Goal: Task Accomplishment & Management: Manage account settings

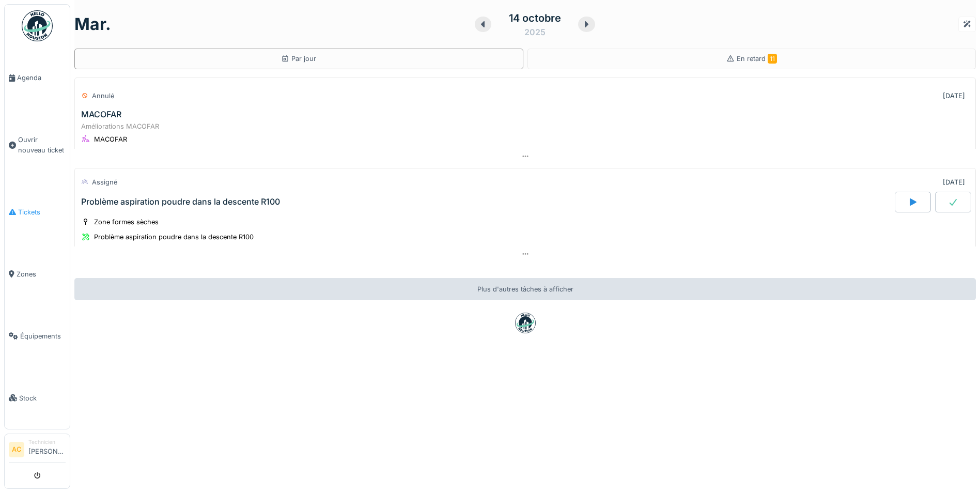
click at [30, 207] on span "Tickets" at bounding box center [42, 212] width 48 height 10
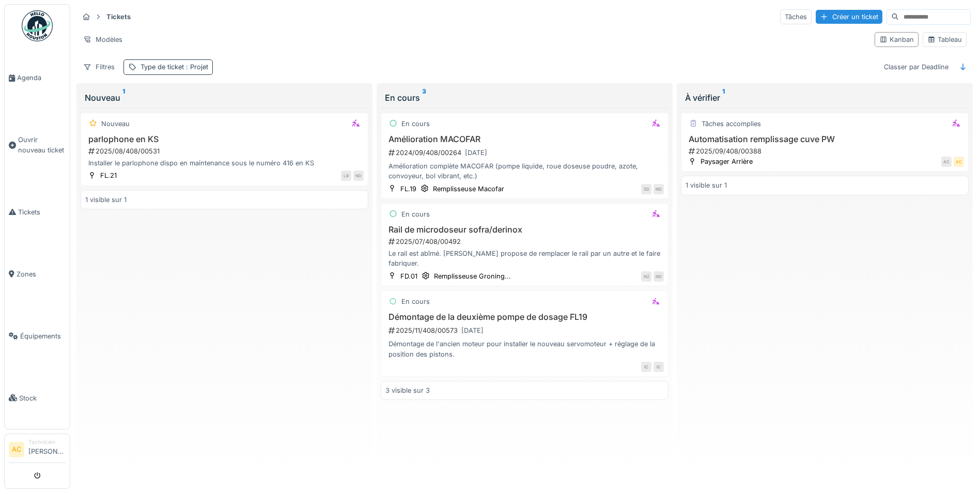
click at [147, 65] on div "Type de ticket : Projet" at bounding box center [175, 67] width 68 height 10
click at [240, 92] on div "Supprimer" at bounding box center [235, 94] width 53 height 14
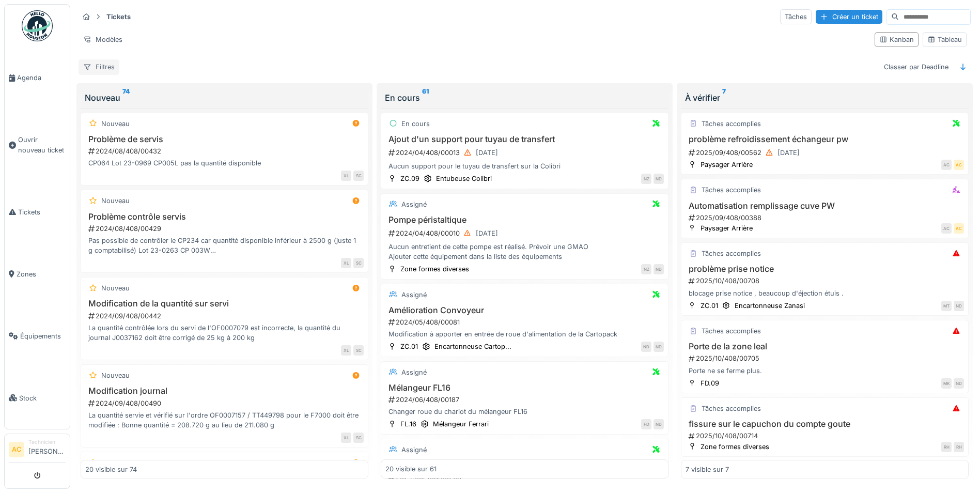
click at [100, 68] on div "Filtres" at bounding box center [99, 66] width 41 height 15
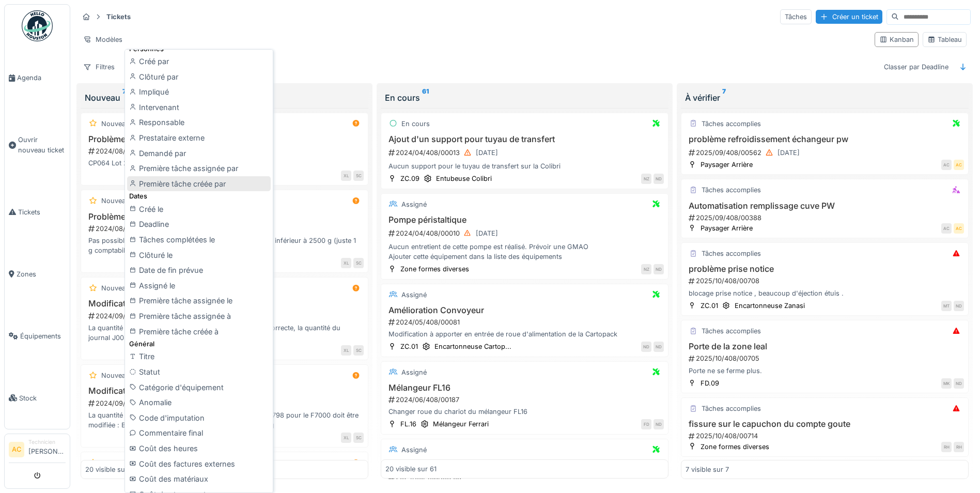
scroll to position [155, 0]
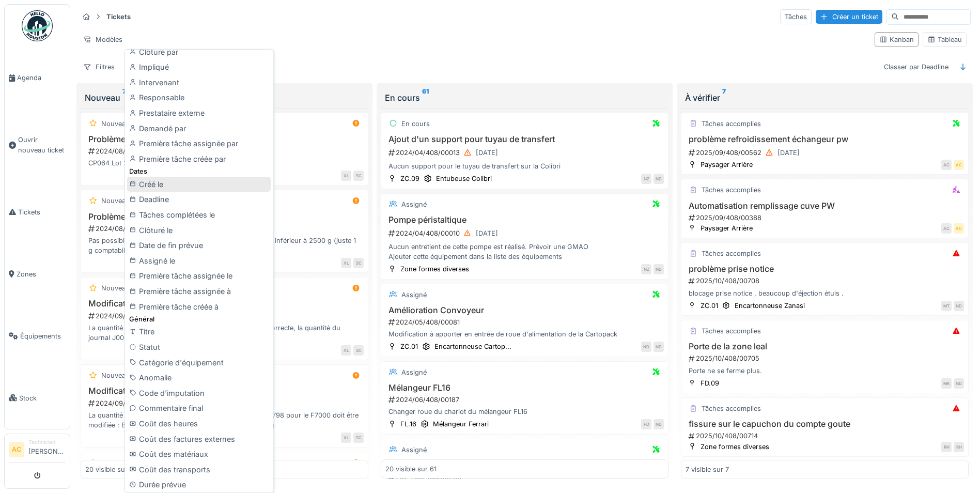
click at [196, 185] on div "Créé le" at bounding box center [199, 185] width 144 height 16
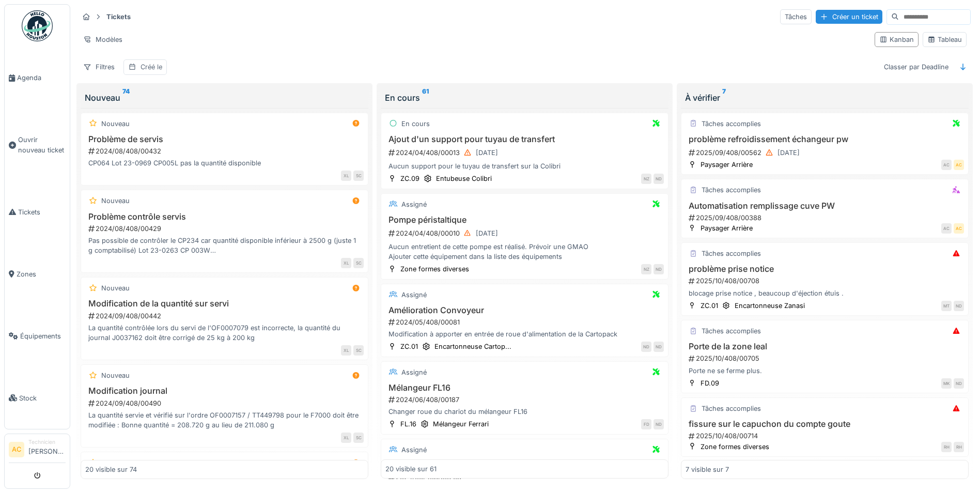
click at [151, 69] on div "Créé le" at bounding box center [152, 67] width 22 height 10
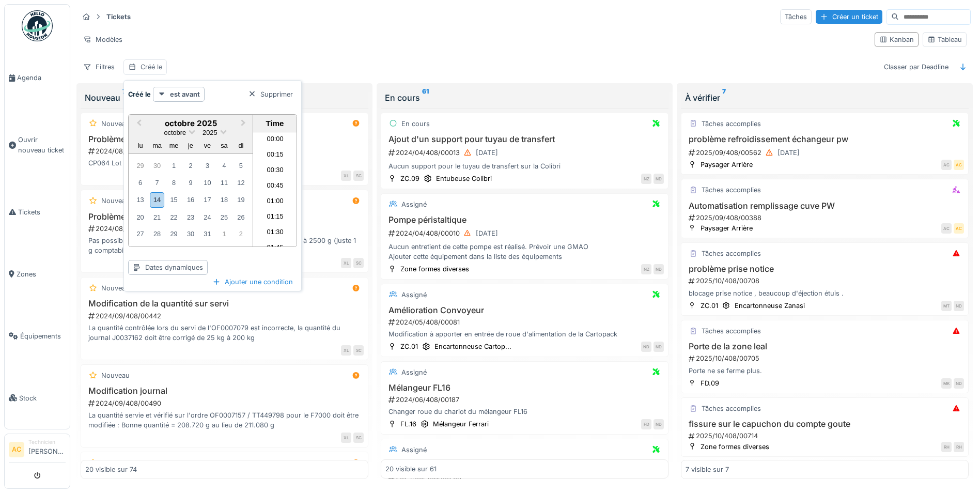
scroll to position [803, 0]
click at [157, 200] on div "14" at bounding box center [157, 199] width 14 height 15
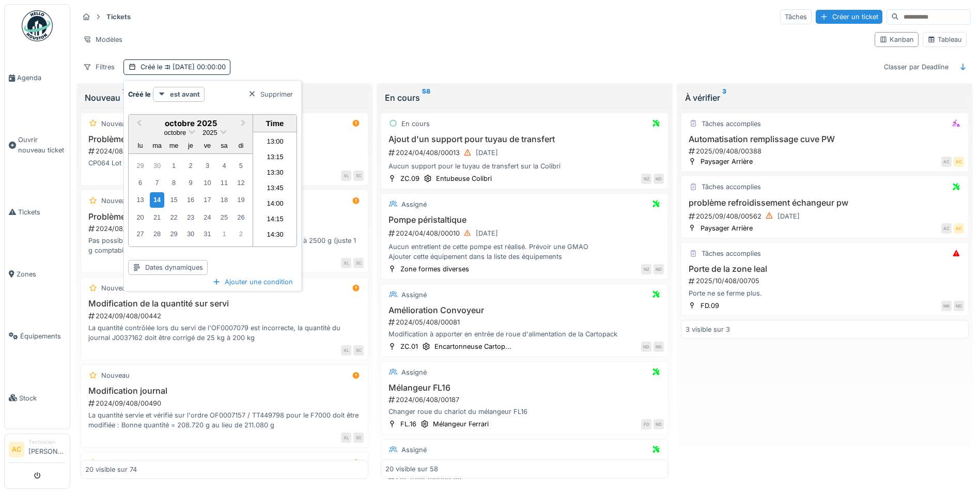
click at [345, 34] on div "Modèles" at bounding box center [473, 39] width 788 height 15
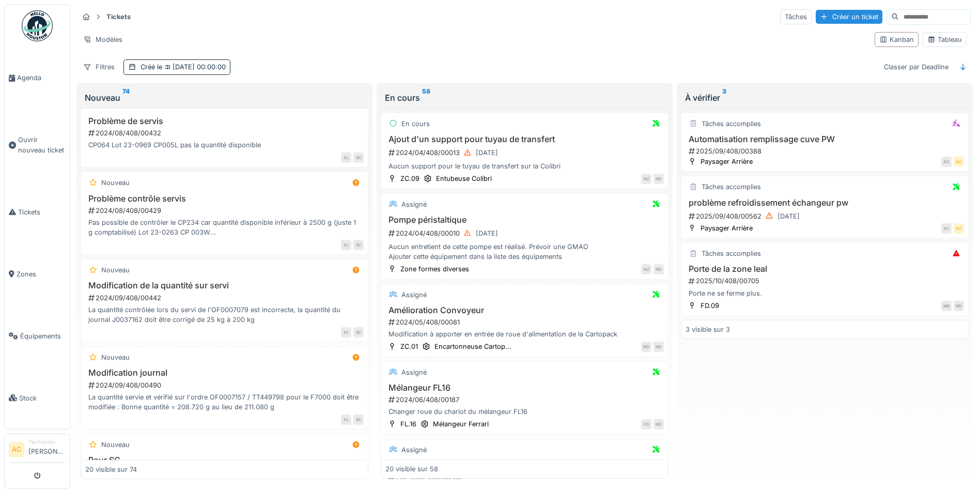
scroll to position [0, 0]
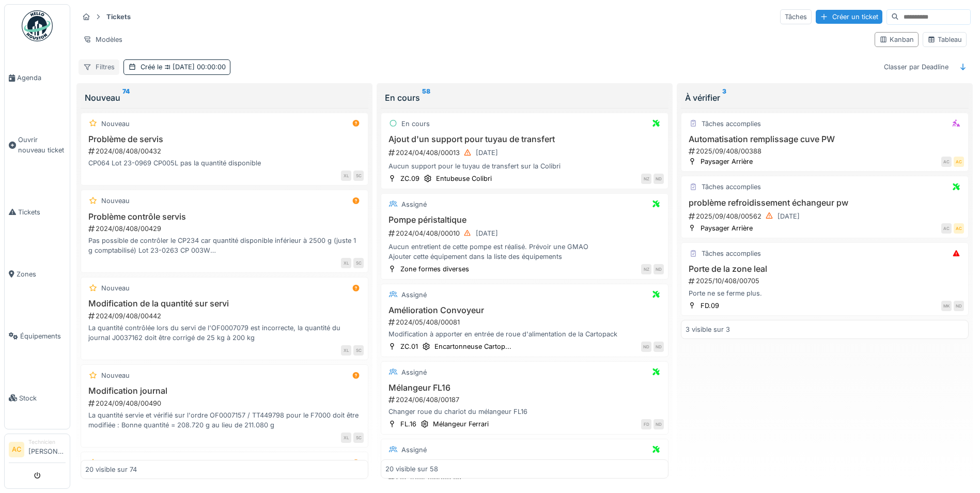
click at [99, 68] on div "Filtres" at bounding box center [99, 66] width 41 height 15
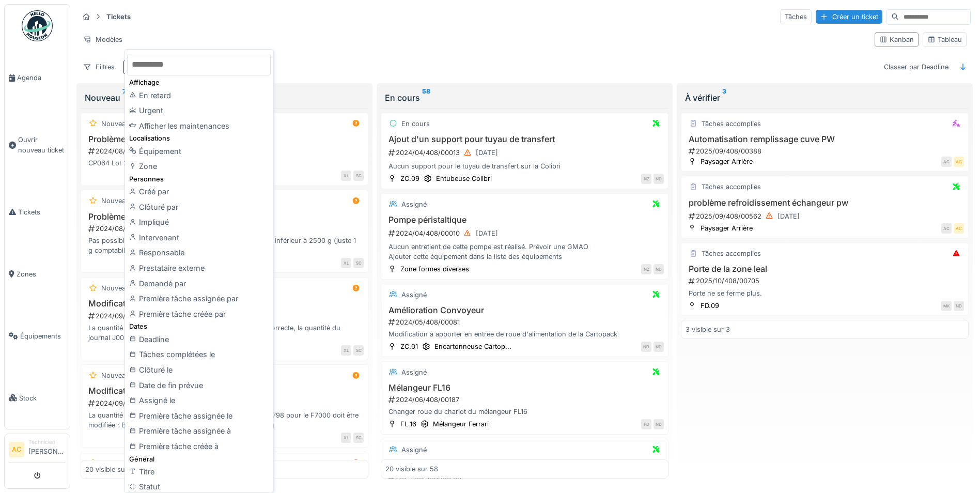
click at [316, 34] on div "Modèles" at bounding box center [473, 39] width 788 height 15
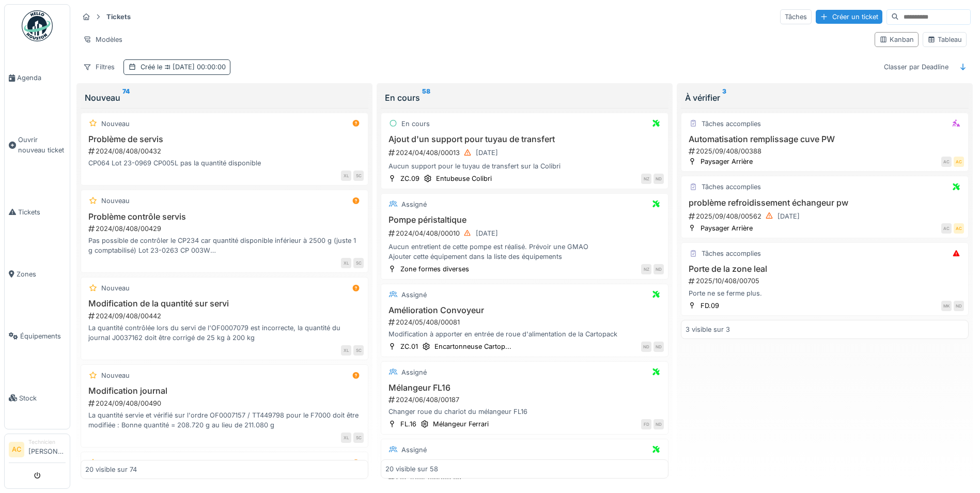
click at [207, 69] on span "14/10/2025 00:00:00" at bounding box center [194, 67] width 64 height 8
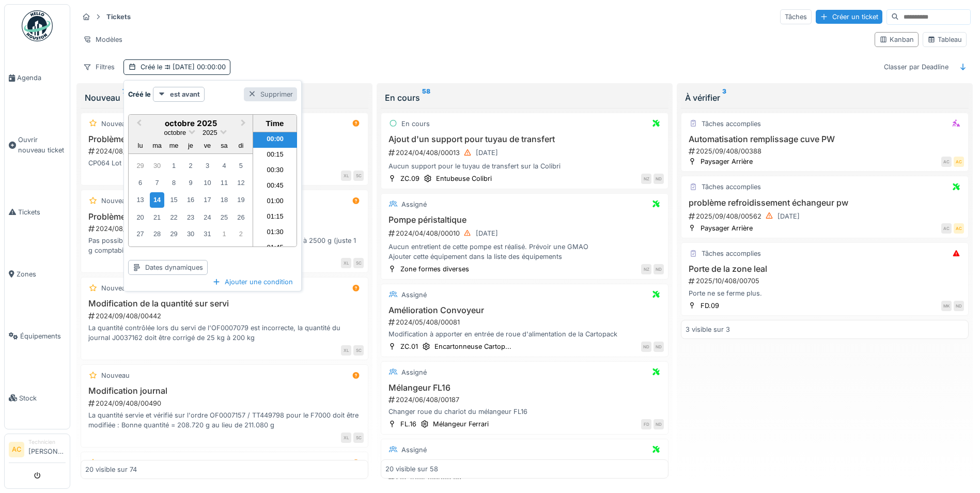
click at [274, 91] on div "Supprimer" at bounding box center [270, 94] width 53 height 14
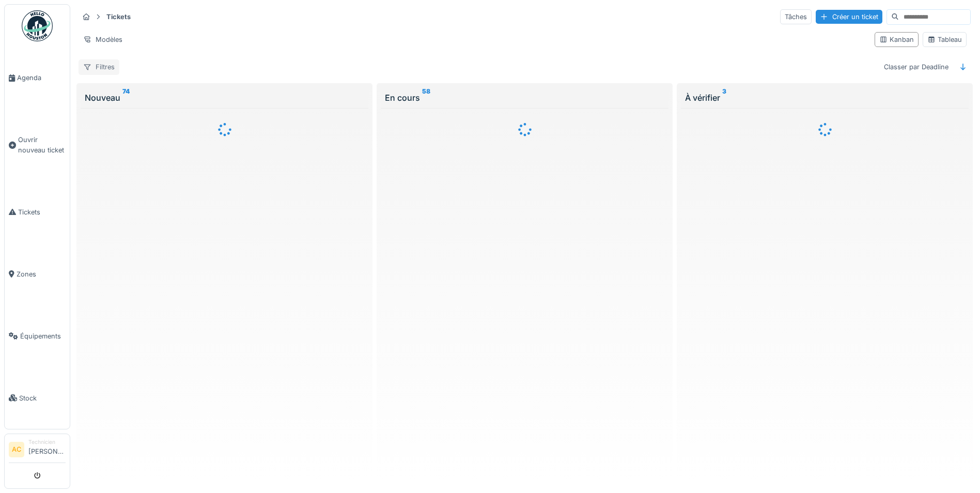
click at [103, 65] on div "Filtres" at bounding box center [99, 66] width 41 height 15
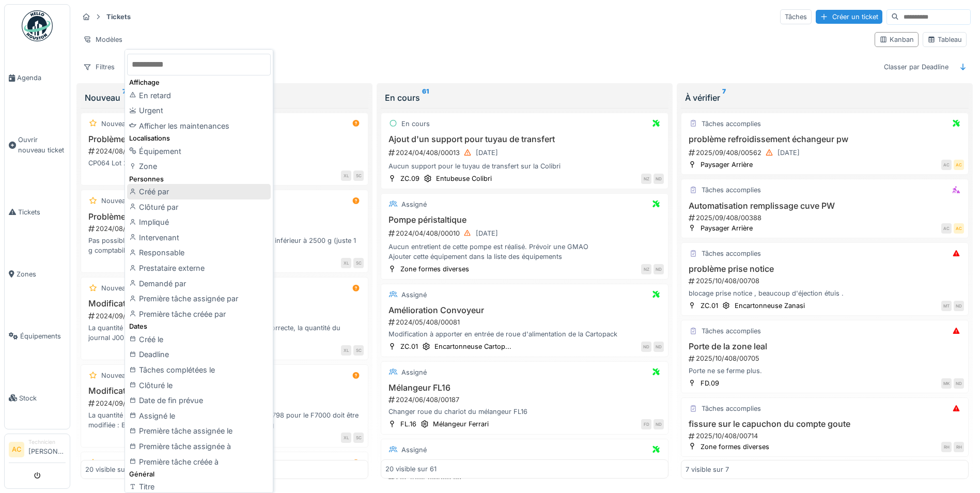
click at [206, 189] on div "Créé par" at bounding box center [199, 192] width 144 height 16
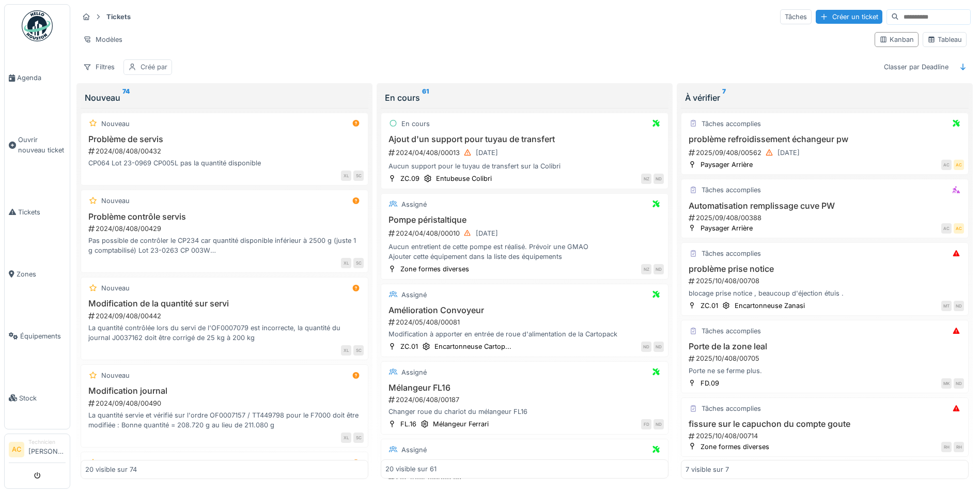
click at [147, 66] on div "Créé par" at bounding box center [154, 67] width 27 height 10
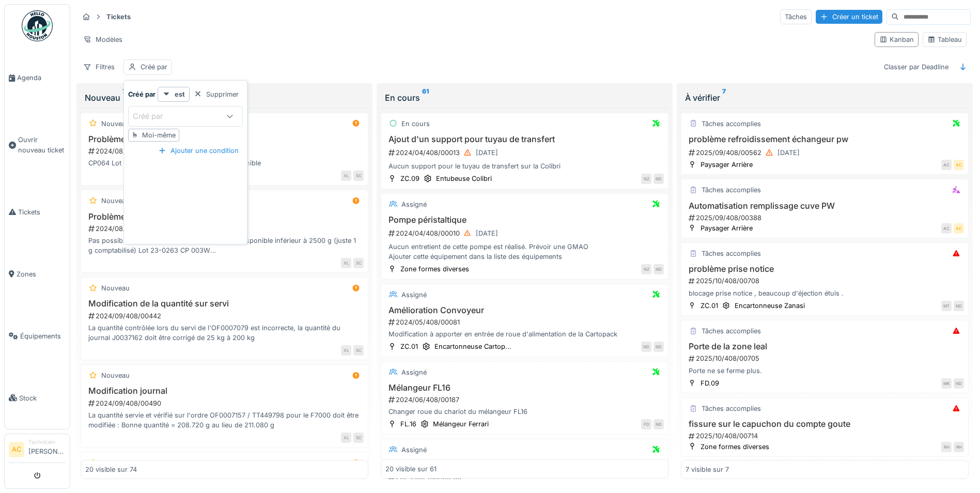
click at [230, 116] on icon at bounding box center [230, 116] width 8 height 7
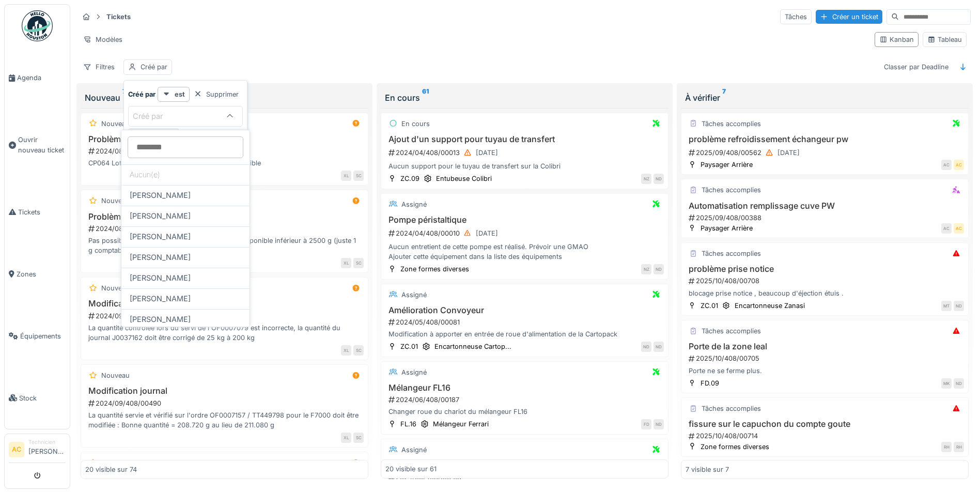
type par_k0Mzg "*"
click at [172, 295] on div "En charger plus…" at bounding box center [185, 299] width 128 height 17
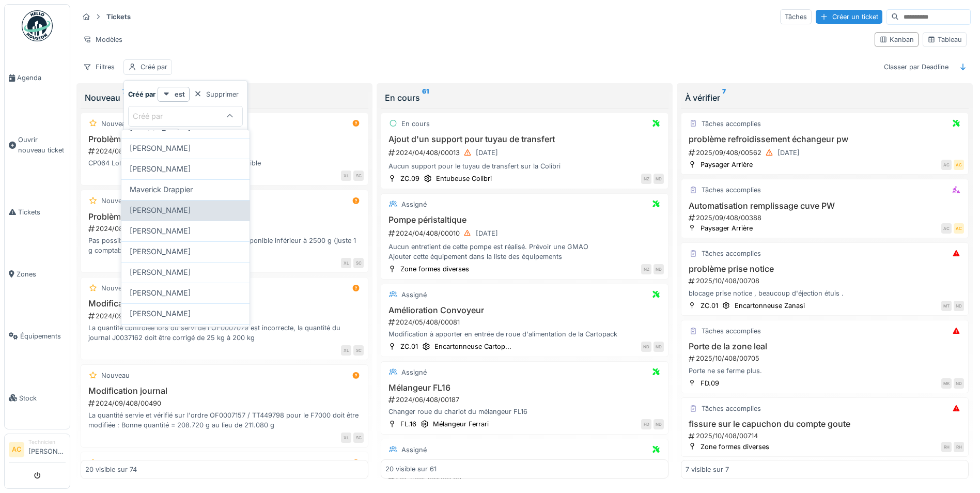
scroll to position [568, 0]
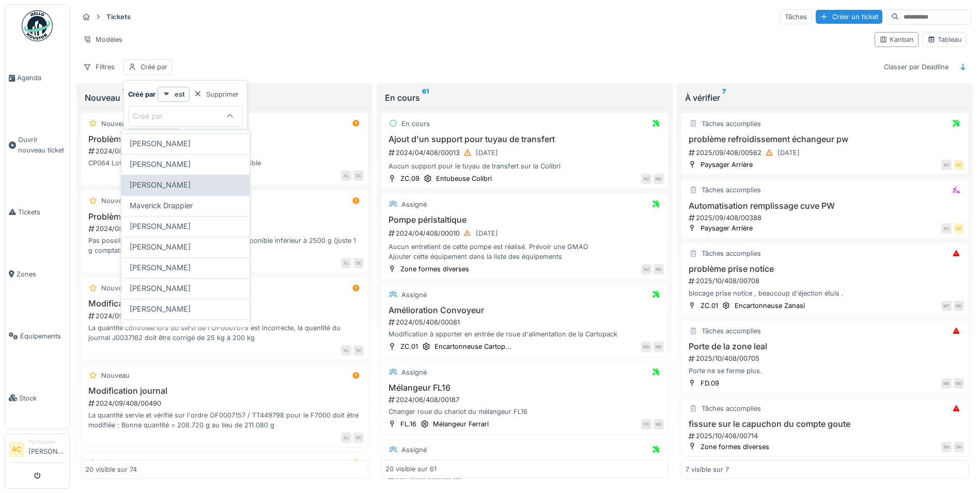
click at [192, 180] on div "Mathias Marotte" at bounding box center [186, 184] width 112 height 11
type input "*****"
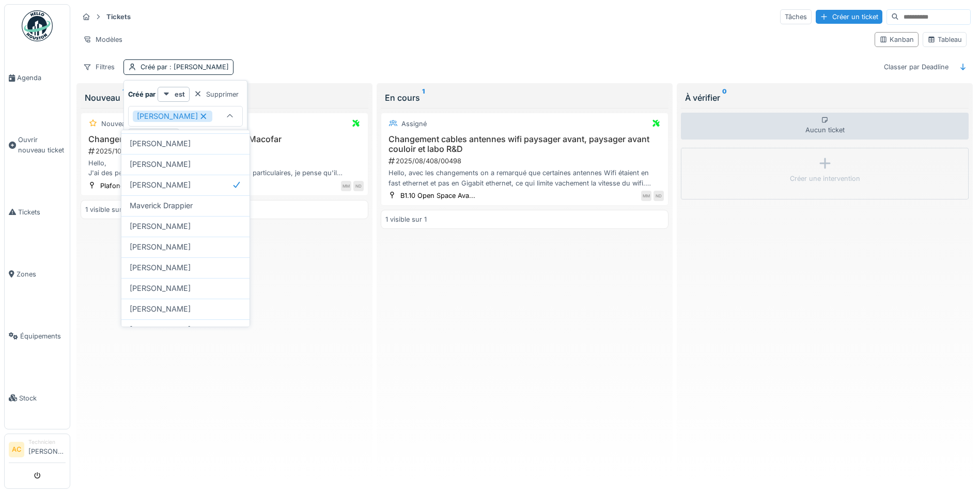
click at [289, 37] on div "Modèles" at bounding box center [473, 39] width 788 height 15
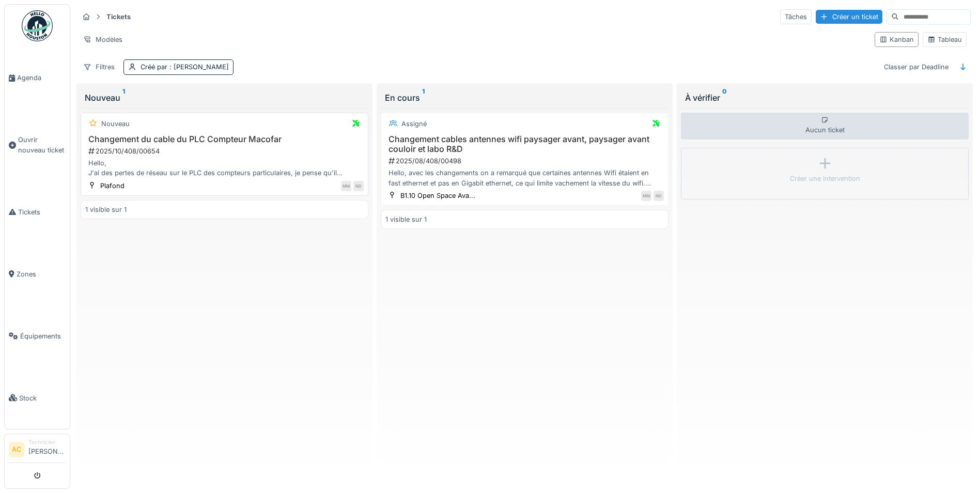
click at [158, 138] on div "Changement du cable du PLC Compteur Macofar 2025/10/408/00654 Hello, J'ai des p…" at bounding box center [224, 156] width 279 height 44
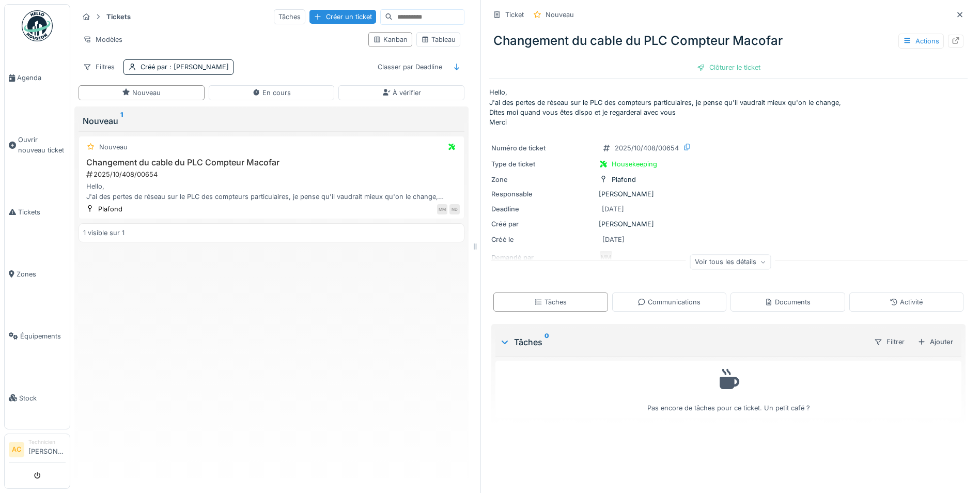
drag, startPoint x: 784, startPoint y: 231, endPoint x: 475, endPoint y: 238, distance: 309.1
click at [475, 238] on div at bounding box center [475, 246] width 10 height 493
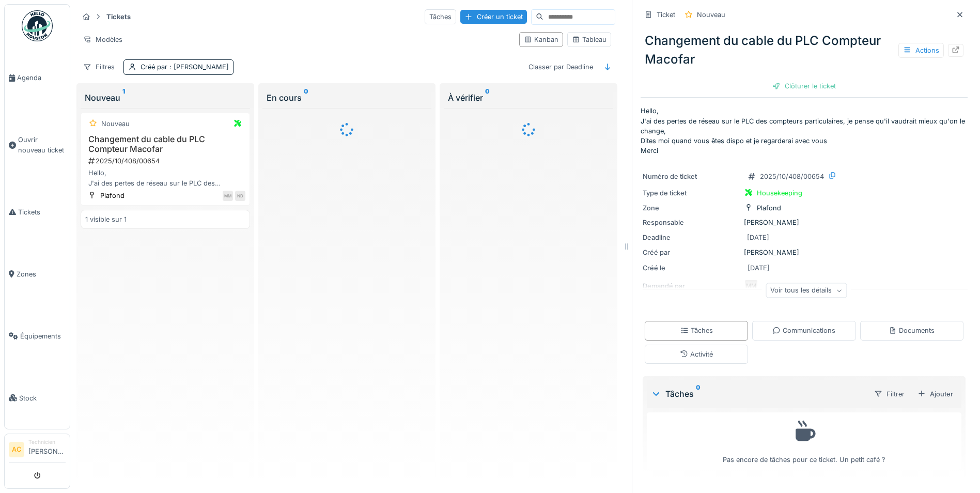
drag, startPoint x: 475, startPoint y: 241, endPoint x: 622, endPoint y: 241, distance: 146.7
click at [622, 243] on icon at bounding box center [626, 246] width 9 height 7
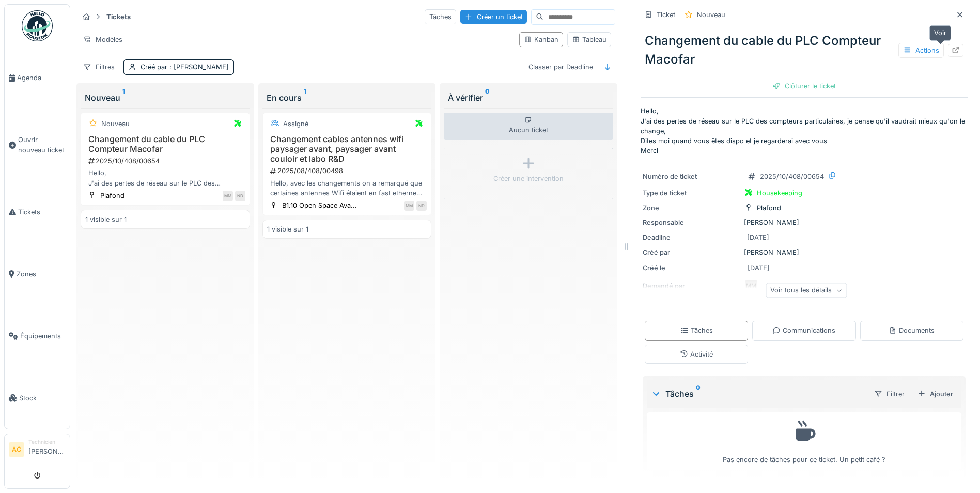
click at [952, 47] on icon at bounding box center [956, 50] width 8 height 7
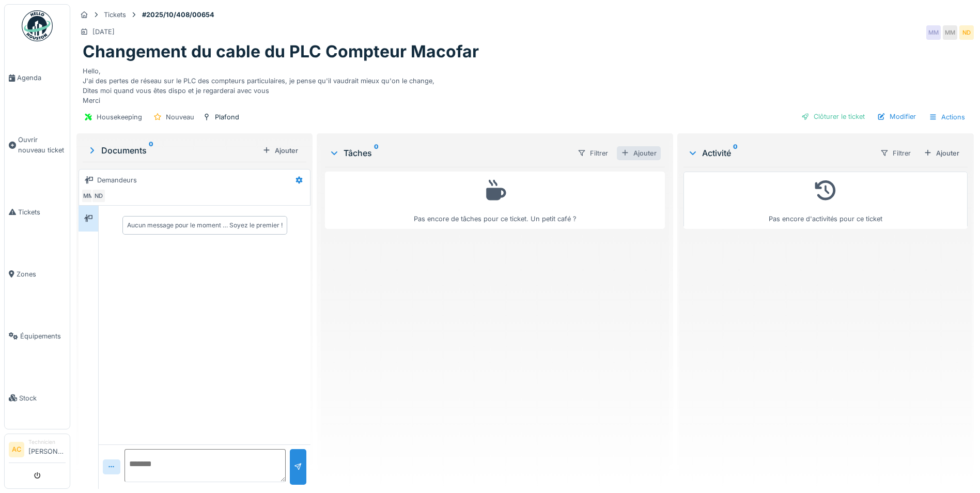
click at [636, 151] on div "Ajouter" at bounding box center [639, 153] width 44 height 14
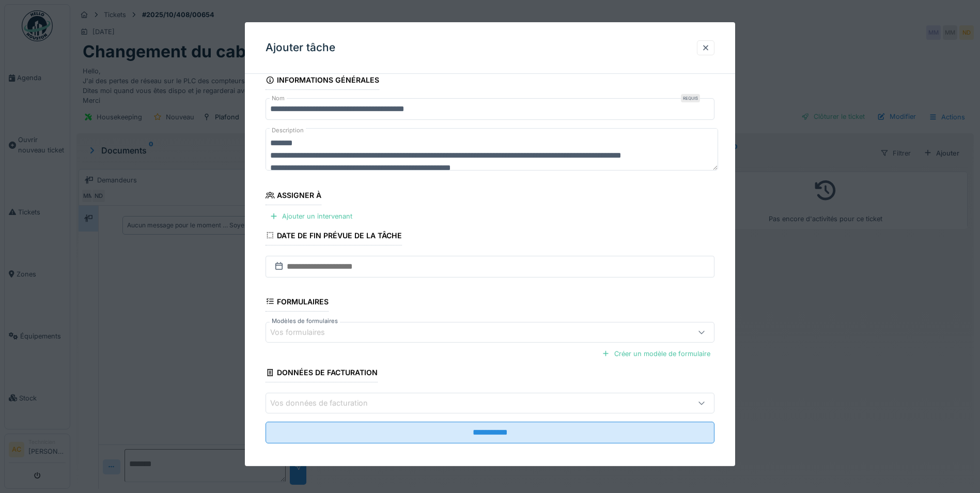
scroll to position [18, 0]
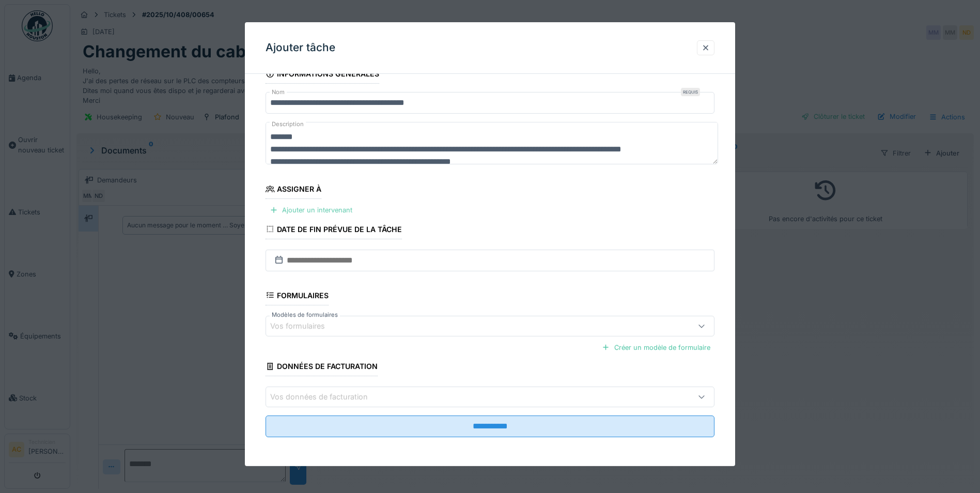
click at [304, 209] on div "Ajouter un intervenant" at bounding box center [311, 210] width 91 height 14
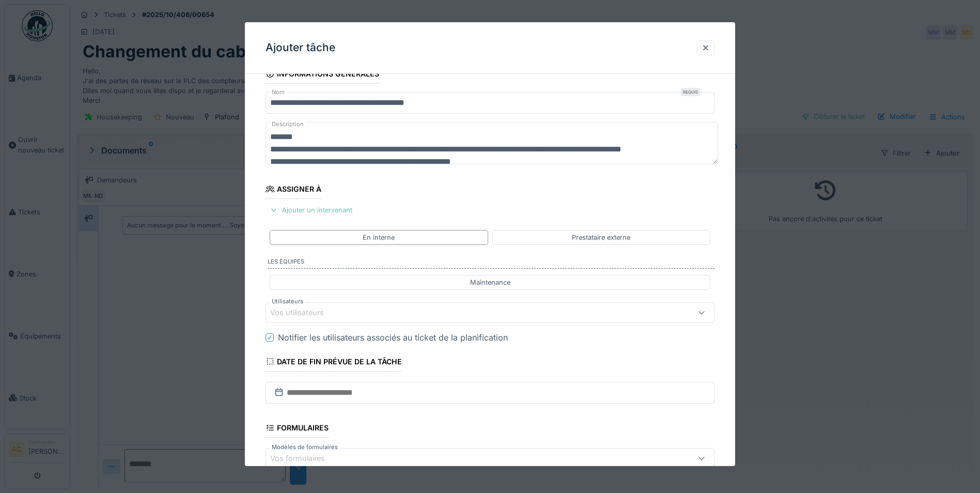
click at [300, 213] on div "Ajouter un intervenant" at bounding box center [311, 210] width 91 height 14
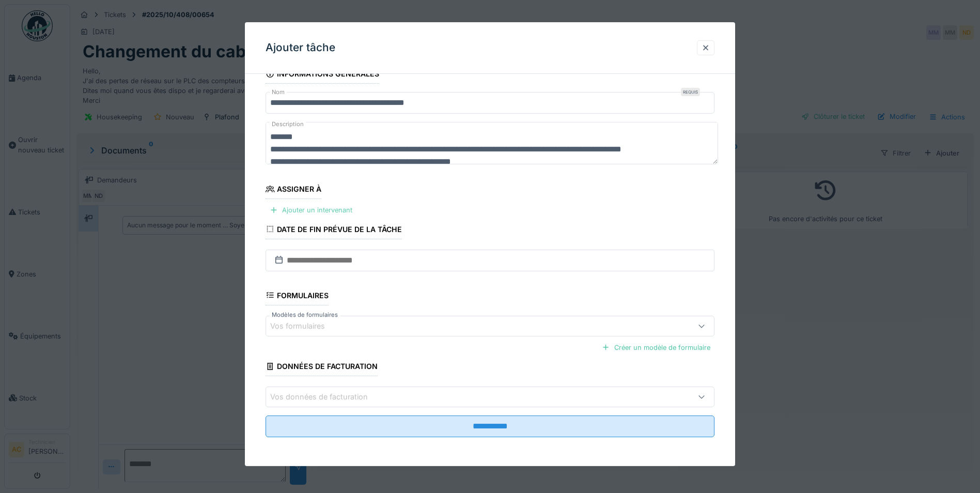
click at [303, 210] on div "Ajouter un intervenant" at bounding box center [311, 210] width 91 height 14
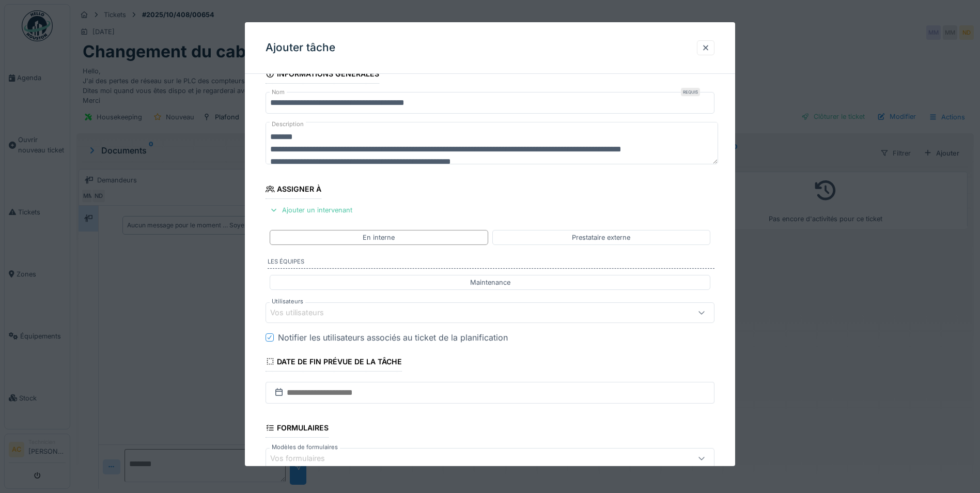
click at [349, 317] on div "Vos utilisateurs" at bounding box center [463, 312] width 387 height 11
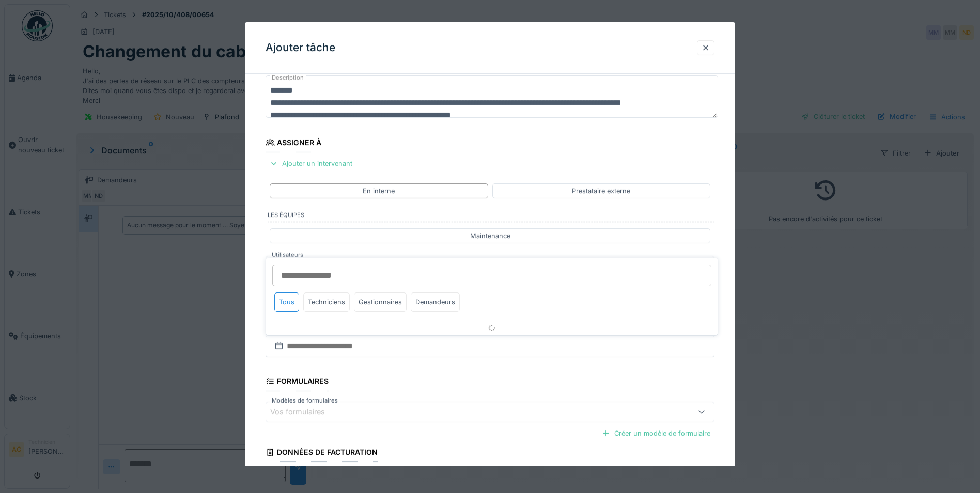
scroll to position [86, 0]
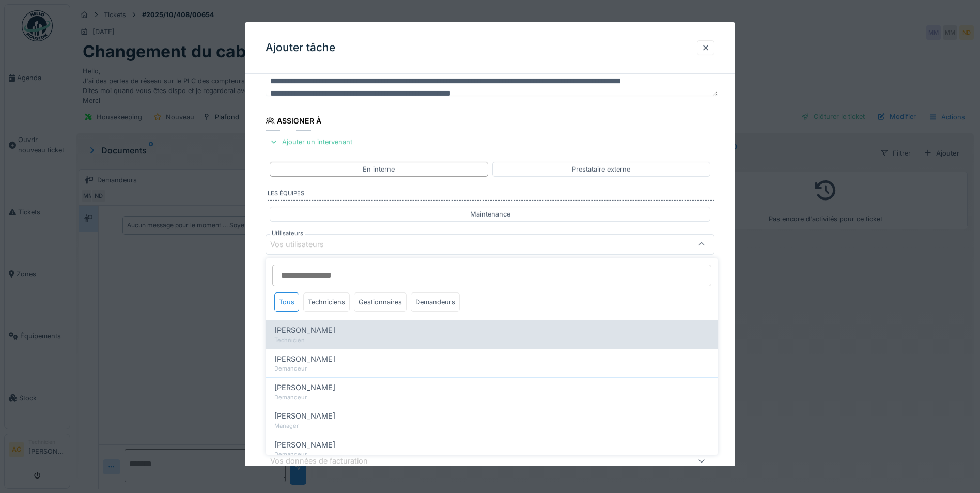
click at [302, 336] on div "Technicien" at bounding box center [491, 340] width 435 height 9
type input "****"
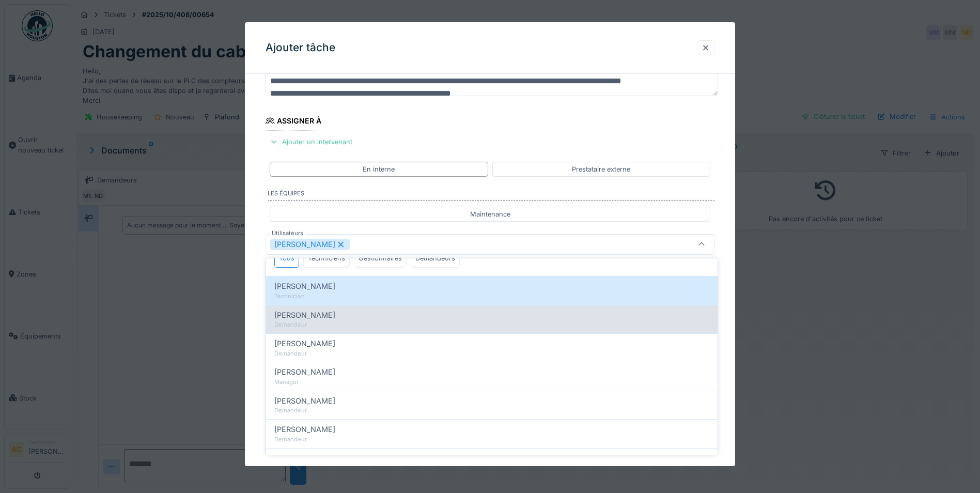
scroll to position [155, 0]
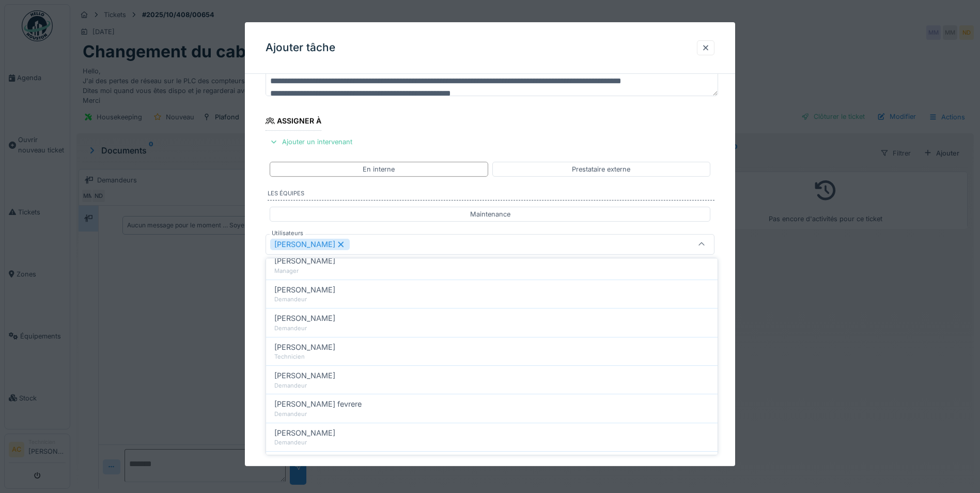
click at [637, 131] on fieldset "**********" at bounding box center [490, 273] width 449 height 554
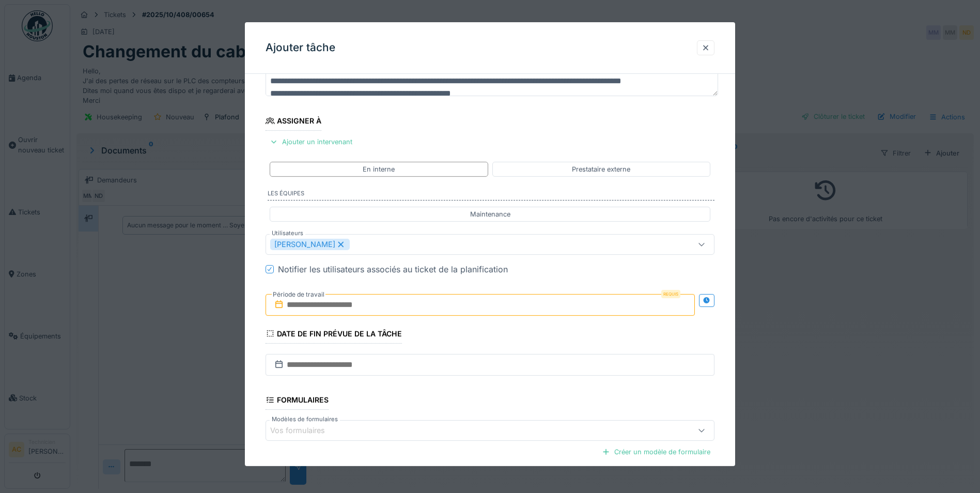
click at [350, 304] on input "text" at bounding box center [480, 305] width 429 height 22
click at [429, 407] on div "13" at bounding box center [432, 406] width 14 height 14
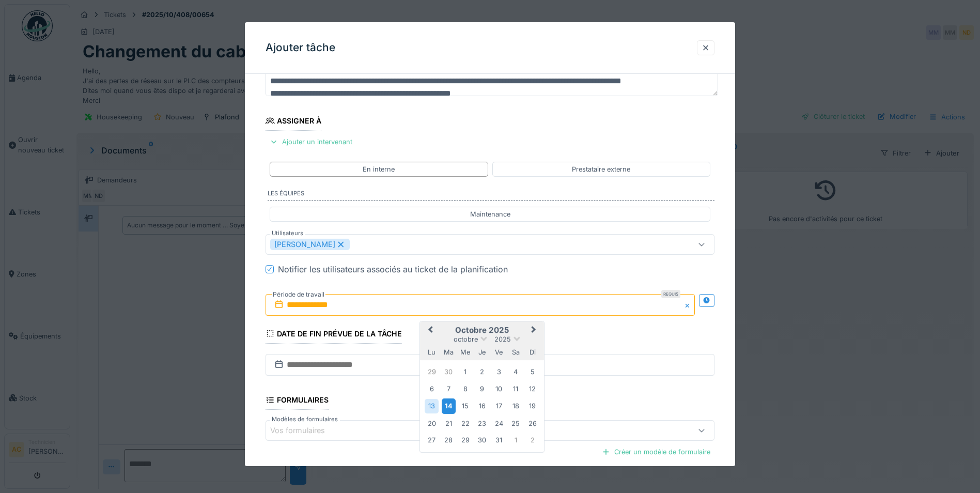
click at [450, 406] on div "14" at bounding box center [449, 405] width 14 height 15
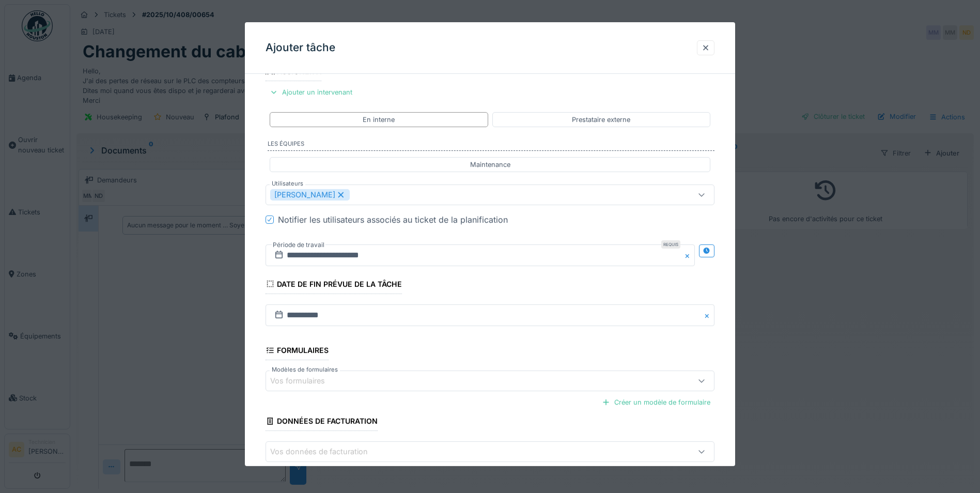
scroll to position [191, 0]
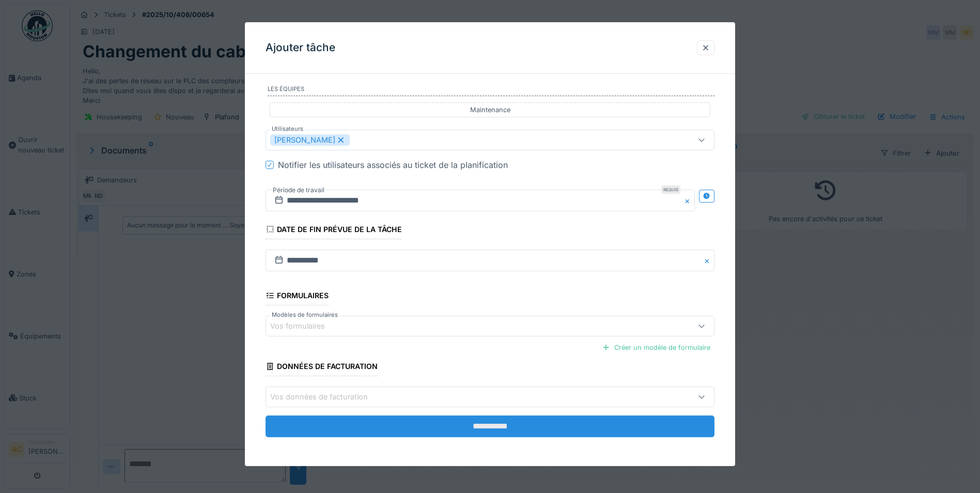
click at [456, 428] on input "**********" at bounding box center [490, 426] width 449 height 22
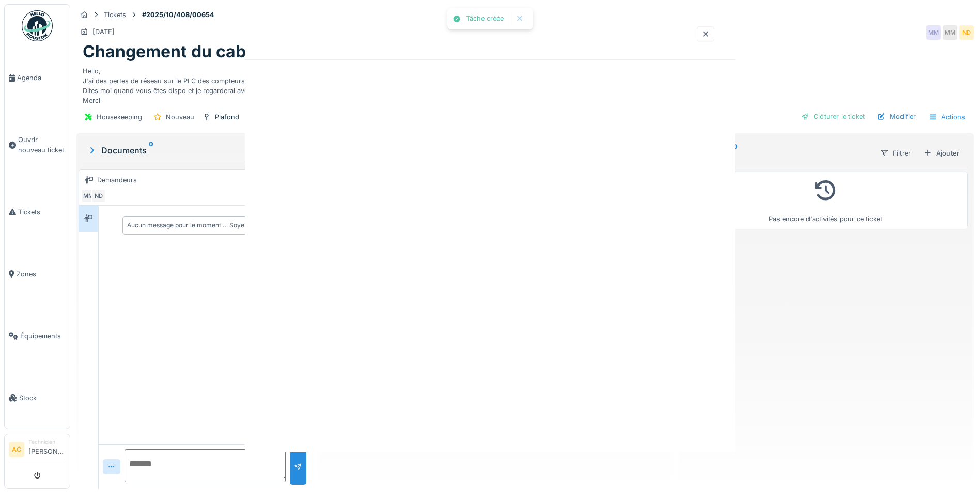
scroll to position [0, 0]
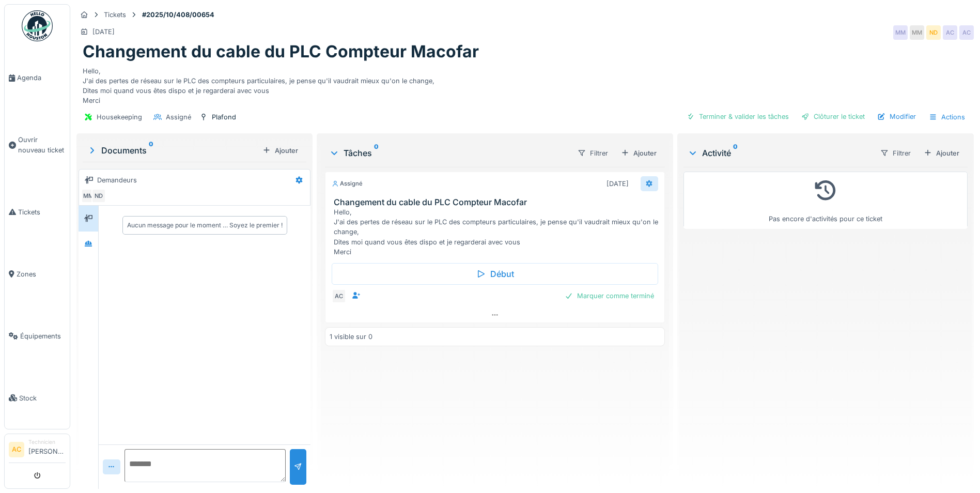
click at [645, 183] on icon at bounding box center [649, 183] width 8 height 7
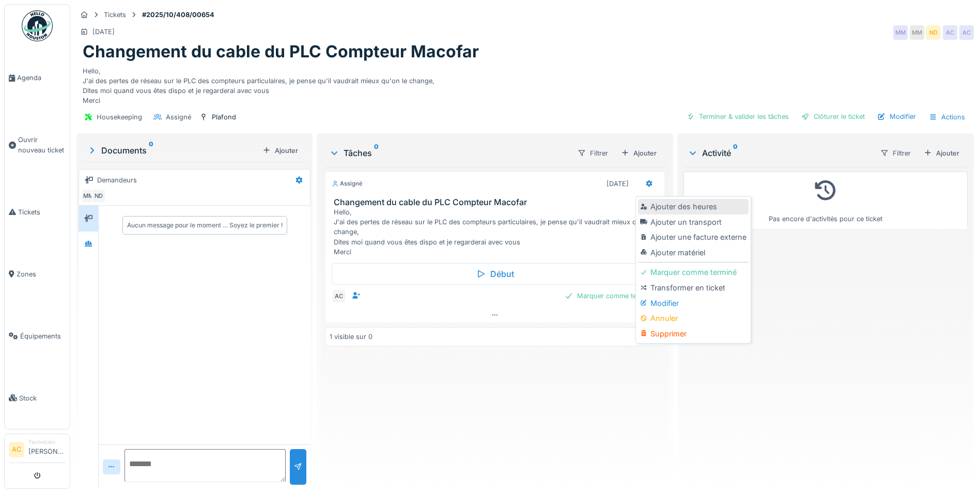
click at [658, 205] on div "Ajouter des heures" at bounding box center [693, 207] width 110 height 16
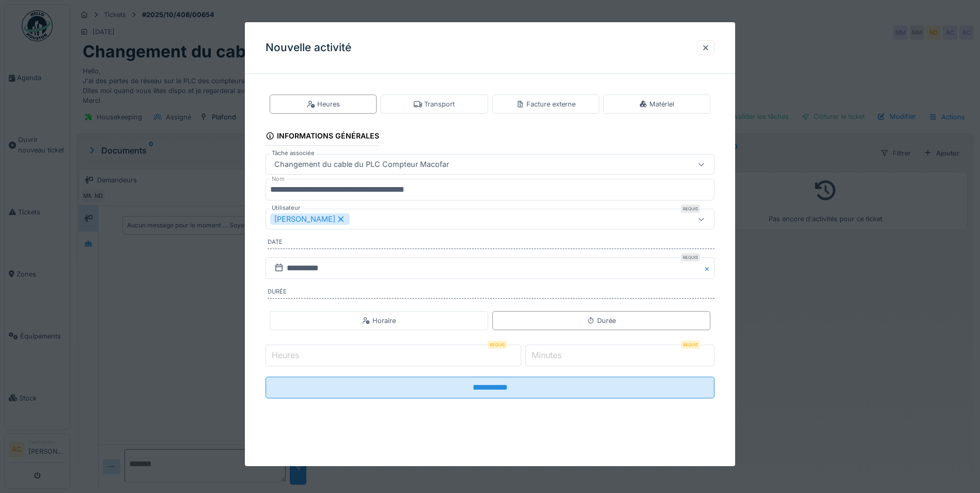
click at [426, 357] on input "Heures" at bounding box center [394, 356] width 256 height 22
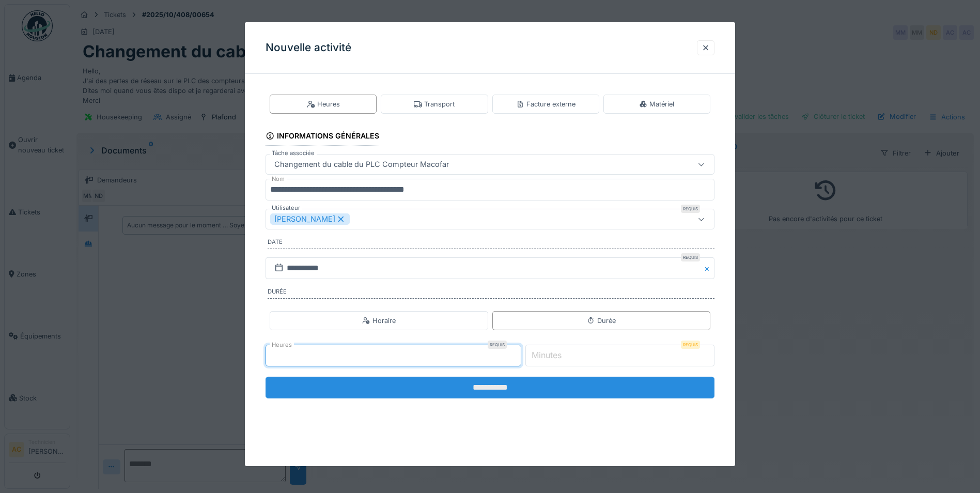
type input "*"
click at [471, 391] on input "**********" at bounding box center [490, 388] width 449 height 22
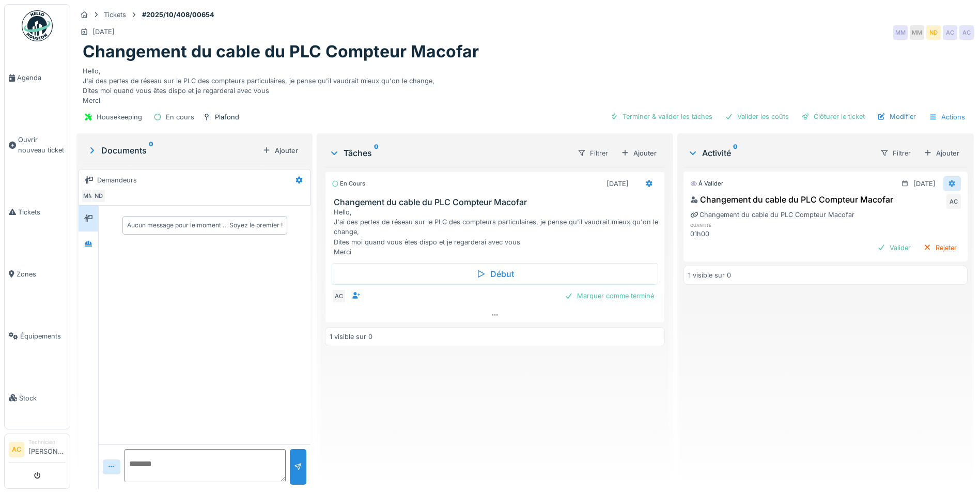
click at [949, 185] on icon at bounding box center [952, 183] width 7 height 7
click at [908, 199] on div "Modifier" at bounding box center [902, 207] width 50 height 16
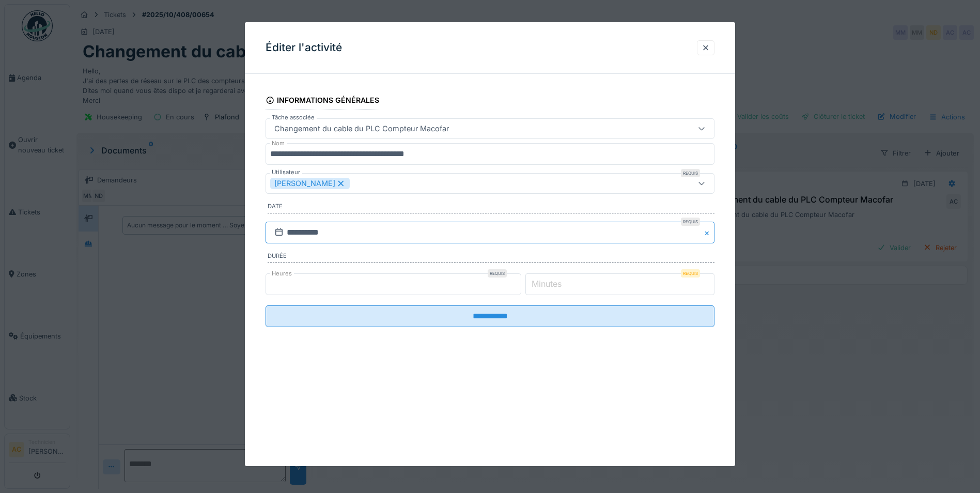
click at [360, 223] on input "**********" at bounding box center [490, 233] width 449 height 22
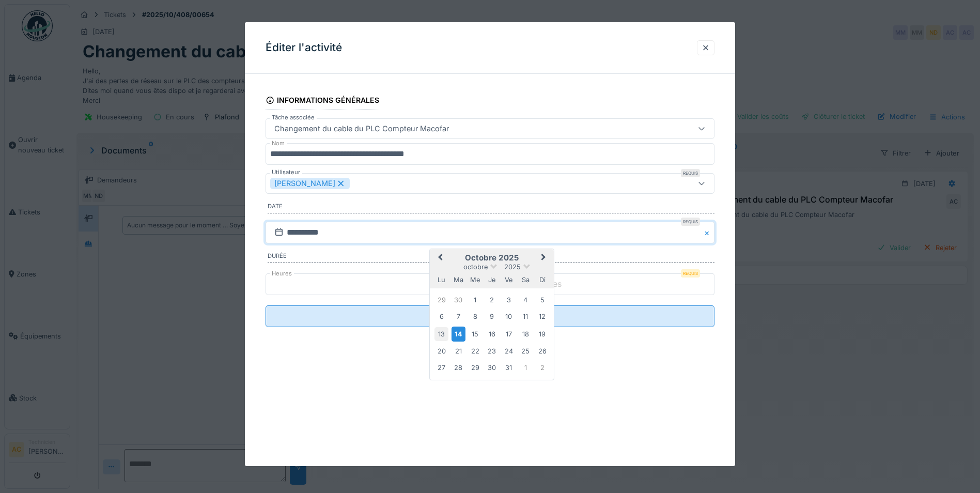
click at [439, 335] on div "13" at bounding box center [442, 334] width 14 height 14
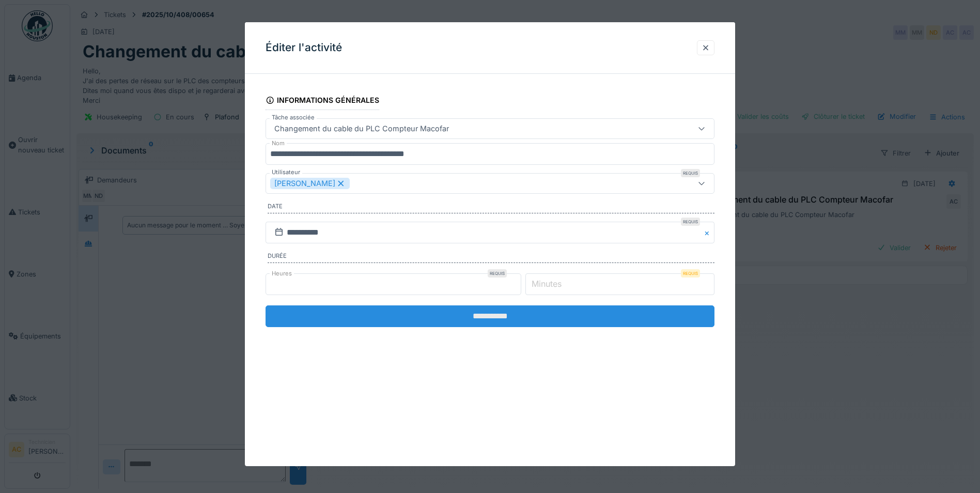
click at [480, 320] on input "**********" at bounding box center [490, 316] width 449 height 22
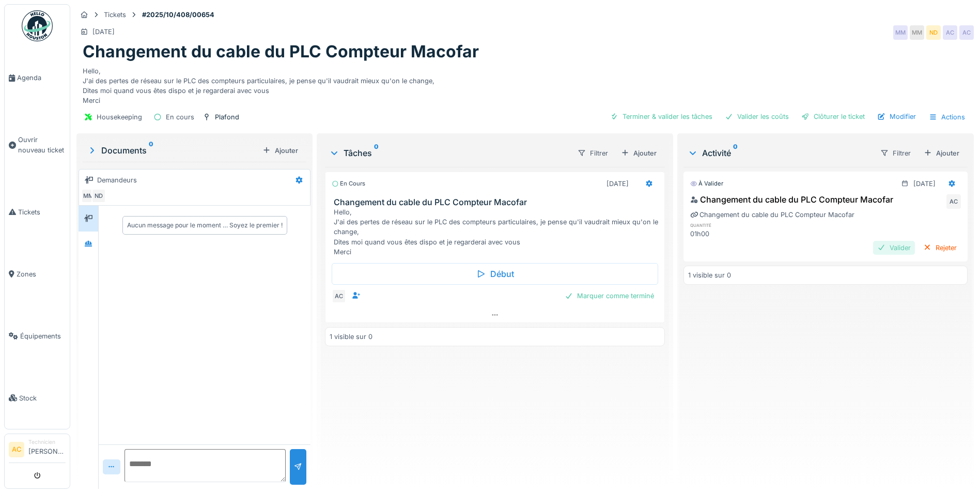
click at [873, 251] on div "Valider" at bounding box center [894, 248] width 42 height 14
click at [585, 298] on div "Marquer comme terminé" at bounding box center [610, 296] width 98 height 14
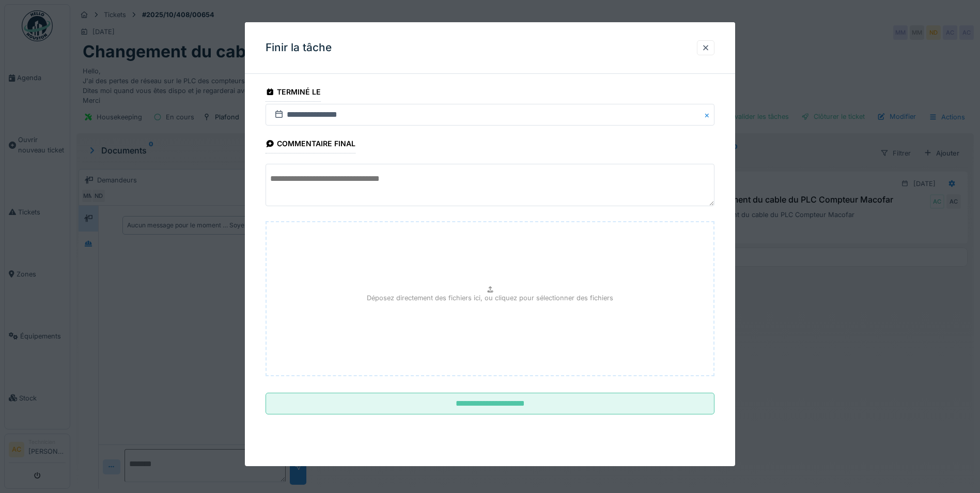
click at [352, 184] on textarea at bounding box center [490, 185] width 449 height 42
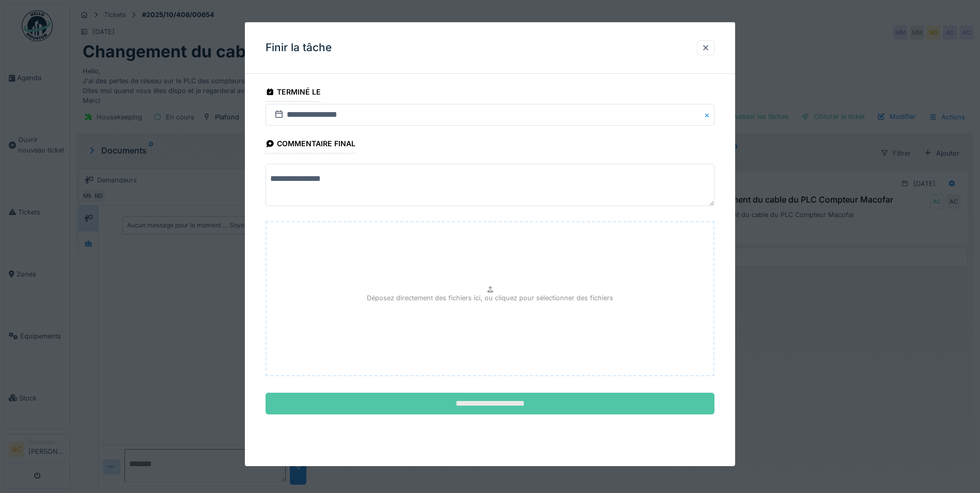
type textarea "**********"
click at [470, 405] on input "**********" at bounding box center [490, 404] width 449 height 22
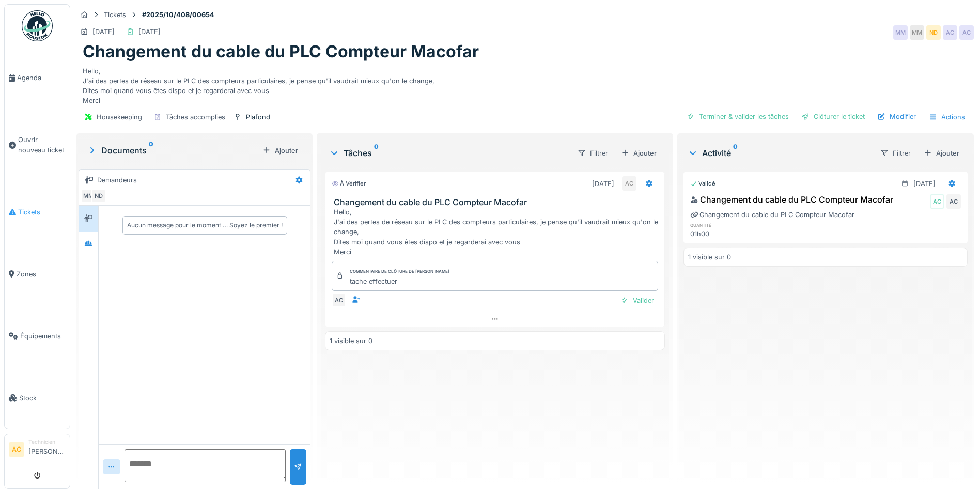
click at [29, 207] on span "Tickets" at bounding box center [42, 212] width 48 height 10
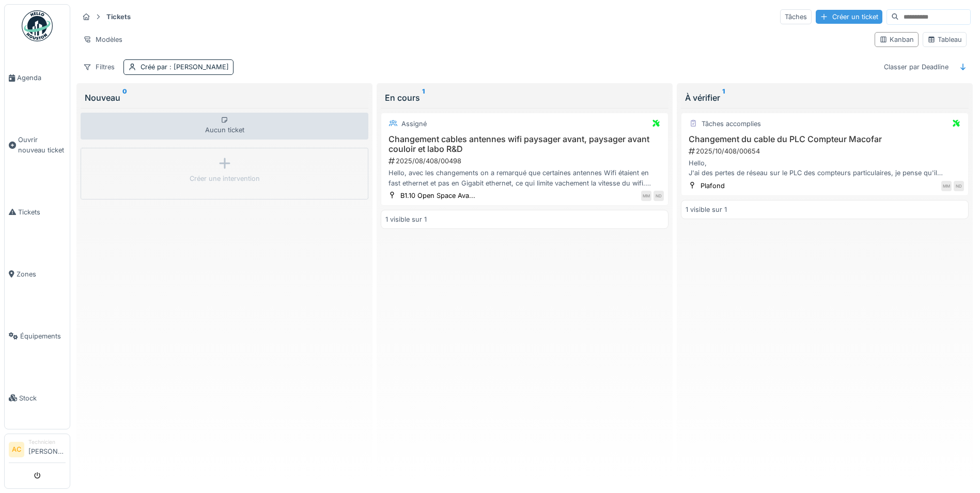
click at [830, 17] on div "Créer un ticket" at bounding box center [849, 17] width 67 height 14
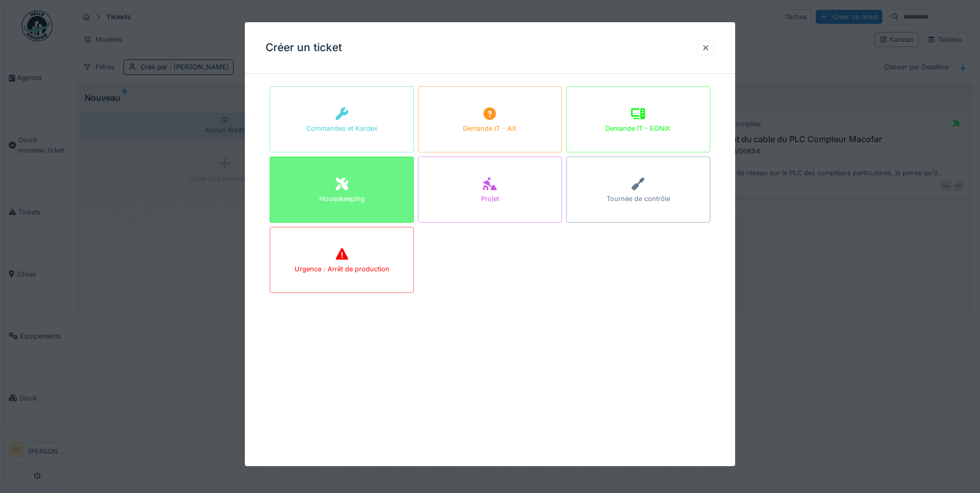
click at [338, 197] on div "Housekeeping" at bounding box center [341, 199] width 45 height 10
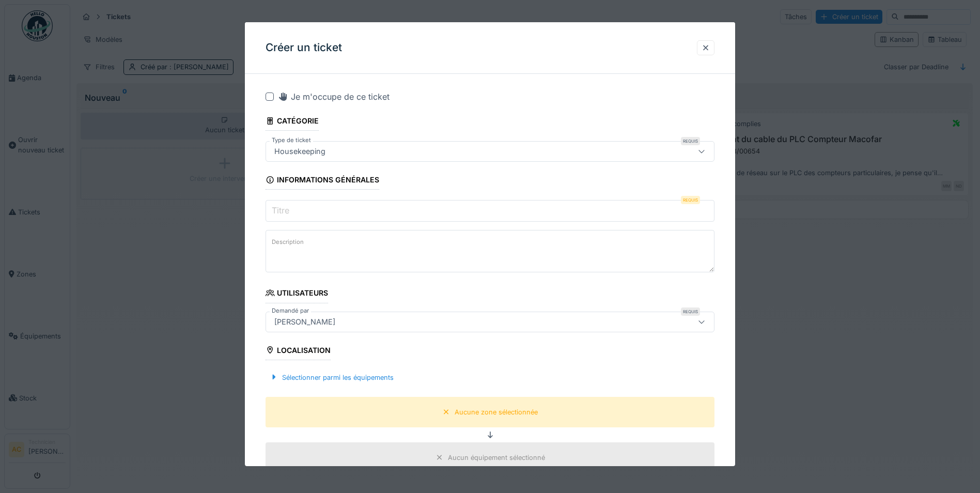
click at [392, 207] on input "Titre" at bounding box center [490, 211] width 449 height 22
click at [410, 250] on textarea "Description" at bounding box center [490, 251] width 449 height 42
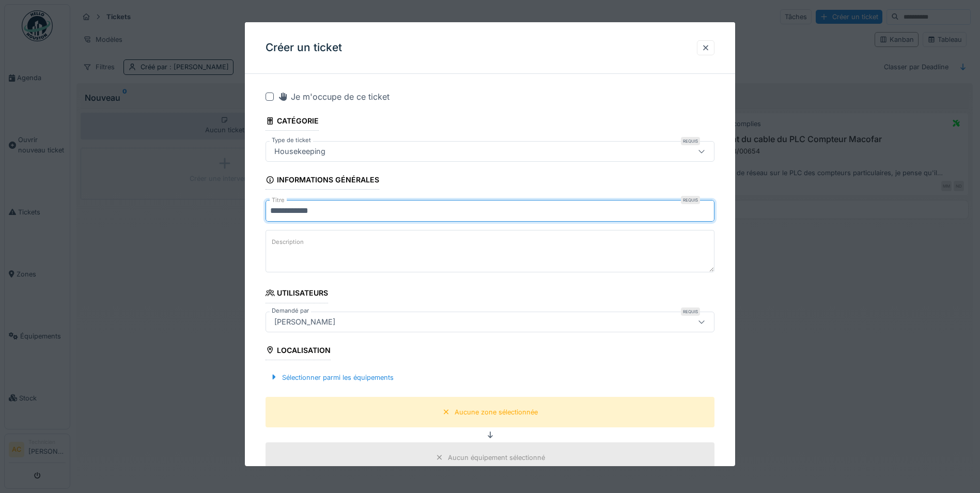
drag, startPoint x: 371, startPoint y: 208, endPoint x: 175, endPoint y: 205, distance: 195.9
click at [175, 205] on div "**********" at bounding box center [525, 245] width 910 height 491
paste input "**********"
type input "**********"
click at [270, 96] on div at bounding box center [270, 96] width 8 height 8
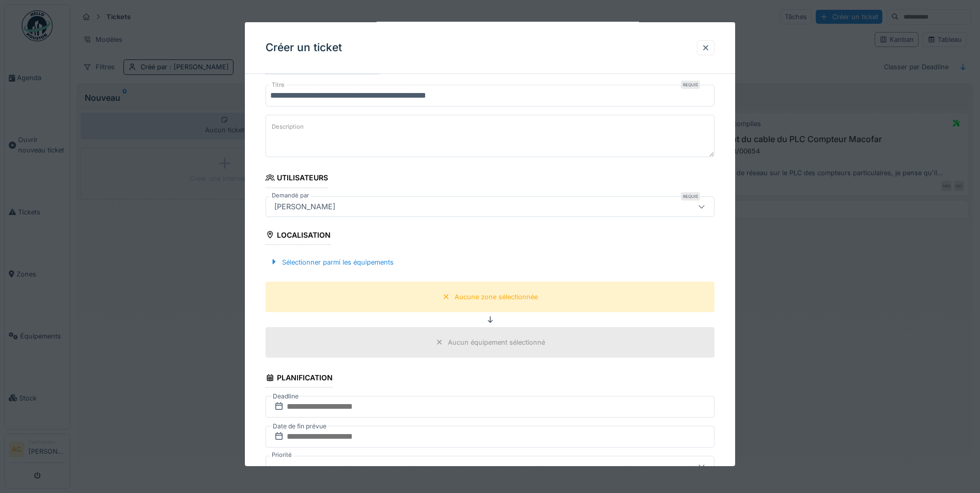
scroll to position [155, 0]
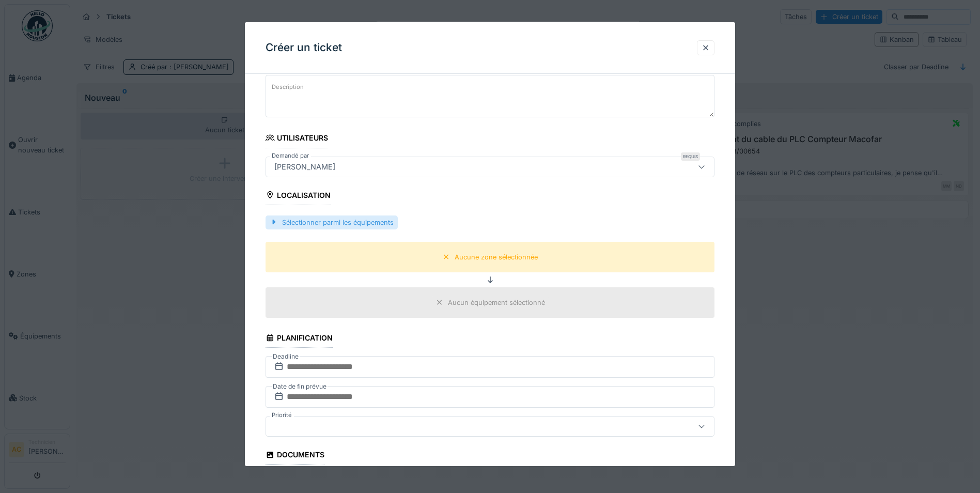
click at [285, 226] on div "Sélectionner parmi les équipements" at bounding box center [332, 222] width 132 height 14
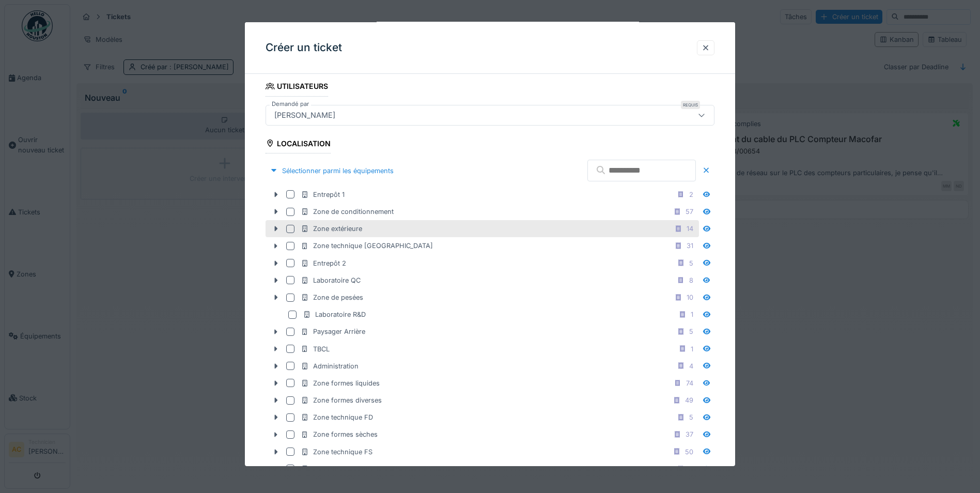
scroll to position [258, 0]
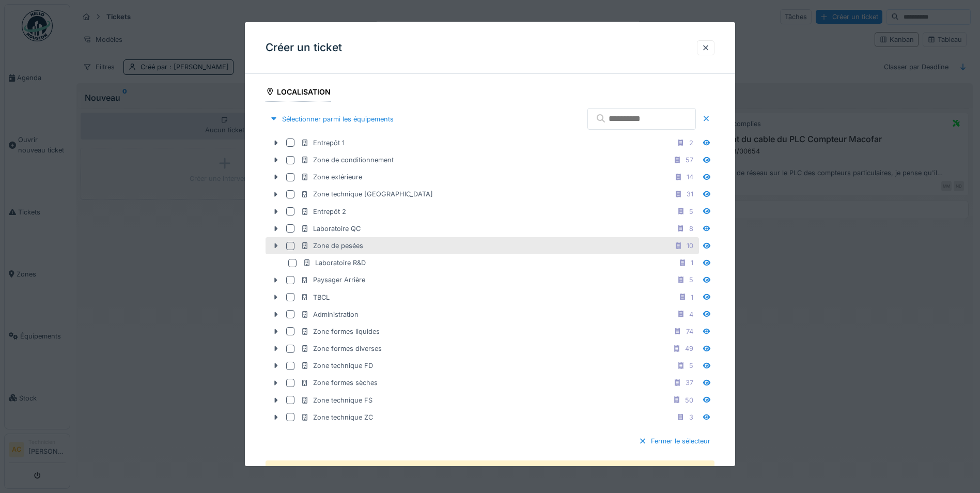
click at [274, 246] on icon at bounding box center [276, 245] width 8 height 7
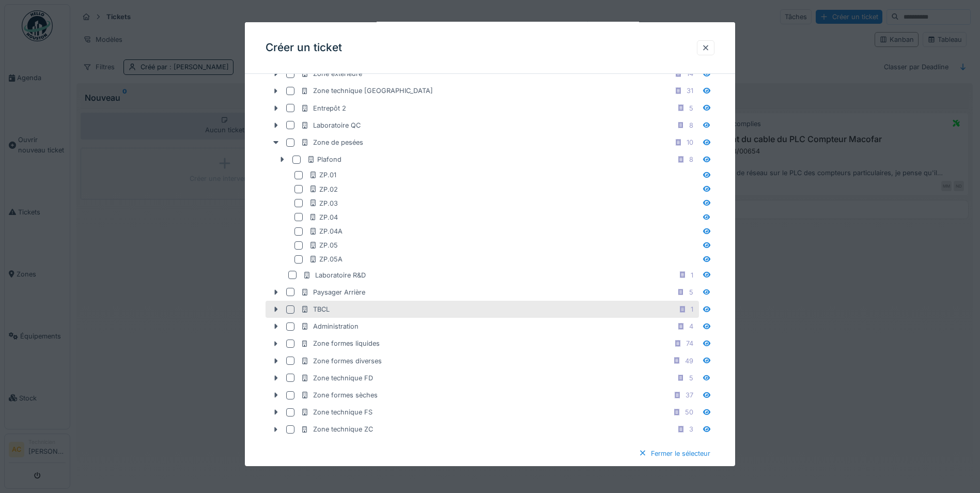
scroll to position [413, 0]
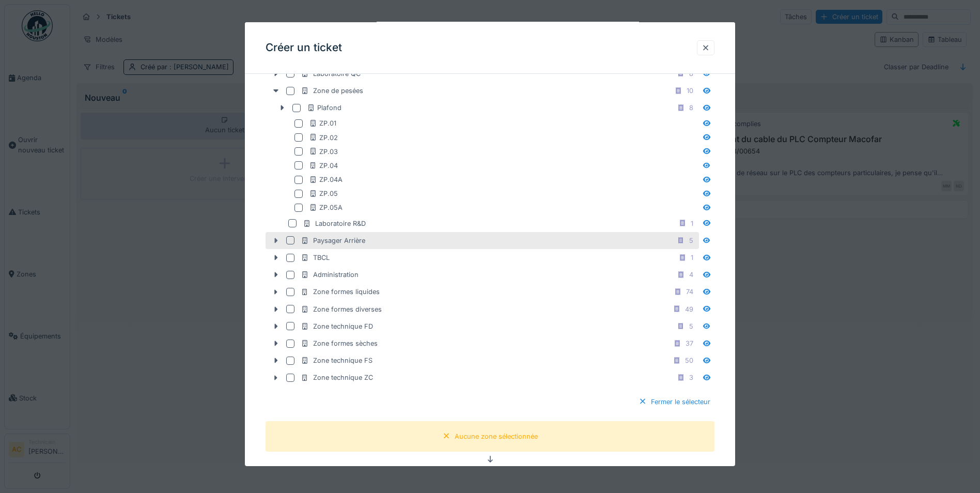
click at [275, 238] on icon at bounding box center [276, 240] width 8 height 7
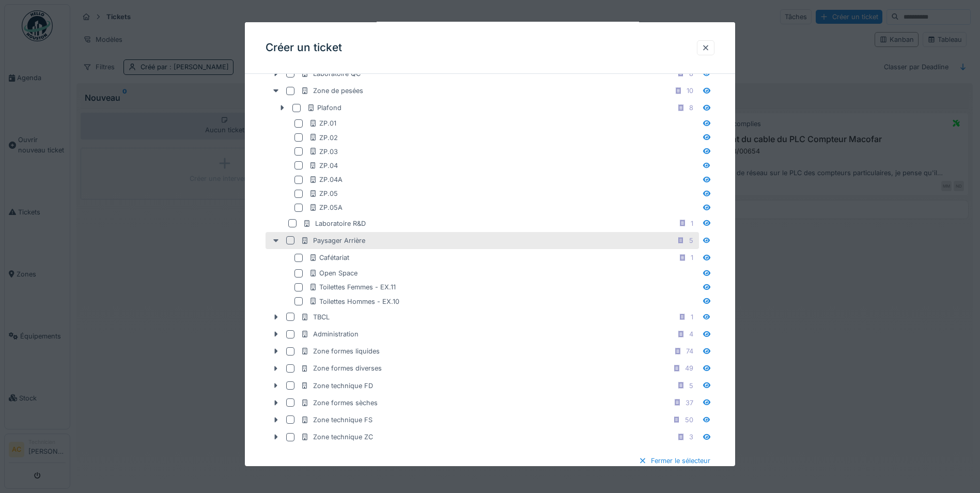
click at [276, 242] on icon at bounding box center [275, 240] width 5 height 3
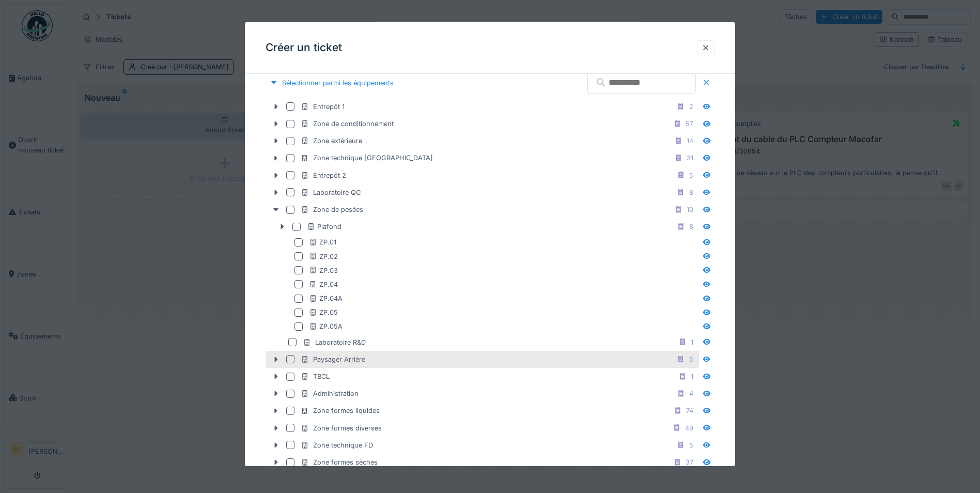
scroll to position [258, 0]
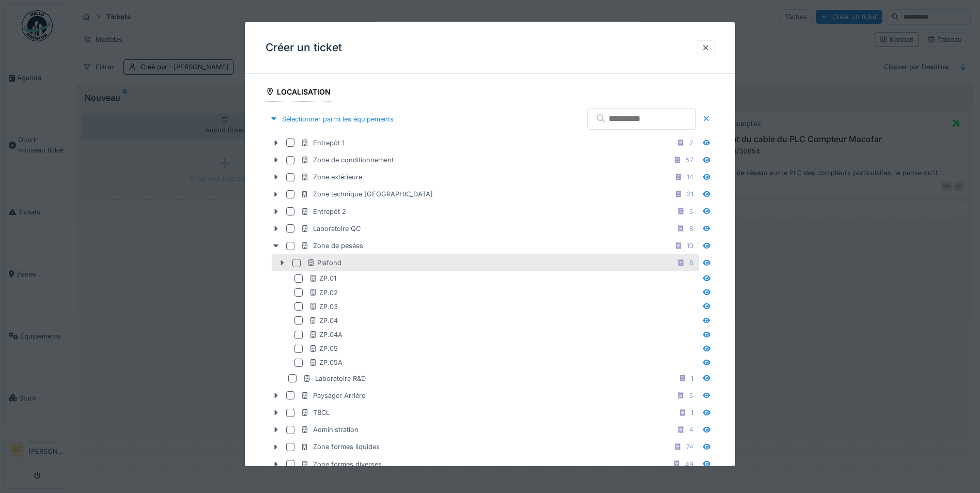
click at [283, 265] on icon at bounding box center [282, 262] width 8 height 7
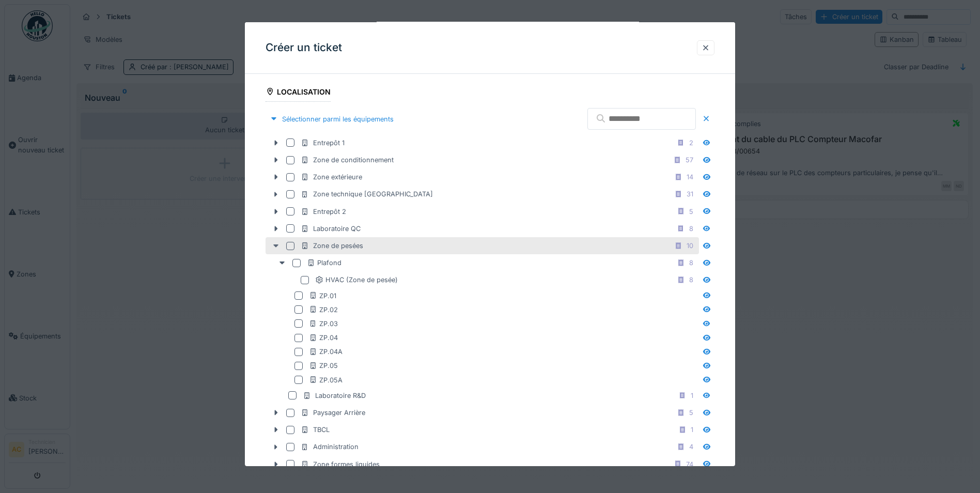
click at [276, 245] on icon at bounding box center [275, 245] width 5 height 3
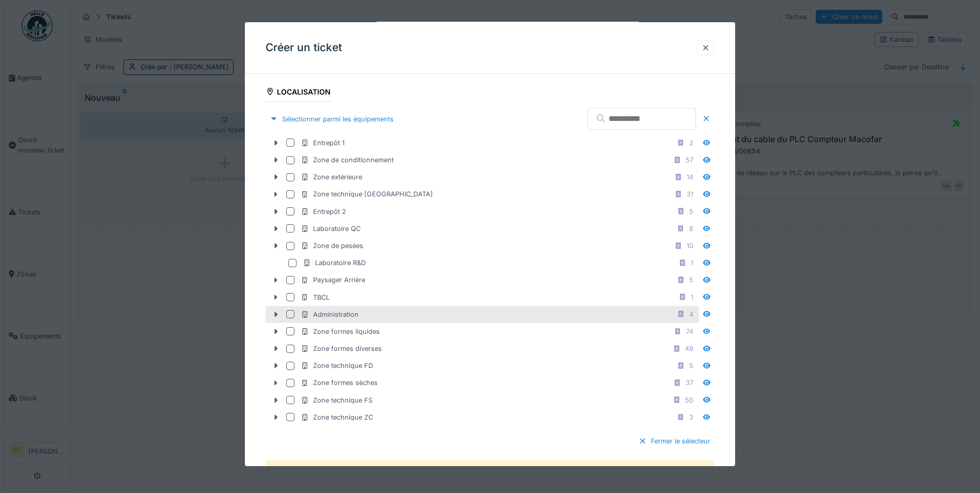
click at [379, 311] on div "Administration 4" at bounding box center [499, 314] width 396 height 13
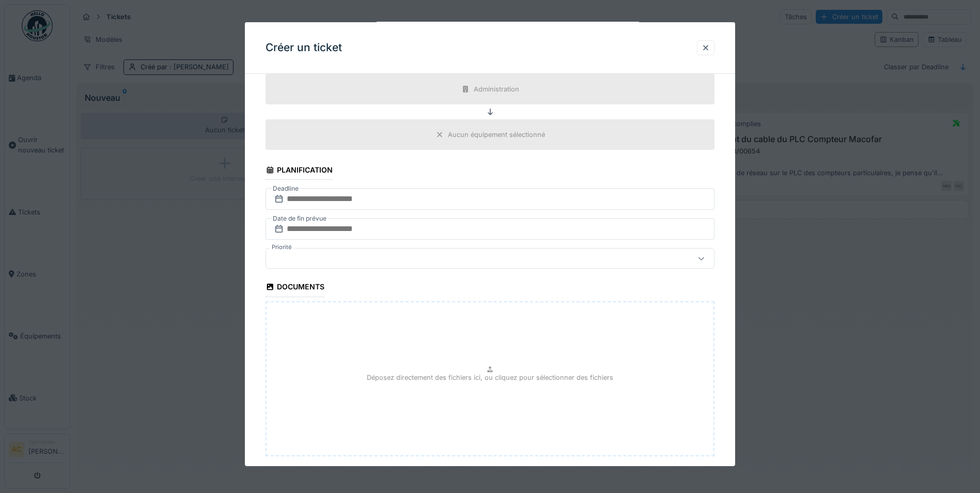
scroll to position [496, 0]
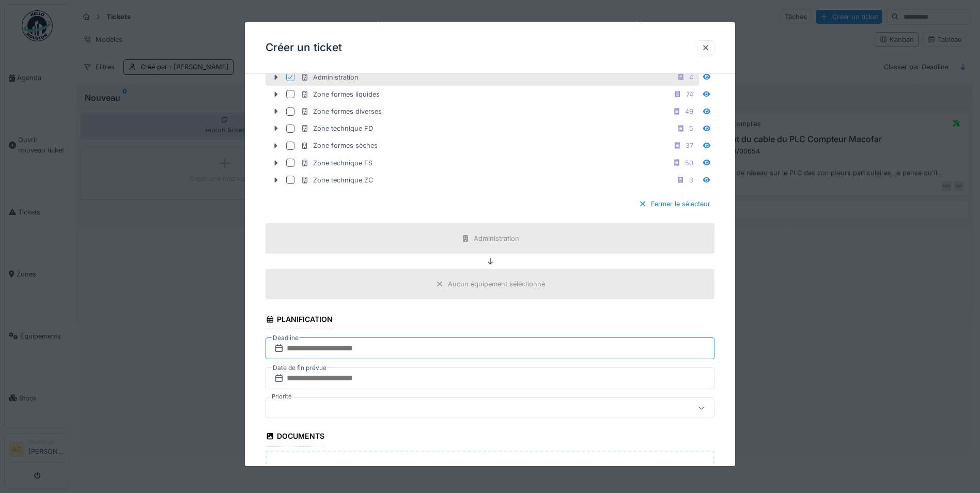
click at [316, 343] on input "text" at bounding box center [490, 348] width 449 height 22
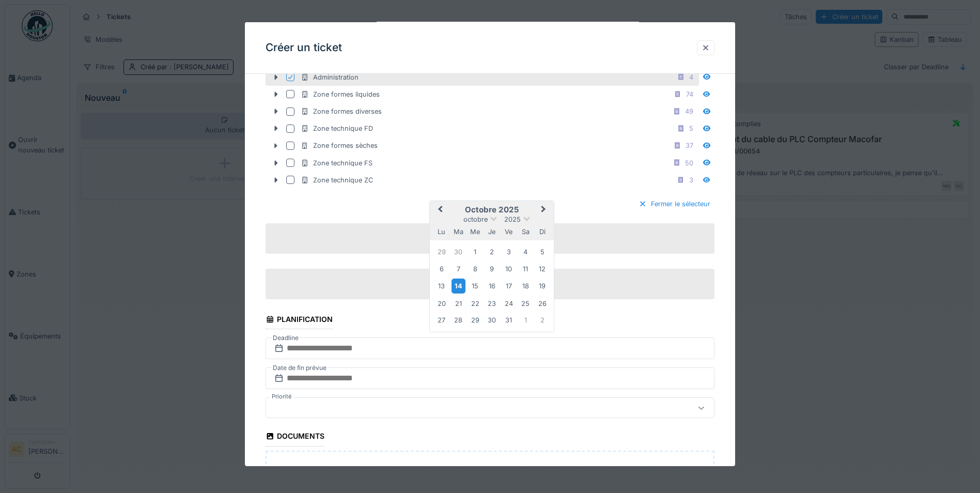
click at [457, 282] on div "14" at bounding box center [459, 286] width 14 height 15
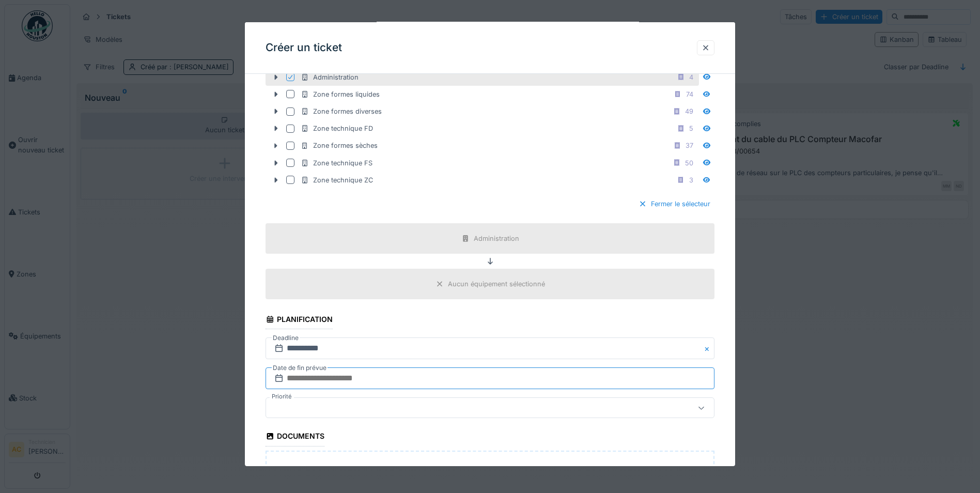
click at [324, 378] on input "text" at bounding box center [490, 378] width 449 height 22
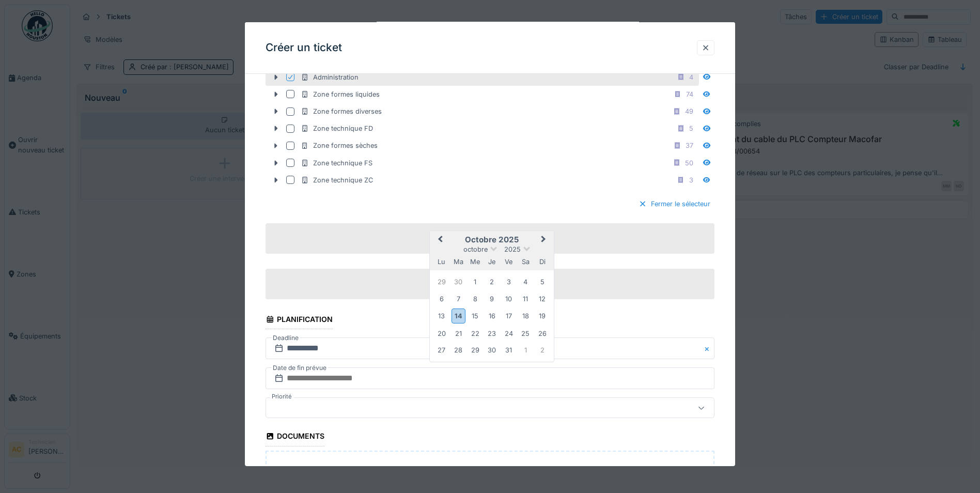
click at [460, 321] on div "14" at bounding box center [459, 315] width 14 height 15
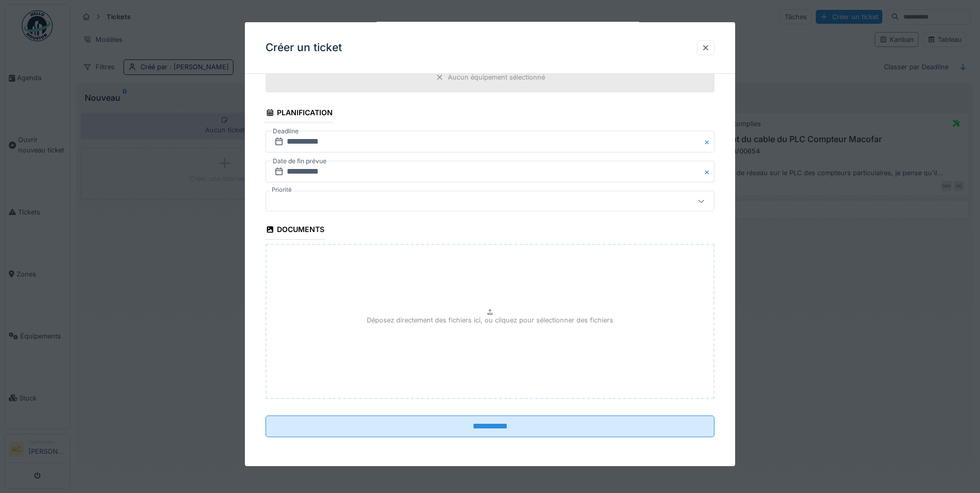
scroll to position [6, 0]
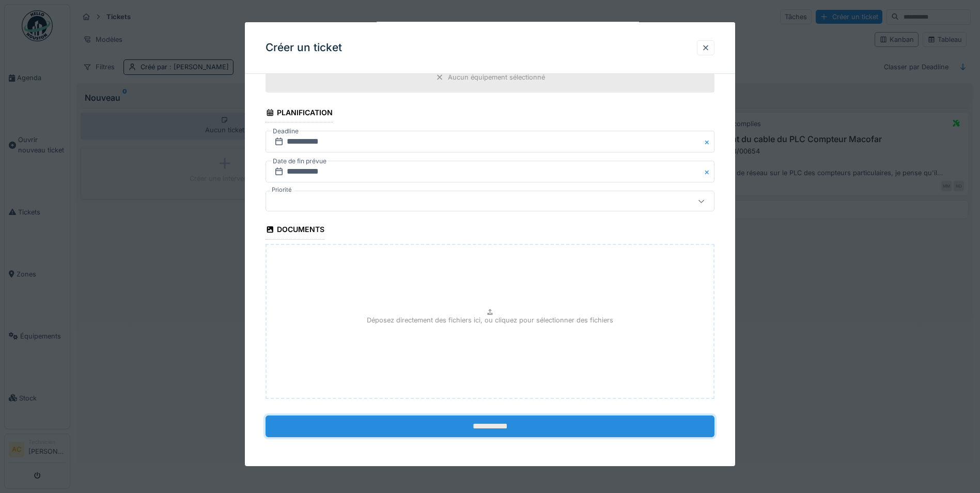
click at [502, 428] on input "**********" at bounding box center [490, 426] width 449 height 22
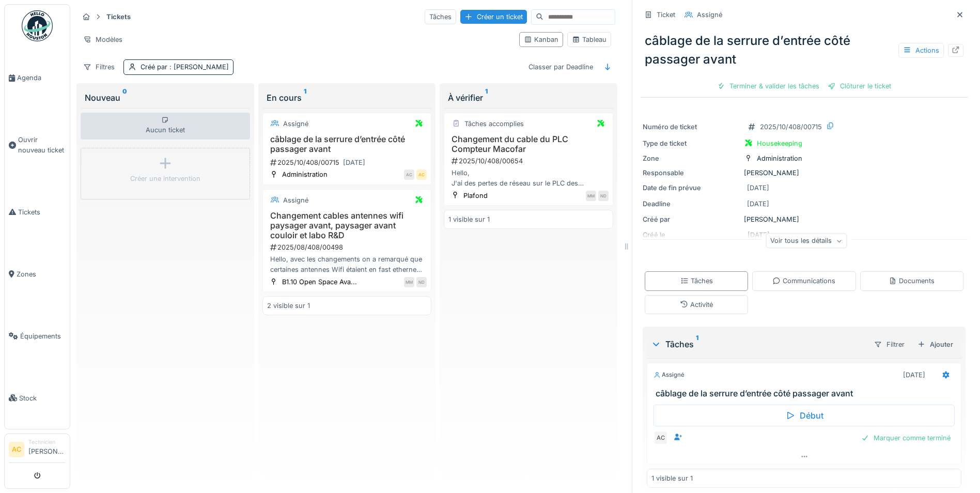
click at [33, 29] on img at bounding box center [37, 25] width 31 height 31
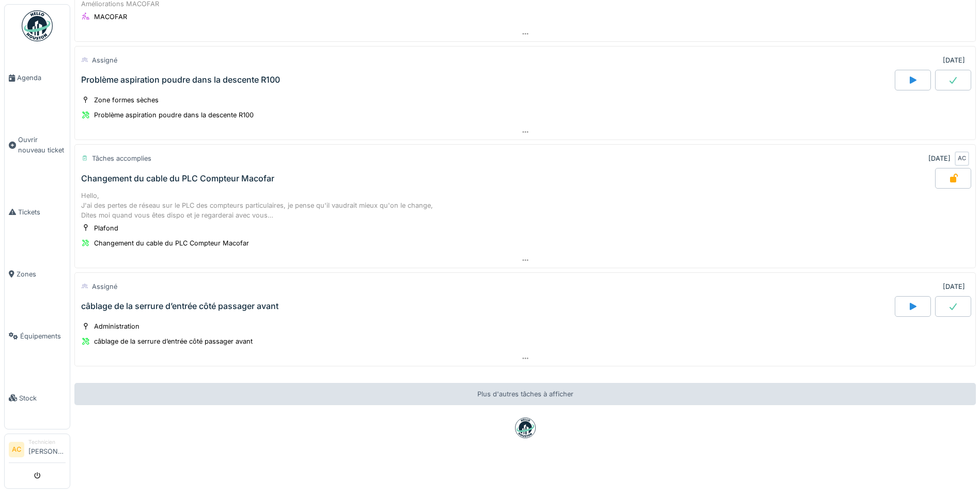
scroll to position [131, 0]
click at [204, 300] on div "câblage de la serrure d’entrée côté passager avant" at bounding box center [179, 305] width 197 height 10
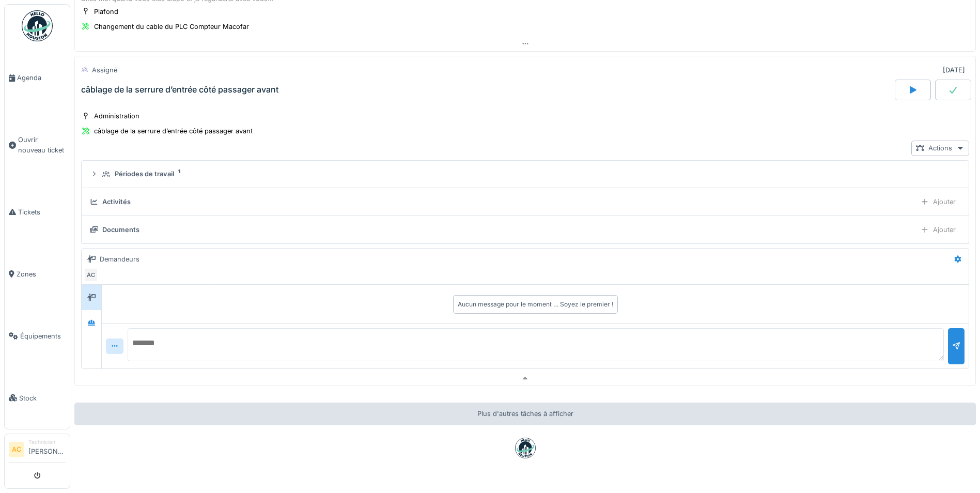
scroll to position [353, 0]
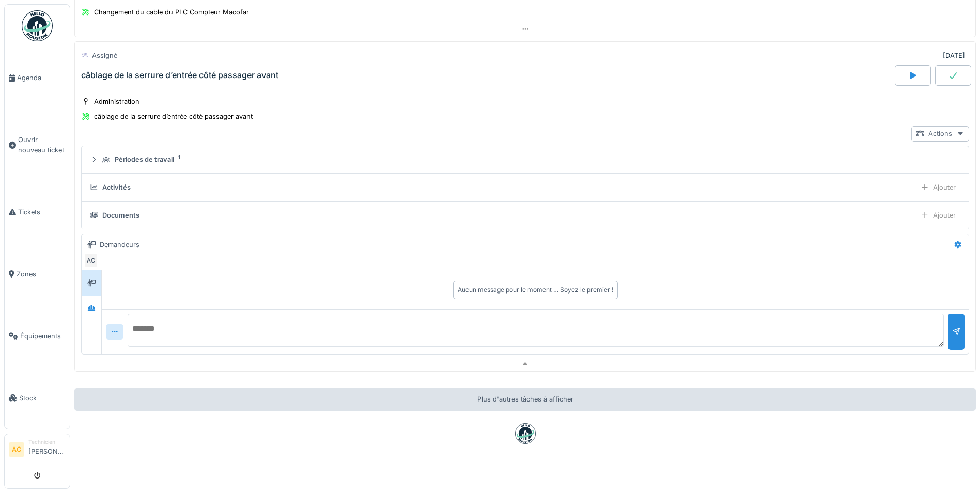
click at [937, 127] on div "Actions" at bounding box center [940, 133] width 58 height 15
click at [763, 170] on div "Voir ticket câblage de la serrure d’entrée côté passager avant" at bounding box center [828, 177] width 228 height 16
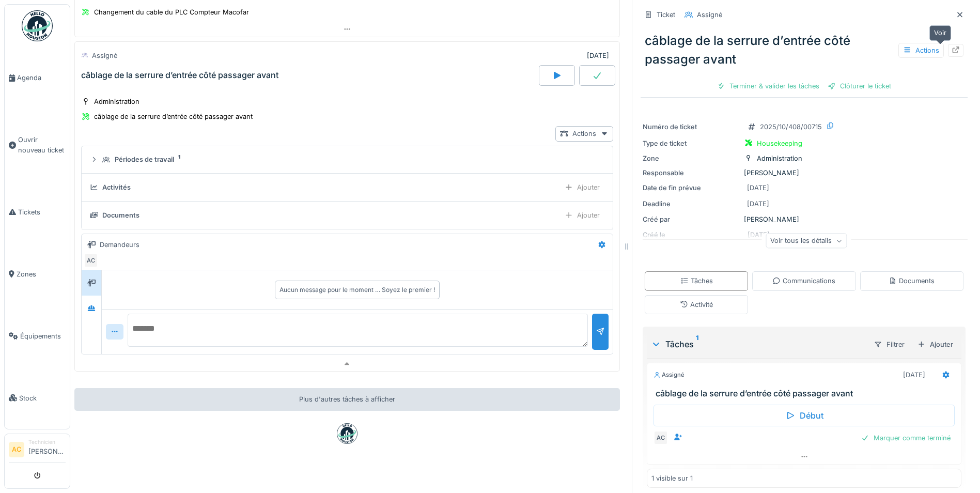
click at [952, 47] on div at bounding box center [956, 50] width 8 height 10
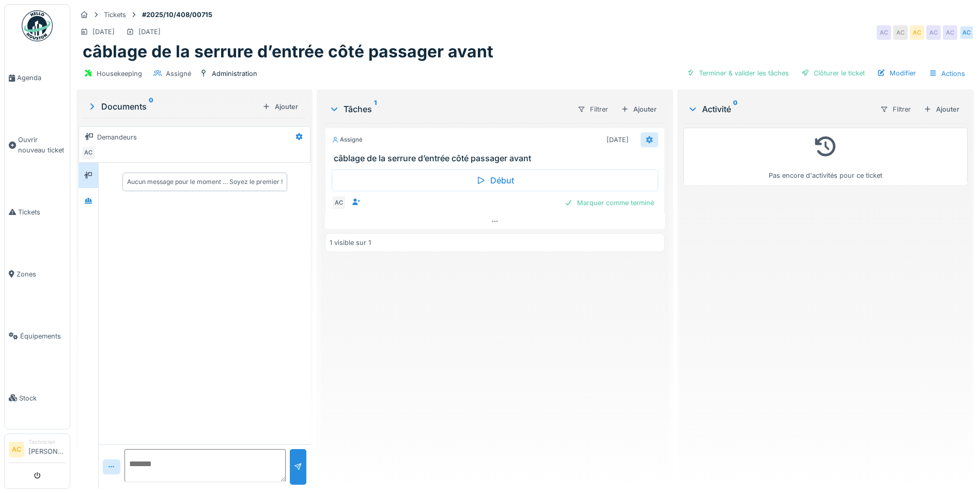
click at [641, 142] on div at bounding box center [650, 139] width 18 height 15
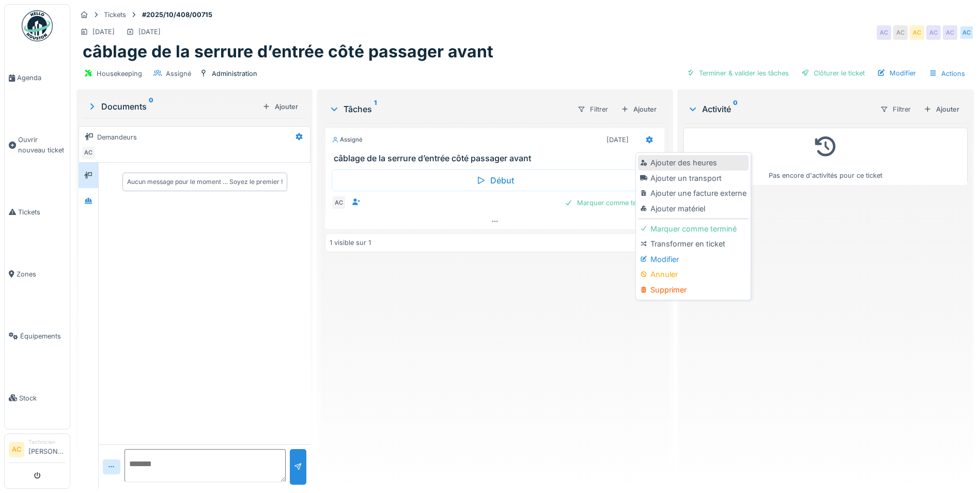
click at [693, 165] on div "Ajouter des heures" at bounding box center [693, 163] width 110 height 16
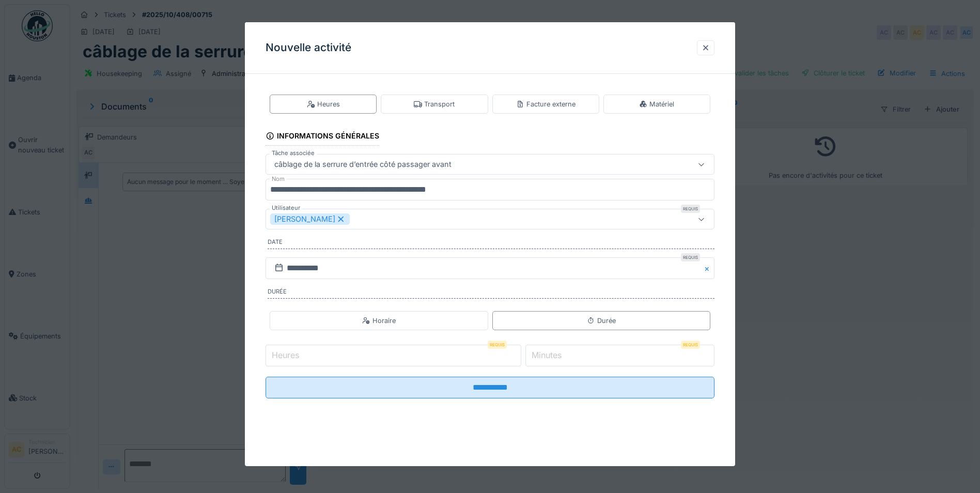
click at [335, 358] on input "Heures" at bounding box center [394, 356] width 256 height 22
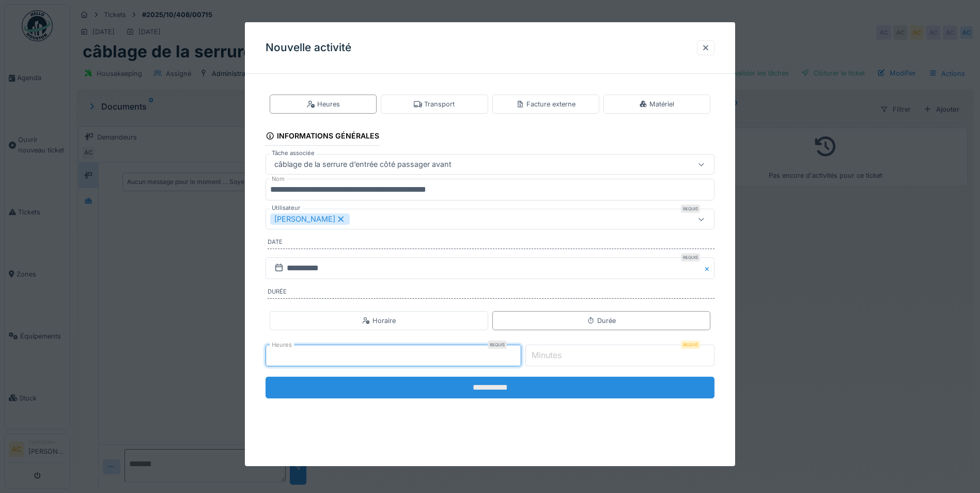
type input "*"
click at [449, 388] on input "**********" at bounding box center [490, 388] width 449 height 22
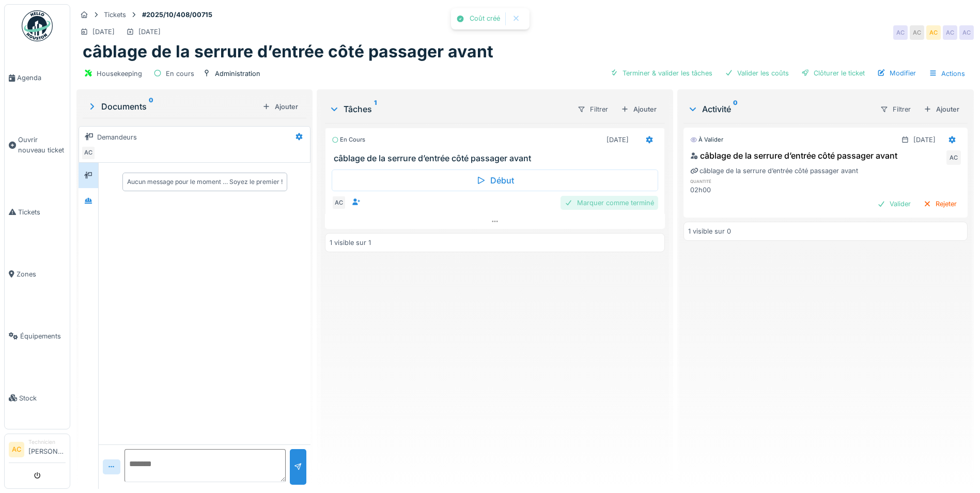
click at [579, 201] on div "Marquer comme terminé" at bounding box center [610, 203] width 98 height 14
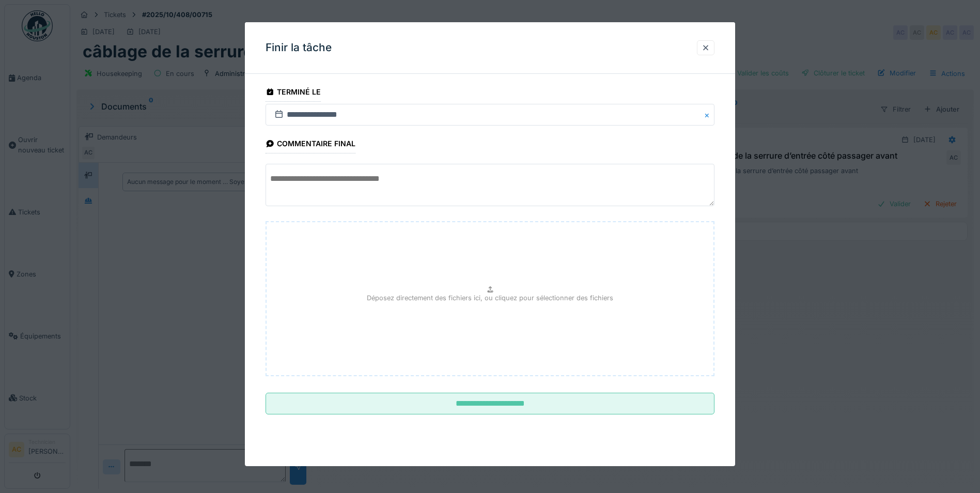
click at [310, 175] on textarea at bounding box center [490, 185] width 449 height 42
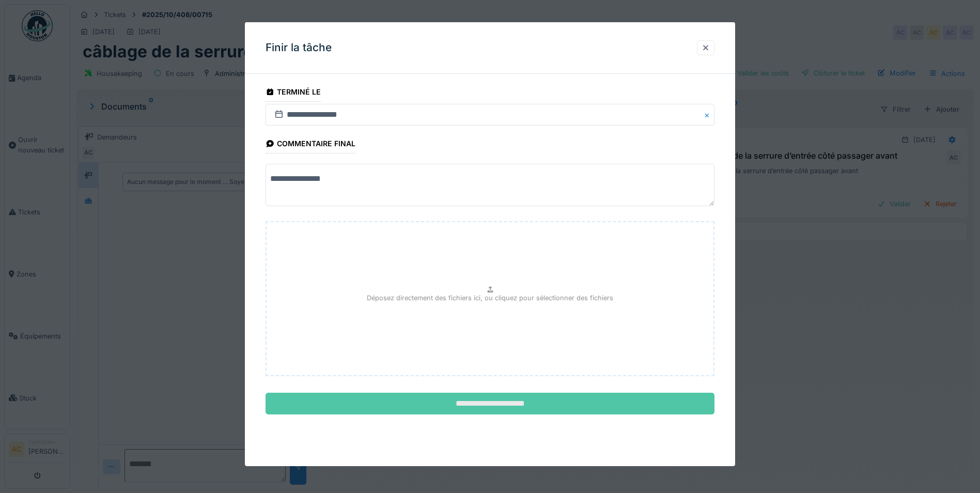
type textarea "**********"
click at [493, 404] on input "**********" at bounding box center [490, 404] width 449 height 22
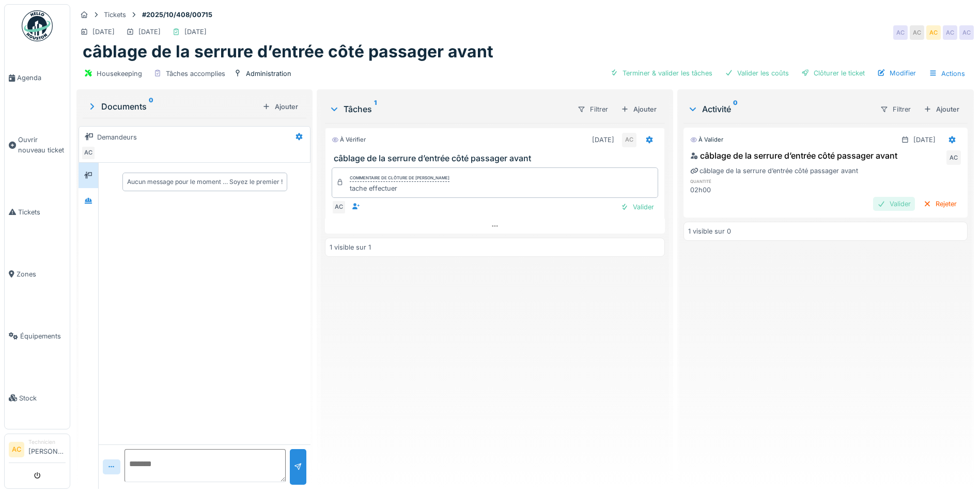
click at [873, 200] on div "Valider" at bounding box center [894, 204] width 42 height 14
click at [37, 32] on img at bounding box center [37, 25] width 31 height 31
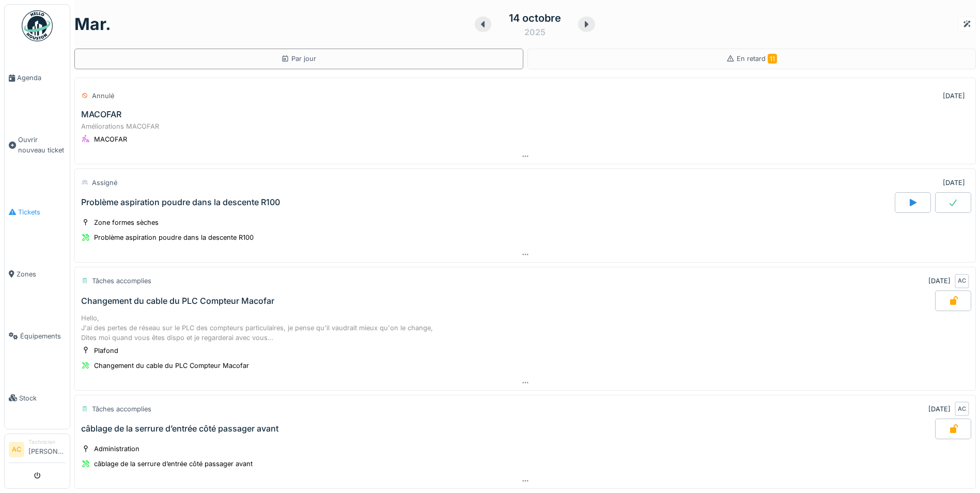
click at [30, 208] on span "Tickets" at bounding box center [42, 212] width 48 height 10
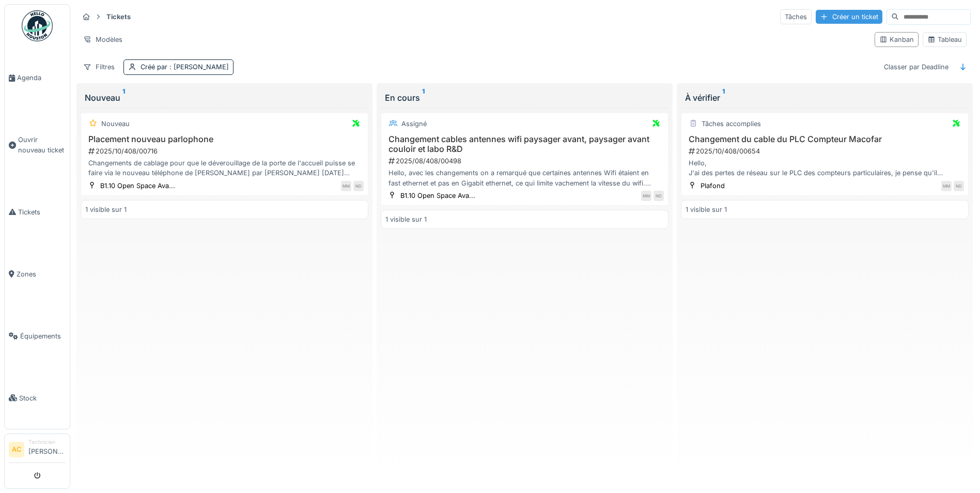
click at [826, 11] on div "Créer un ticket" at bounding box center [849, 17] width 67 height 14
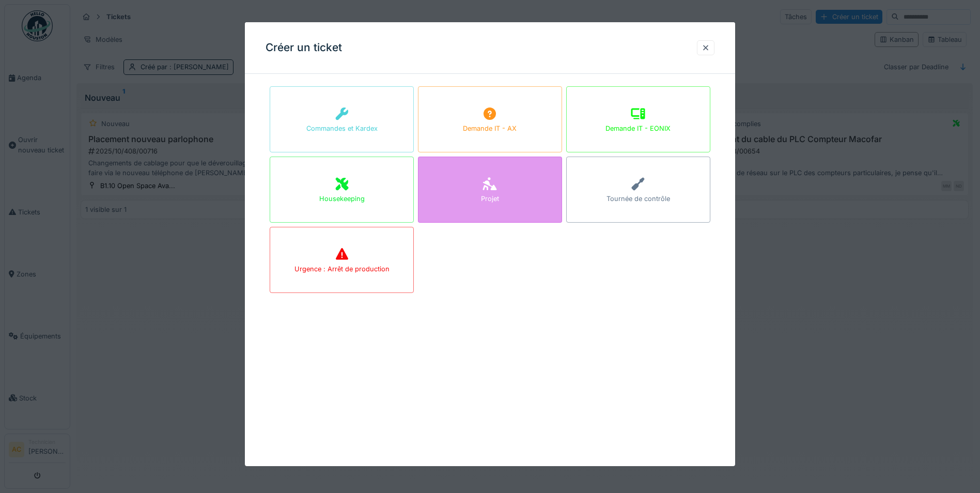
click at [506, 195] on div "Projet" at bounding box center [490, 190] width 144 height 66
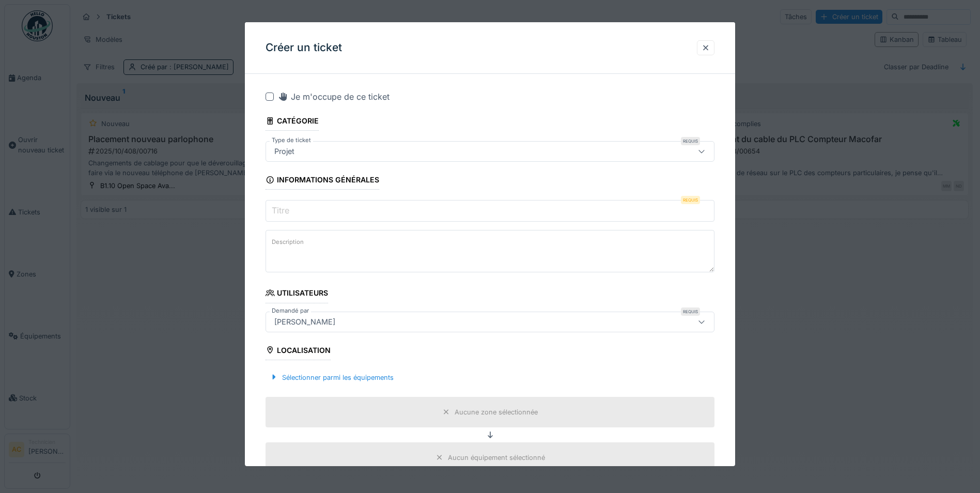
click at [327, 216] on input "Titre" at bounding box center [490, 211] width 449 height 22
type input "*"
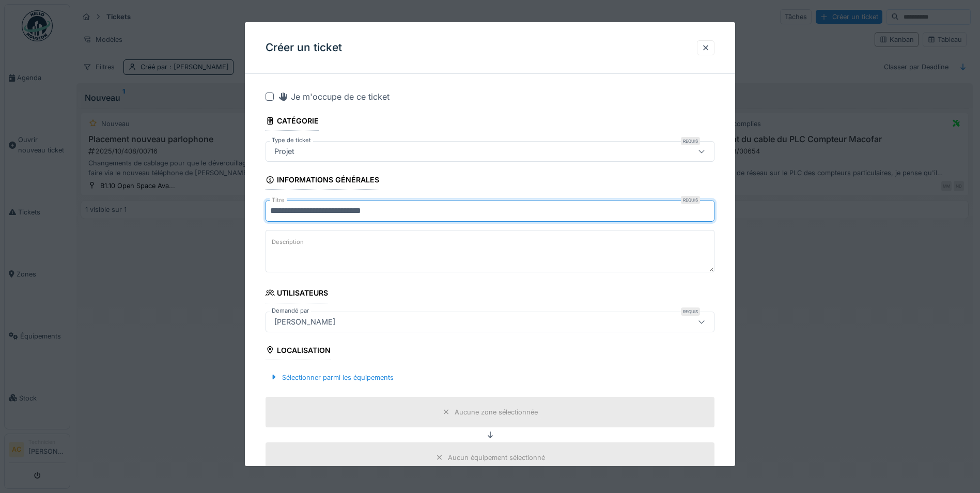
type input "**********"
click at [270, 100] on div at bounding box center [270, 96] width 8 height 8
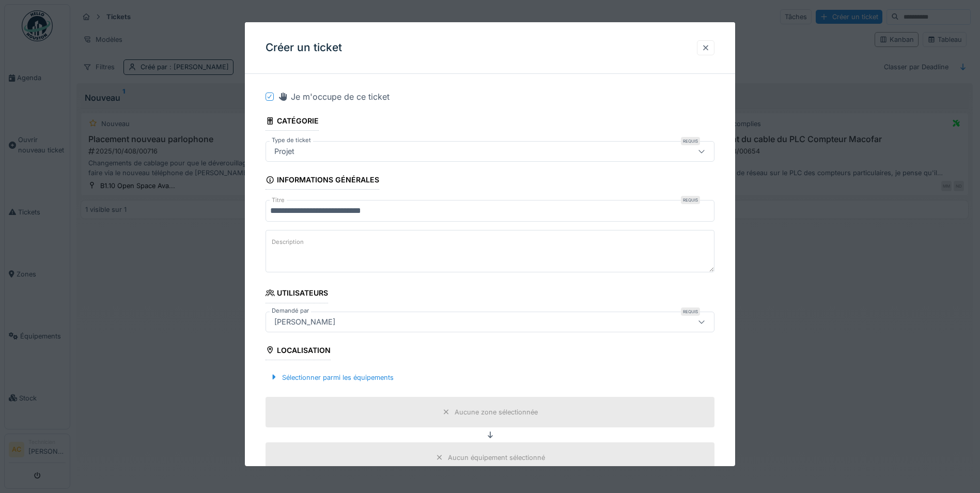
click at [710, 50] on div at bounding box center [706, 48] width 8 height 10
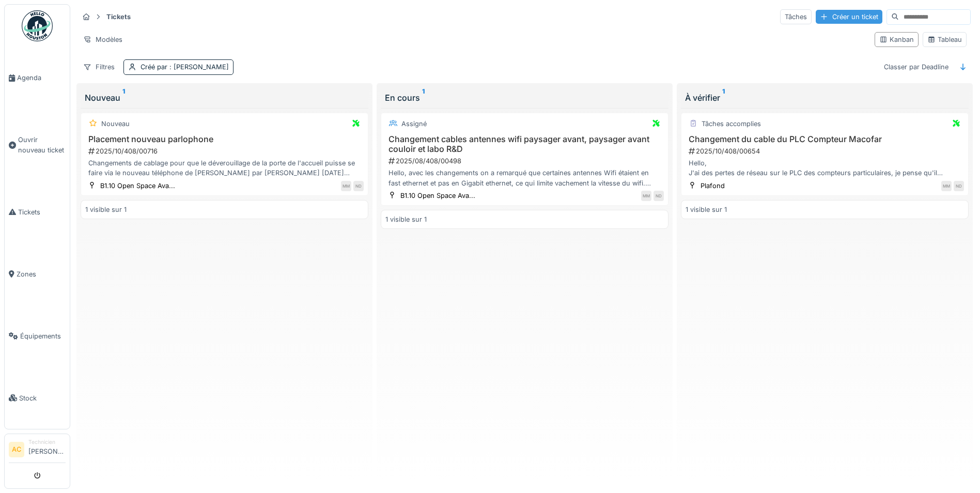
click at [816, 18] on div "Créer un ticket" at bounding box center [849, 17] width 67 height 14
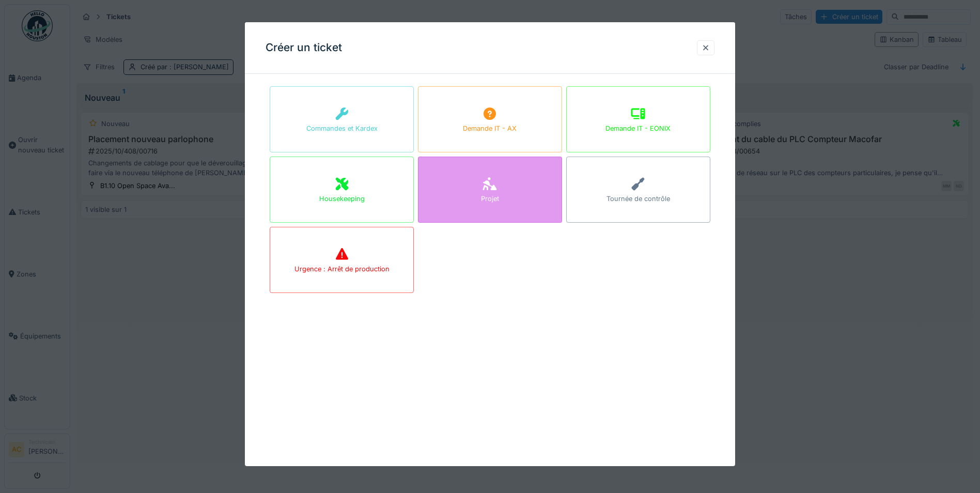
click at [510, 192] on div "Projet" at bounding box center [490, 190] width 144 height 66
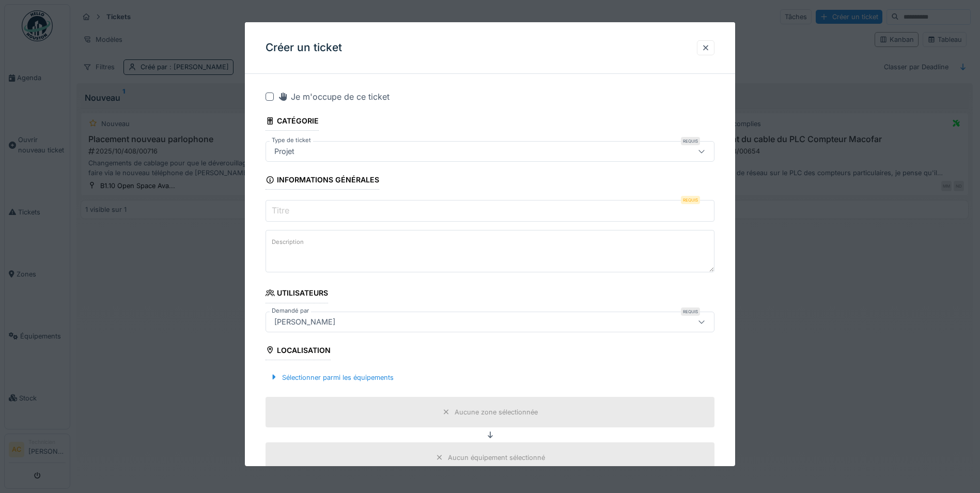
click at [350, 207] on input "Titre" at bounding box center [490, 211] width 449 height 22
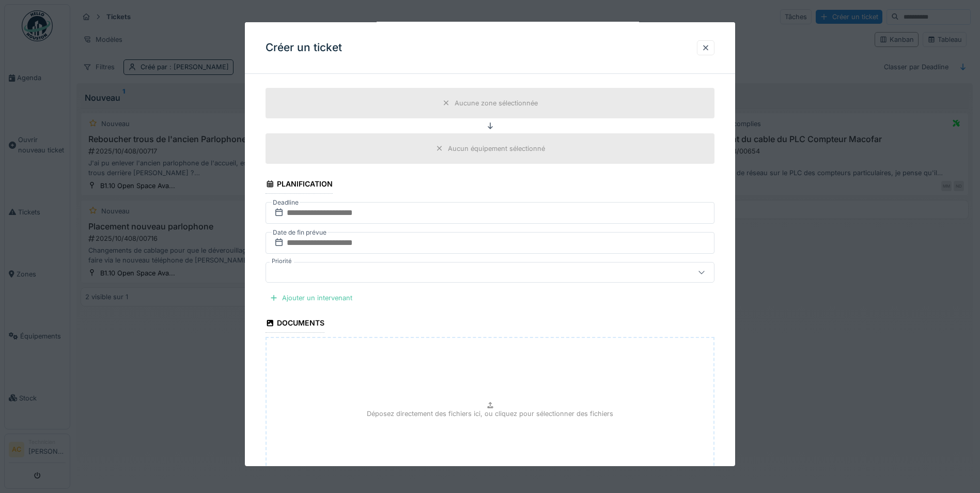
scroll to position [310, 0]
type input "**********"
click at [352, 204] on input "text" at bounding box center [490, 212] width 449 height 22
click at [461, 315] on div "14" at bounding box center [459, 313] width 14 height 15
click at [339, 236] on input "text" at bounding box center [490, 242] width 449 height 22
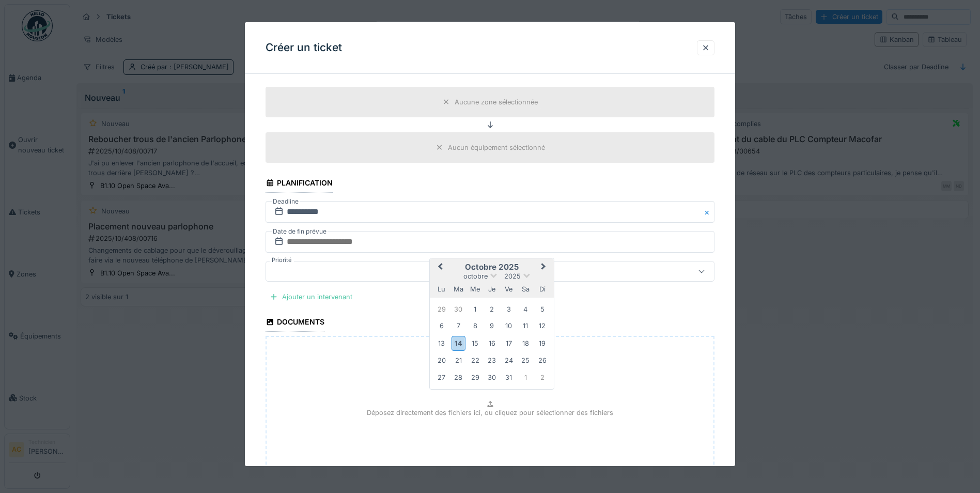
click at [544, 266] on span "Next Month" at bounding box center [544, 267] width 0 height 12
click at [710, 47] on div at bounding box center [706, 48] width 8 height 10
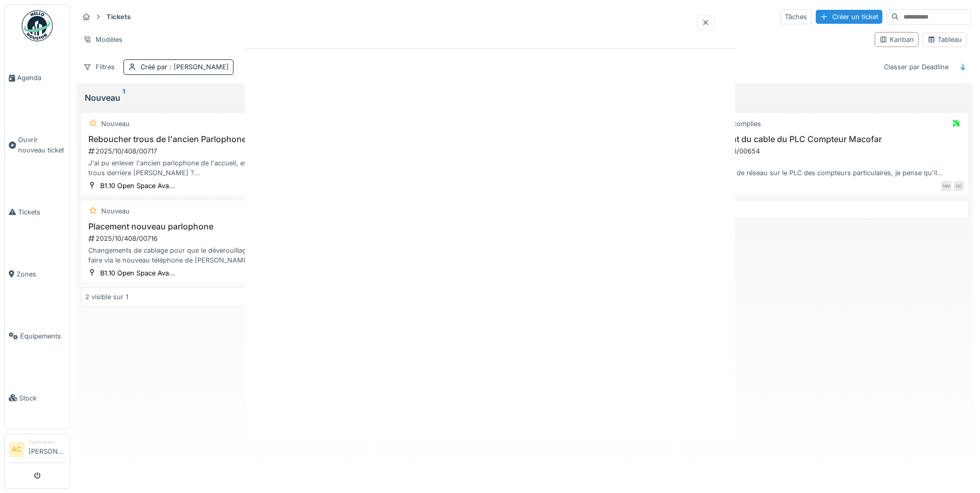
scroll to position [0, 0]
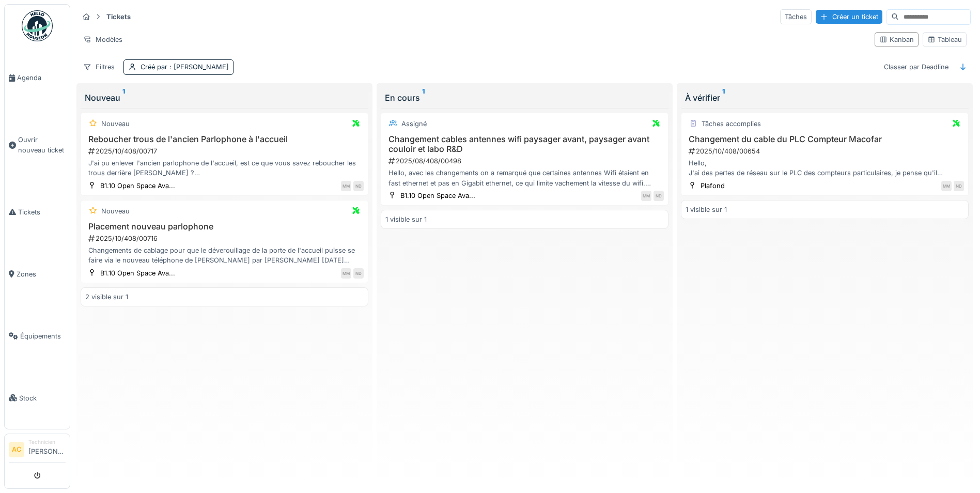
click at [43, 22] on img at bounding box center [37, 25] width 31 height 31
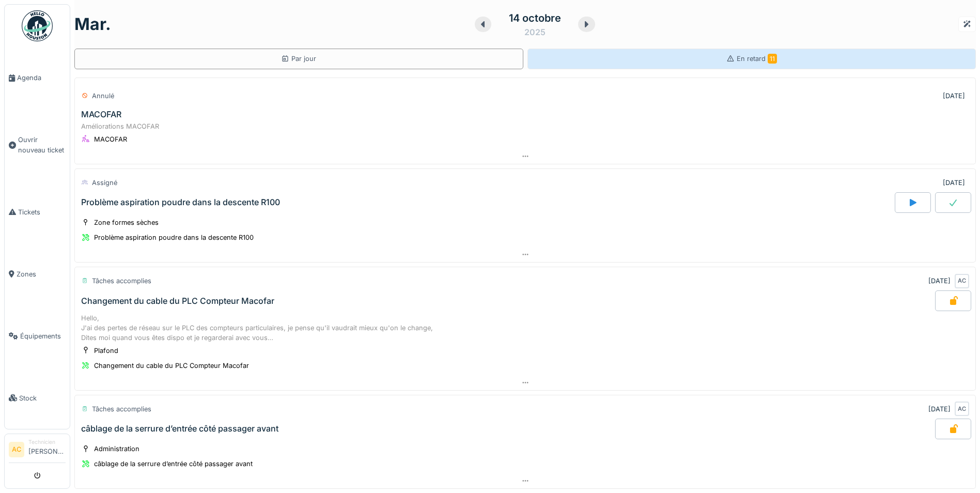
click at [747, 67] on div "En retard 11" at bounding box center [752, 59] width 449 height 21
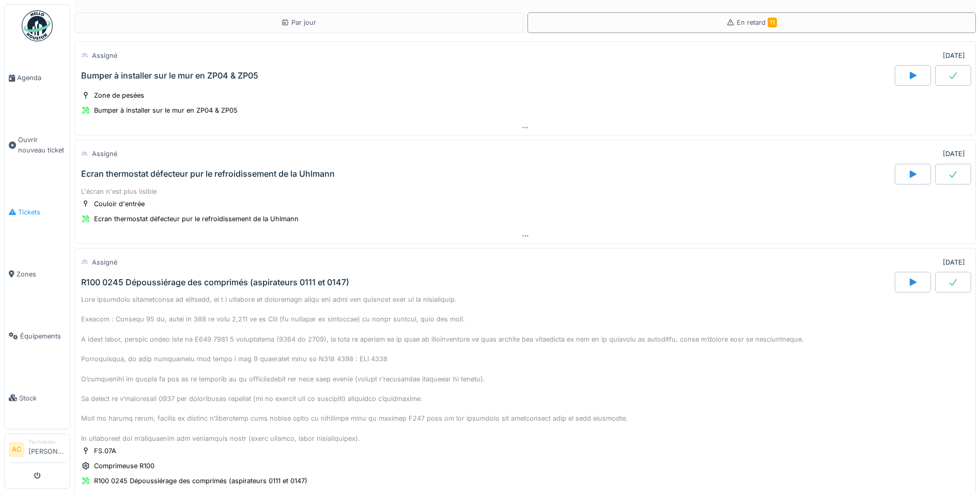
click at [30, 212] on span "Tickets" at bounding box center [42, 212] width 48 height 10
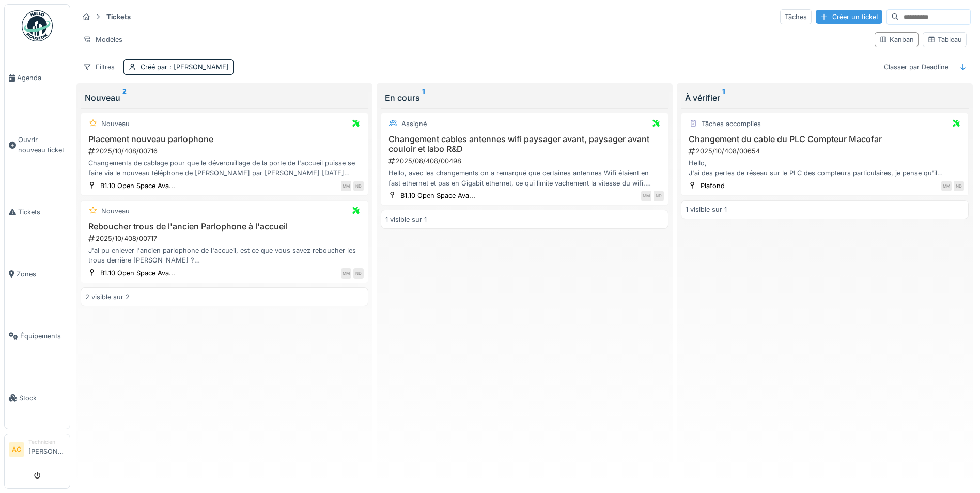
click at [816, 20] on div "Créer un ticket" at bounding box center [849, 17] width 67 height 14
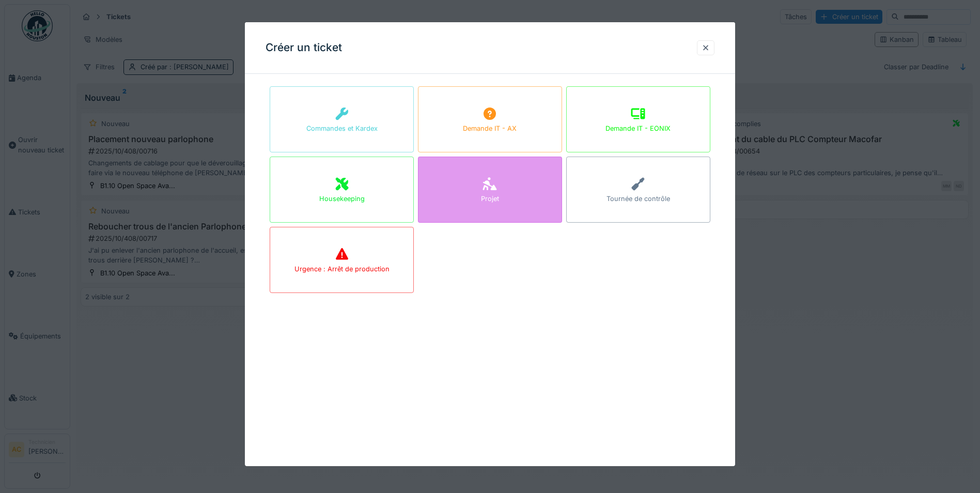
click at [467, 191] on div "Projet" at bounding box center [490, 190] width 144 height 66
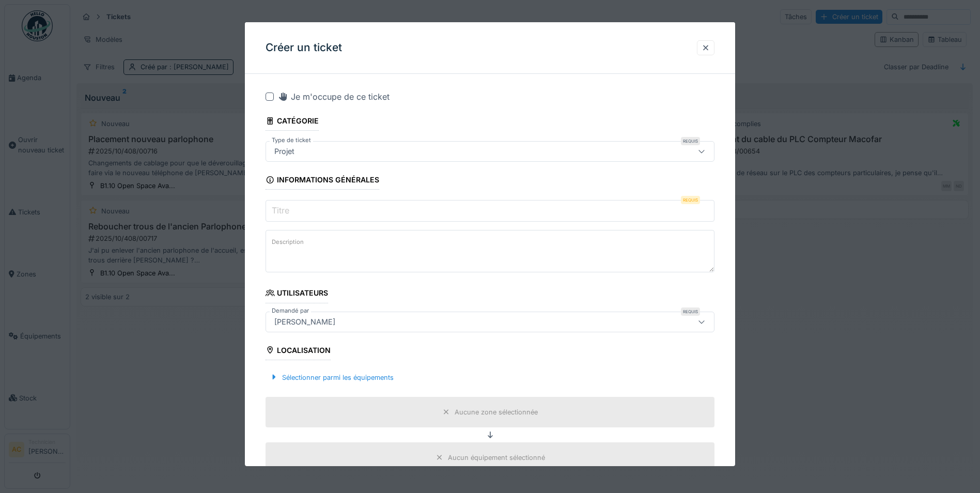
click at [375, 207] on input "Titre" at bounding box center [490, 211] width 449 height 22
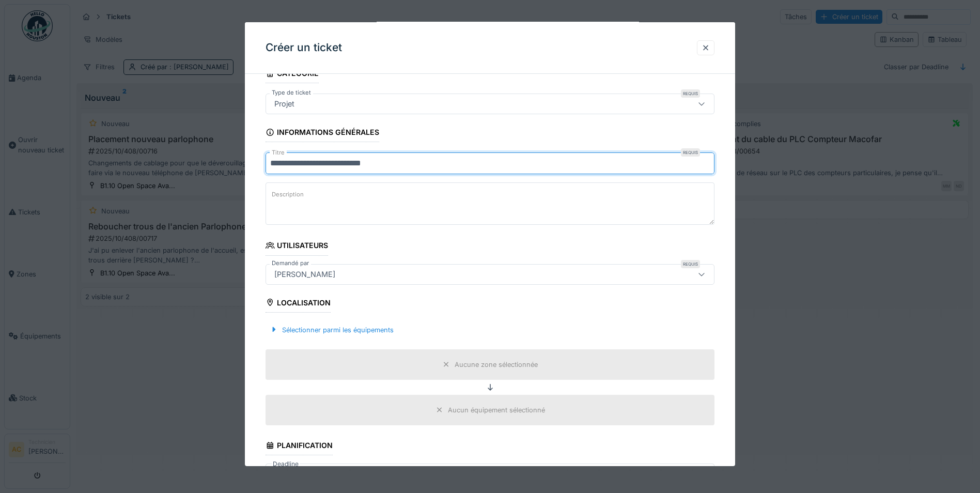
scroll to position [155, 0]
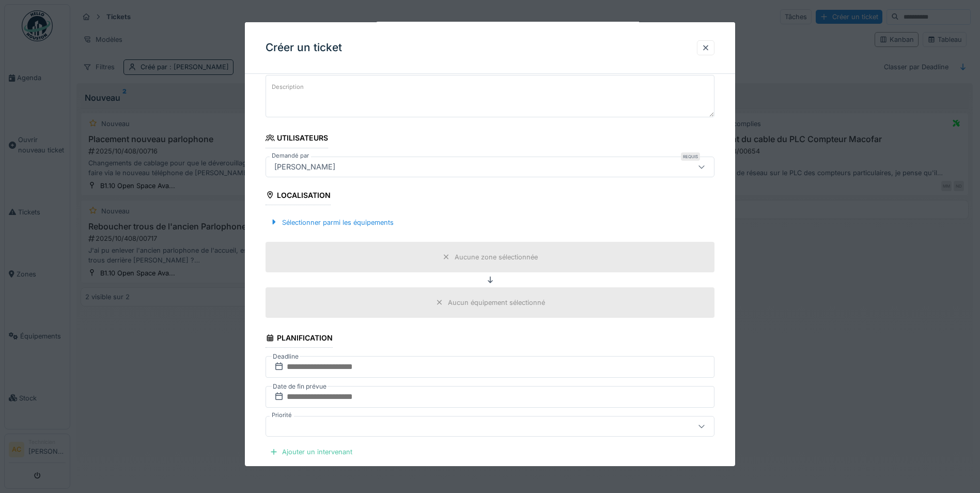
type input "**********"
click at [334, 361] on input "text" at bounding box center [490, 367] width 449 height 22
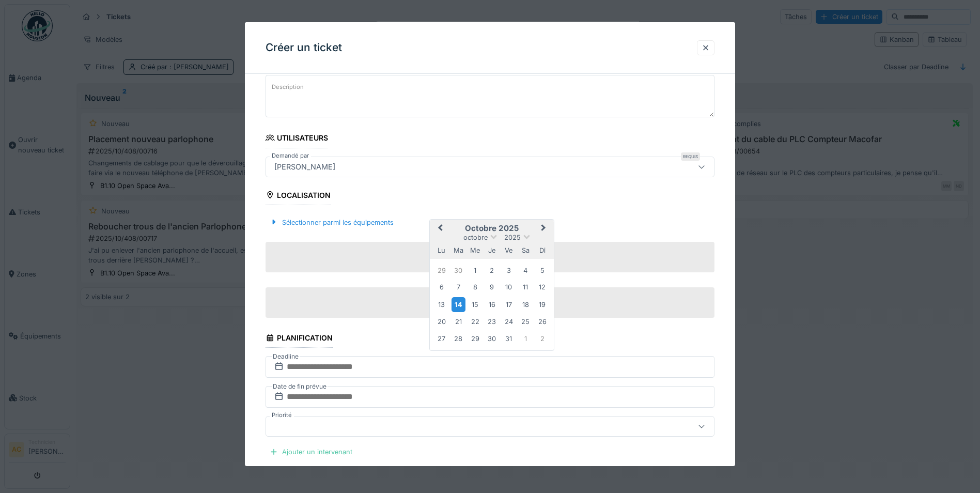
click at [460, 304] on div "14" at bounding box center [459, 304] width 14 height 15
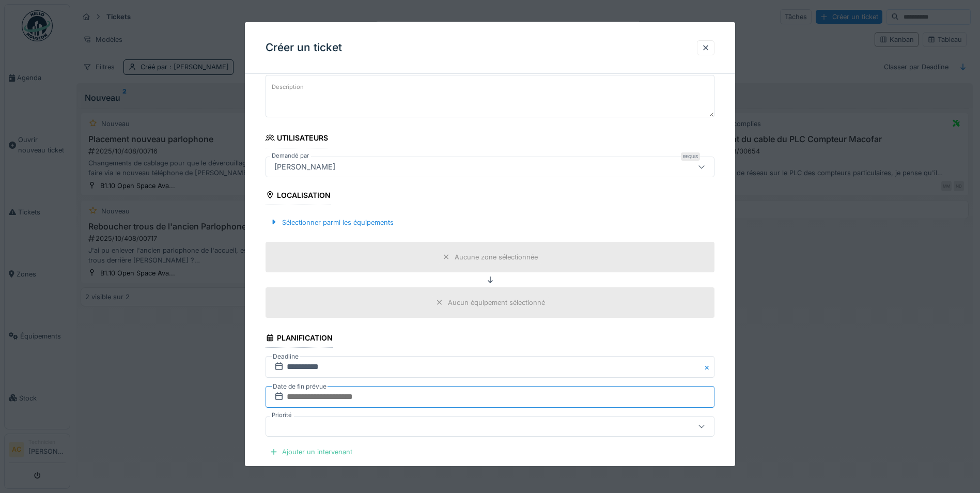
click at [364, 396] on input "text" at bounding box center [490, 397] width 449 height 22
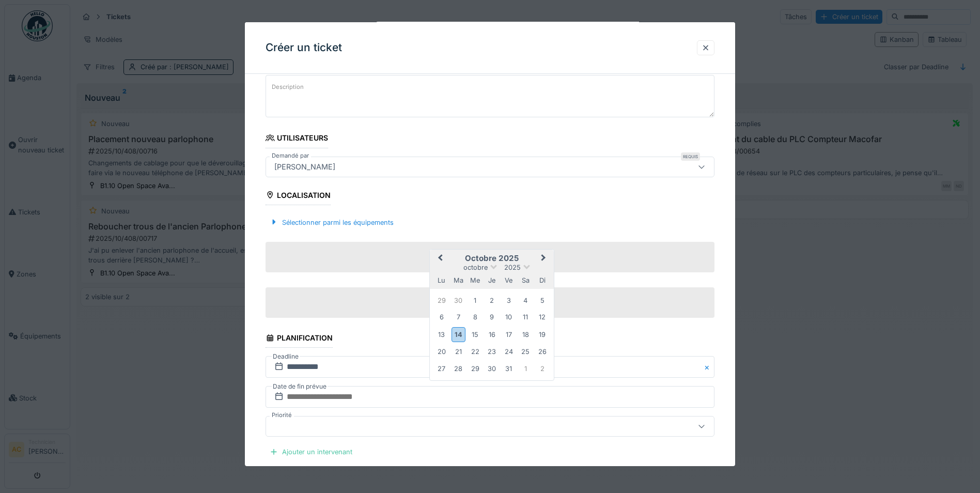
click at [544, 256] on span "Next Month" at bounding box center [544, 258] width 0 height 12
click at [542, 370] on div "30" at bounding box center [542, 369] width 14 height 14
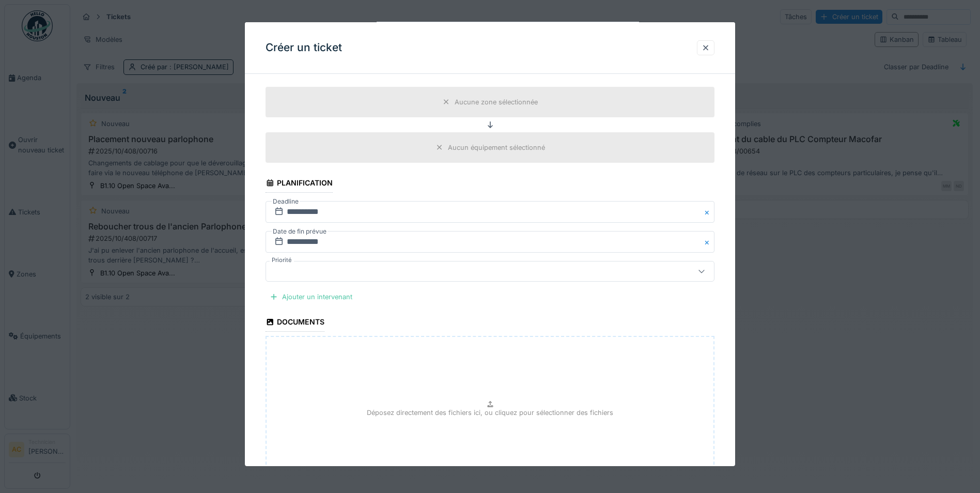
scroll to position [362, 0]
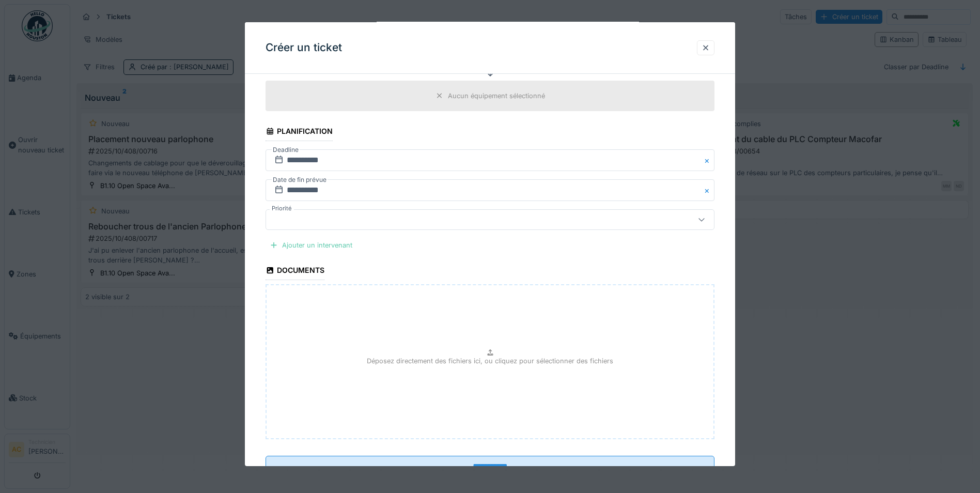
click at [314, 244] on div "Ajouter un intervenant" at bounding box center [311, 245] width 91 height 14
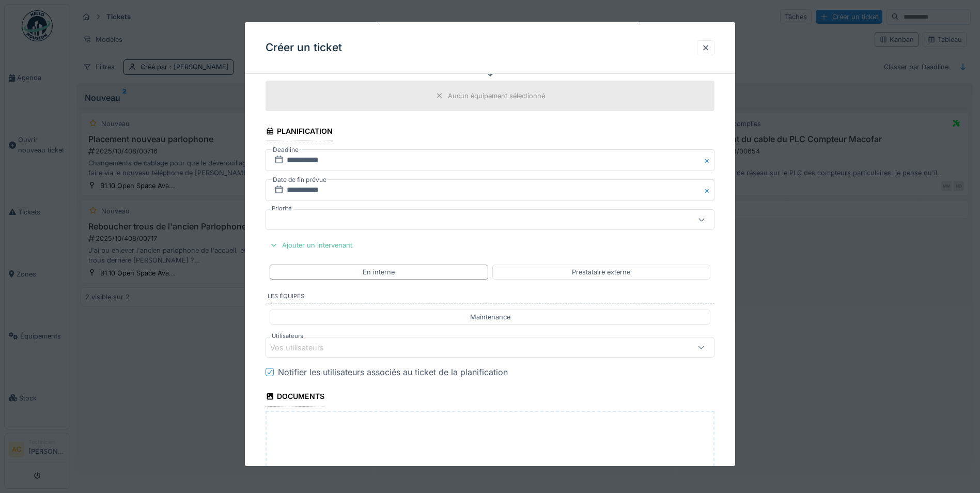
click at [386, 346] on div "Vos utilisateurs" at bounding box center [463, 347] width 387 height 11
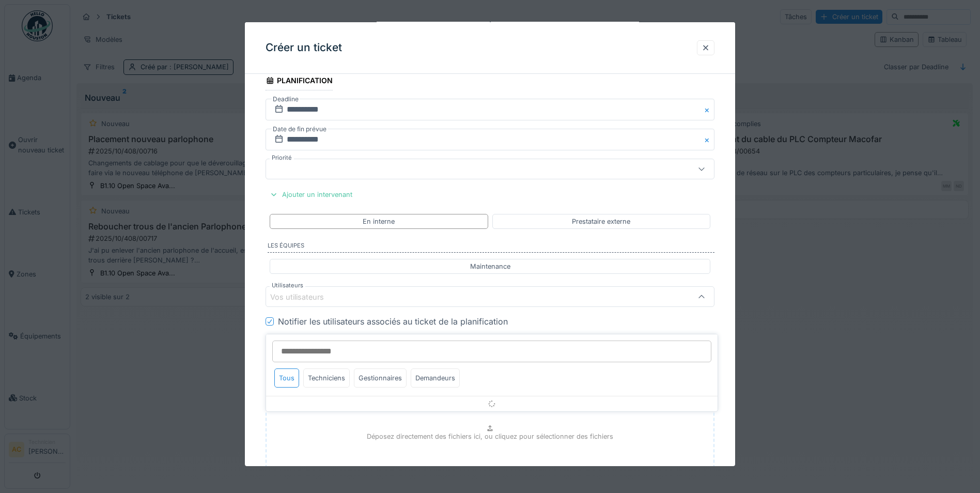
scroll to position [465, 0]
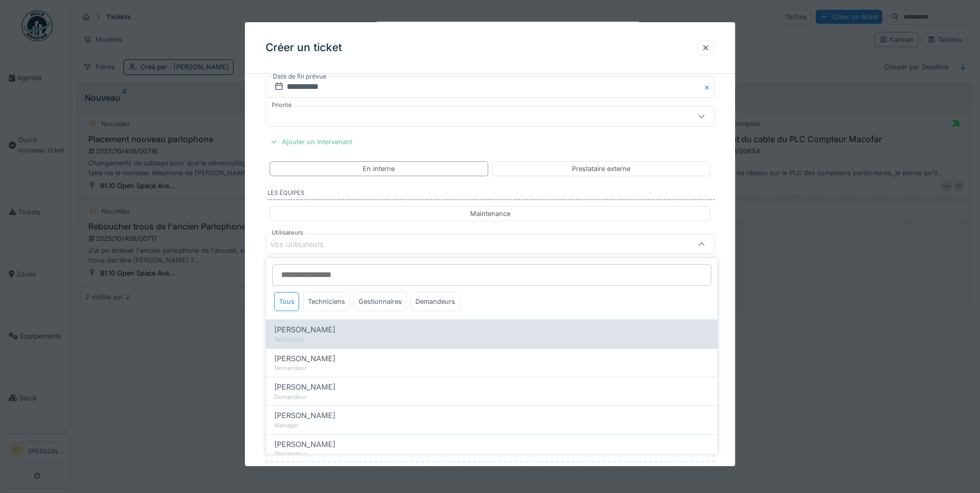
click at [306, 330] on span "[PERSON_NAME]" at bounding box center [304, 329] width 61 height 11
type input "****"
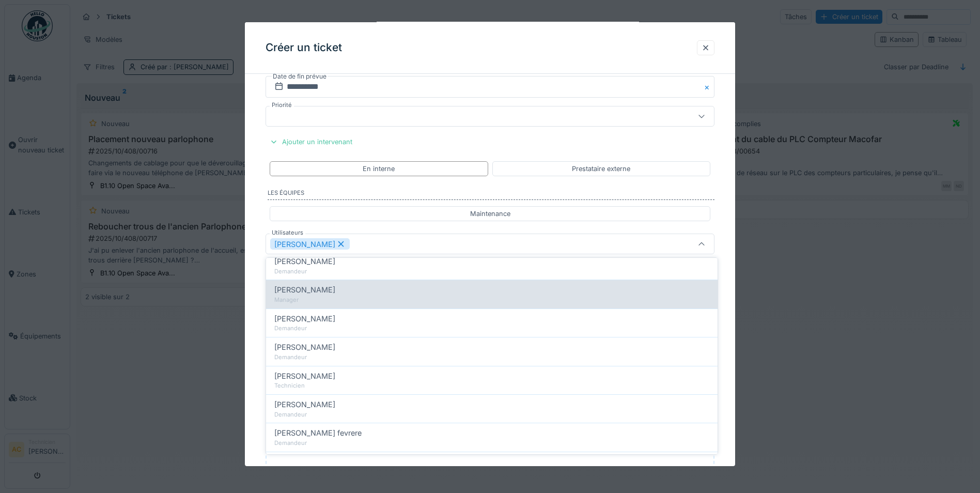
scroll to position [155, 0]
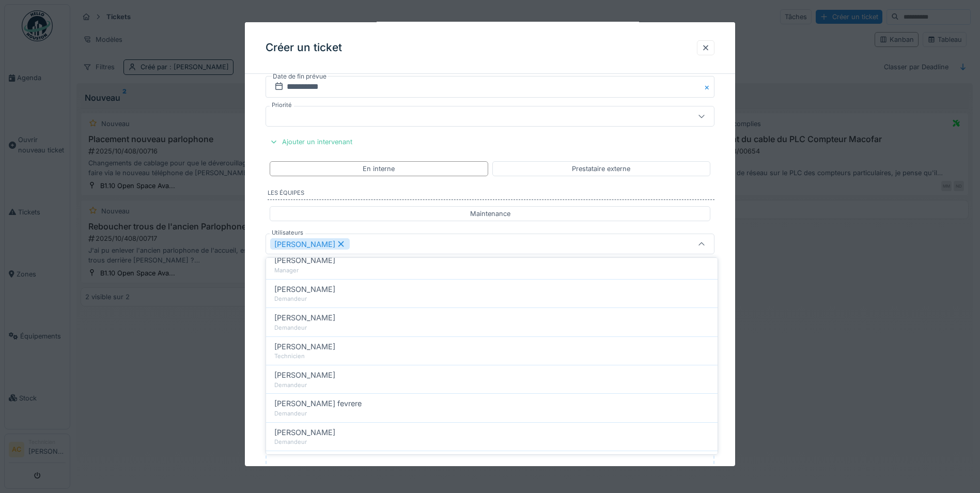
click at [614, 143] on fieldset "**********" at bounding box center [490, 87] width 449 height 940
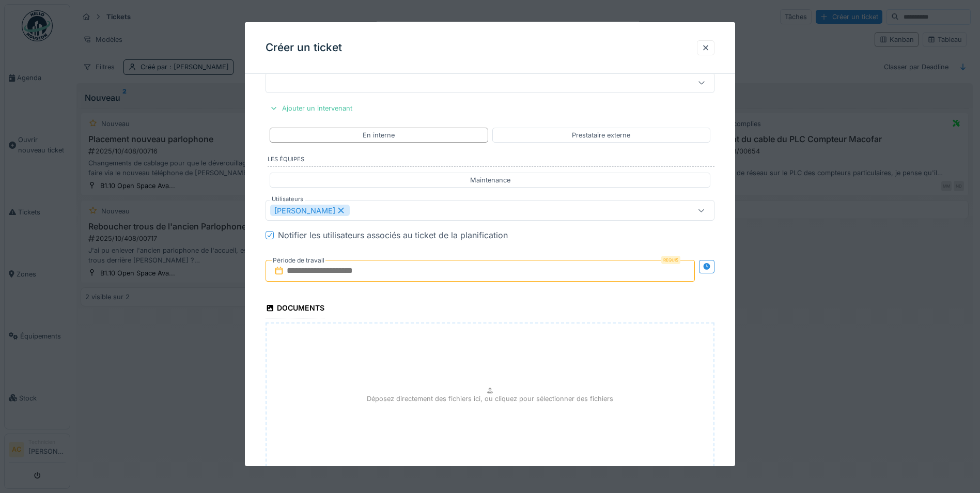
scroll to position [517, 0]
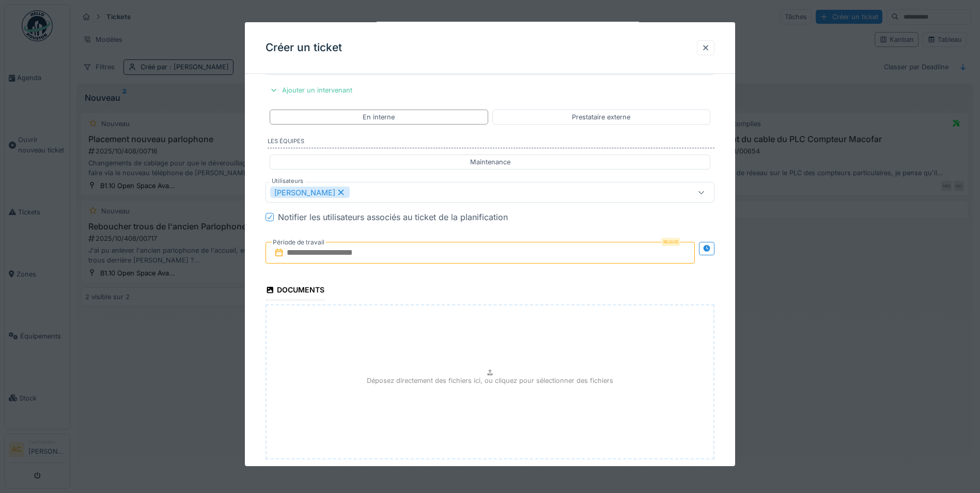
click at [439, 249] on input "text" at bounding box center [480, 253] width 429 height 22
click at [451, 358] on div "14" at bounding box center [449, 354] width 14 height 15
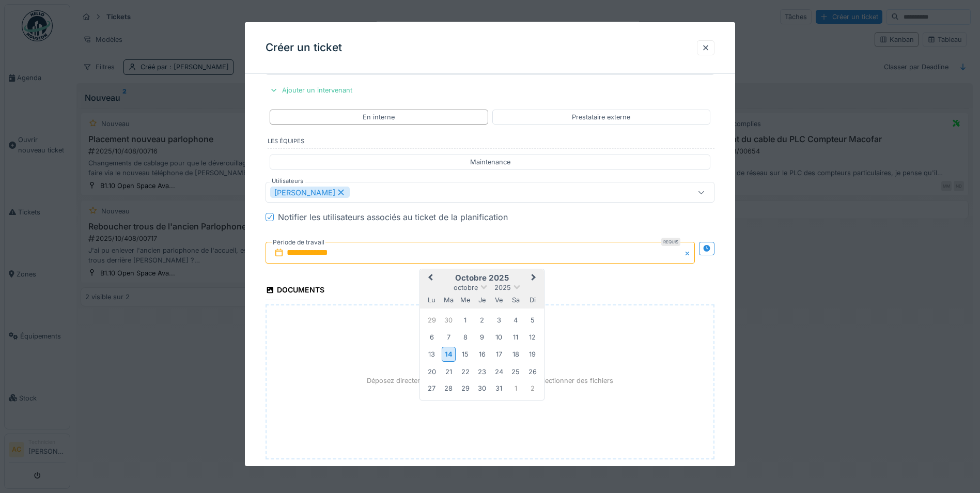
click at [535, 274] on button "Next Month" at bounding box center [535, 278] width 17 height 17
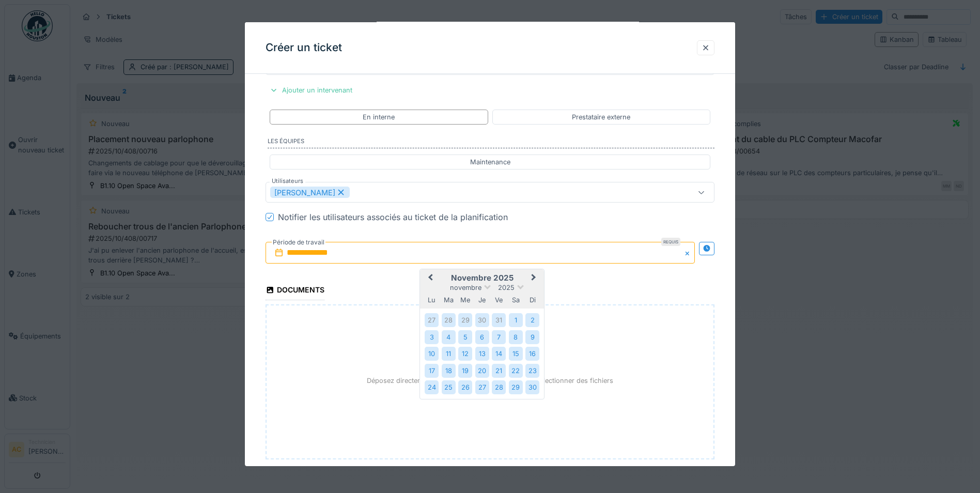
click at [536, 388] on div "30" at bounding box center [532, 387] width 14 height 14
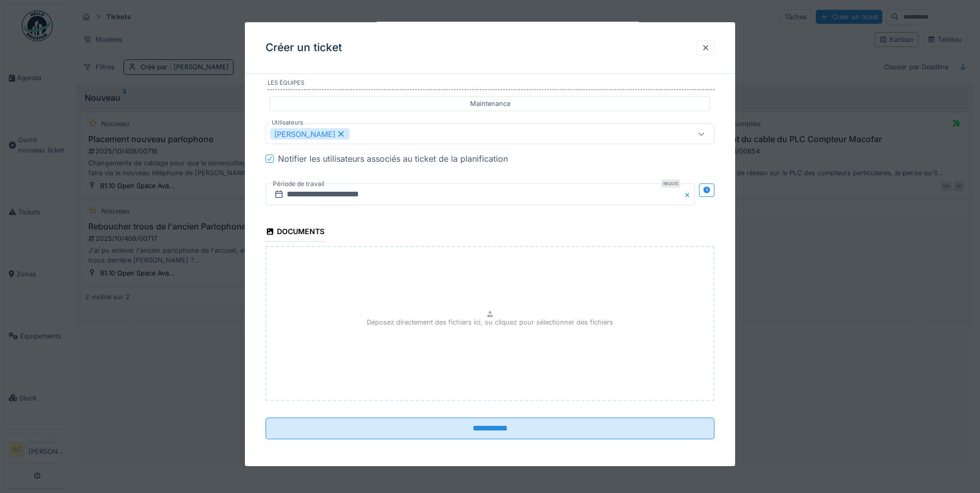
scroll to position [577, 0]
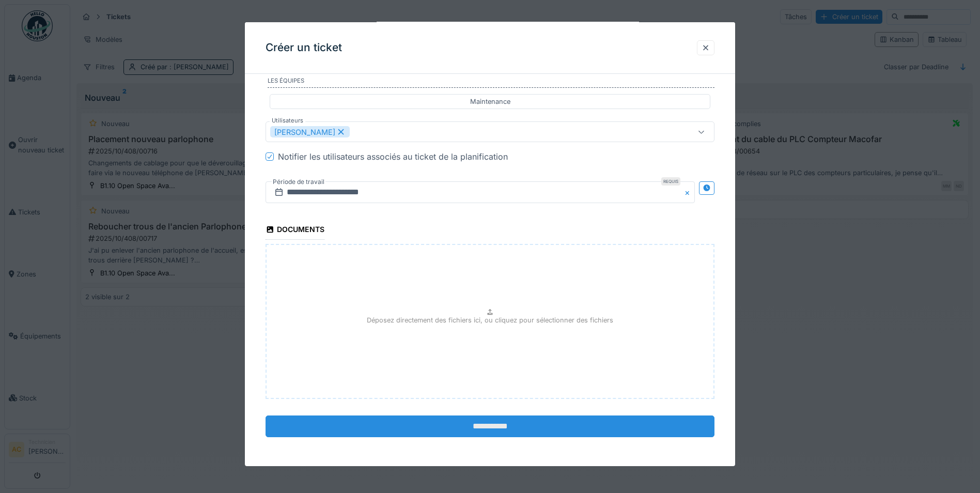
click at [467, 427] on input "**********" at bounding box center [490, 426] width 449 height 22
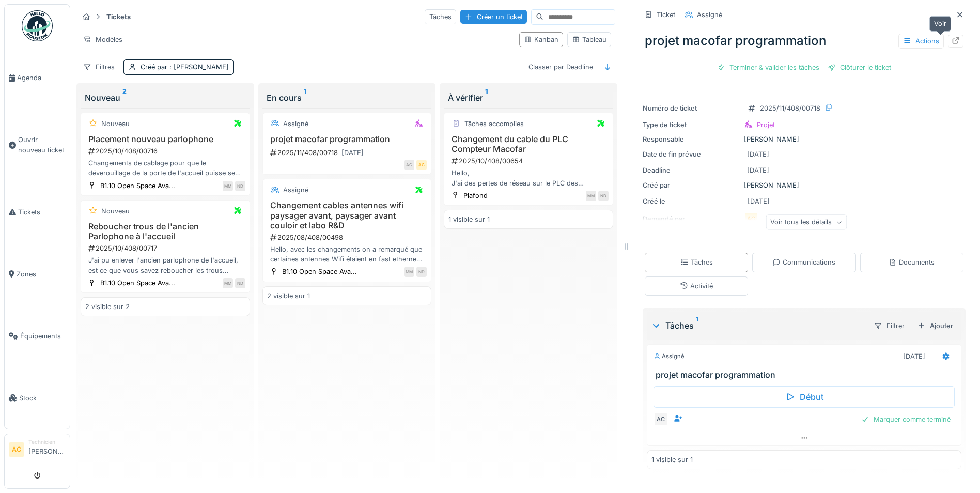
click at [952, 41] on icon at bounding box center [956, 40] width 8 height 7
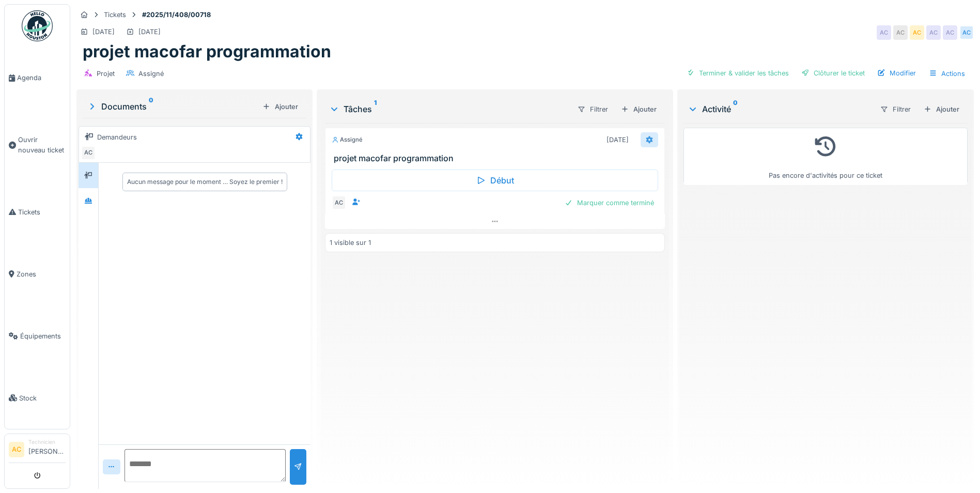
click at [646, 141] on icon at bounding box center [649, 139] width 7 height 7
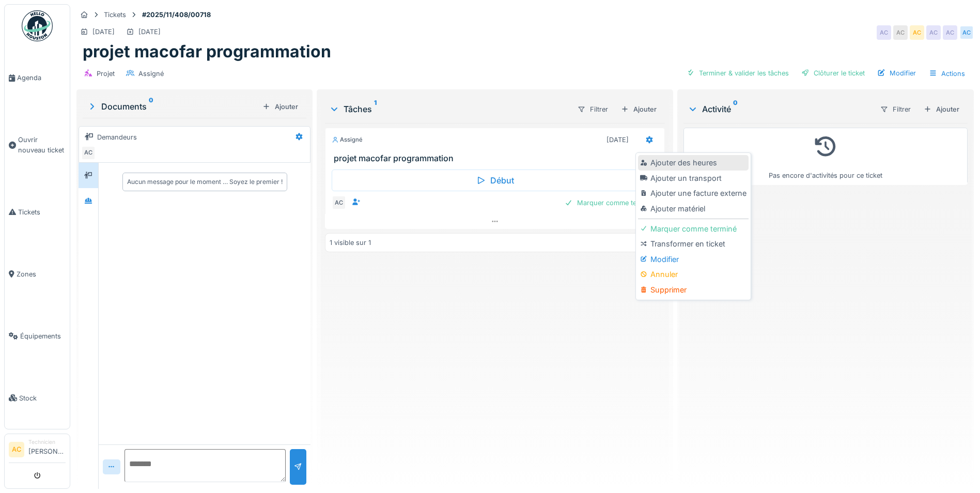
click at [656, 159] on div "Ajouter des heures" at bounding box center [693, 163] width 110 height 16
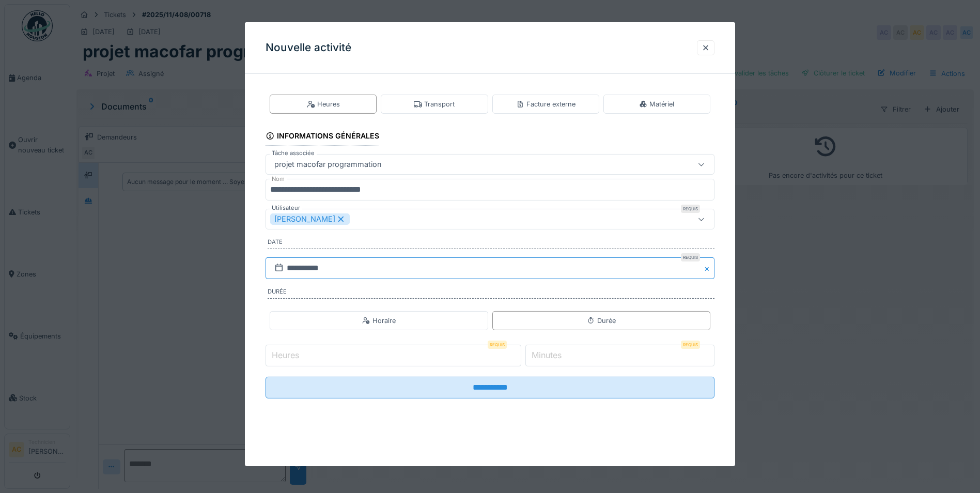
click at [340, 269] on input "**********" at bounding box center [490, 268] width 449 height 22
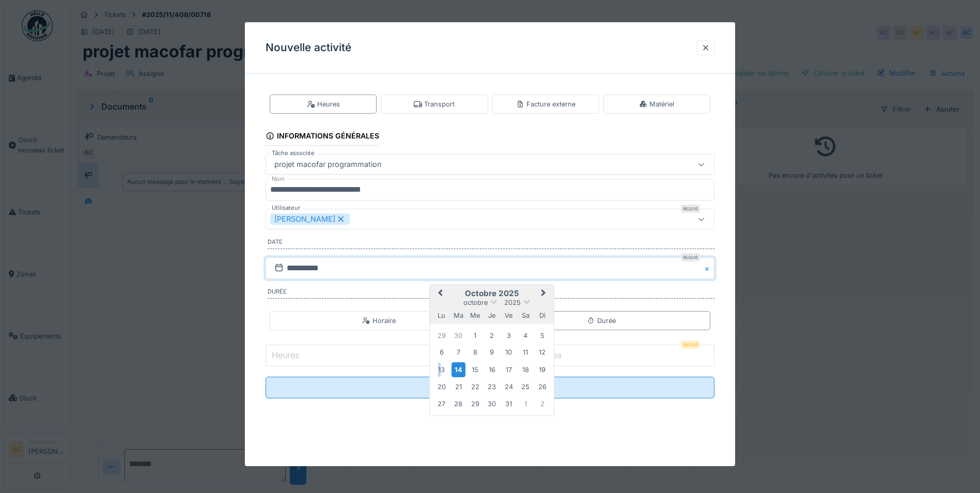
click at [440, 367] on div "13" at bounding box center [442, 370] width 14 height 14
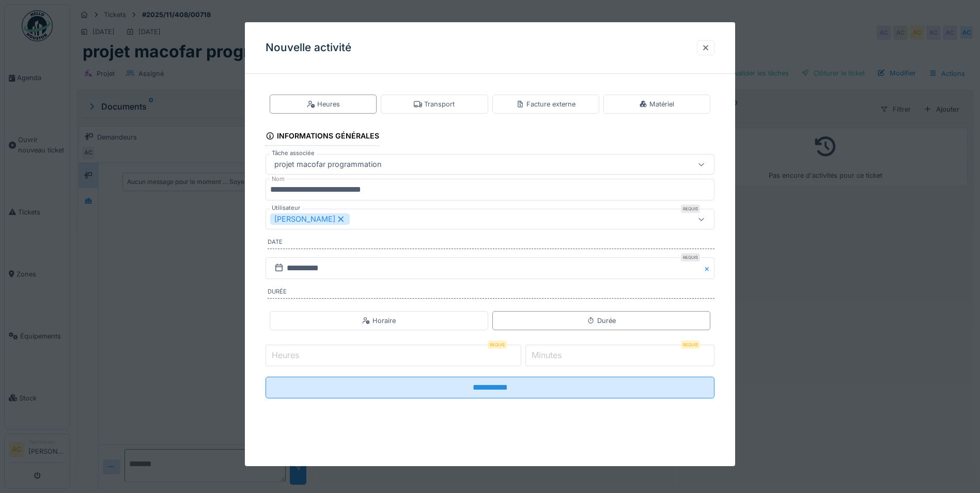
click at [417, 351] on input "Heures" at bounding box center [394, 356] width 256 height 22
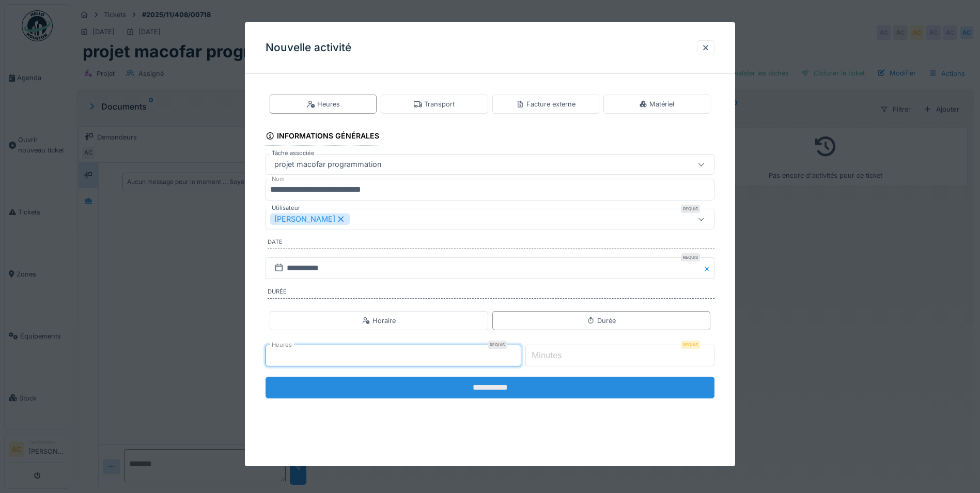
type input "*"
click at [469, 394] on input "**********" at bounding box center [490, 388] width 449 height 22
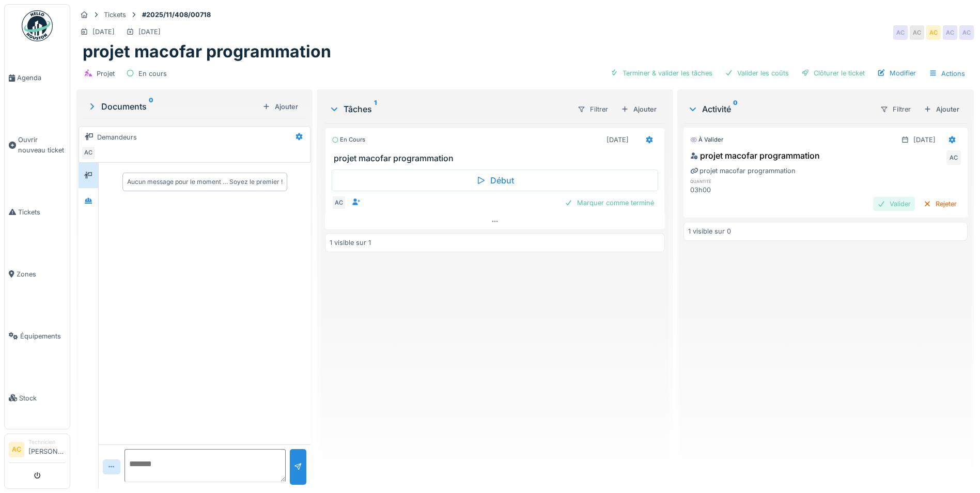
click at [875, 206] on div "Valider" at bounding box center [894, 204] width 42 height 14
click at [25, 202] on link "Tickets" at bounding box center [37, 212] width 65 height 62
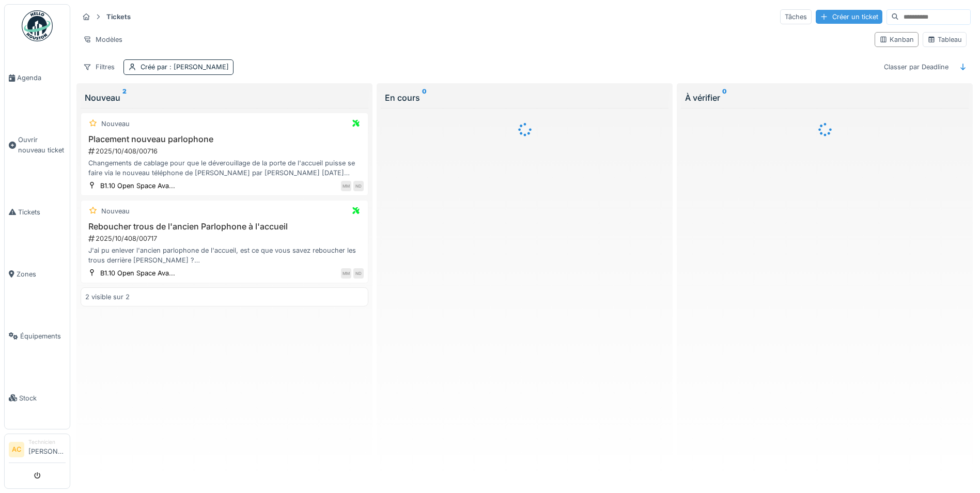
click at [828, 16] on div "Créer un ticket" at bounding box center [849, 17] width 67 height 14
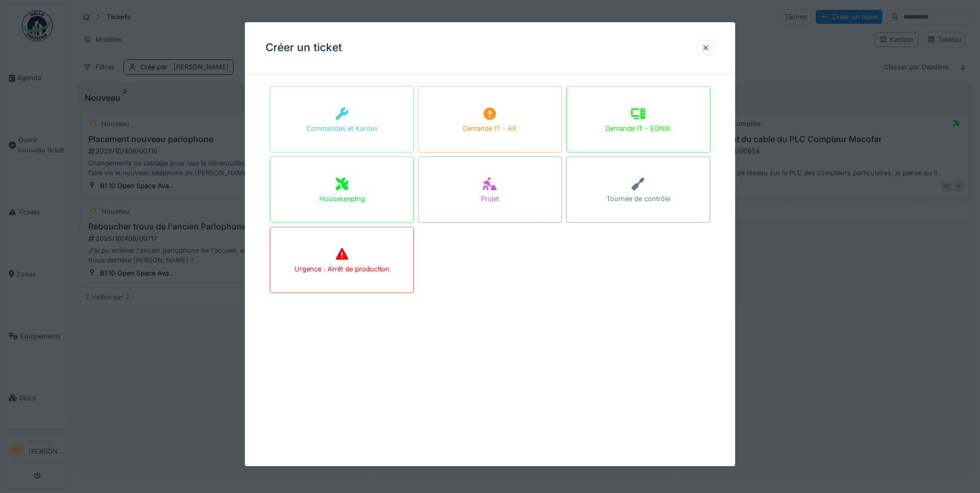
click at [358, 191] on div "Housekeeping" at bounding box center [342, 190] width 144 height 66
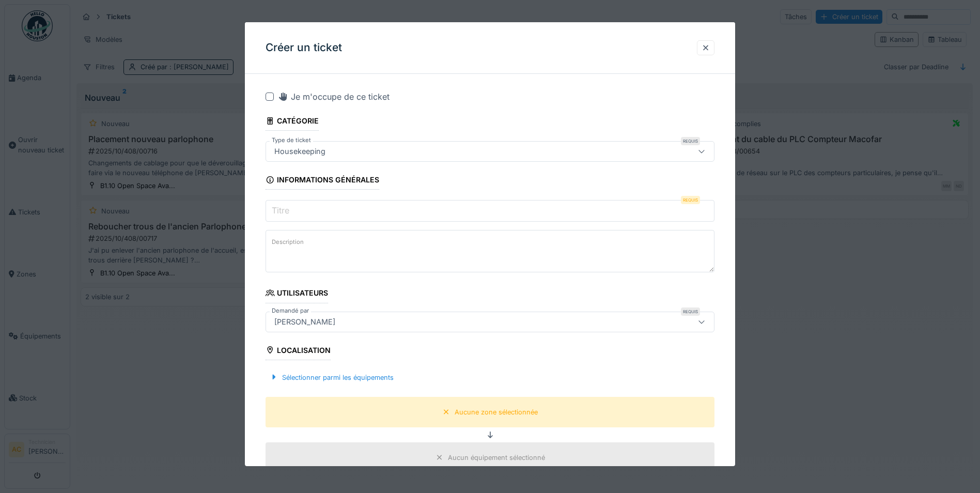
click at [324, 205] on input "Titre" at bounding box center [490, 211] width 449 height 22
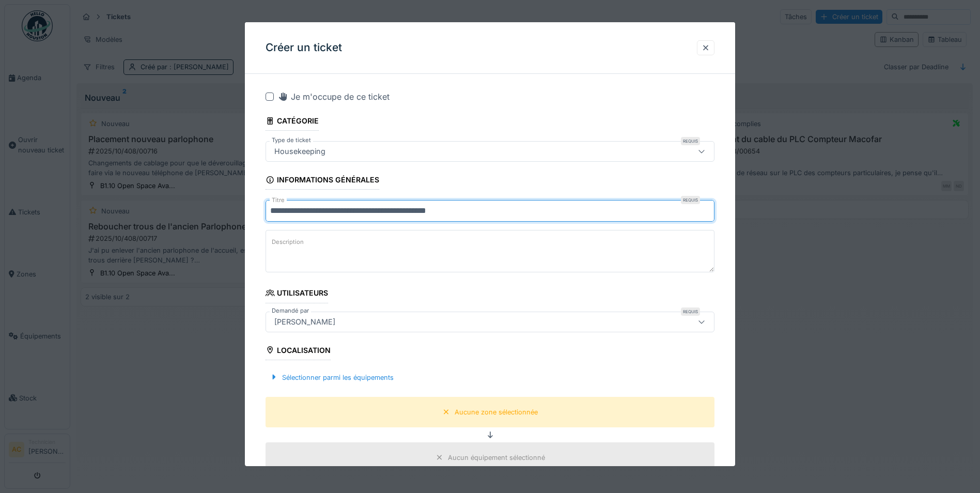
type input "**********"
click at [271, 97] on div at bounding box center [270, 96] width 8 height 8
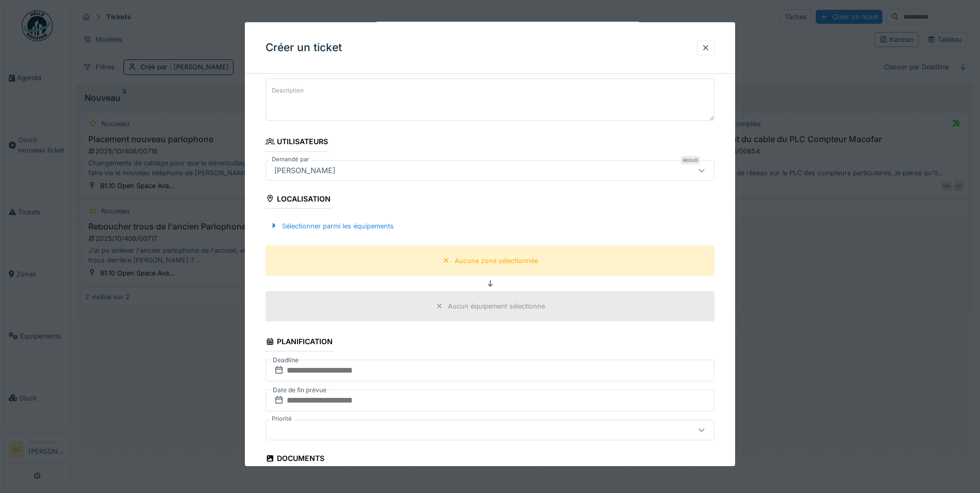
scroll to position [207, 0]
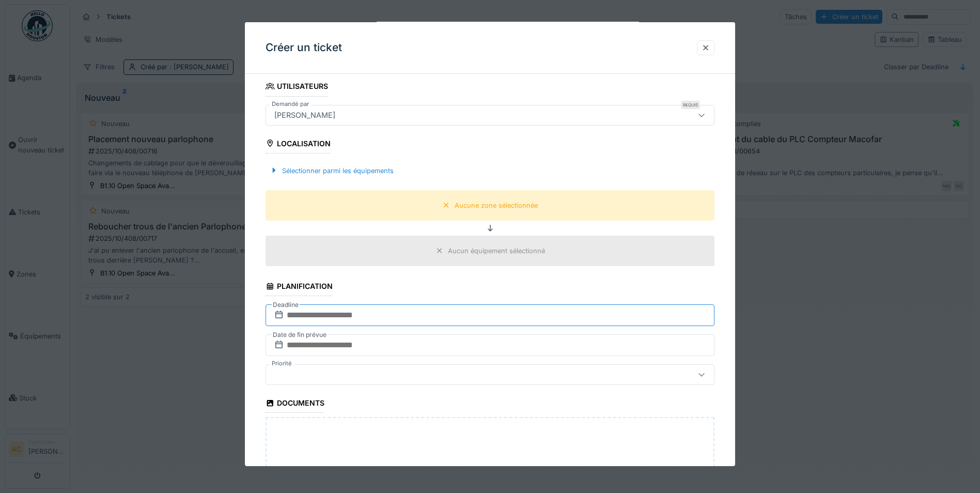
click at [338, 315] on input "text" at bounding box center [490, 315] width 449 height 22
click at [441, 420] on div "13" at bounding box center [442, 417] width 14 height 14
click at [337, 343] on input "text" at bounding box center [490, 345] width 449 height 22
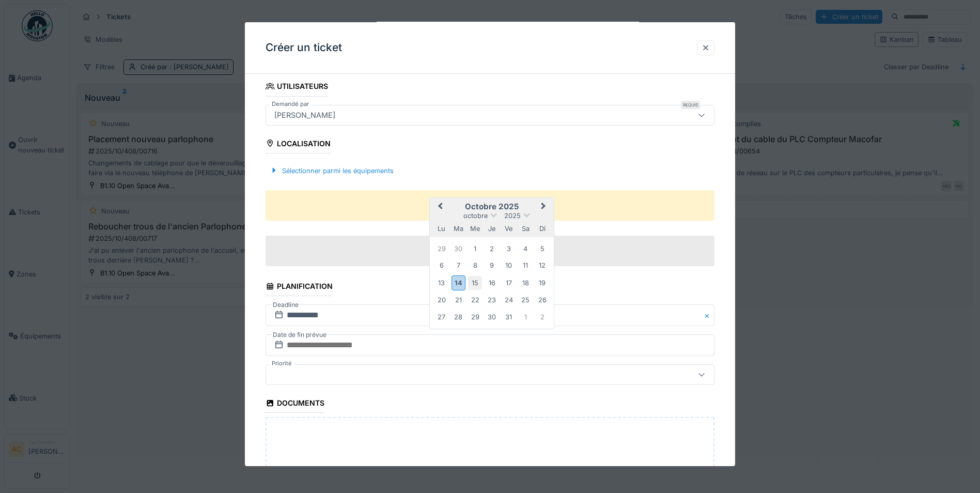
click at [476, 282] on div "15" at bounding box center [475, 283] width 14 height 14
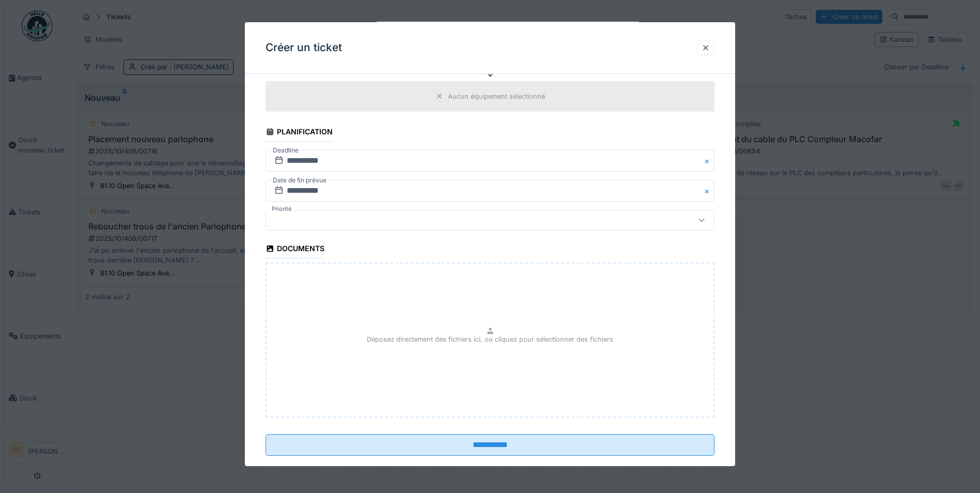
scroll to position [362, 0]
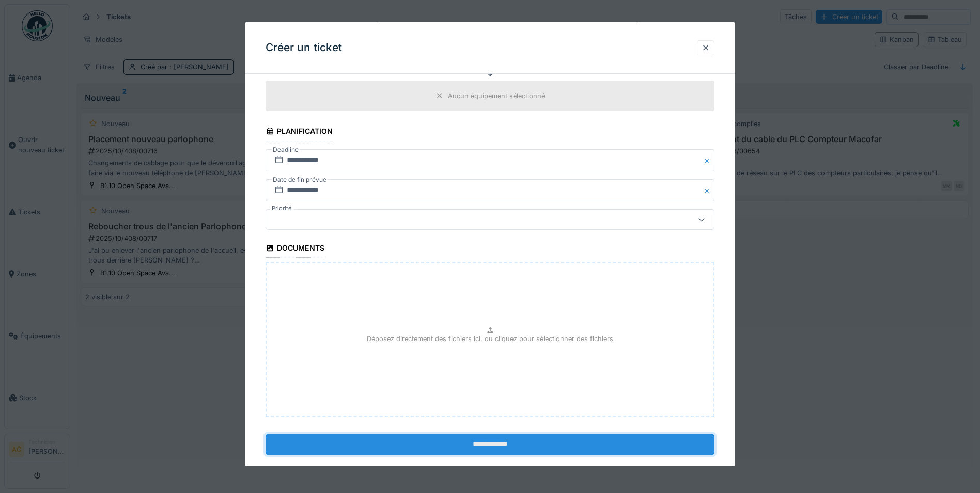
click at [410, 437] on input "**********" at bounding box center [490, 445] width 449 height 22
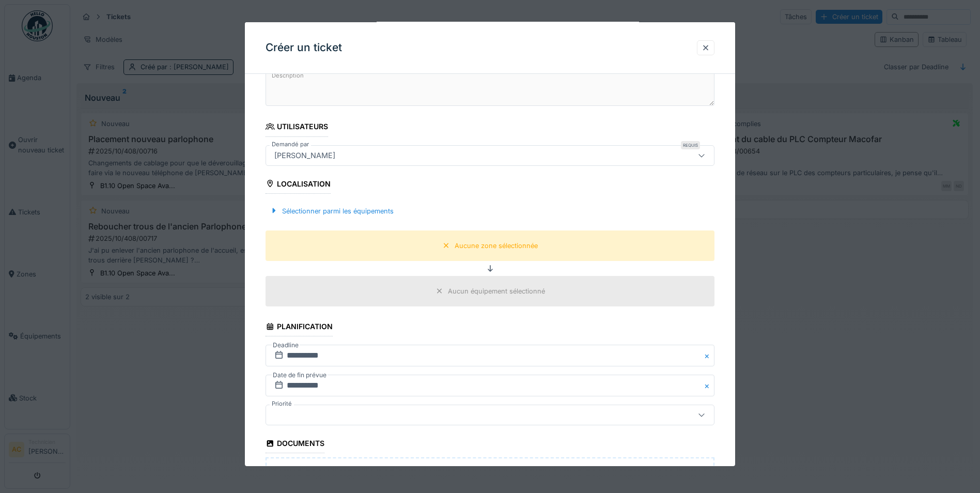
scroll to position [155, 0]
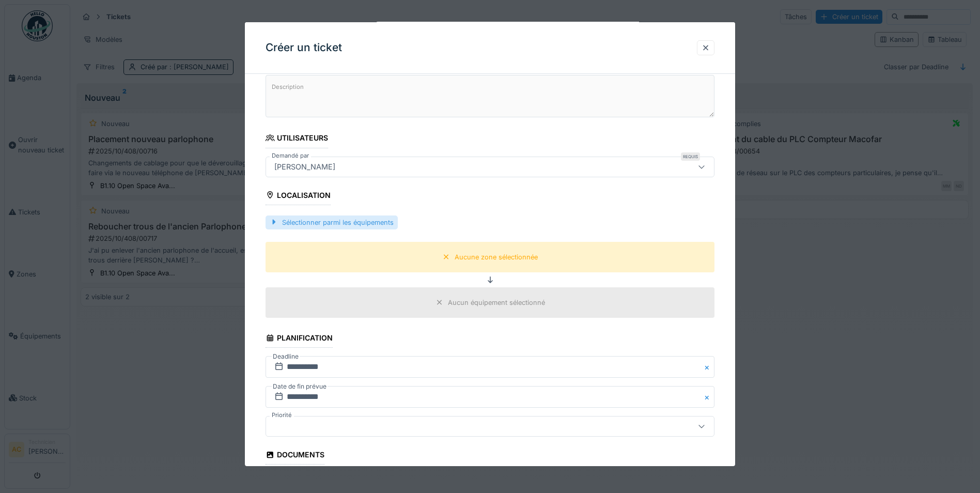
click at [323, 222] on div "Sélectionner parmi les équipements" at bounding box center [332, 222] width 132 height 14
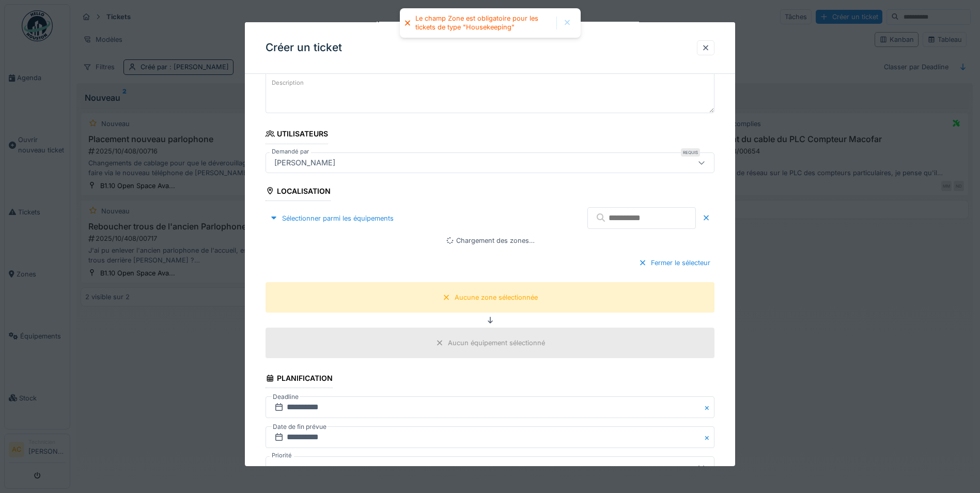
scroll to position [115, 0]
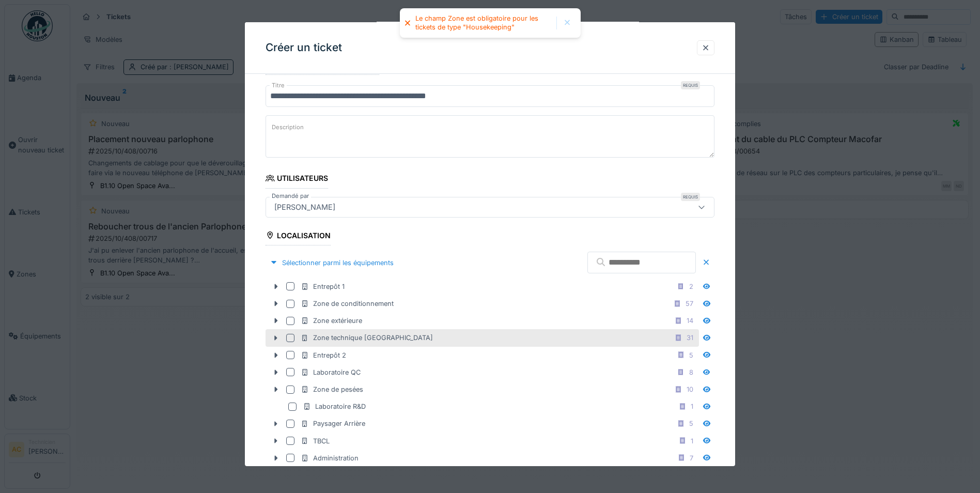
click at [486, 345] on div "Zone technique FL 31" at bounding box center [483, 337] width 434 height 17
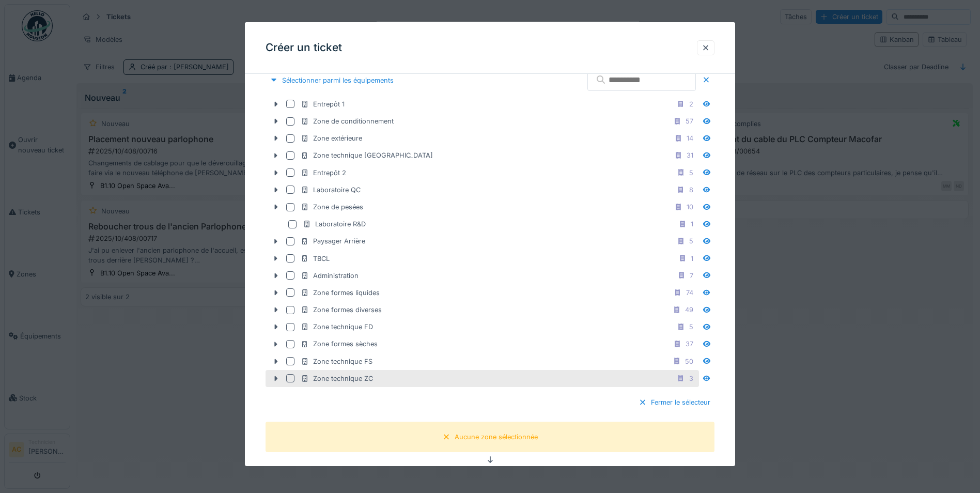
scroll to position [321, 0]
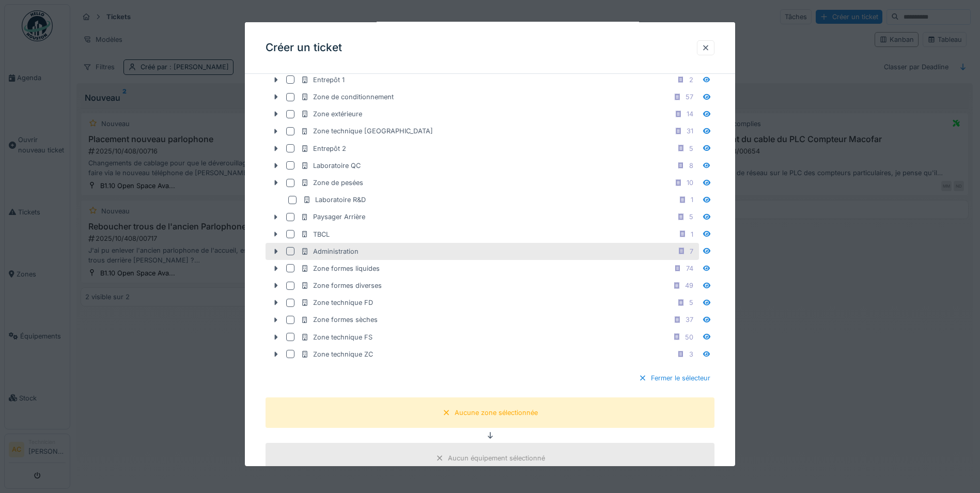
click at [370, 249] on div "Administration 7" at bounding box center [499, 251] width 396 height 13
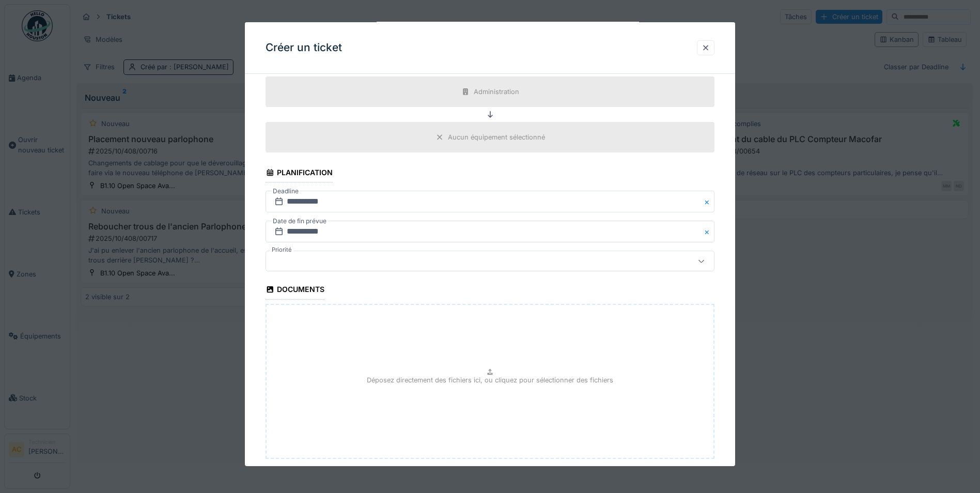
scroll to position [702, 0]
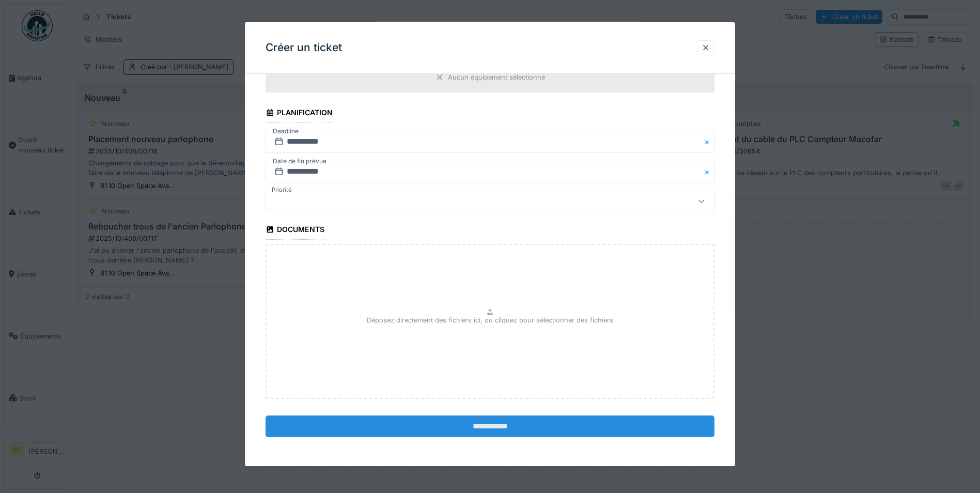
click at [499, 431] on input "**********" at bounding box center [490, 426] width 449 height 22
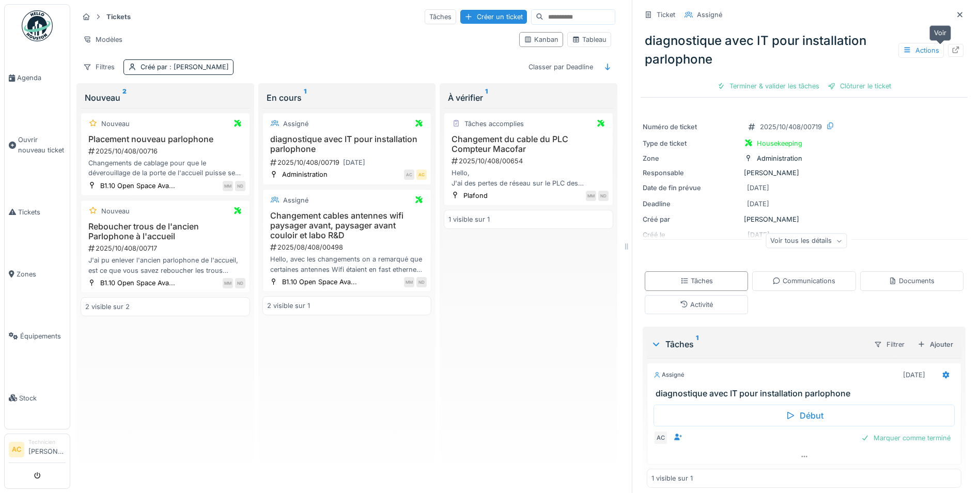
click at [952, 47] on icon at bounding box center [956, 50] width 8 height 7
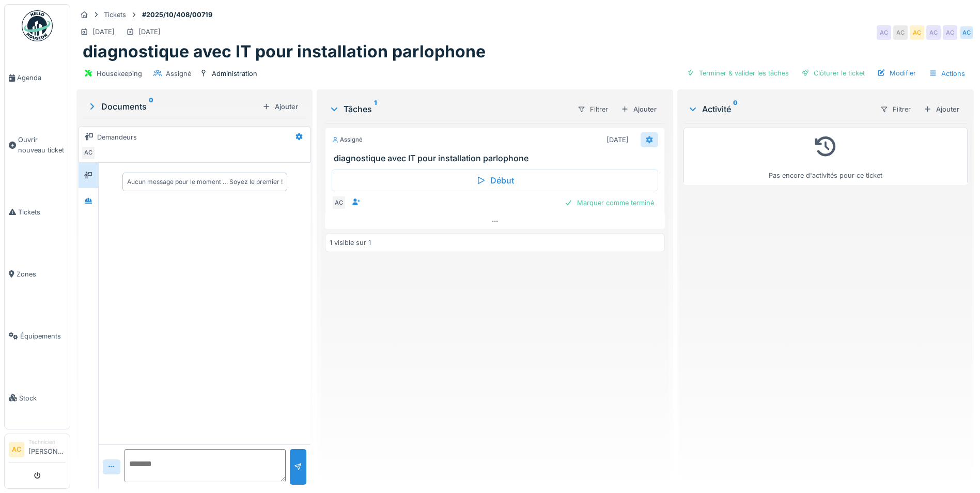
click at [646, 138] on icon at bounding box center [649, 139] width 7 height 7
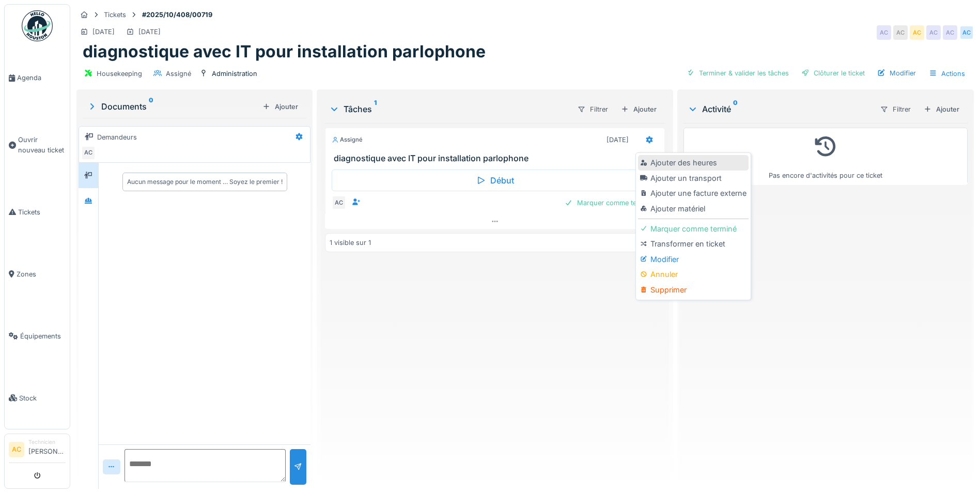
click at [676, 162] on div "Ajouter des heures" at bounding box center [693, 163] width 110 height 16
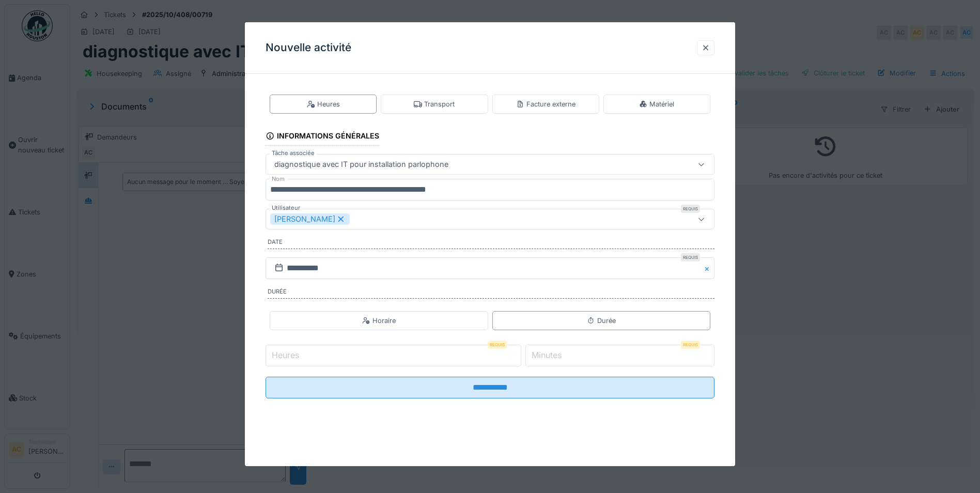
click at [359, 351] on input "Heures" at bounding box center [394, 356] width 256 height 22
type input "*"
click at [549, 355] on label "Minutes" at bounding box center [547, 355] width 34 height 12
click at [549, 355] on input "*" at bounding box center [619, 356] width 189 height 22
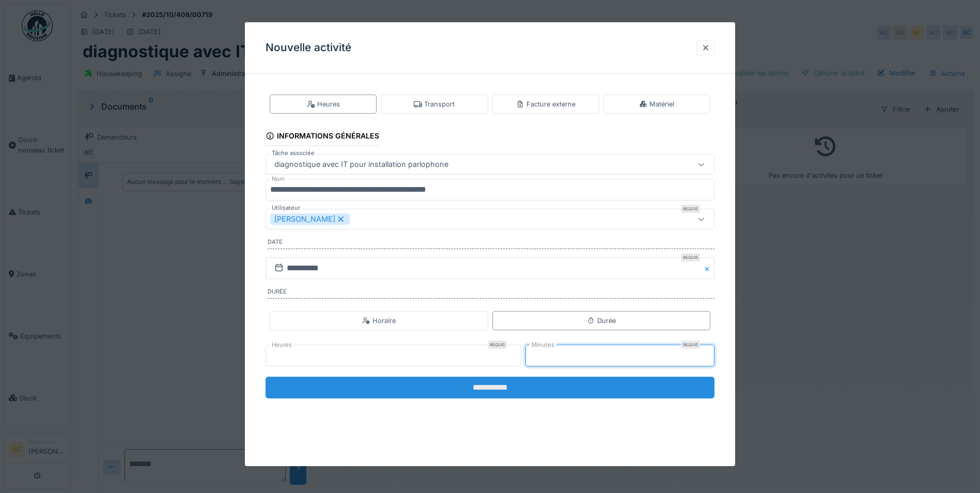
type input "**"
click at [532, 385] on input "**********" at bounding box center [490, 388] width 449 height 22
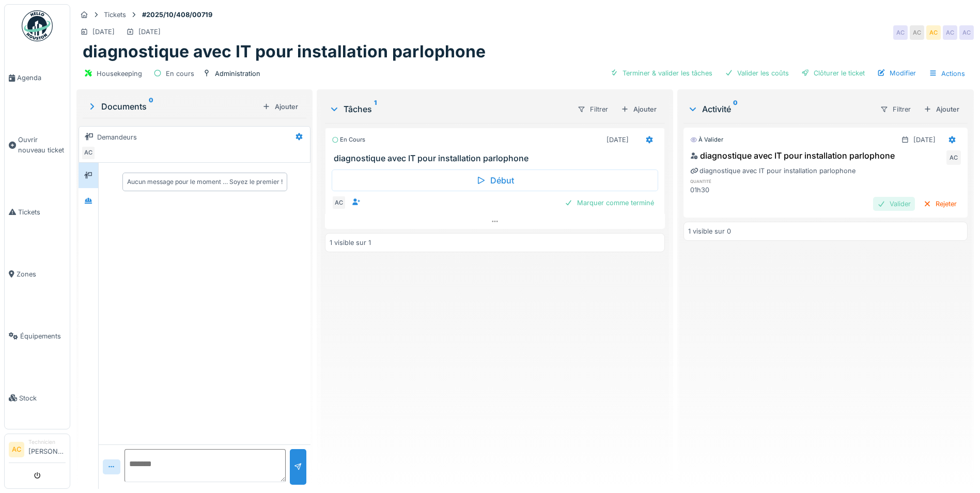
click at [873, 203] on div "Valider" at bounding box center [894, 204] width 42 height 14
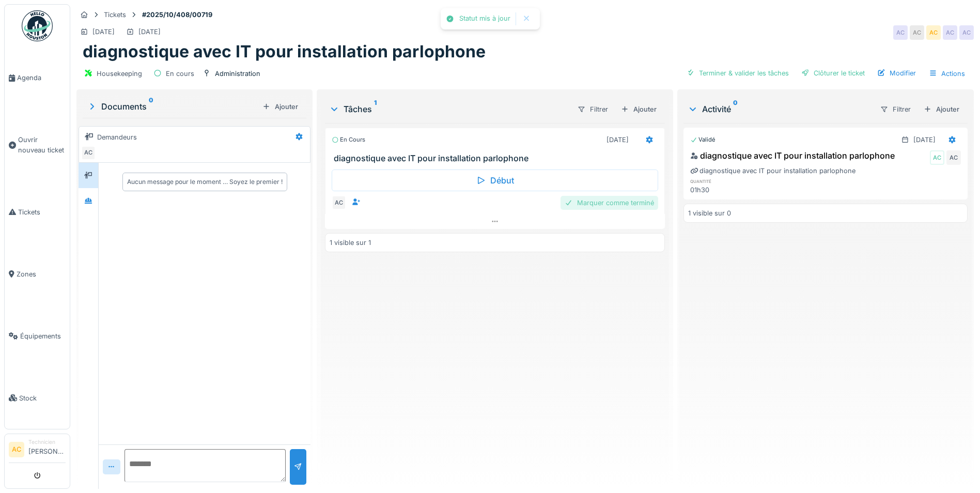
click at [604, 202] on div "Marquer comme terminé" at bounding box center [610, 203] width 98 height 14
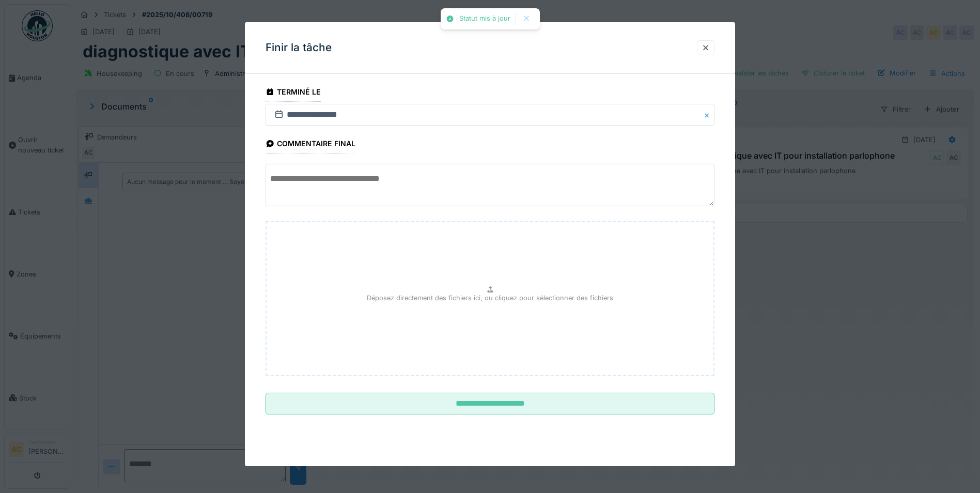
click at [353, 180] on textarea at bounding box center [490, 185] width 449 height 42
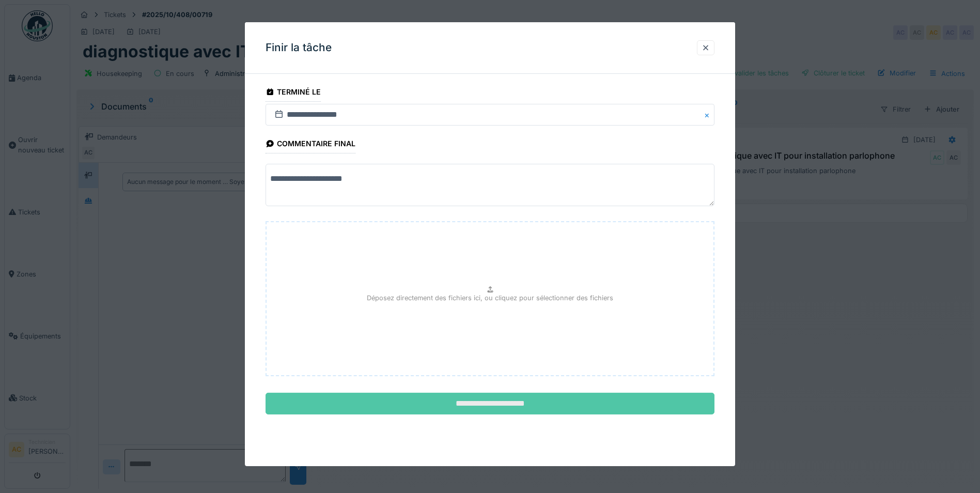
type textarea "**********"
click at [432, 412] on input "**********" at bounding box center [490, 404] width 449 height 22
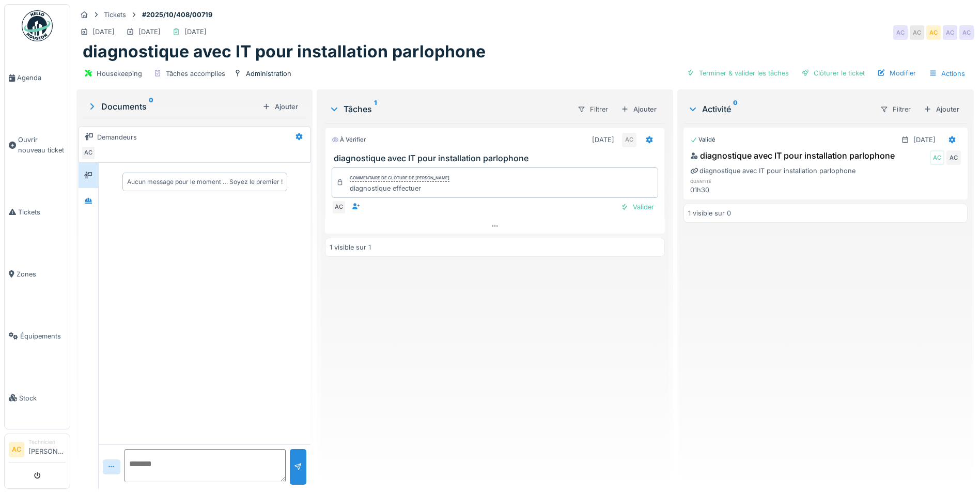
click at [49, 23] on img at bounding box center [37, 25] width 31 height 31
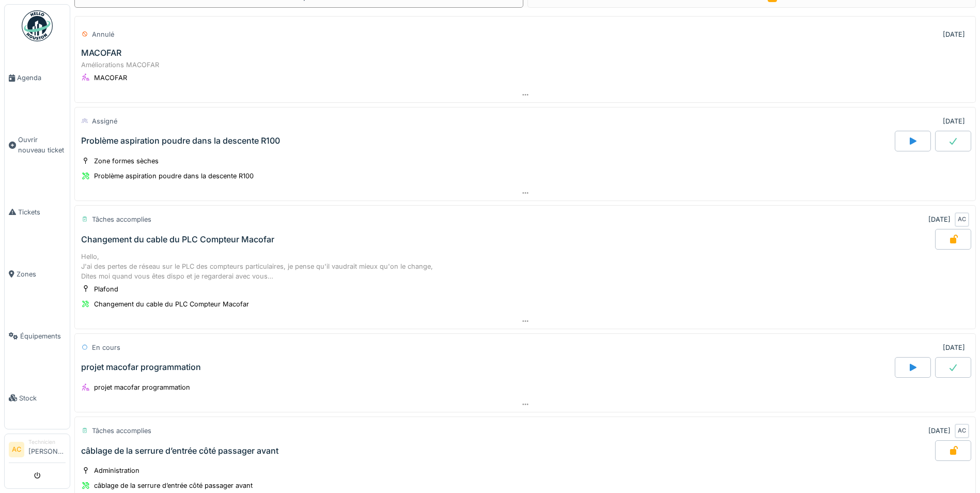
scroll to position [207, 0]
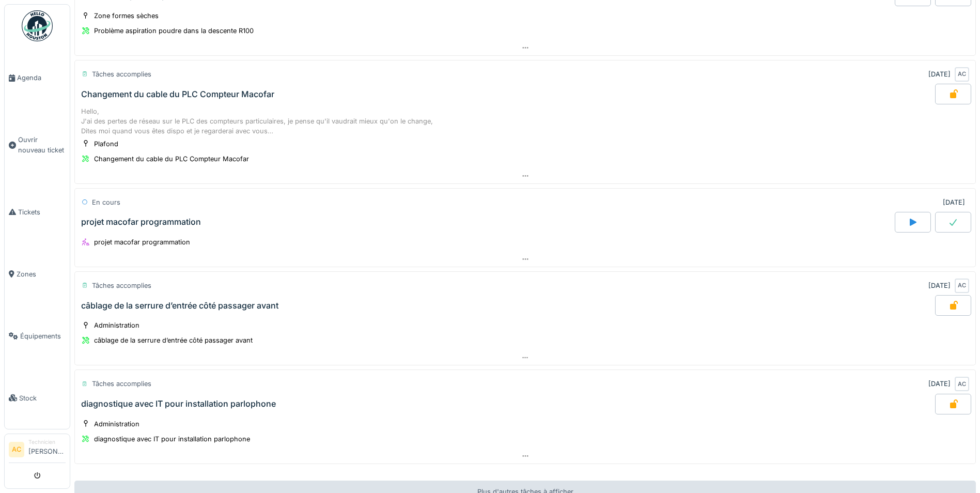
click at [185, 223] on div "projet macofar programmation" at bounding box center [141, 222] width 120 height 10
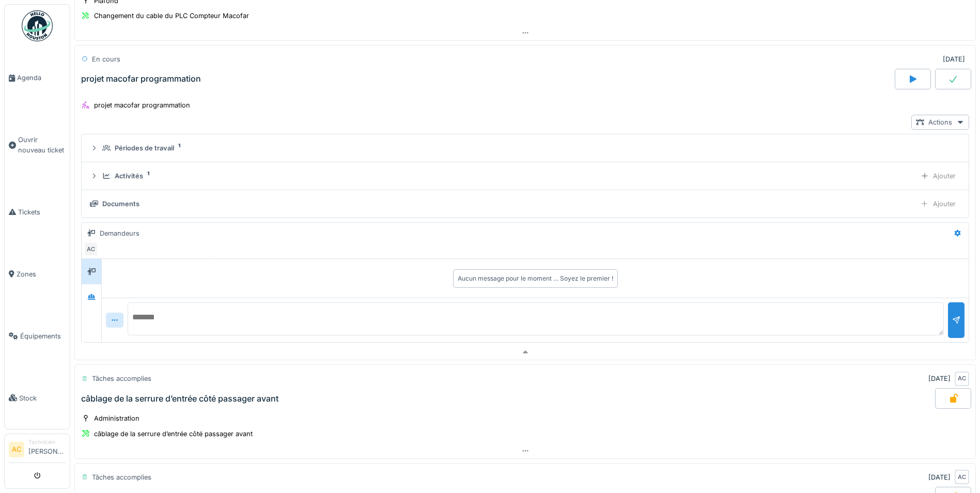
scroll to position [353, 0]
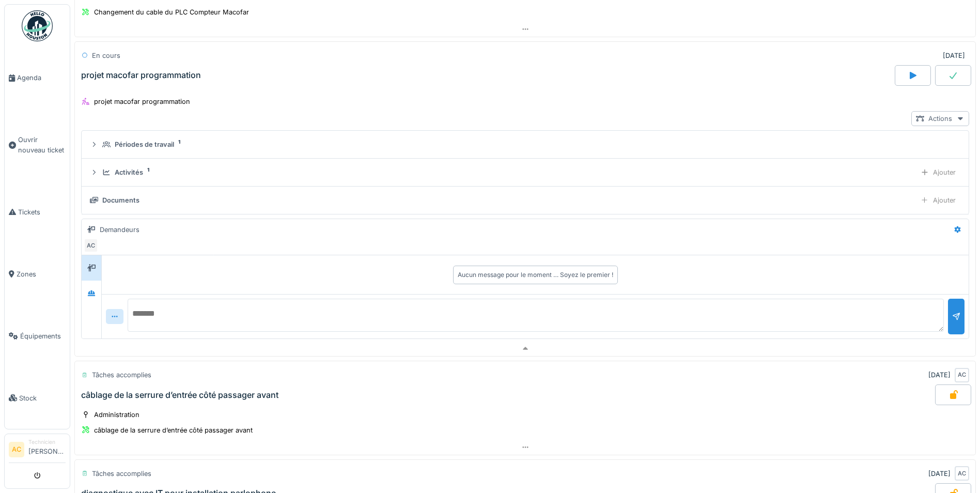
click at [956, 115] on icon at bounding box center [960, 118] width 8 height 7
click at [875, 159] on div "Voir ticket projet macofar programmation" at bounding box center [864, 162] width 158 height 16
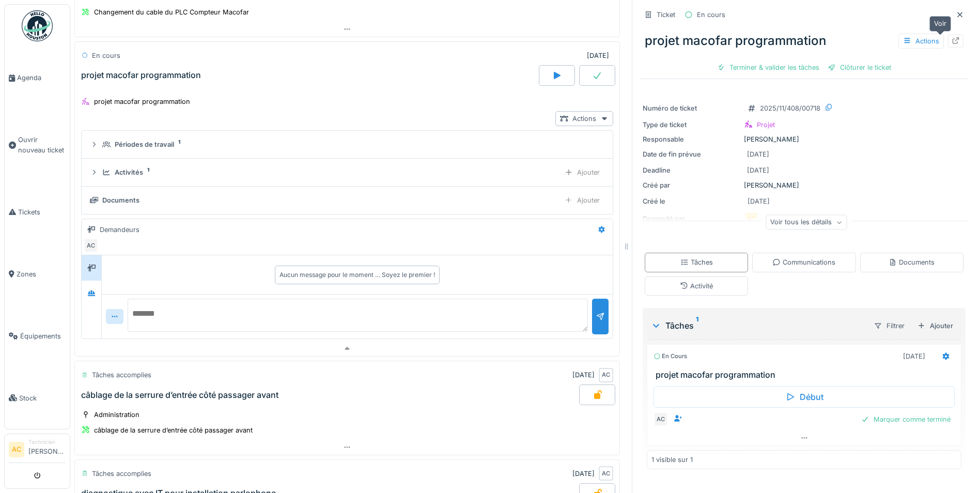
click at [953, 37] on icon at bounding box center [956, 40] width 7 height 7
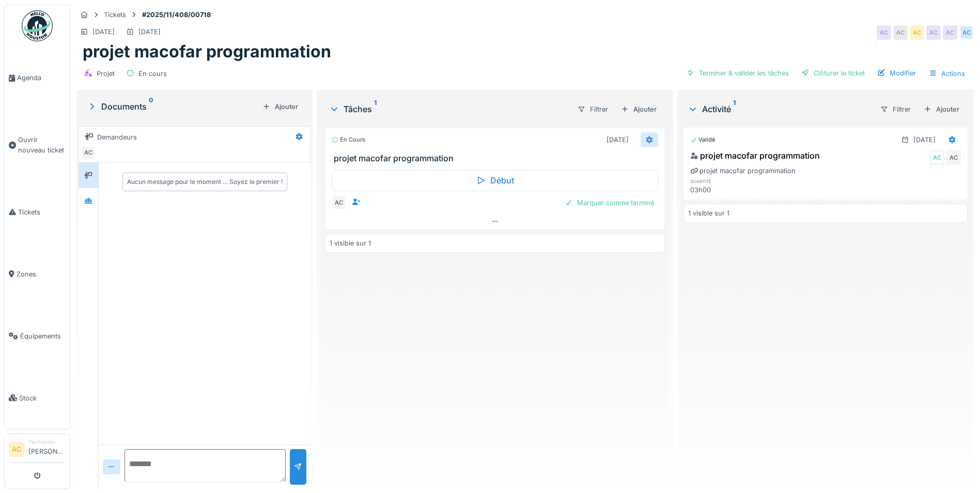
click at [645, 141] on icon at bounding box center [649, 139] width 8 height 7
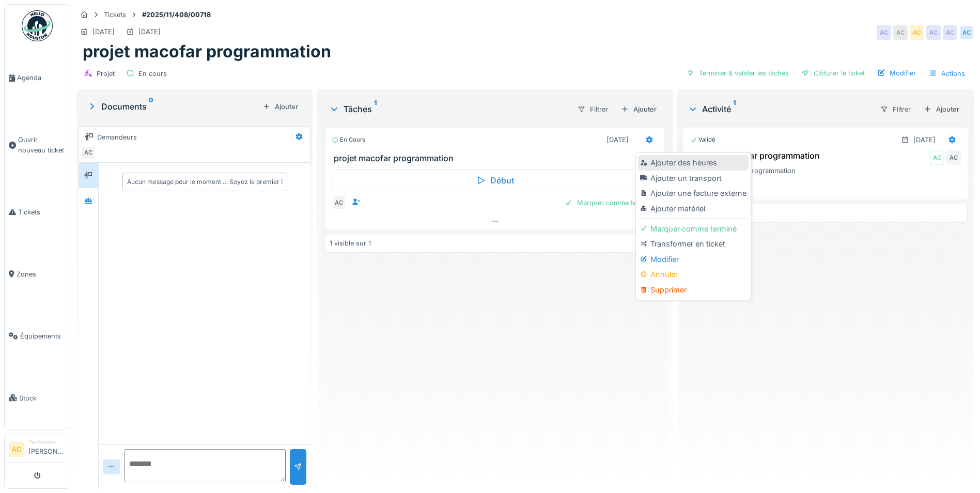
click at [687, 163] on div "Ajouter des heures" at bounding box center [693, 163] width 110 height 16
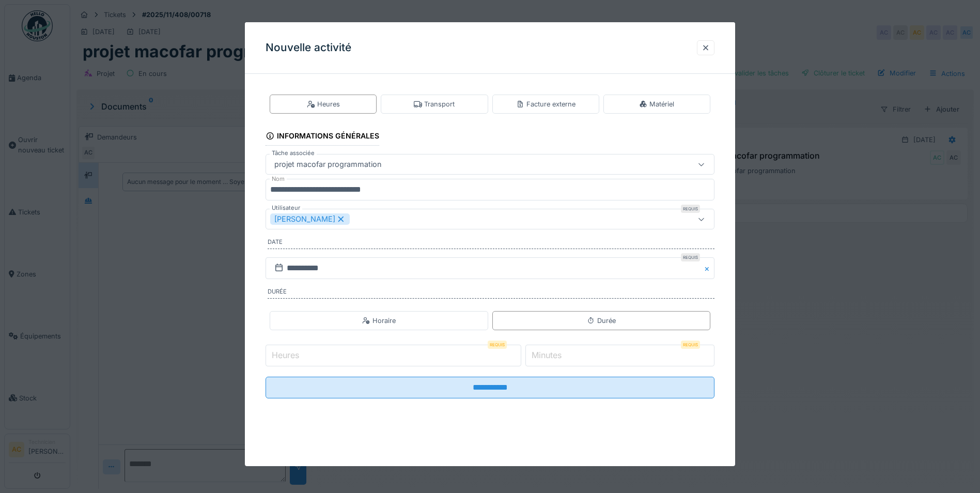
click at [334, 354] on input "Heures" at bounding box center [394, 356] width 256 height 22
type input "*"
click at [559, 358] on label "Minutes" at bounding box center [547, 355] width 34 height 12
click at [559, 358] on input "*" at bounding box center [619, 356] width 189 height 22
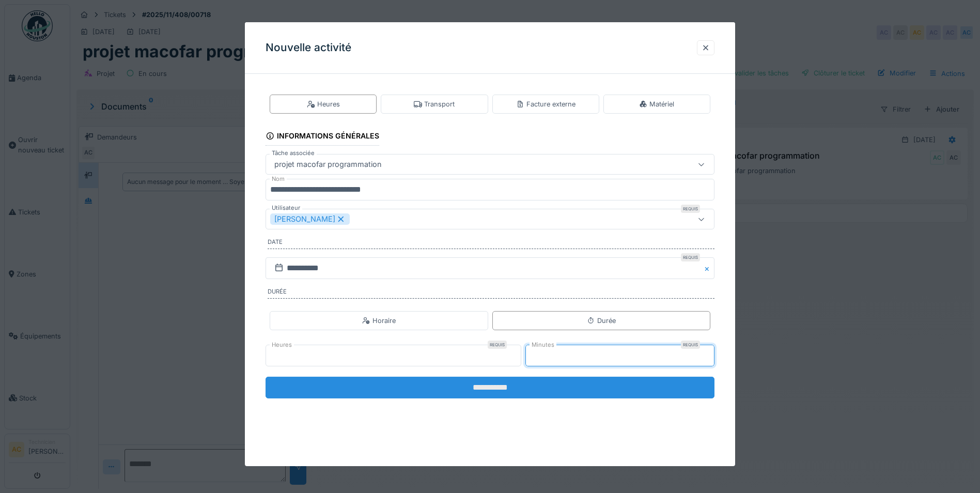
type input "**"
click at [390, 389] on input "**********" at bounding box center [490, 388] width 449 height 22
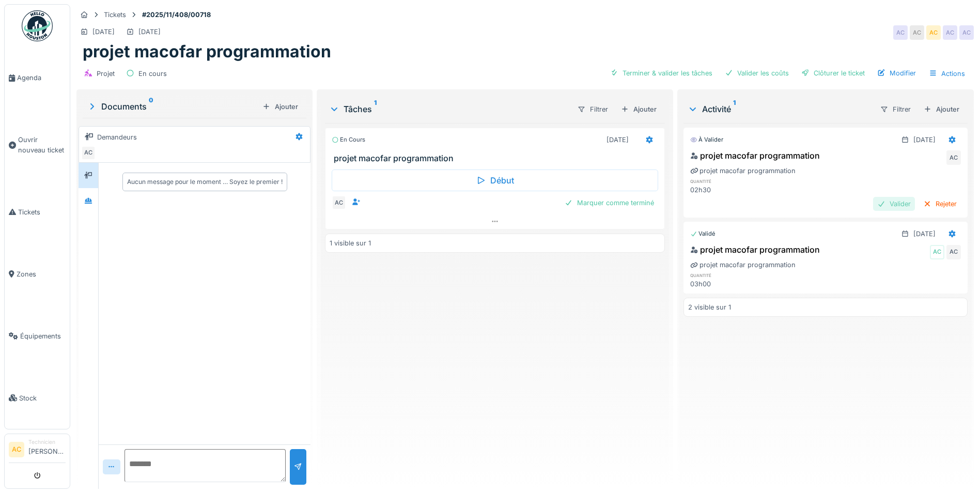
click at [879, 203] on div "Valider" at bounding box center [894, 204] width 42 height 14
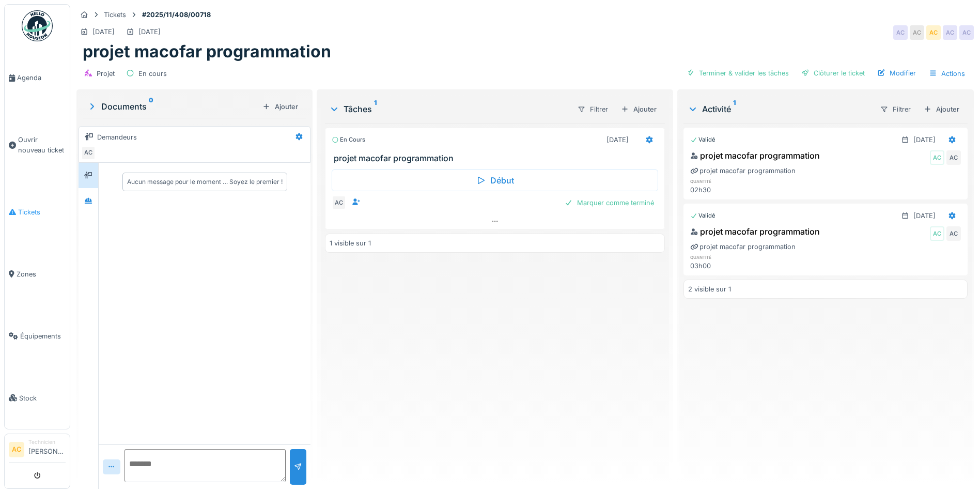
click at [33, 209] on span "Tickets" at bounding box center [42, 212] width 48 height 10
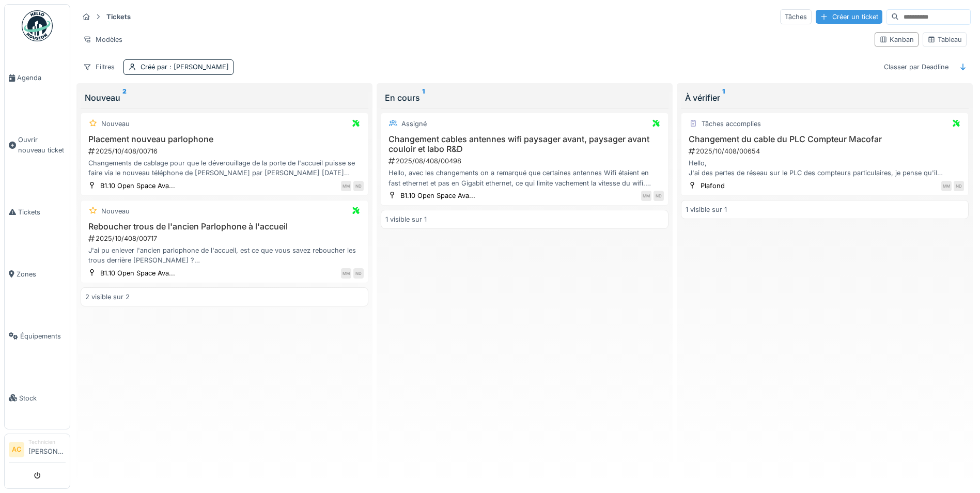
click at [826, 21] on div "Créer un ticket" at bounding box center [849, 17] width 67 height 14
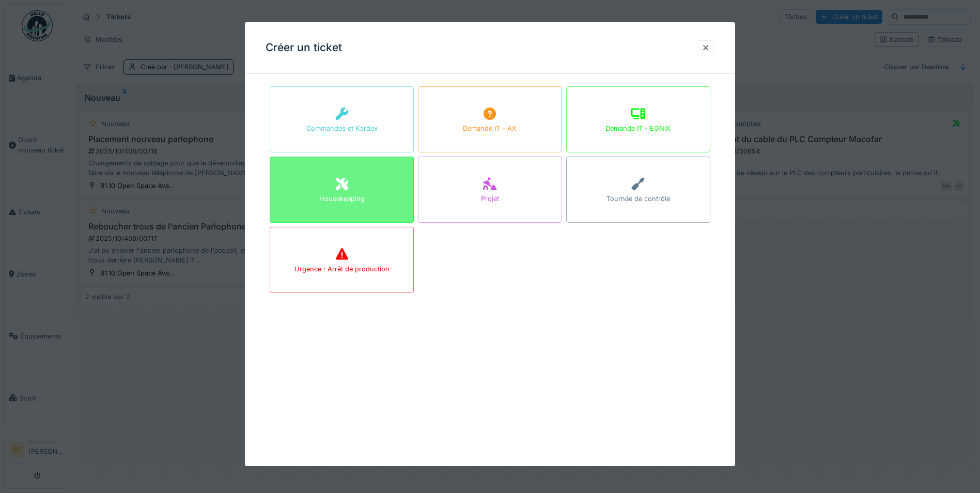
click at [325, 204] on div "Housekeeping" at bounding box center [341, 199] width 45 height 10
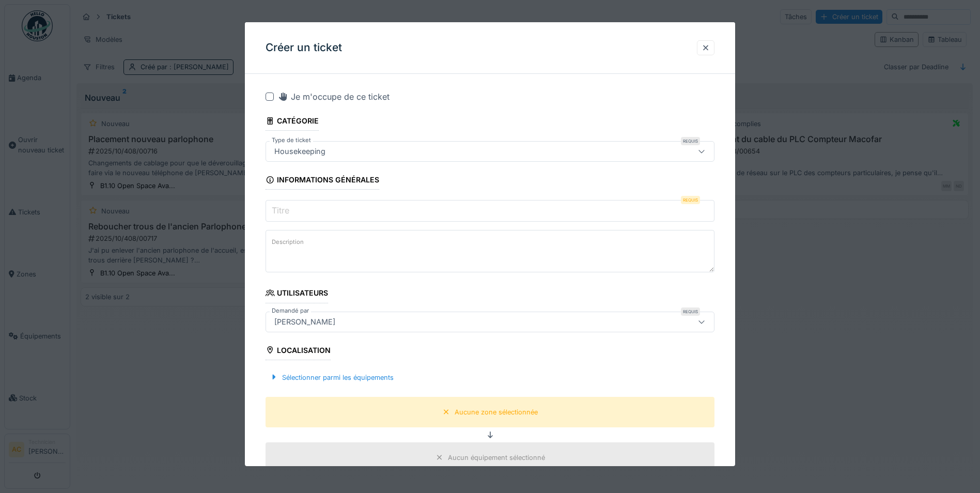
click at [313, 211] on input "Titre" at bounding box center [490, 211] width 449 height 22
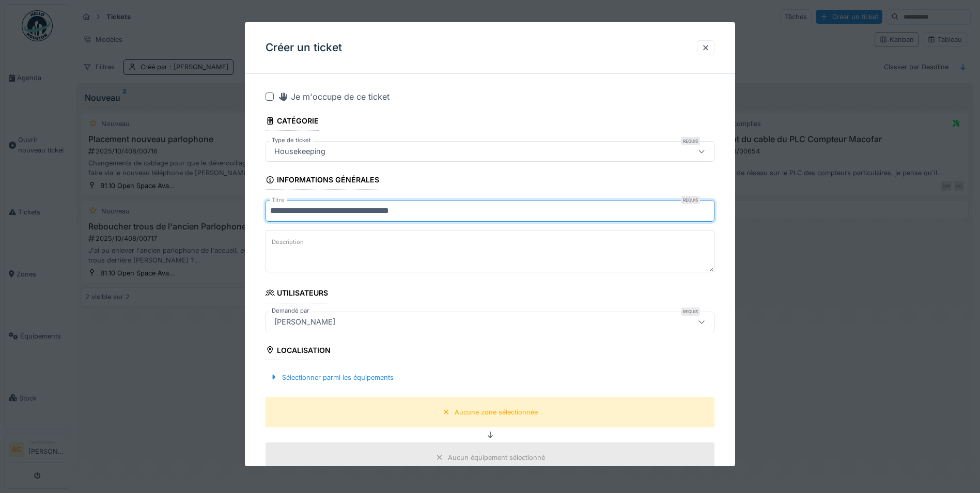
type input "**********"
click at [376, 244] on textarea "Description" at bounding box center [490, 251] width 449 height 42
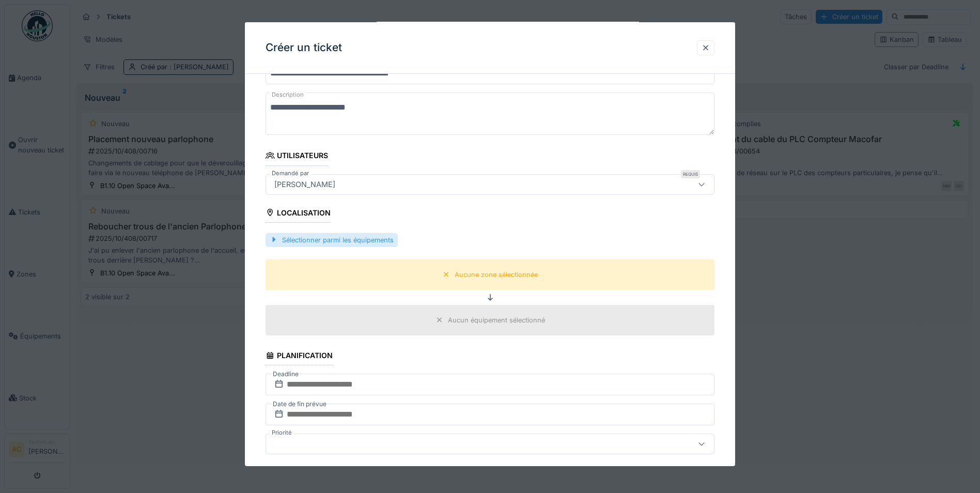
scroll to position [207, 0]
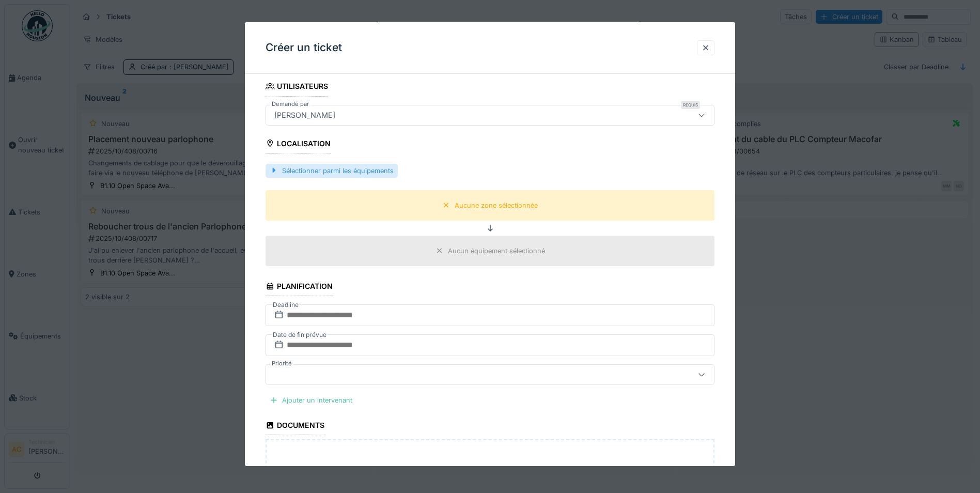
type textarea "**********"
click at [342, 168] on div "Sélectionner parmi les équipements" at bounding box center [332, 171] width 132 height 14
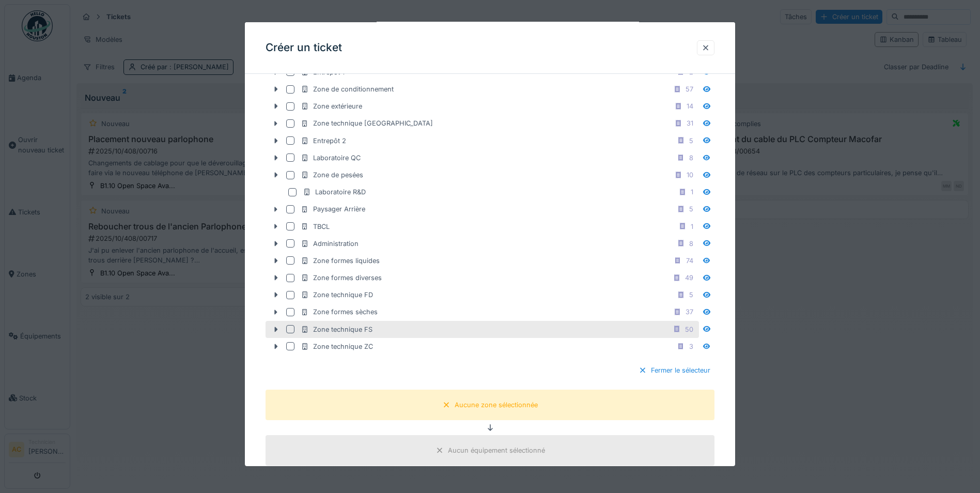
scroll to position [362, 0]
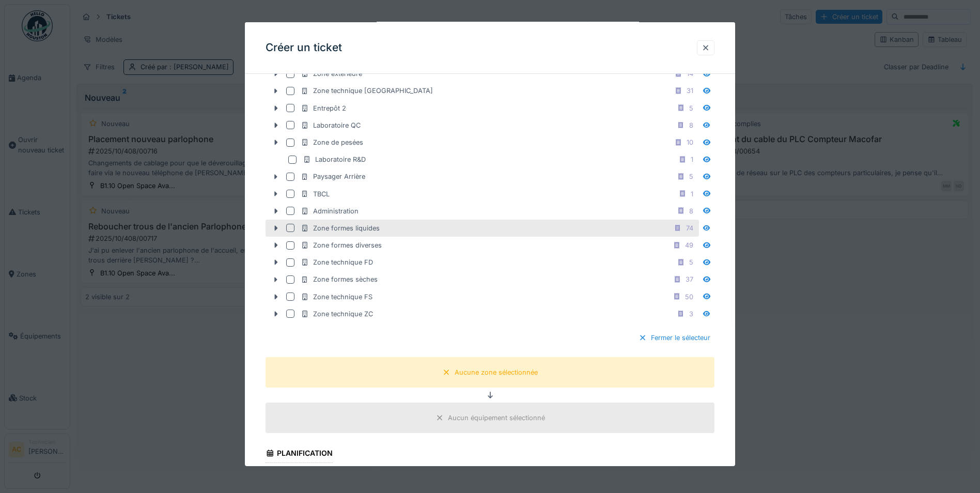
click at [288, 226] on div at bounding box center [290, 228] width 8 height 8
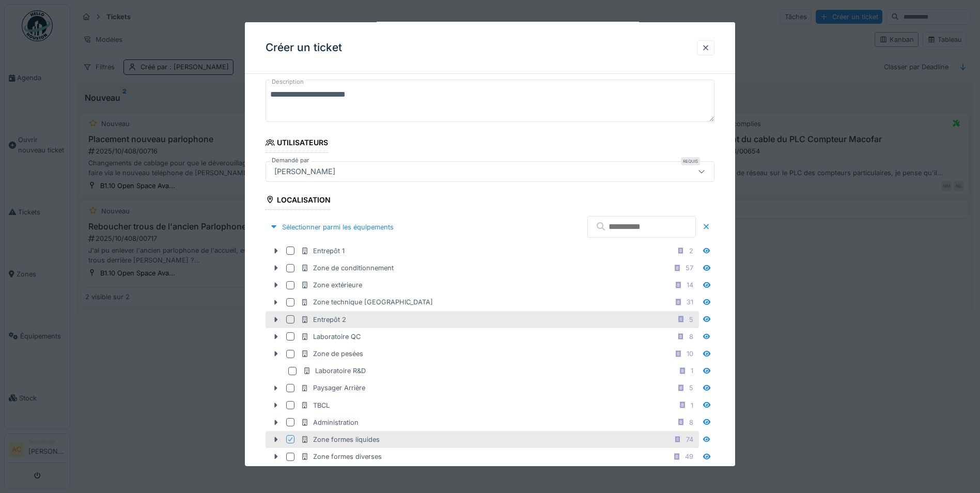
scroll to position [0, 0]
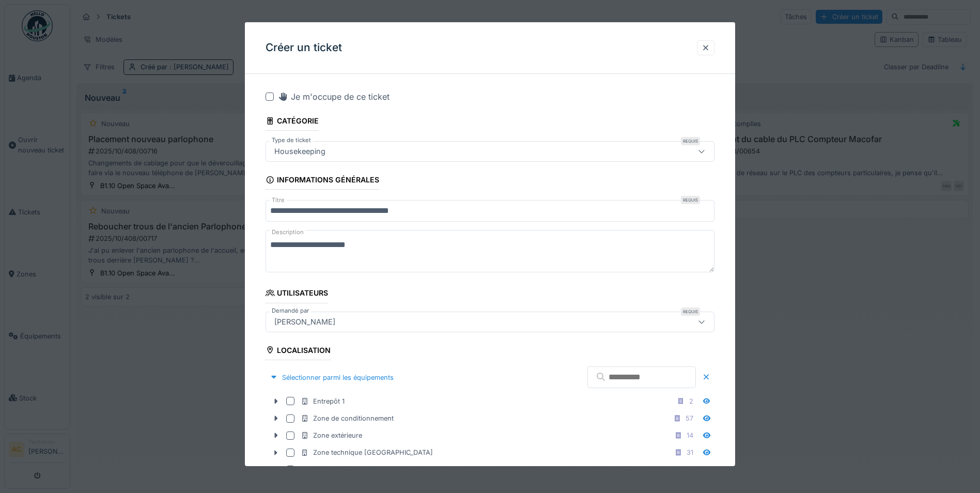
click at [269, 96] on div at bounding box center [270, 96] width 8 height 8
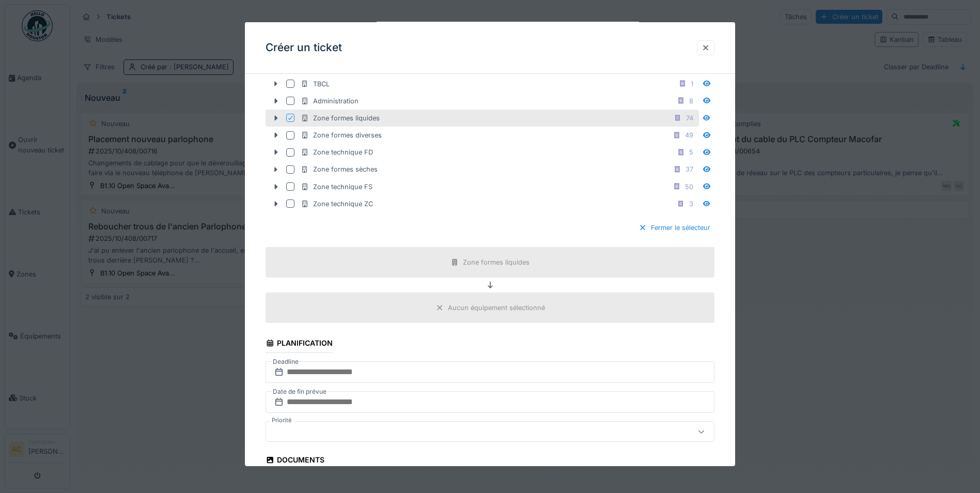
scroll to position [568, 0]
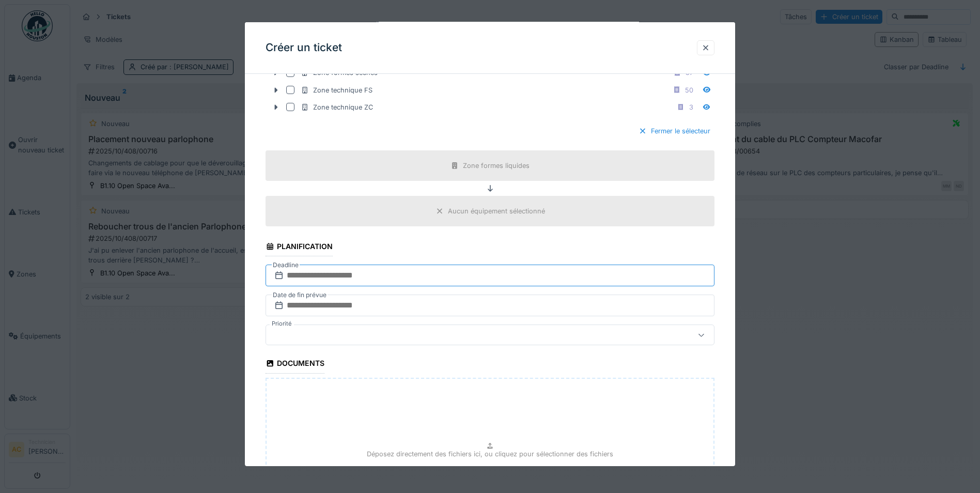
click at [362, 276] on input "text" at bounding box center [490, 276] width 449 height 22
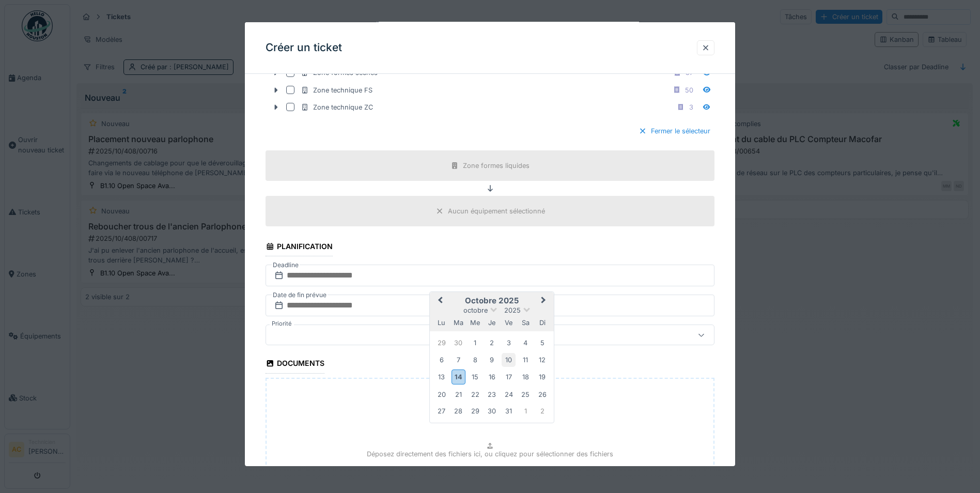
click at [509, 360] on div "10" at bounding box center [509, 360] width 14 height 14
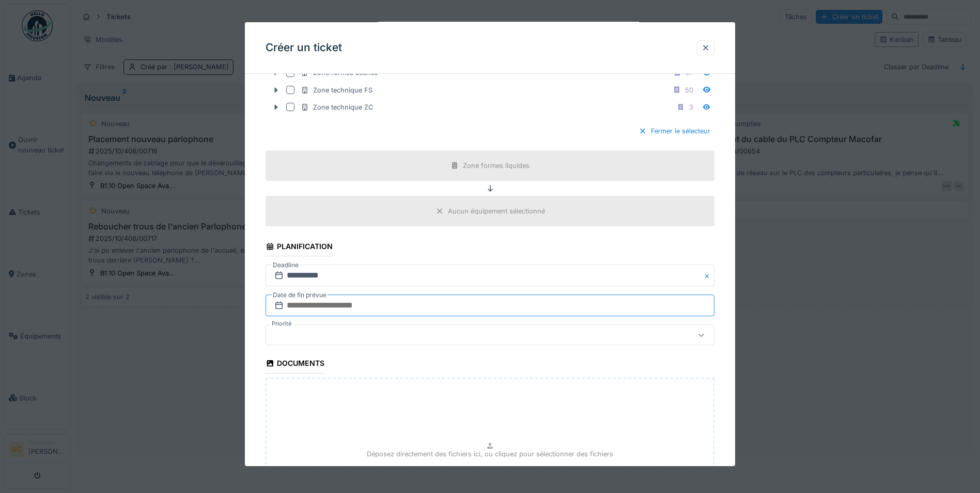
click at [345, 307] on input "text" at bounding box center [490, 306] width 449 height 22
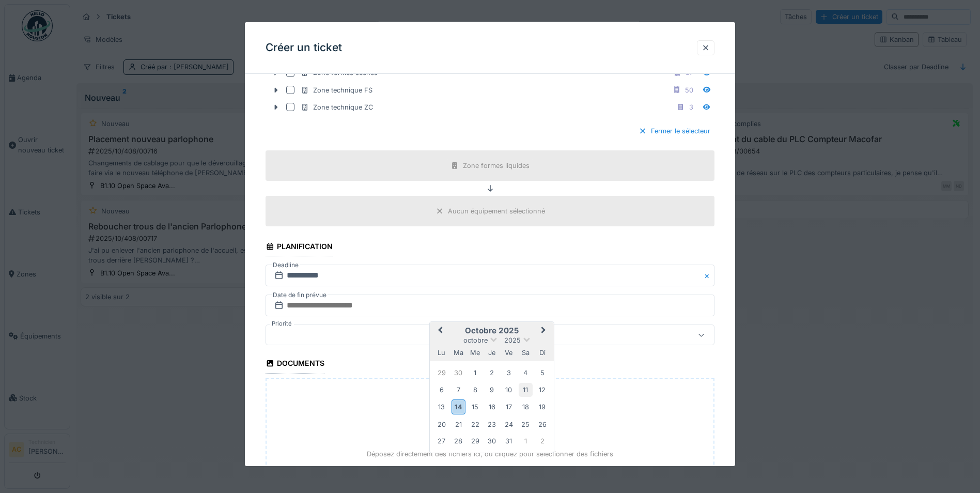
click at [527, 389] on div "11" at bounding box center [526, 390] width 14 height 14
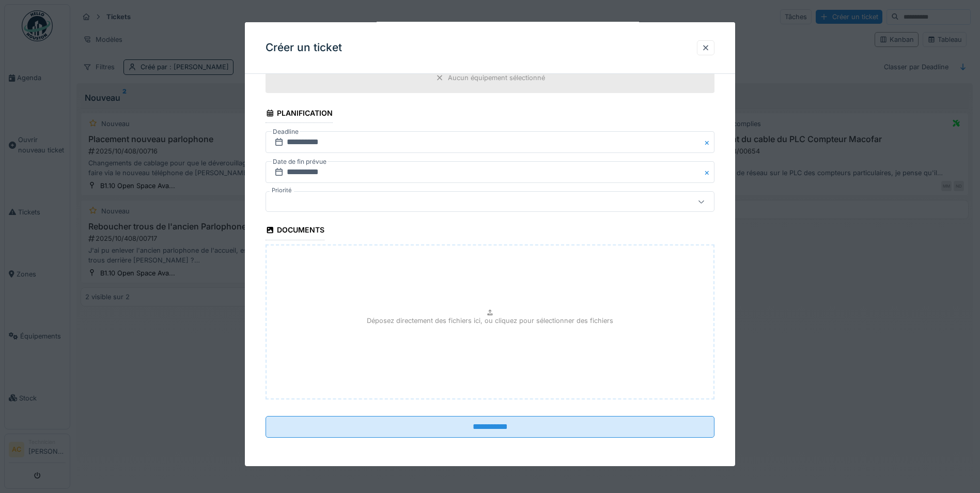
scroll to position [702, 0]
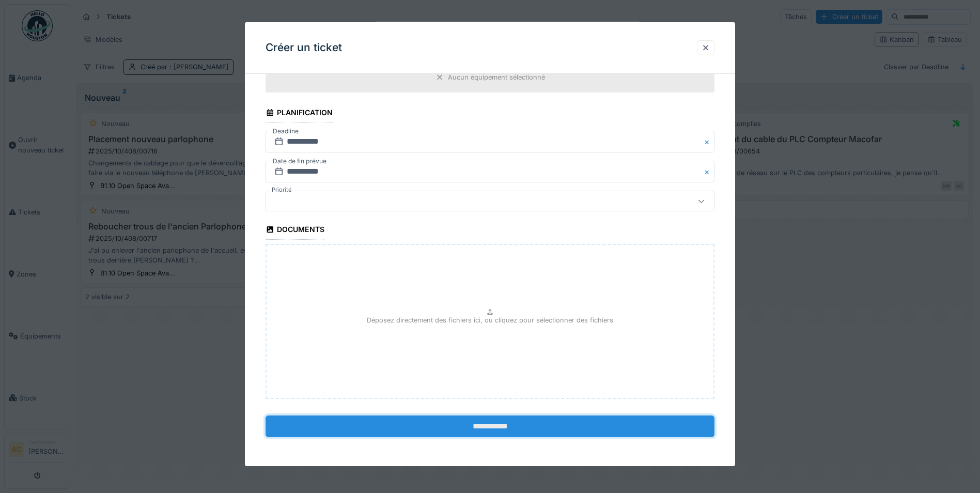
click at [453, 428] on input "**********" at bounding box center [490, 426] width 449 height 22
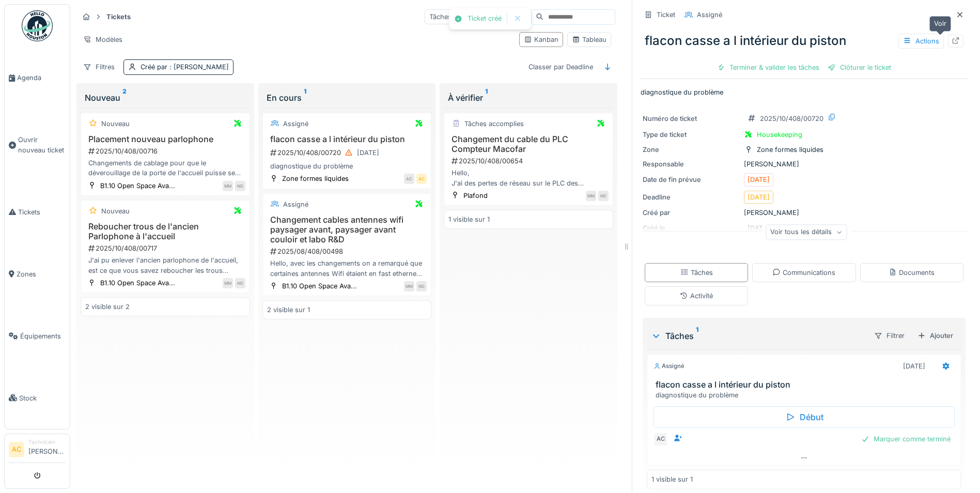
click at [952, 42] on icon at bounding box center [956, 40] width 8 height 7
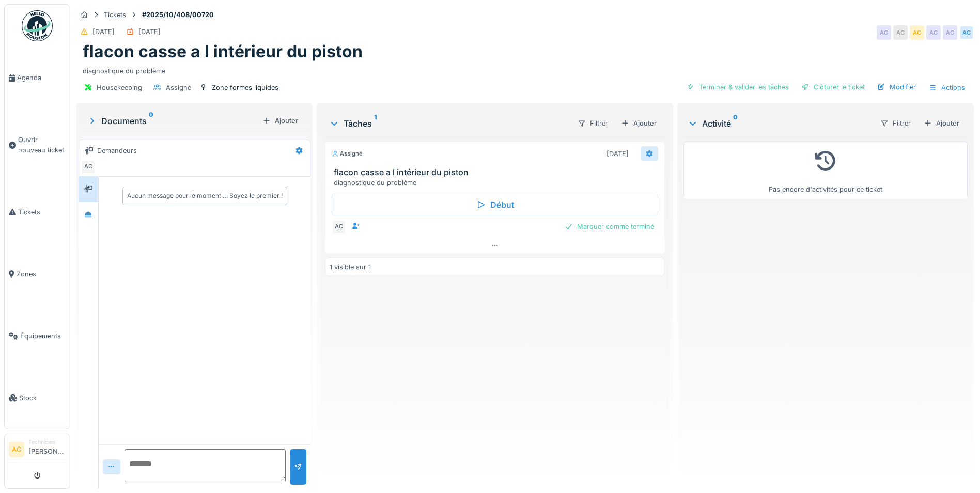
click at [646, 158] on div at bounding box center [649, 154] width 8 height 10
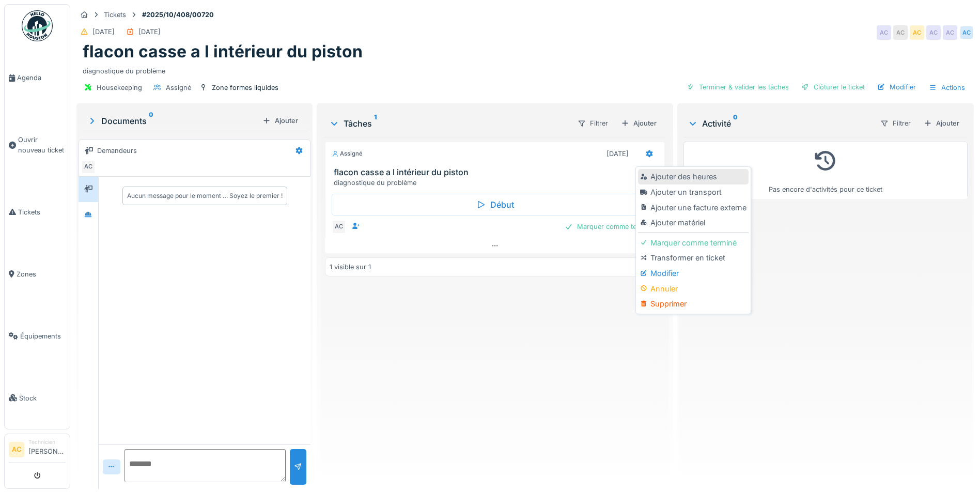
click at [673, 179] on div "Ajouter des heures" at bounding box center [693, 177] width 110 height 16
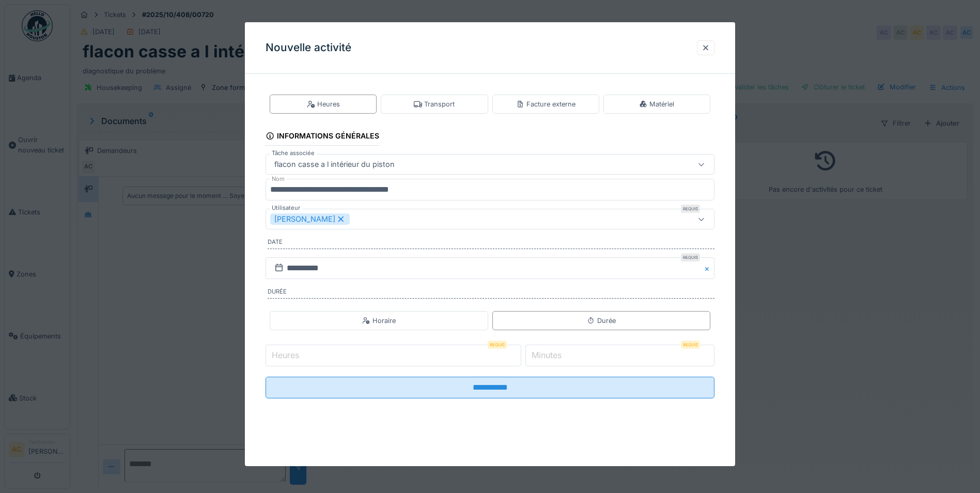
click at [336, 361] on input "Heures" at bounding box center [394, 356] width 256 height 22
click at [266, 377] on input "**********" at bounding box center [490, 388] width 449 height 22
type input "*"
click at [564, 356] on label "Minutes" at bounding box center [547, 355] width 34 height 12
click at [564, 356] on input "*" at bounding box center [619, 356] width 189 height 22
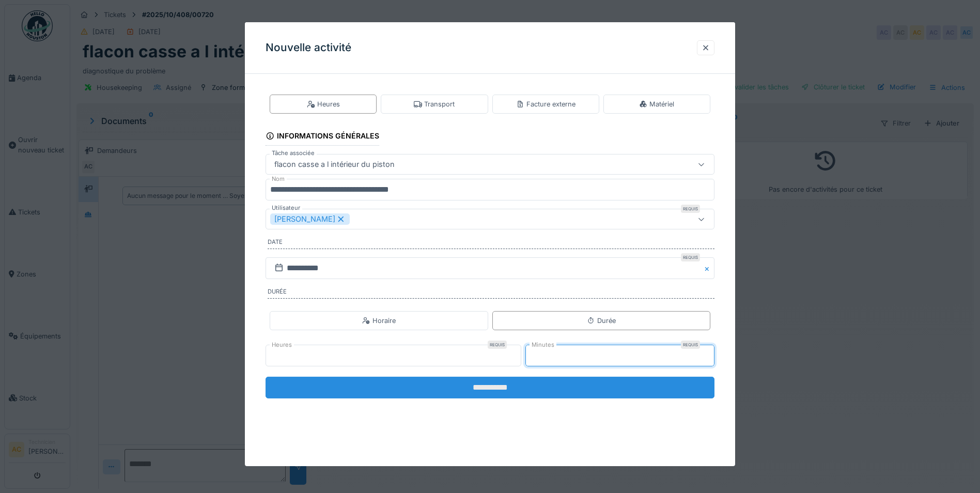
type input "**"
click at [447, 394] on input "**********" at bounding box center [490, 388] width 449 height 22
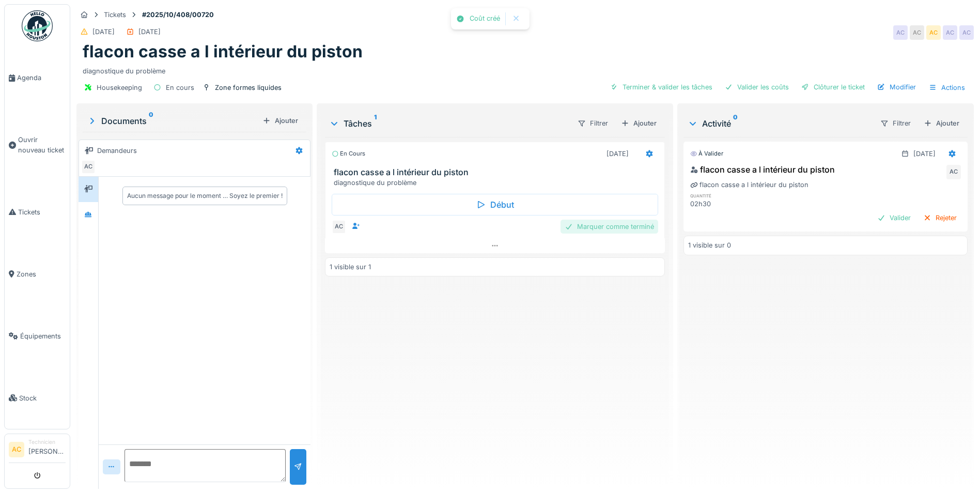
click at [626, 229] on div "Marquer comme terminé" at bounding box center [610, 227] width 98 height 14
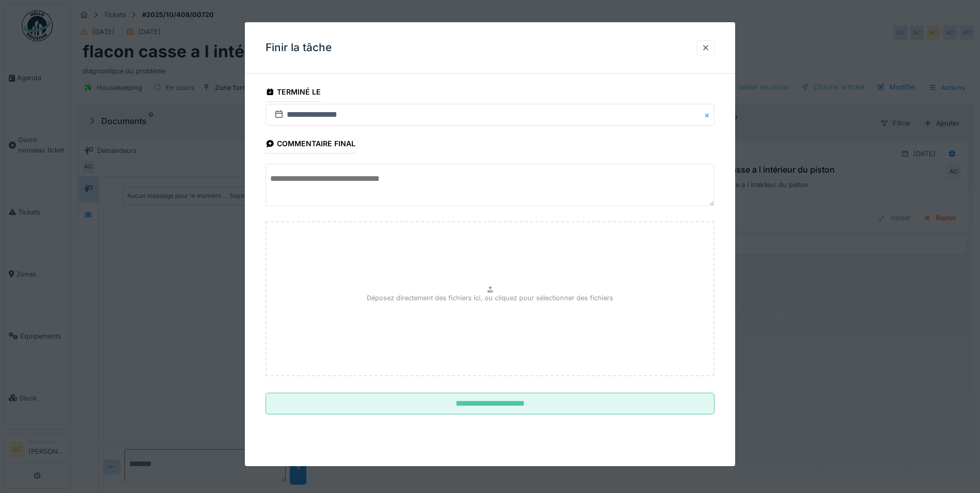
click at [333, 169] on textarea at bounding box center [490, 185] width 449 height 42
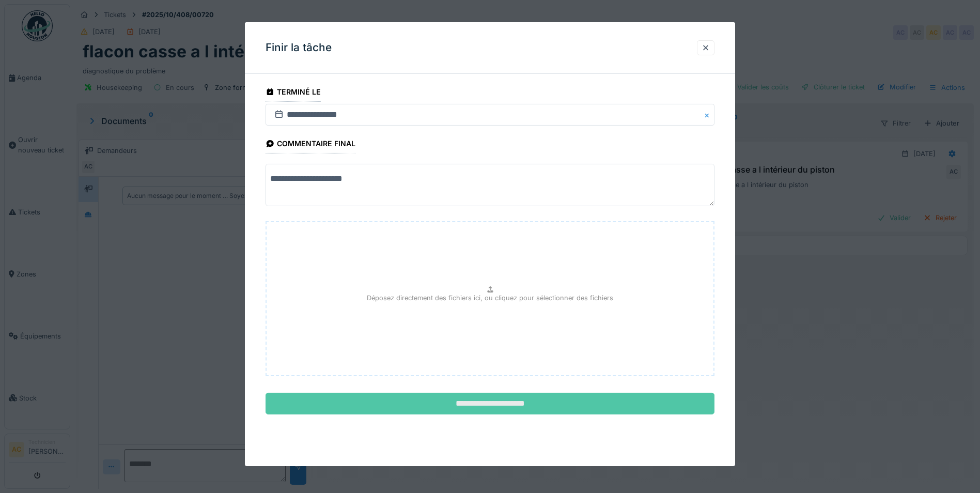
type textarea "**********"
click at [490, 411] on input "**********" at bounding box center [490, 404] width 449 height 22
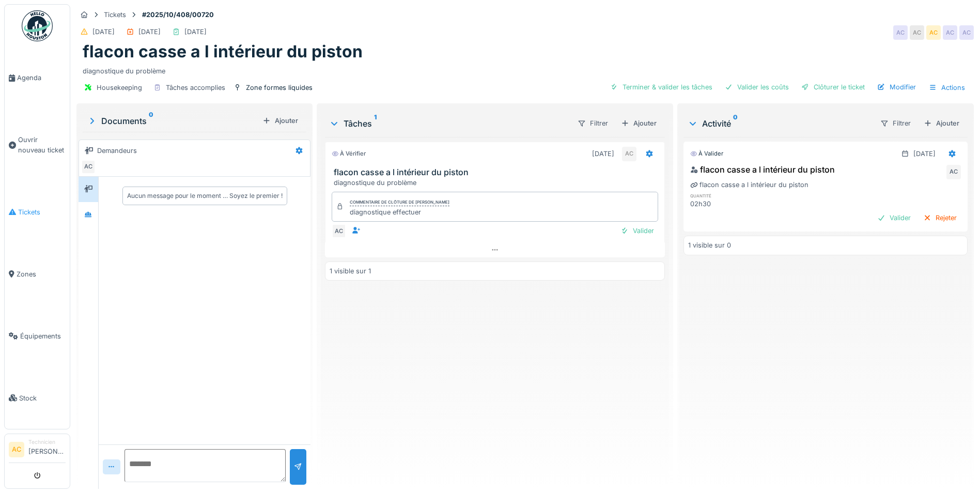
click at [34, 210] on span "Tickets" at bounding box center [42, 212] width 48 height 10
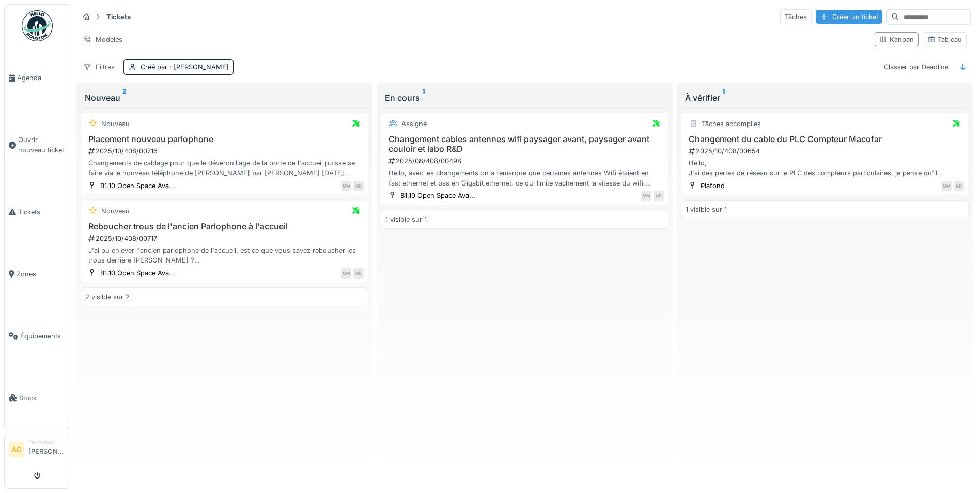
click at [827, 20] on div "Créer un ticket" at bounding box center [849, 17] width 67 height 14
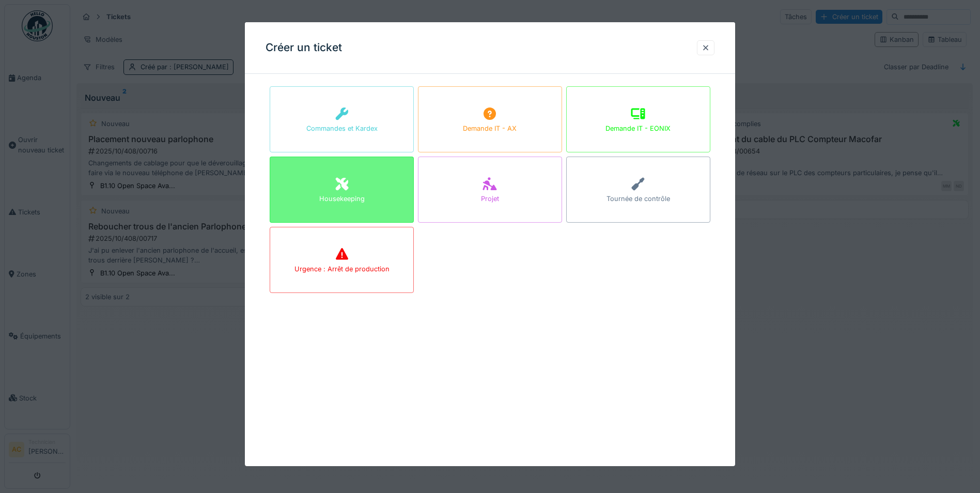
click at [355, 203] on div "Housekeeping" at bounding box center [341, 199] width 45 height 10
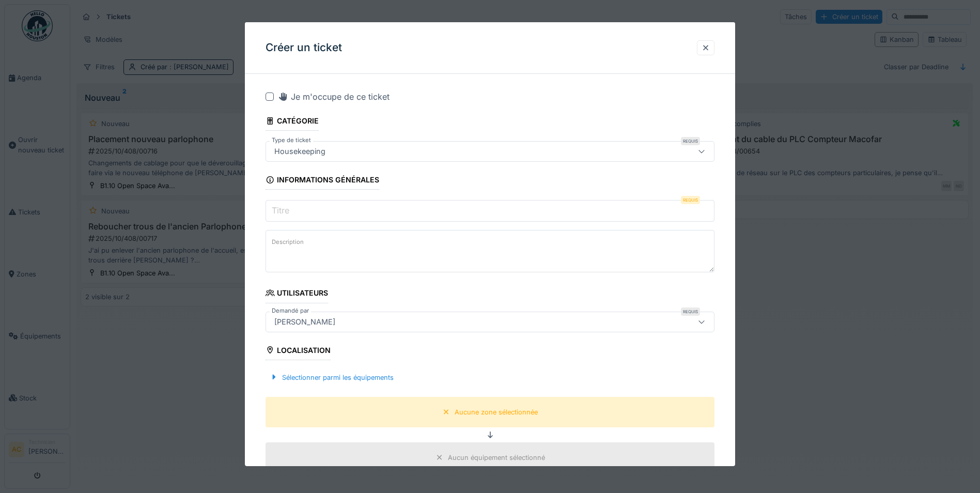
click at [332, 209] on input "Titre" at bounding box center [490, 211] width 449 height 22
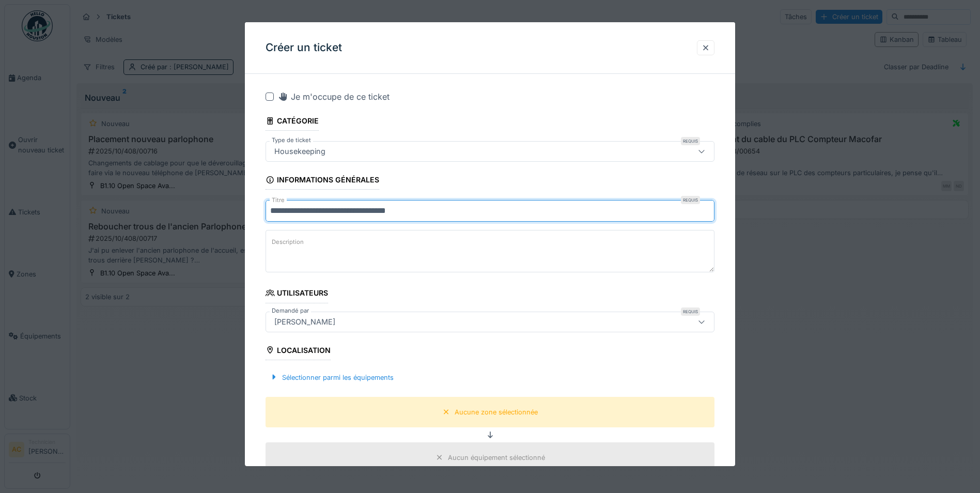
type input "**********"
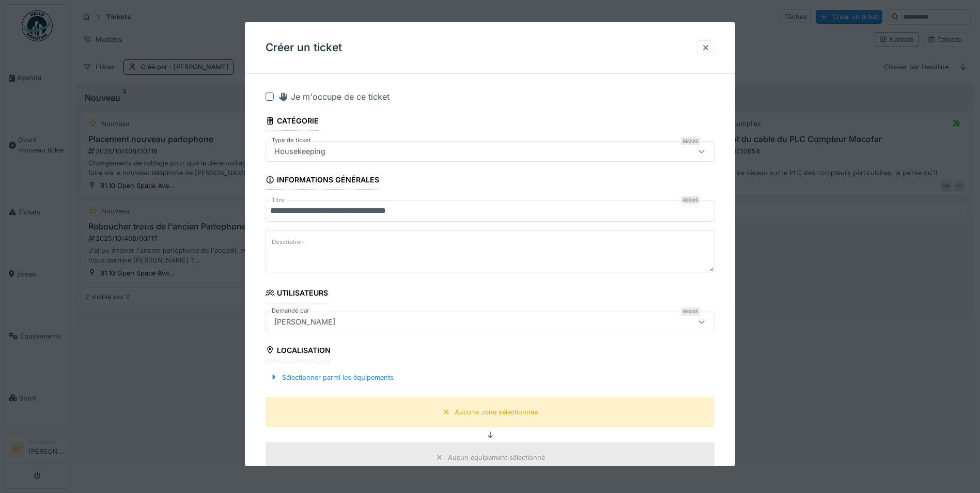
click at [273, 98] on div at bounding box center [270, 96] width 8 height 8
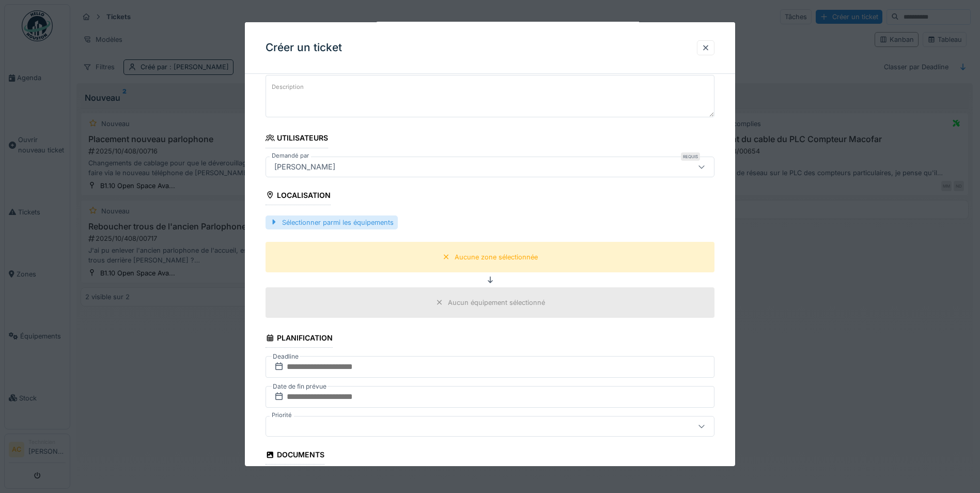
scroll to position [258, 0]
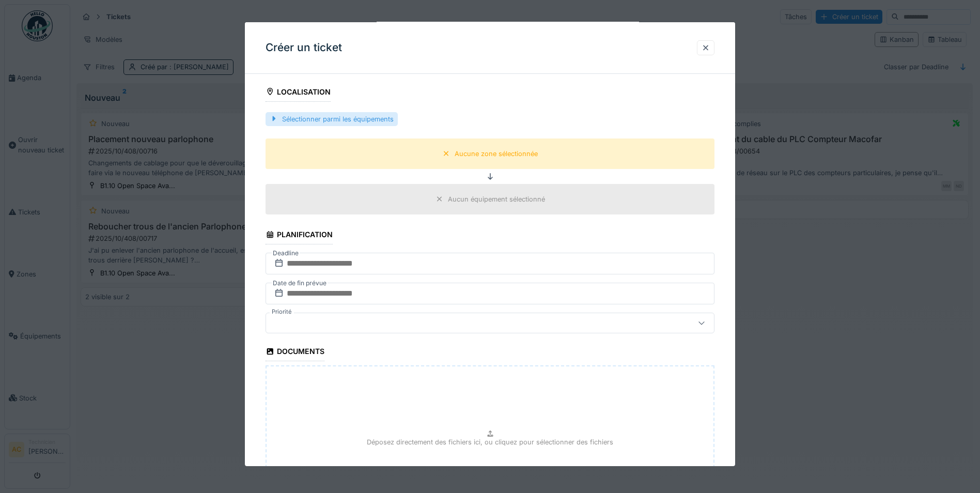
click at [339, 123] on div "Sélectionner parmi les équipements" at bounding box center [332, 119] width 132 height 14
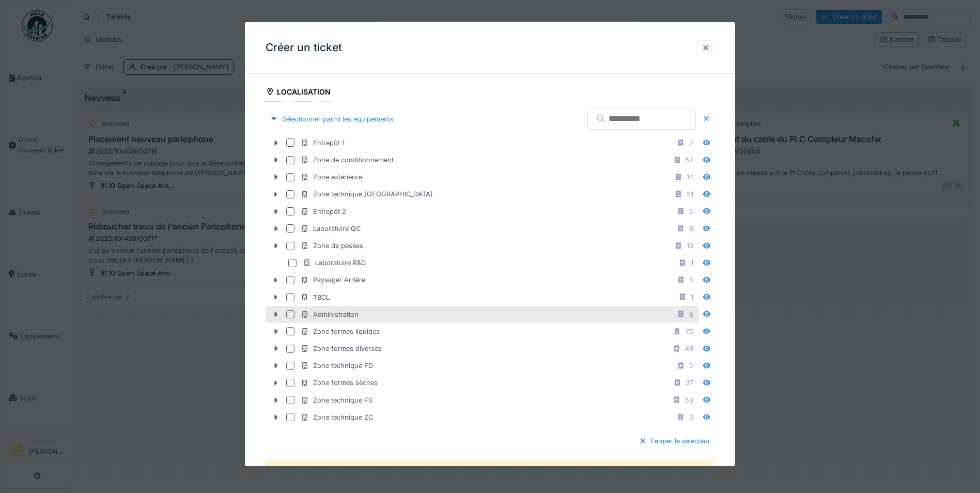
click at [289, 313] on div at bounding box center [290, 314] width 8 height 8
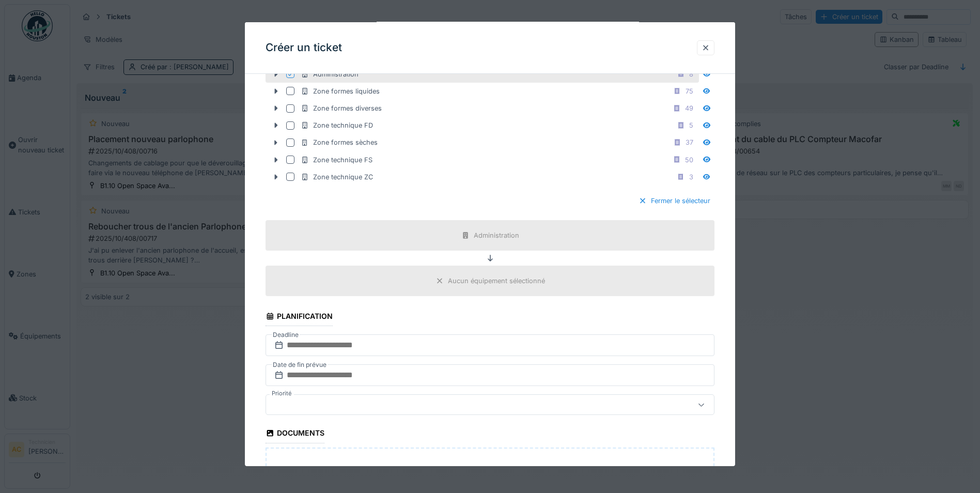
scroll to position [517, 0]
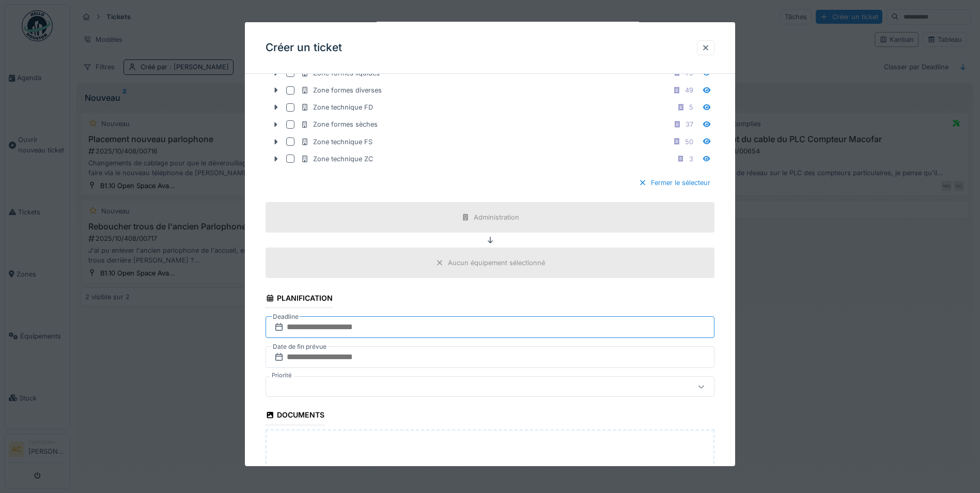
click at [308, 324] on input "text" at bounding box center [490, 327] width 449 height 22
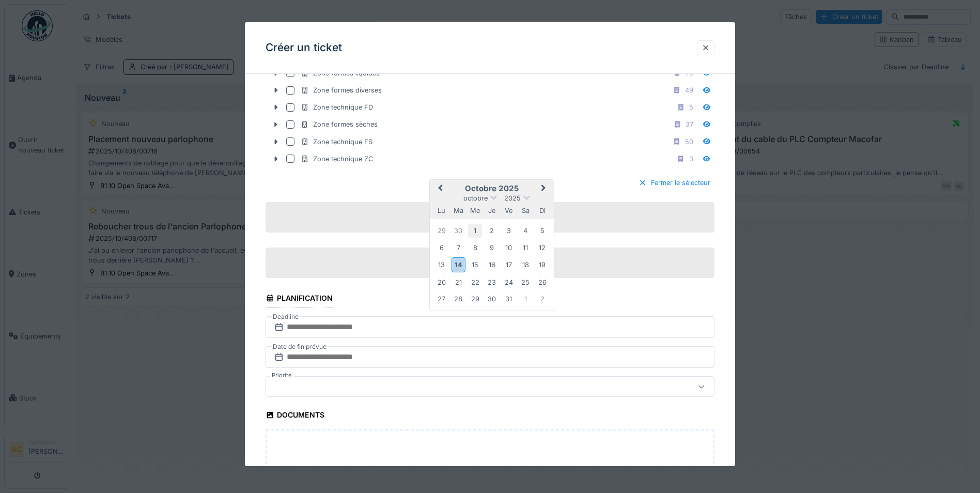
click at [474, 234] on div "1" at bounding box center [475, 231] width 14 height 14
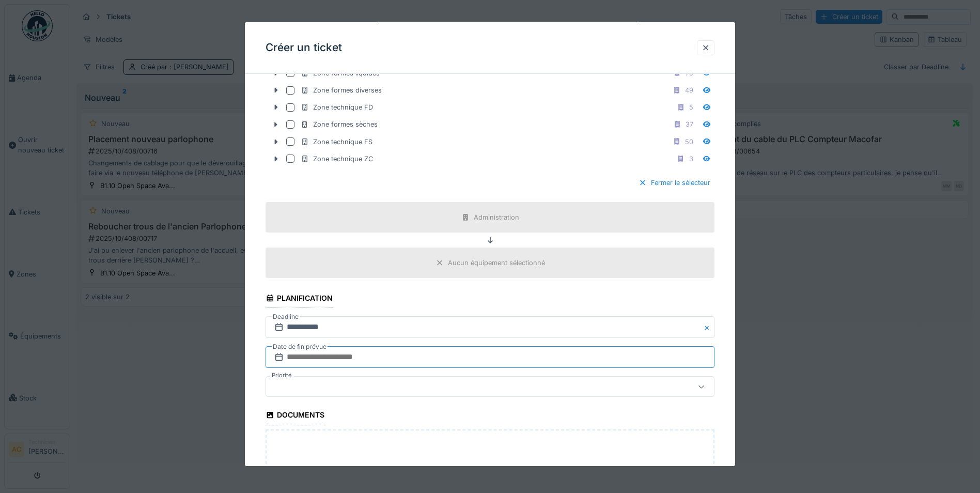
click at [316, 354] on input "text" at bounding box center [490, 357] width 449 height 22
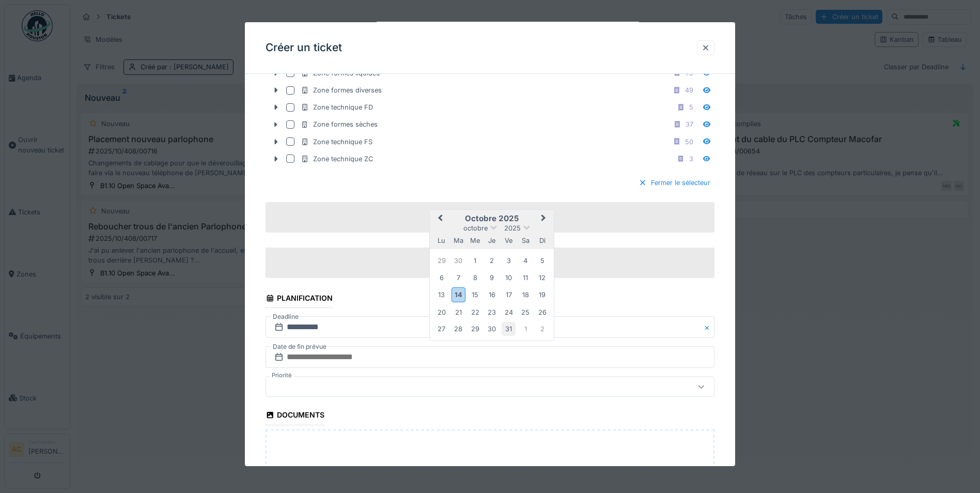
click at [513, 329] on div "31" at bounding box center [509, 329] width 14 height 14
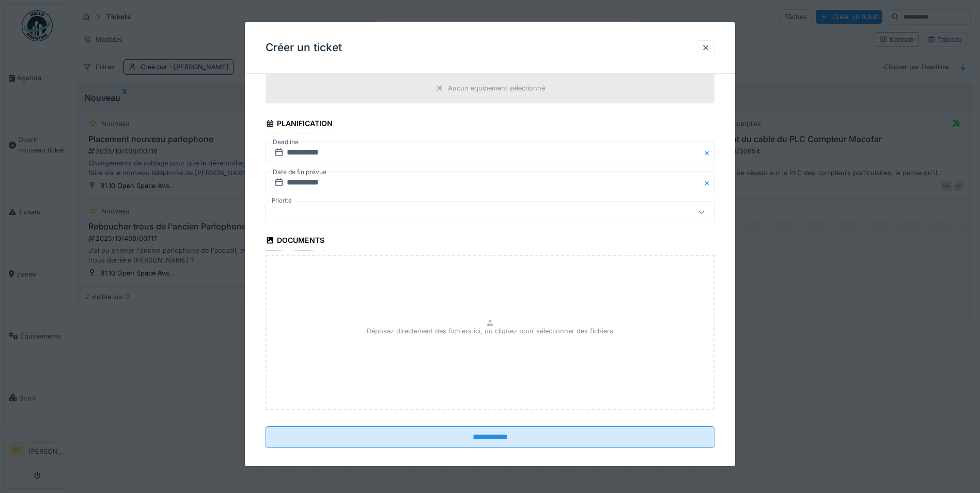
scroll to position [702, 0]
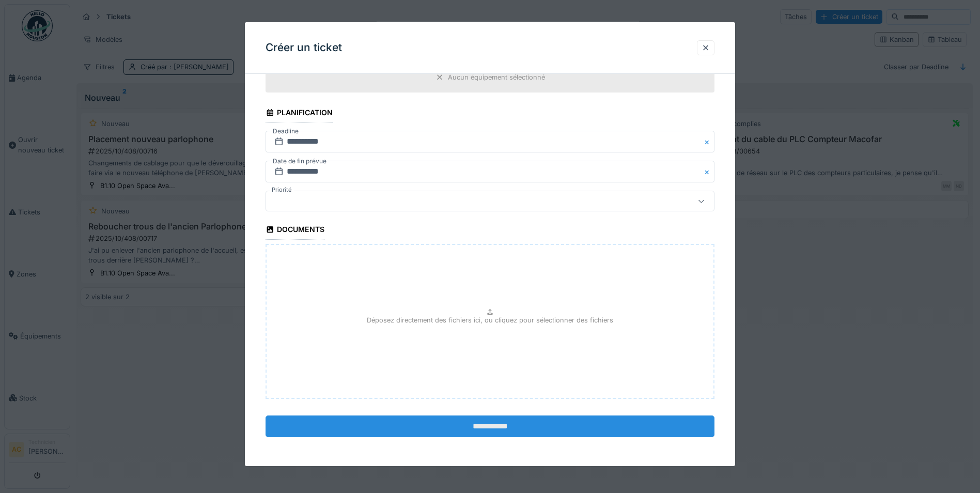
click at [537, 424] on input "**********" at bounding box center [490, 426] width 449 height 22
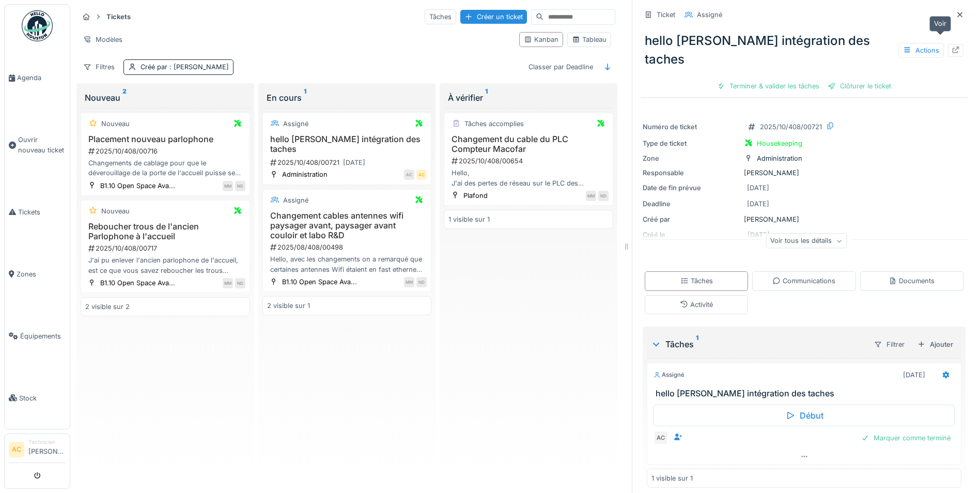
click at [953, 47] on icon at bounding box center [956, 50] width 7 height 7
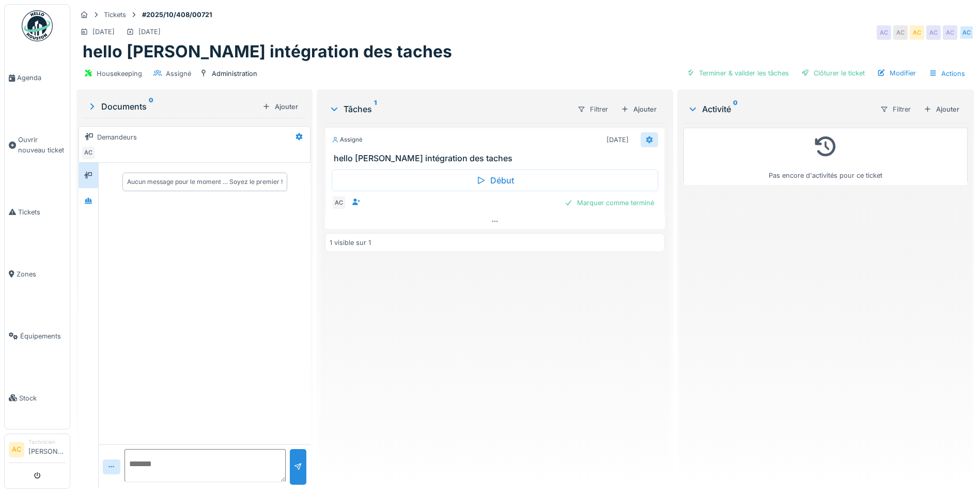
click at [647, 138] on icon at bounding box center [649, 139] width 7 height 7
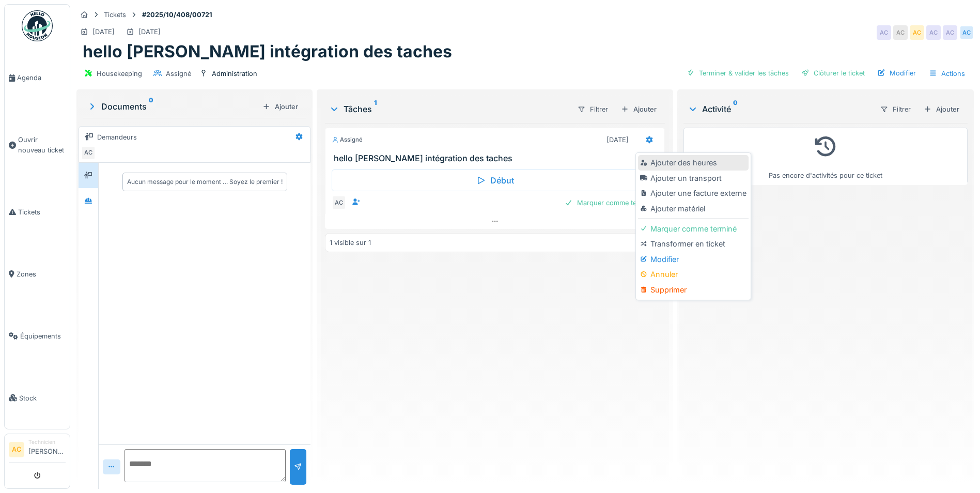
click at [688, 163] on div "Ajouter des heures" at bounding box center [693, 163] width 110 height 16
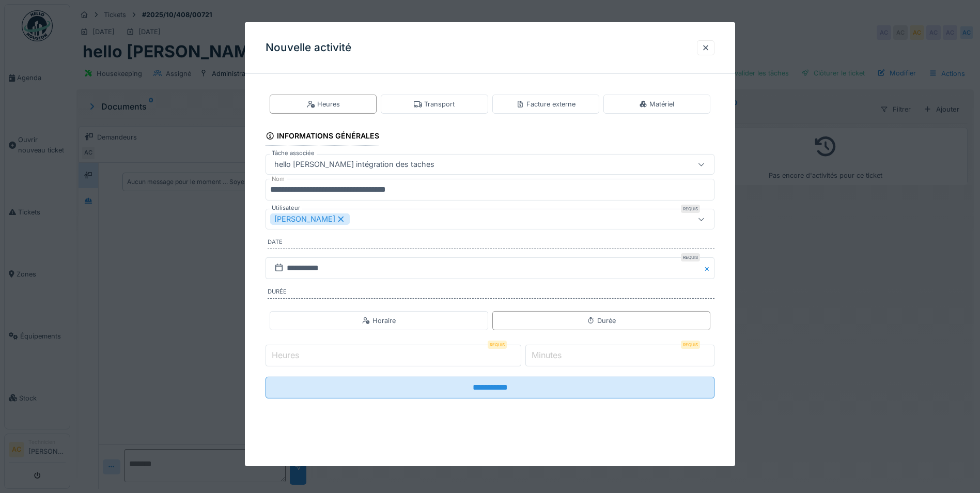
click at [432, 363] on input "Heures" at bounding box center [394, 356] width 256 height 22
type input "*"
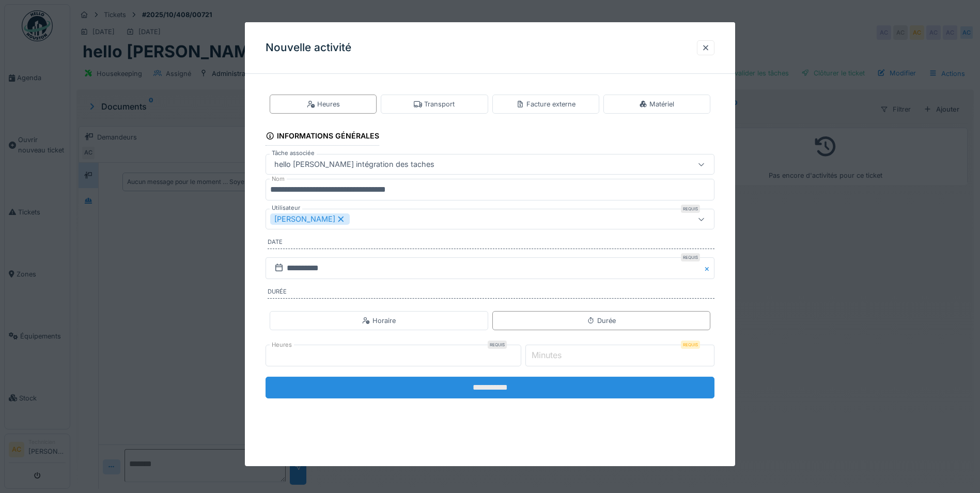
click at [531, 386] on input "**********" at bounding box center [490, 388] width 449 height 22
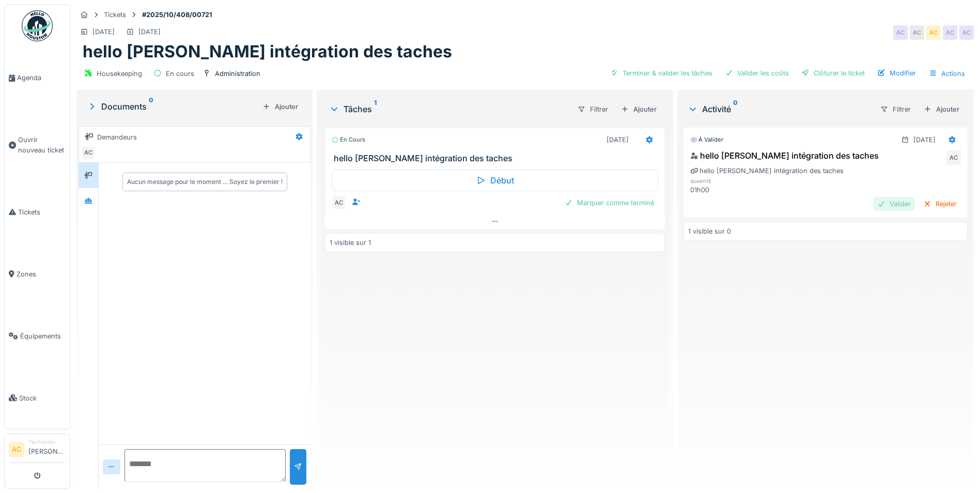
click at [874, 197] on div "Valider" at bounding box center [894, 204] width 42 height 14
click at [33, 207] on span "Tickets" at bounding box center [42, 212] width 48 height 10
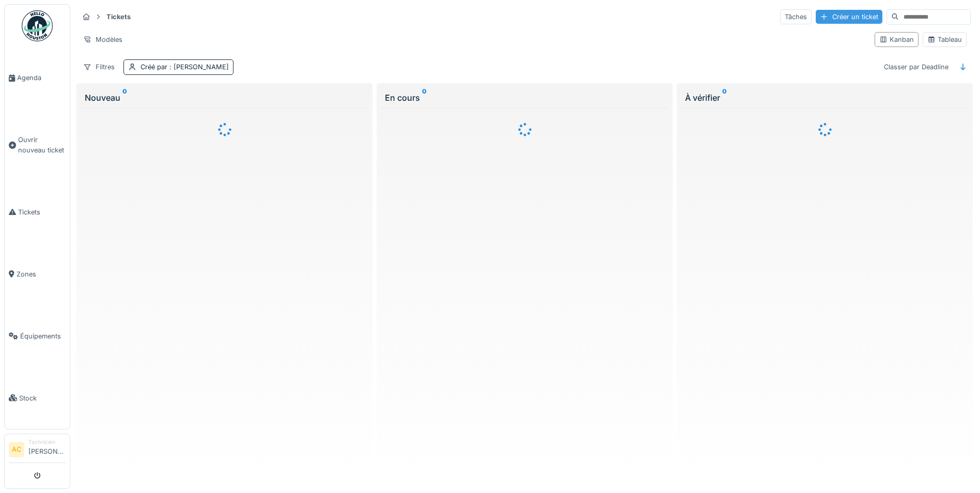
click at [821, 18] on div "Créer un ticket" at bounding box center [849, 17] width 67 height 14
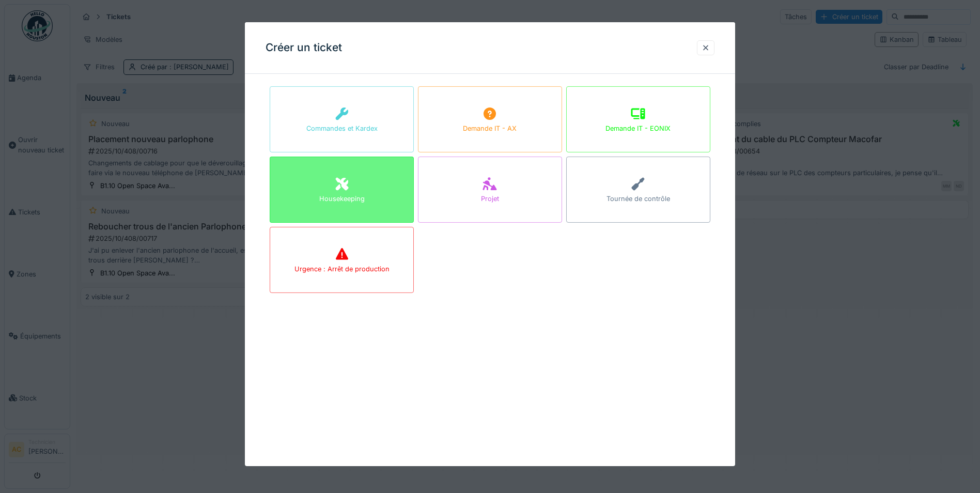
click at [339, 212] on div "Housekeeping" at bounding box center [342, 190] width 144 height 66
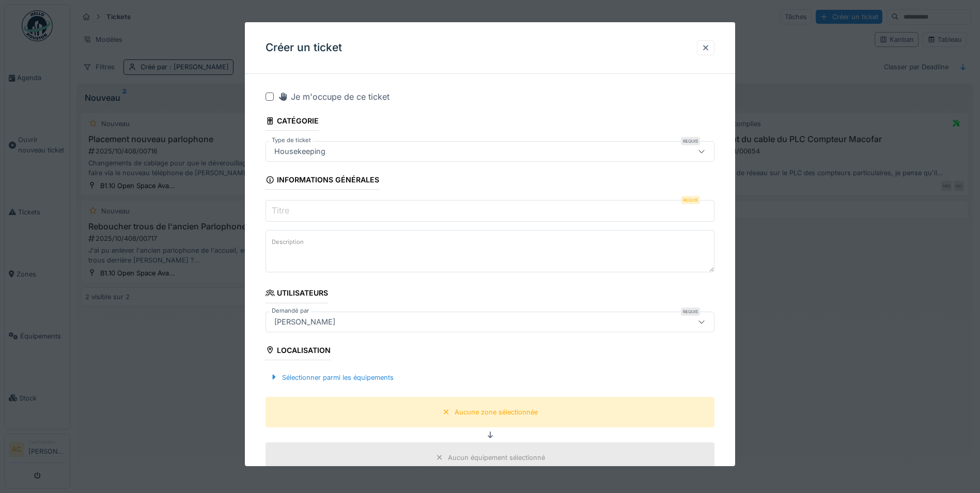
click at [329, 214] on input "Titre" at bounding box center [490, 211] width 449 height 22
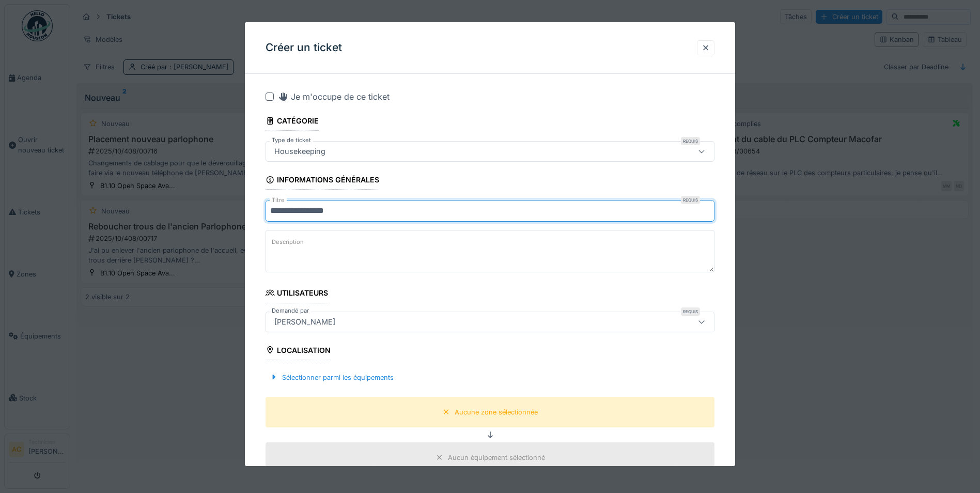
type input "**********"
click at [269, 94] on div at bounding box center [270, 96] width 8 height 8
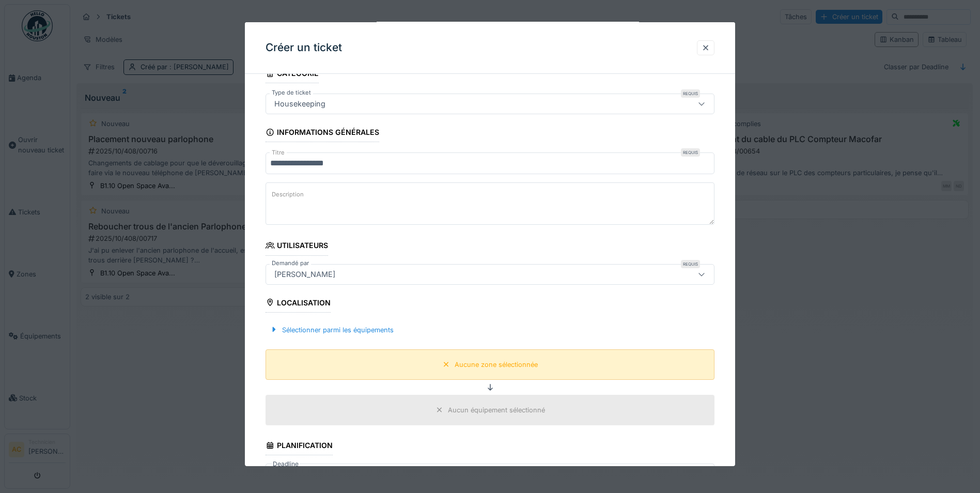
scroll to position [155, 0]
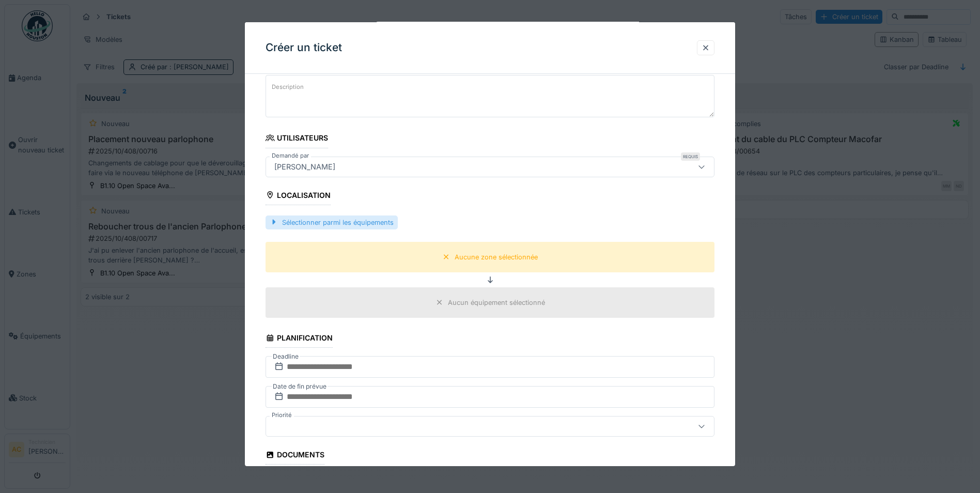
click at [325, 226] on div "Sélectionner parmi les équipements" at bounding box center [332, 222] width 132 height 14
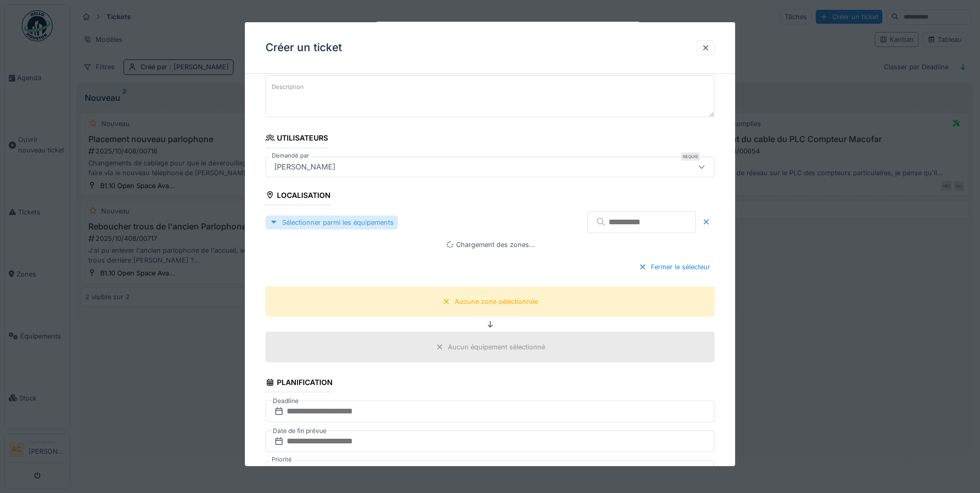
click at [273, 223] on div at bounding box center [274, 223] width 8 height 10
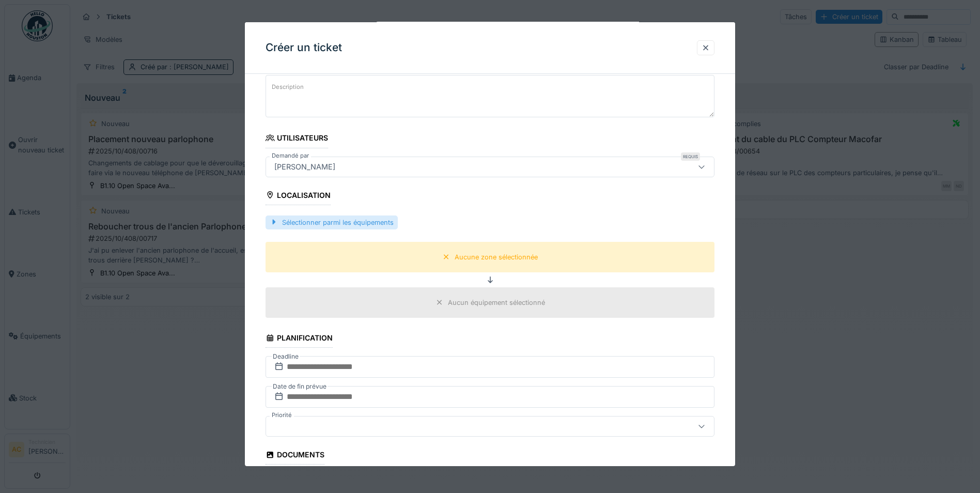
click at [274, 223] on div at bounding box center [274, 223] width 8 height 10
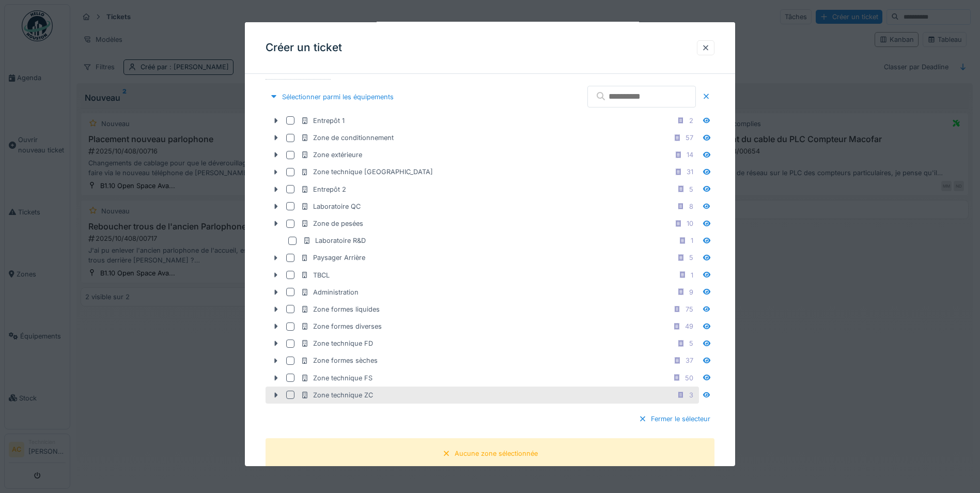
scroll to position [258, 0]
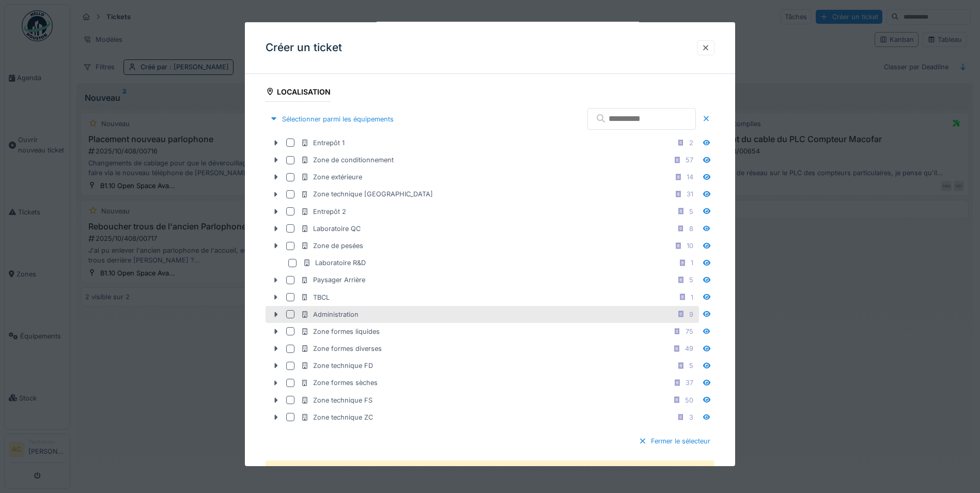
click at [290, 315] on div at bounding box center [290, 314] width 8 height 8
click at [802, 280] on div at bounding box center [490, 246] width 980 height 493
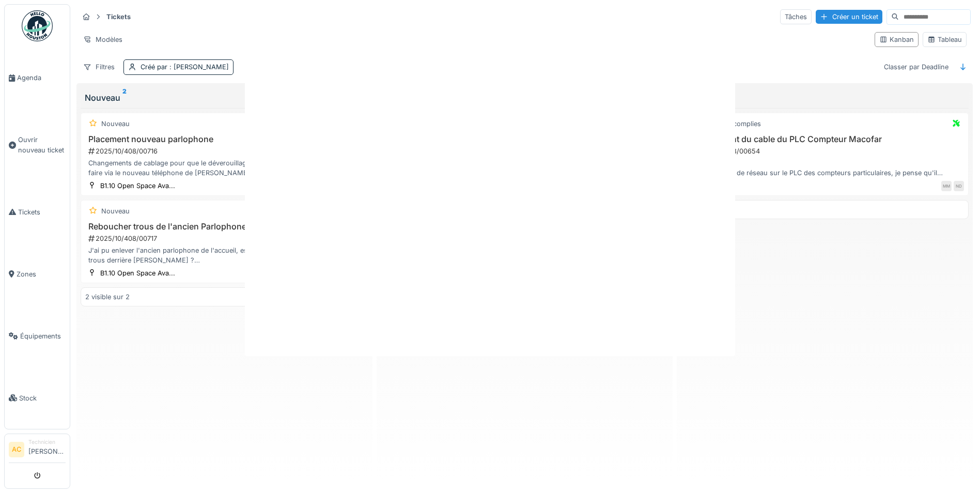
scroll to position [0, 0]
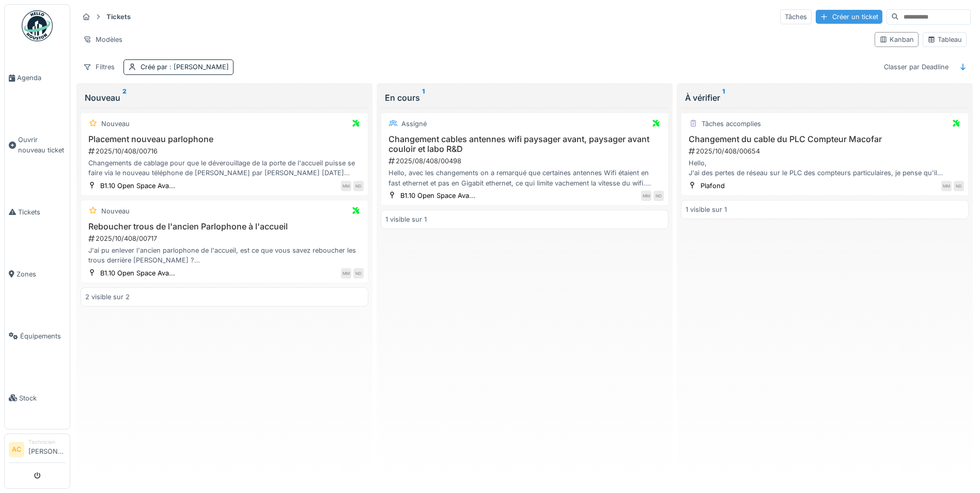
click at [816, 19] on div "Créer un ticket" at bounding box center [849, 17] width 67 height 14
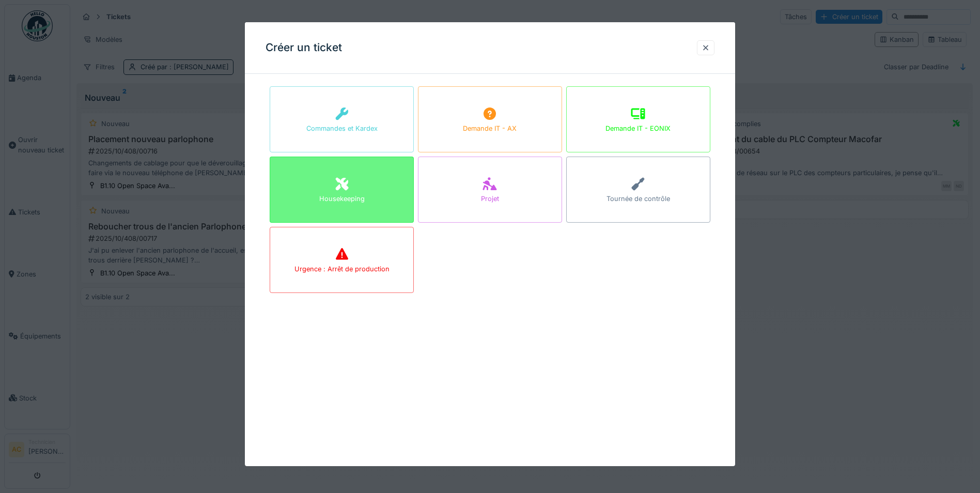
click at [363, 179] on div "Housekeeping" at bounding box center [342, 190] width 144 height 66
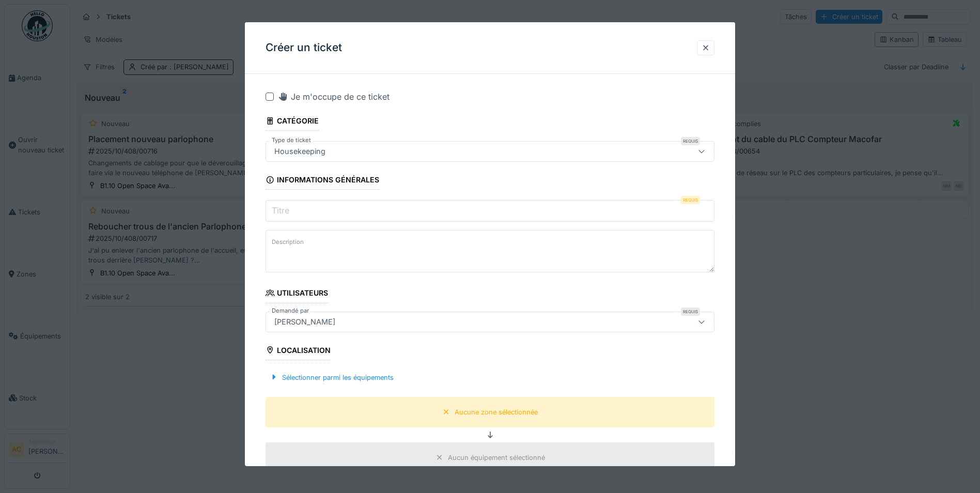
click at [322, 212] on input "Titre" at bounding box center [490, 211] width 449 height 22
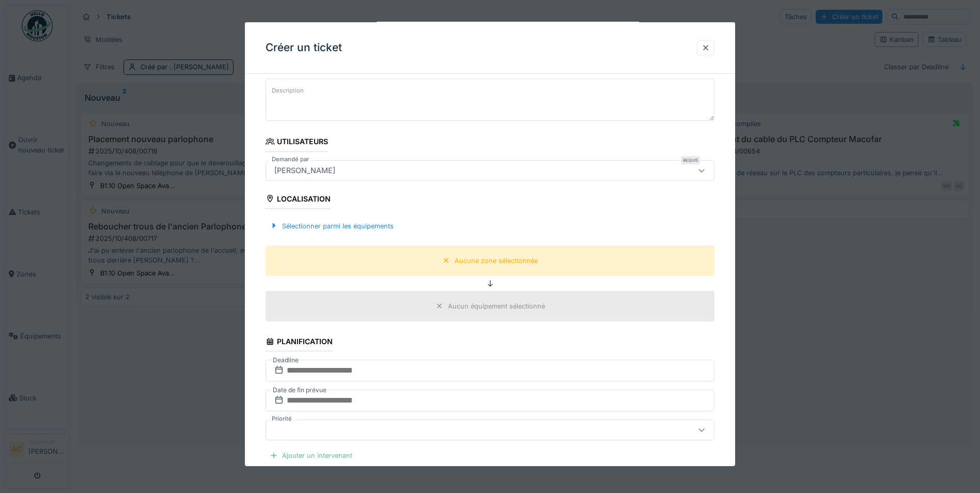
scroll to position [207, 0]
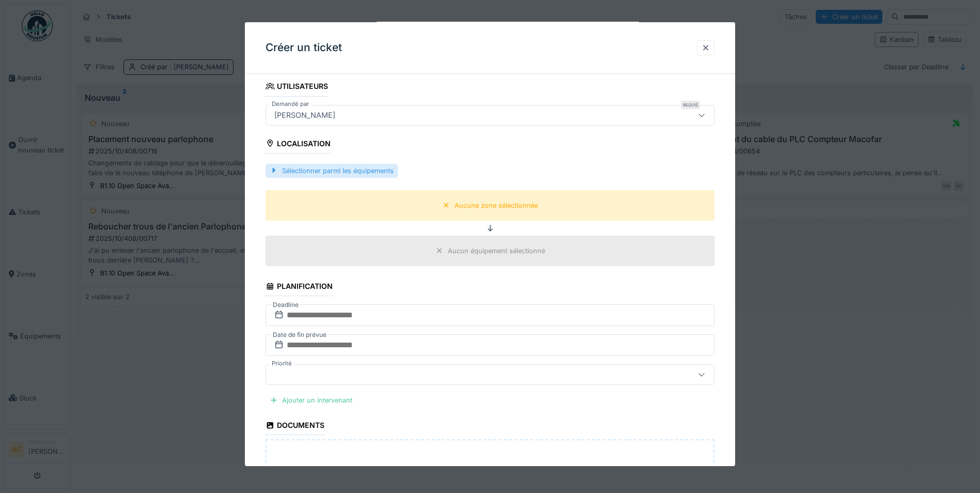
type input "****"
click at [334, 171] on div "Sélectionner parmi les équipements" at bounding box center [332, 171] width 132 height 14
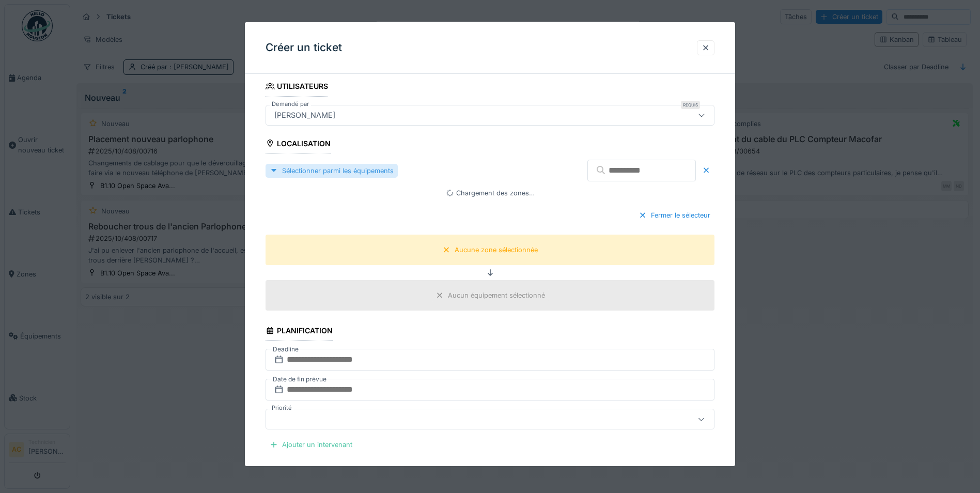
click at [272, 171] on div at bounding box center [274, 171] width 8 height 10
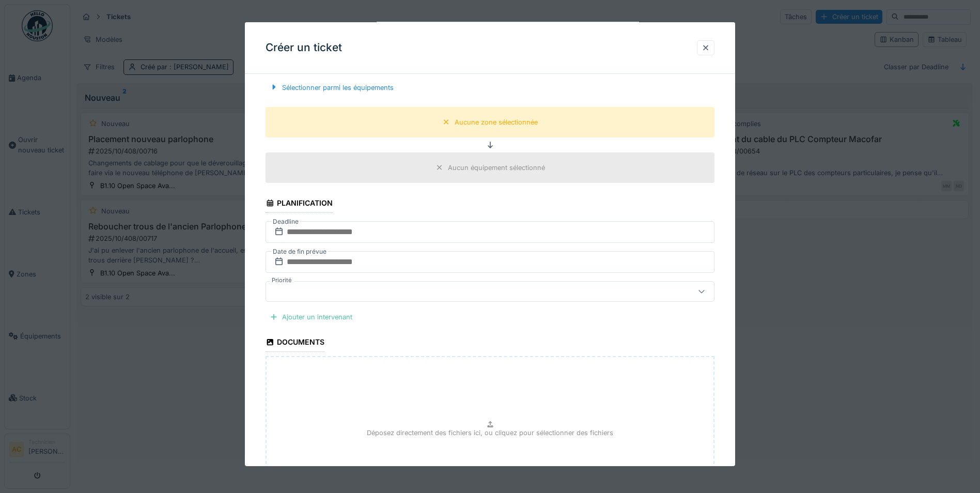
scroll to position [144, 0]
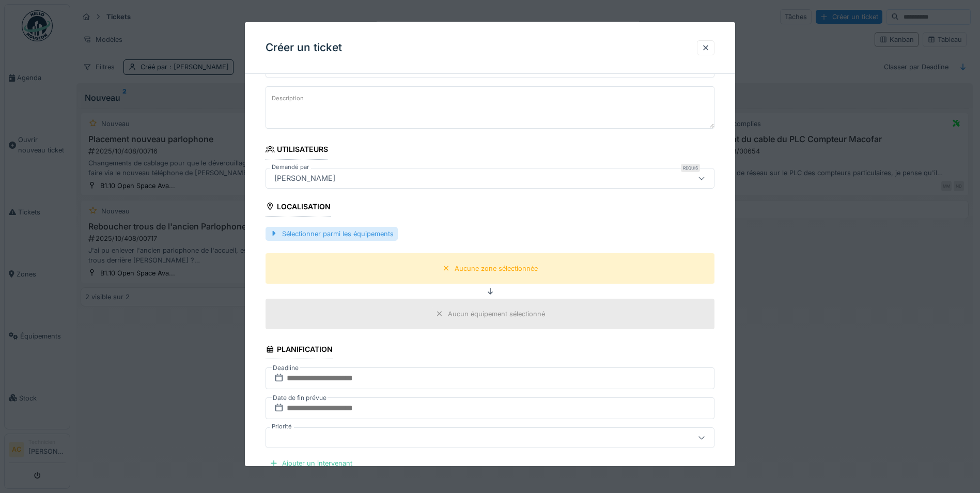
click at [271, 233] on div at bounding box center [274, 234] width 8 height 10
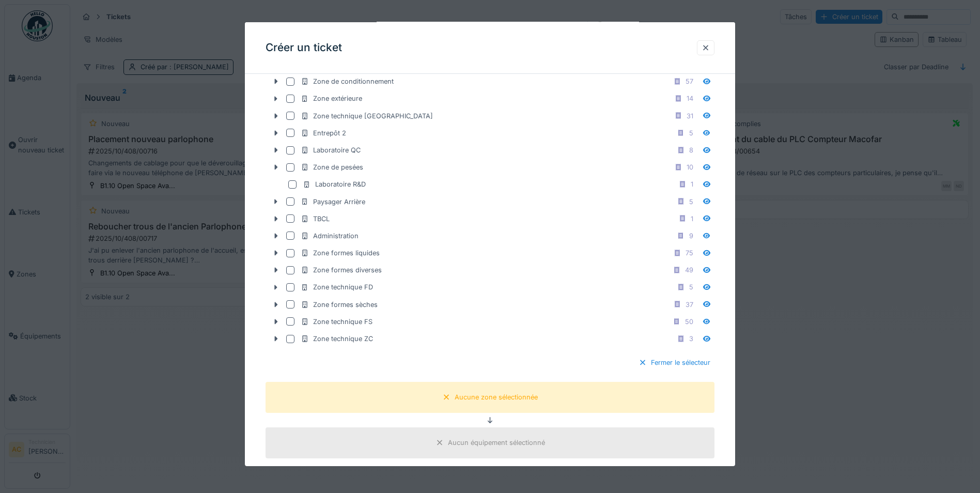
scroll to position [402, 0]
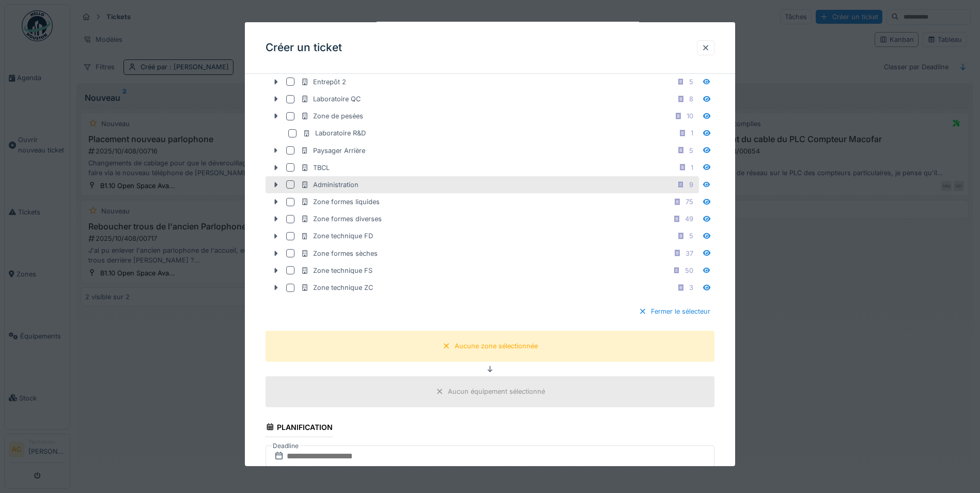
click at [334, 185] on div "Administration" at bounding box center [330, 185] width 58 height 10
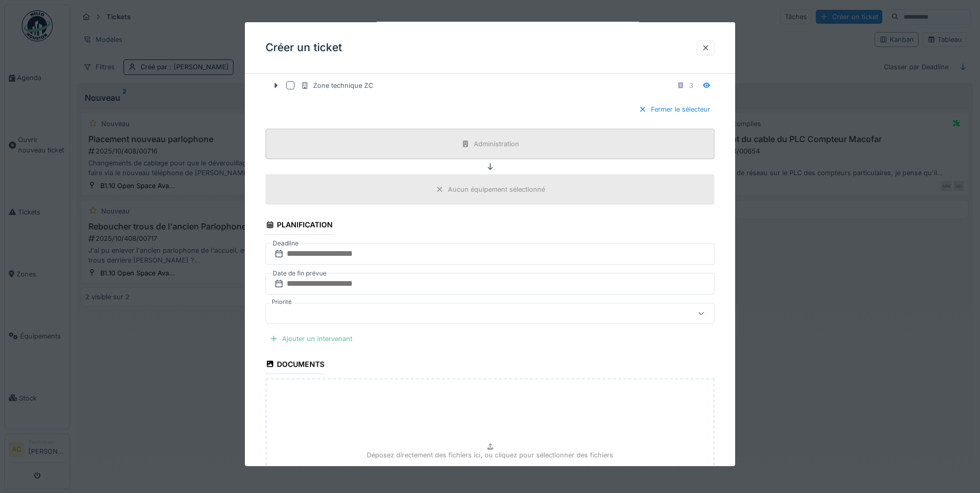
scroll to position [595, 0]
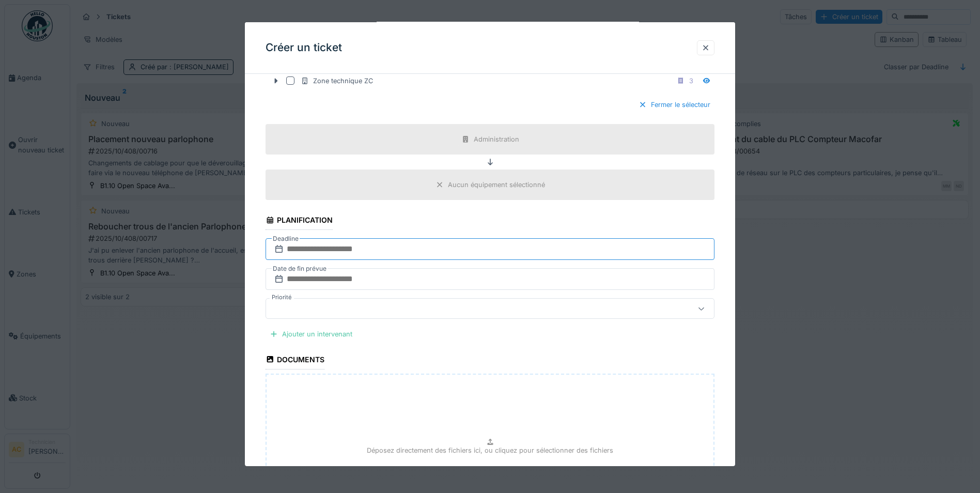
click at [373, 252] on input "text" at bounding box center [490, 249] width 449 height 22
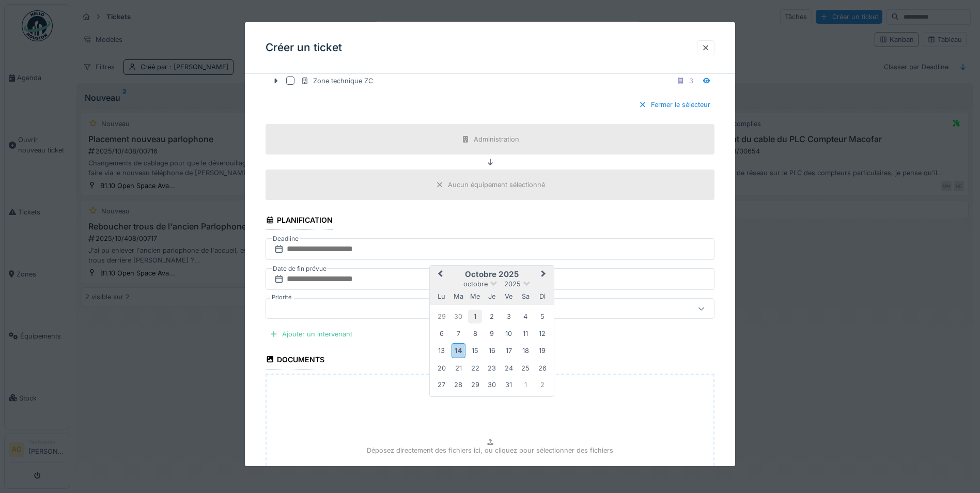
click at [476, 318] on div "1" at bounding box center [475, 317] width 14 height 14
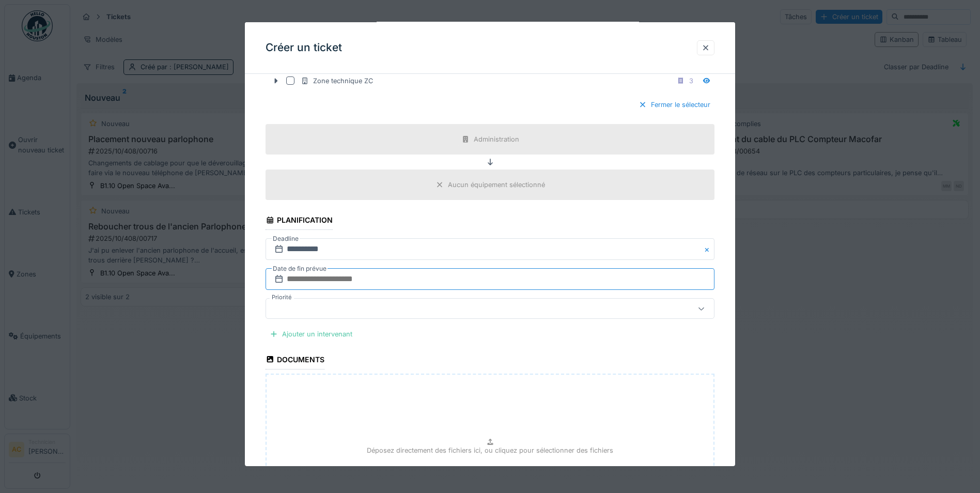
click at [323, 280] on input "text" at bounding box center [490, 279] width 449 height 22
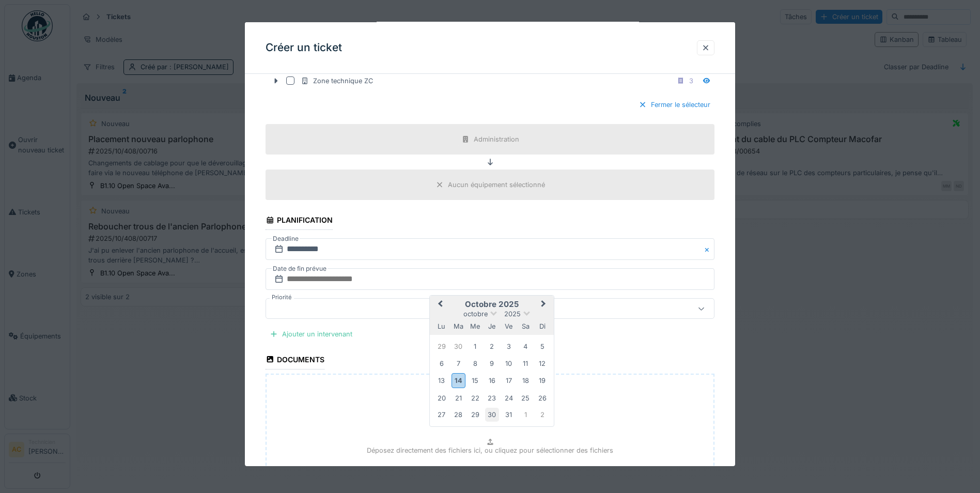
click at [492, 413] on div "30" at bounding box center [492, 415] width 14 height 14
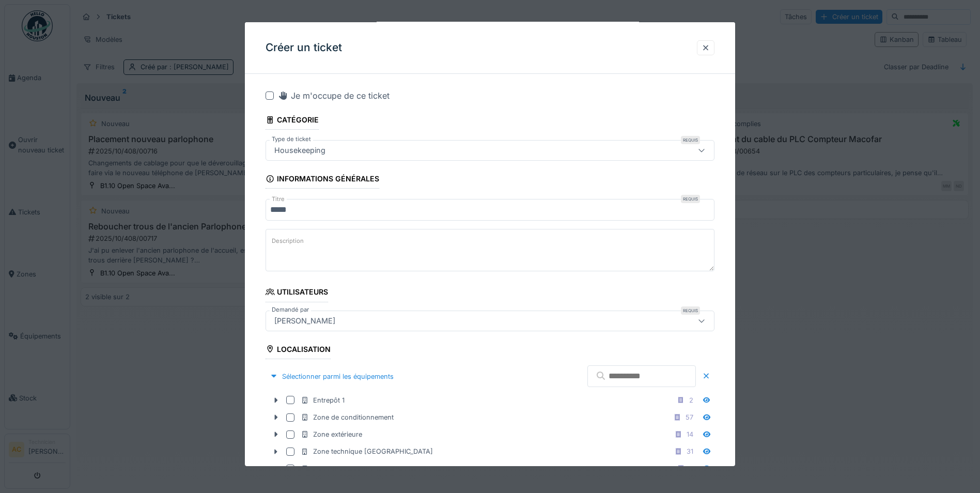
scroll to position [0, 0]
click at [271, 94] on div at bounding box center [270, 96] width 8 height 8
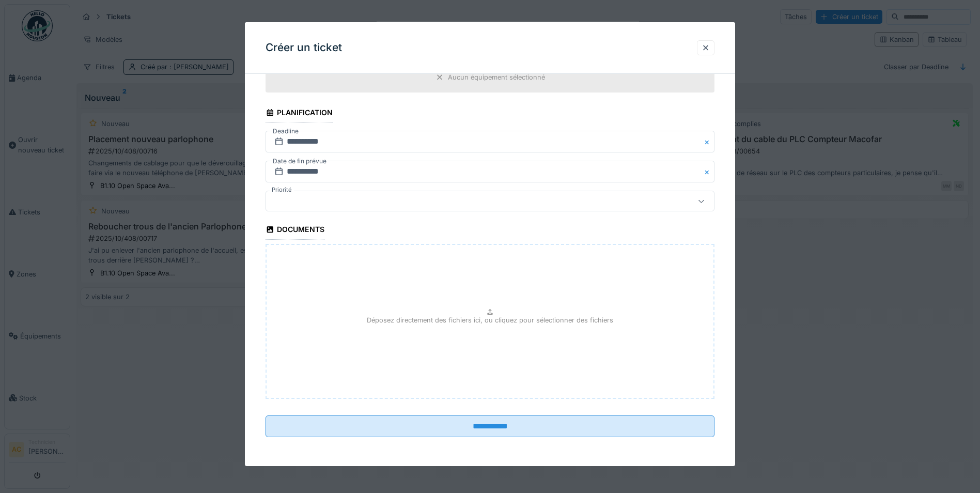
scroll to position [6, 0]
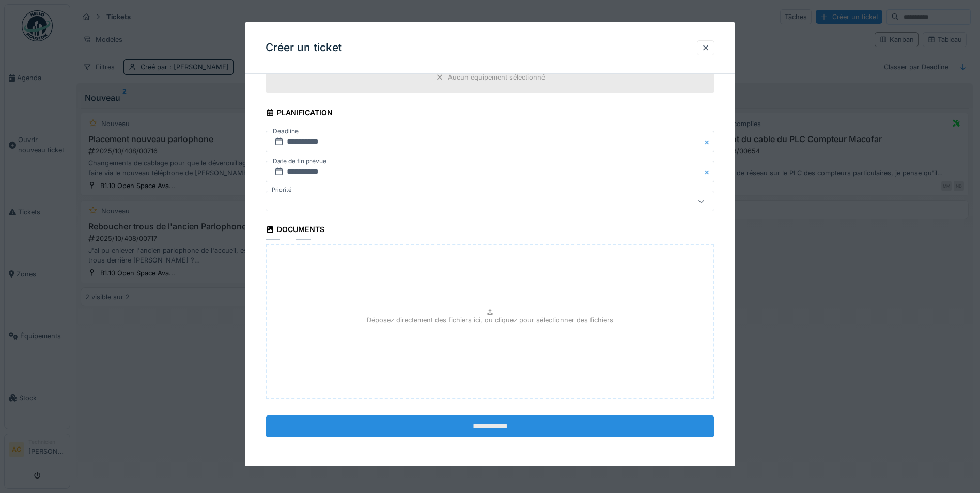
click at [503, 434] on input "**********" at bounding box center [490, 426] width 449 height 22
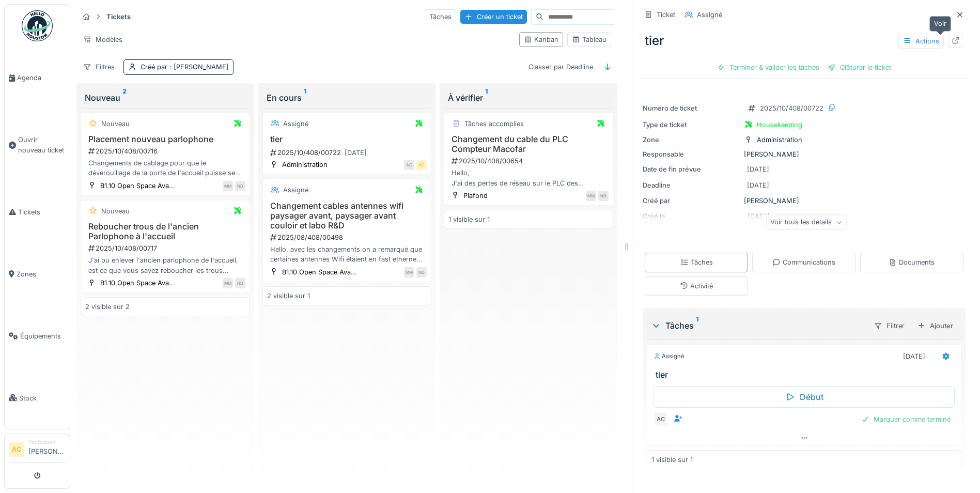
click at [952, 37] on icon at bounding box center [956, 40] width 8 height 7
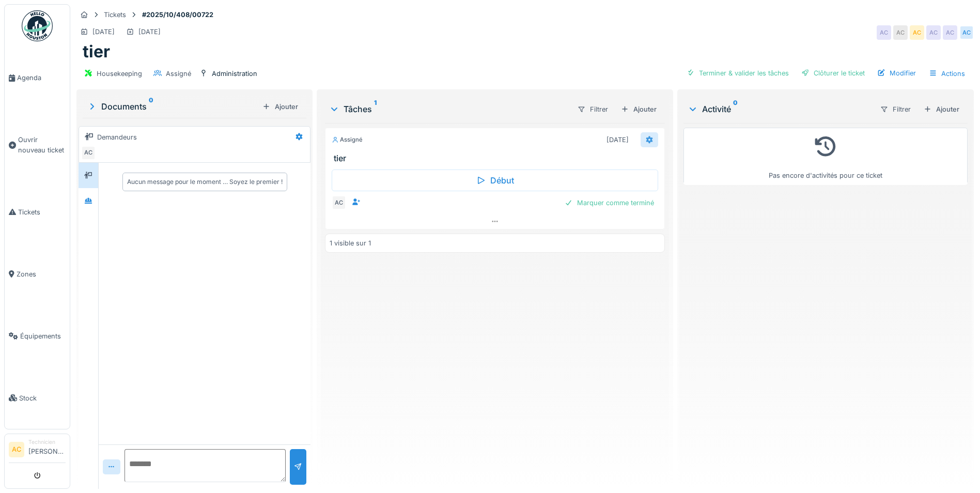
click at [646, 139] on icon at bounding box center [649, 139] width 7 height 7
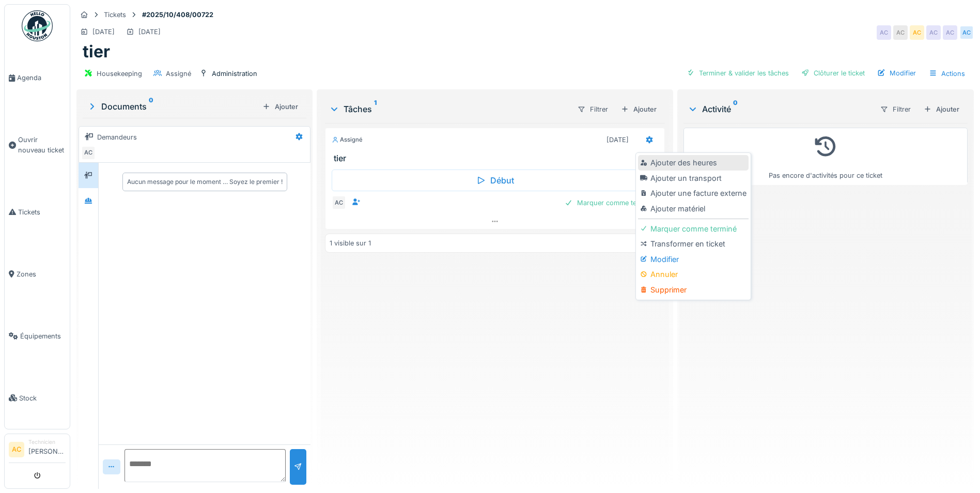
click at [685, 166] on div "Ajouter des heures" at bounding box center [693, 163] width 110 height 16
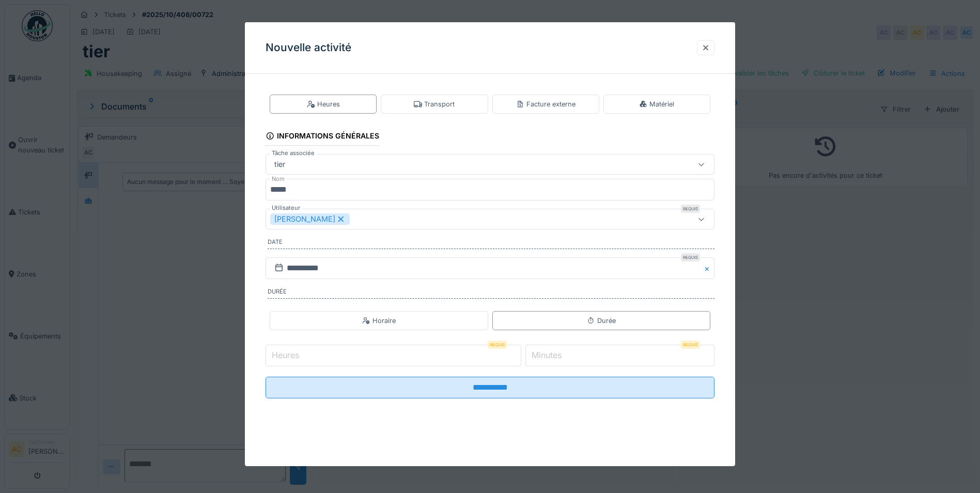
click at [399, 349] on input "Heures" at bounding box center [394, 356] width 256 height 22
type input "*"
drag, startPoint x: 616, startPoint y: 347, endPoint x: 616, endPoint y: 362, distance: 15.0
click at [616, 348] on input "*" at bounding box center [619, 356] width 189 height 22
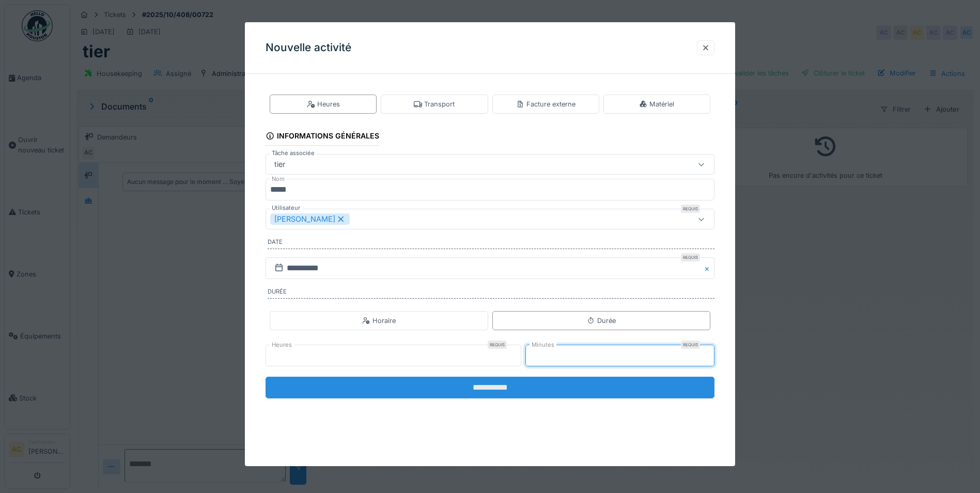
type input "**"
click at [473, 385] on input "**********" at bounding box center [490, 388] width 449 height 22
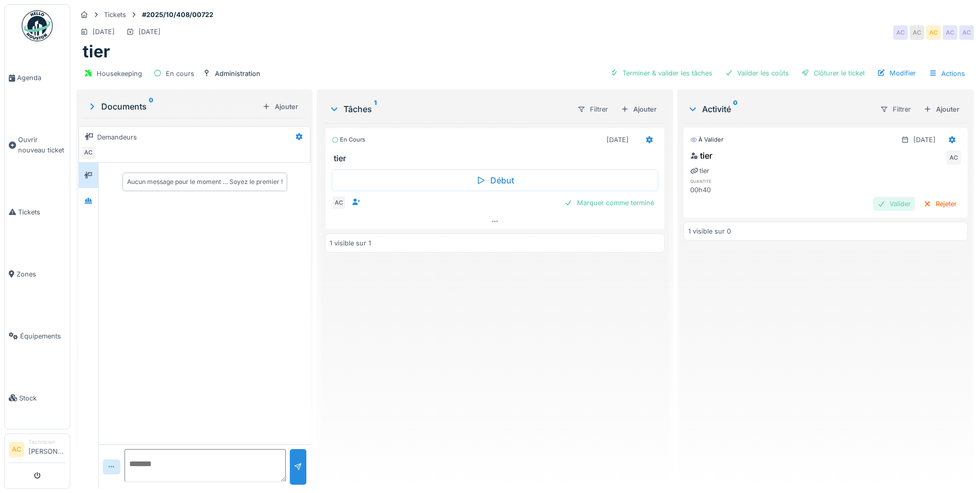
click at [873, 202] on div "Valider" at bounding box center [894, 204] width 42 height 14
click at [42, 25] on img at bounding box center [37, 25] width 31 height 31
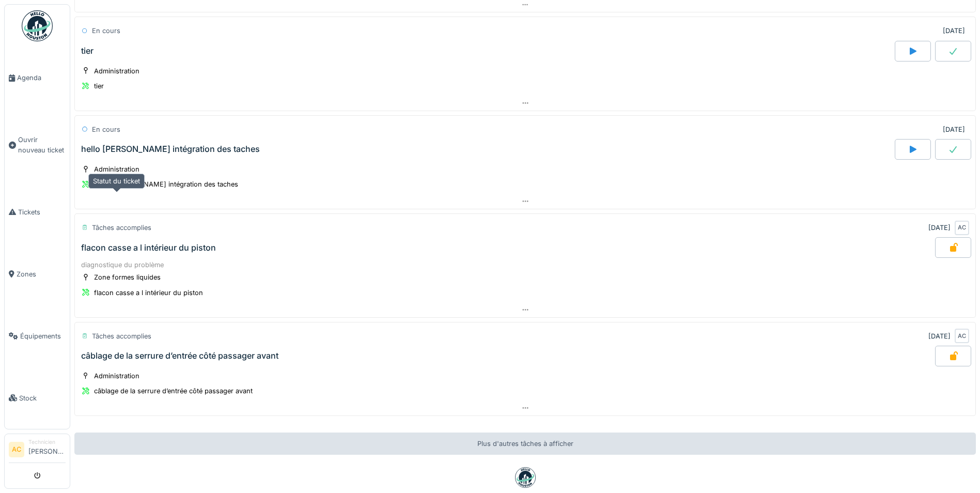
scroll to position [618, 0]
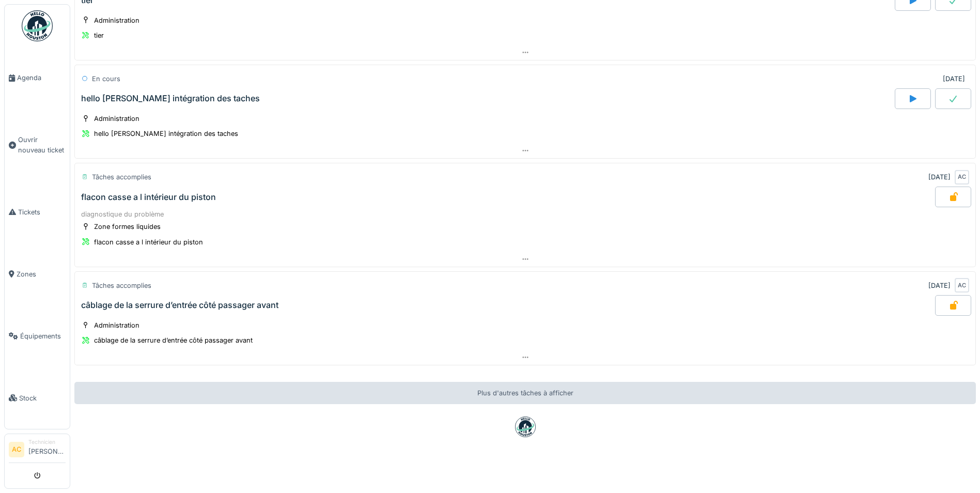
click at [180, 192] on div "flacon casse a l intérieur du piston" at bounding box center [148, 197] width 135 height 10
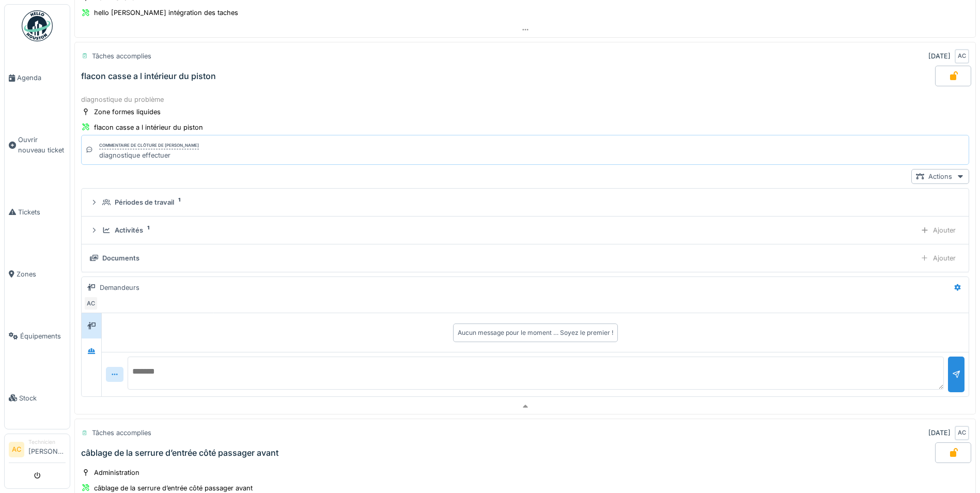
scroll to position [732, 0]
click at [956, 177] on icon at bounding box center [960, 176] width 8 height 7
click at [887, 202] on div "Voir ticket flacon casse a l intérieur du piston" at bounding box center [856, 199] width 171 height 16
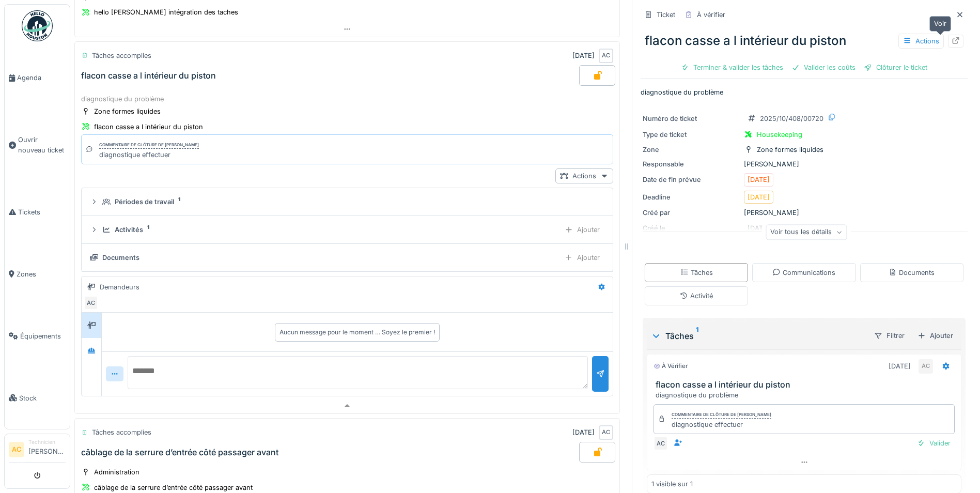
click at [952, 42] on icon at bounding box center [956, 40] width 8 height 7
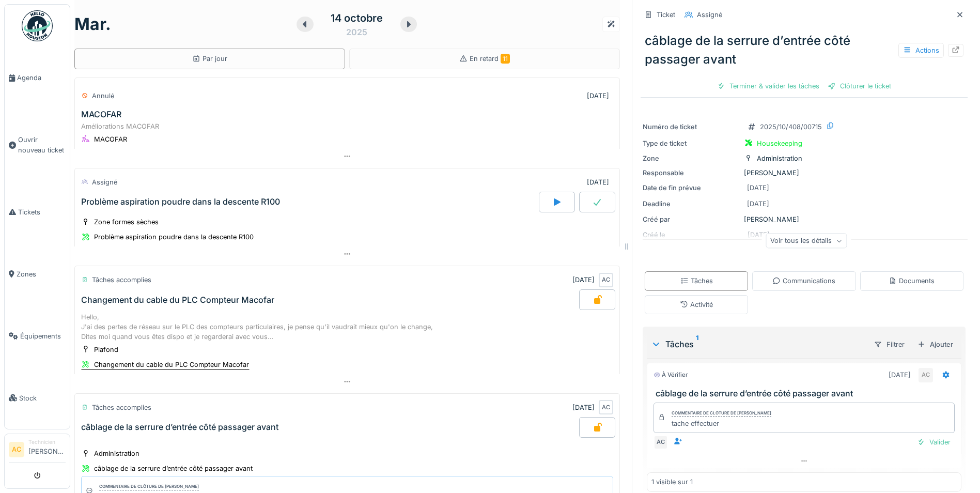
scroll to position [353, 0]
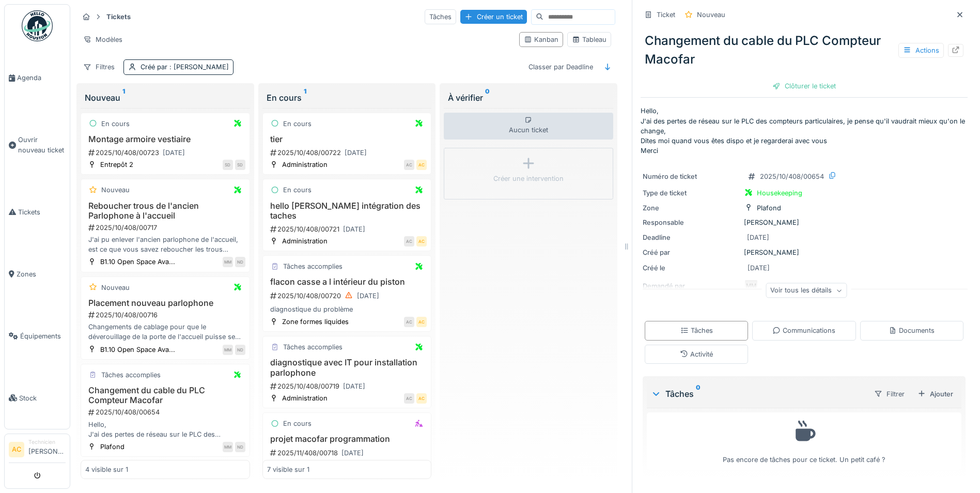
click at [44, 25] on img at bounding box center [37, 25] width 31 height 31
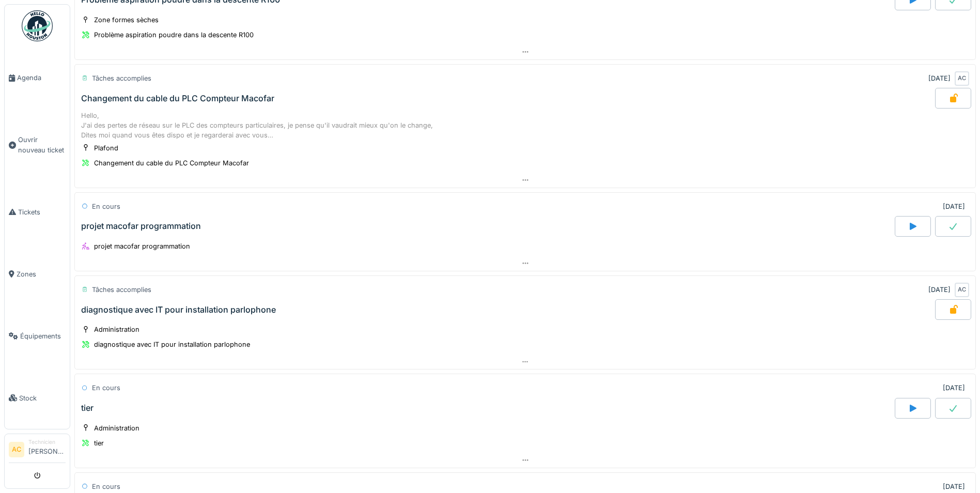
scroll to position [207, 0]
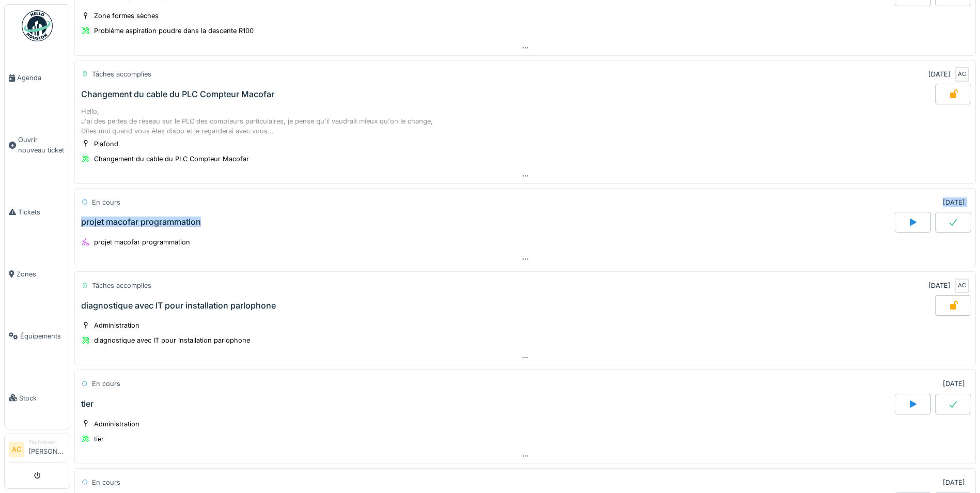
click at [199, 211] on div "En cours [DATE] projet macofar programmation" at bounding box center [525, 210] width 902 height 44
drag, startPoint x: 199, startPoint y: 211, endPoint x: 162, endPoint y: 222, distance: 38.8
click at [162, 222] on div "projet macofar programmation" at bounding box center [141, 222] width 120 height 10
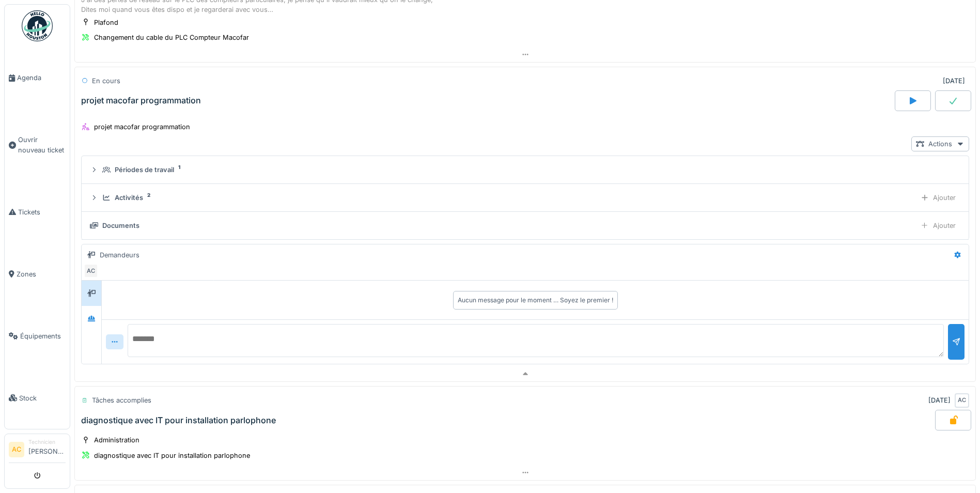
scroll to position [353, 0]
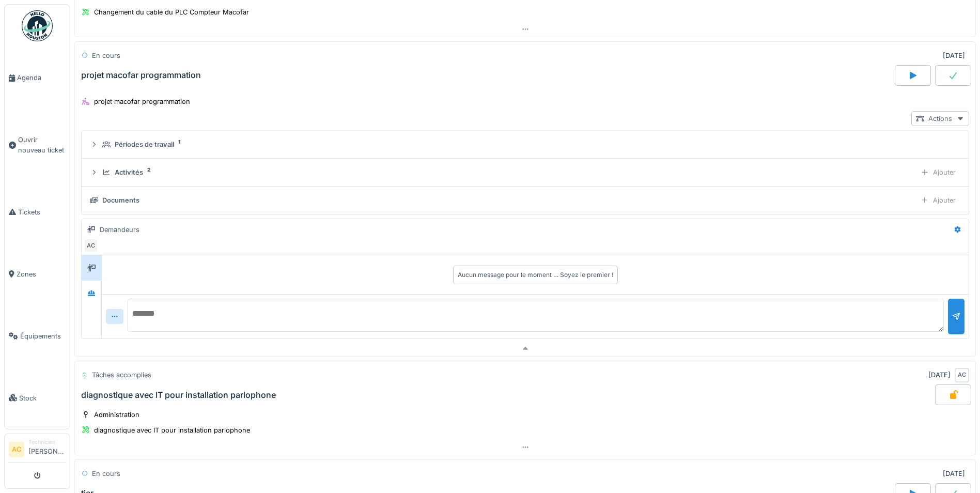
click at [940, 126] on div "Actions" at bounding box center [940, 118] width 58 height 15
click at [935, 117] on div "Actions" at bounding box center [940, 118] width 58 height 15
click at [862, 161] on div "Voir ticket projet macofar programmation" at bounding box center [864, 162] width 158 height 16
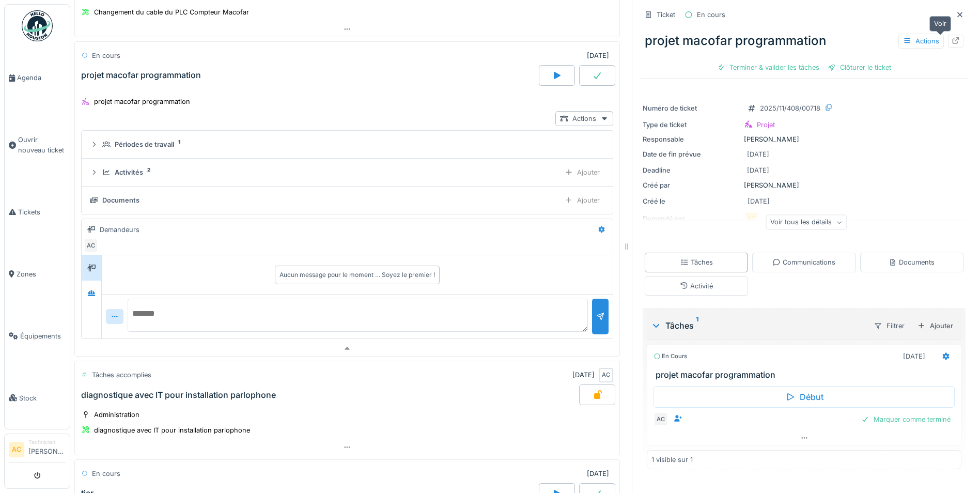
click at [952, 45] on div at bounding box center [956, 41] width 8 height 10
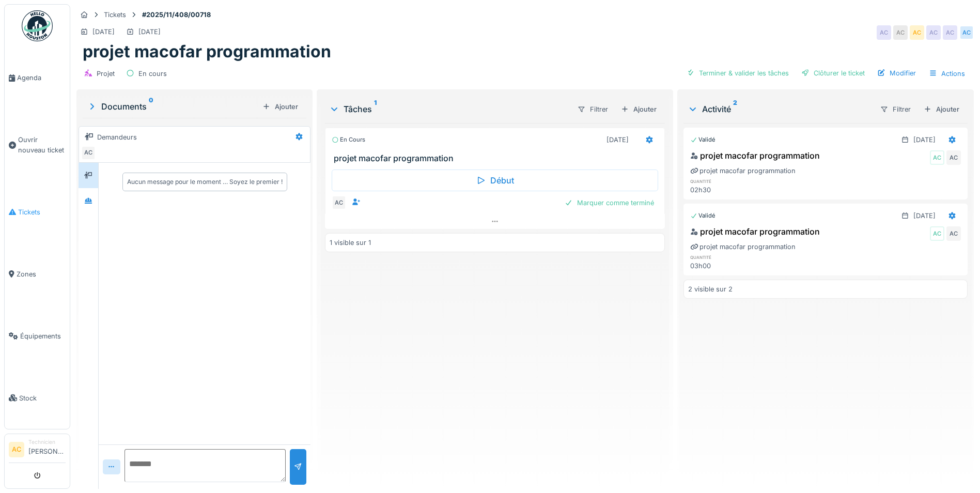
click at [34, 207] on span "Tickets" at bounding box center [42, 212] width 48 height 10
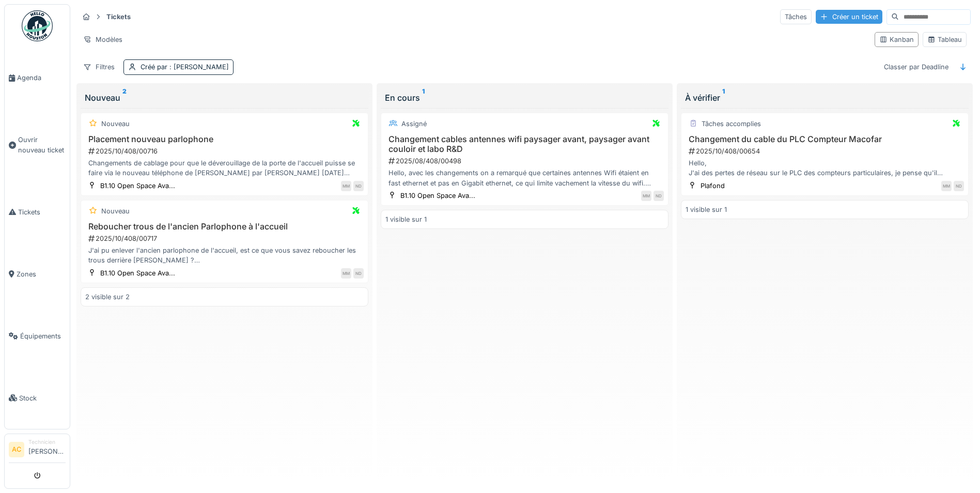
click at [816, 14] on div "Créer un ticket" at bounding box center [849, 17] width 67 height 14
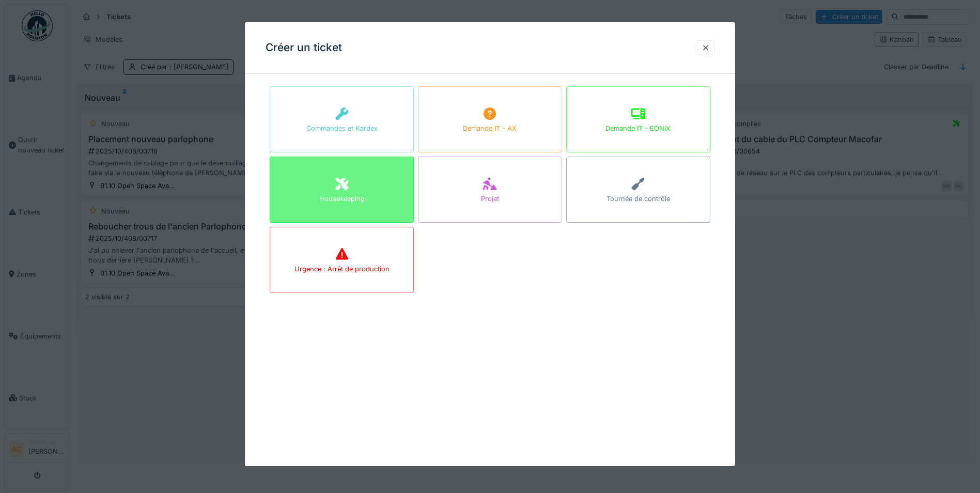
click at [382, 193] on div "Housekeeping" at bounding box center [342, 190] width 144 height 66
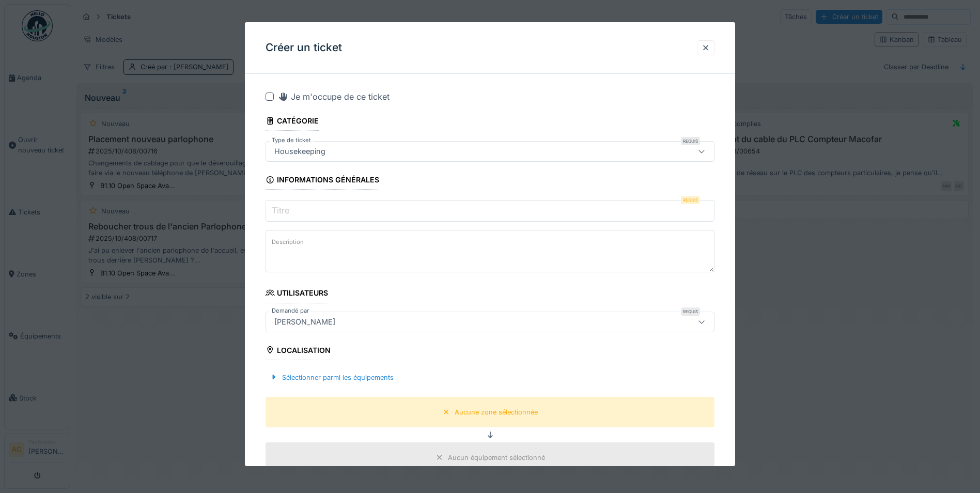
click at [322, 210] on input "Titre" at bounding box center [490, 211] width 449 height 22
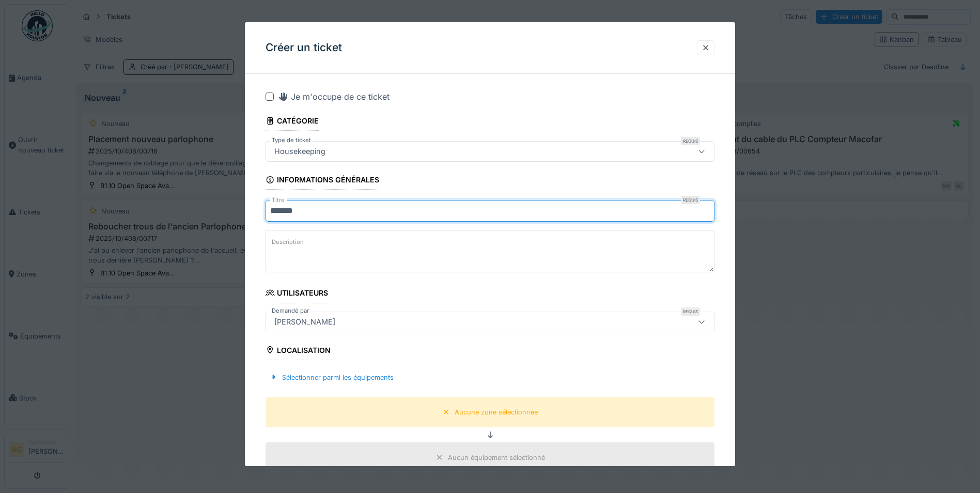
drag, startPoint x: 279, startPoint y: 212, endPoint x: 332, endPoint y: 205, distance: 53.6
click at [334, 205] on input "******" at bounding box center [490, 211] width 449 height 22
click at [310, 210] on input "******" at bounding box center [490, 211] width 449 height 22
drag, startPoint x: 302, startPoint y: 210, endPoint x: 285, endPoint y: 212, distance: 17.6
click at [285, 212] on input "******" at bounding box center [490, 211] width 449 height 22
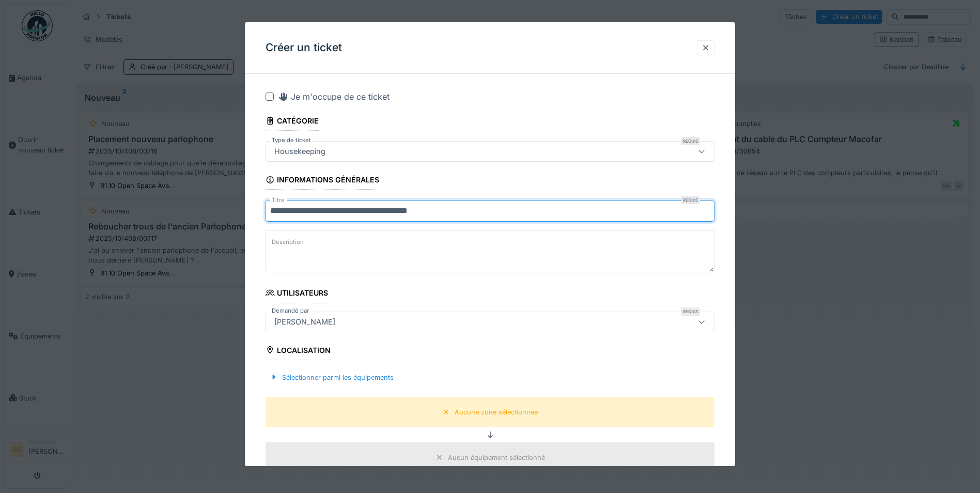
click at [469, 208] on input "**********" at bounding box center [490, 211] width 449 height 22
type input "**********"
click at [269, 94] on div at bounding box center [270, 96] width 8 height 8
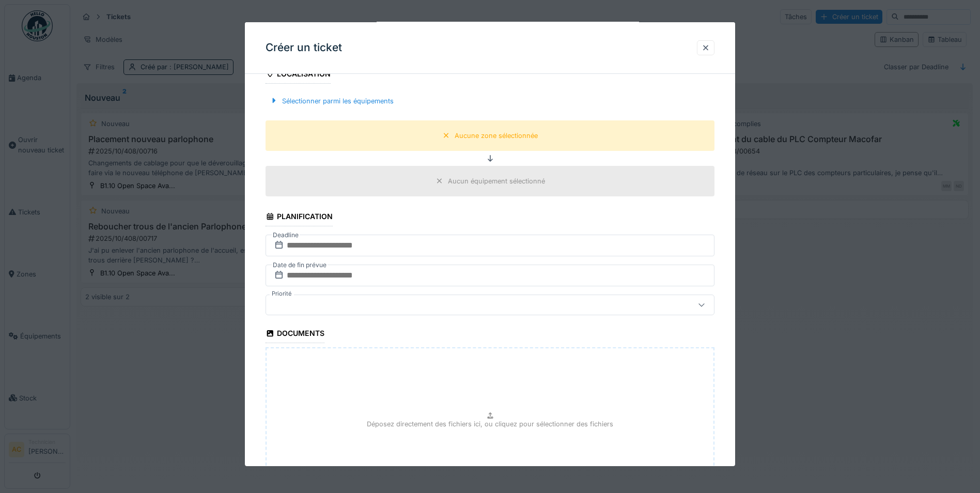
scroll to position [310, 0]
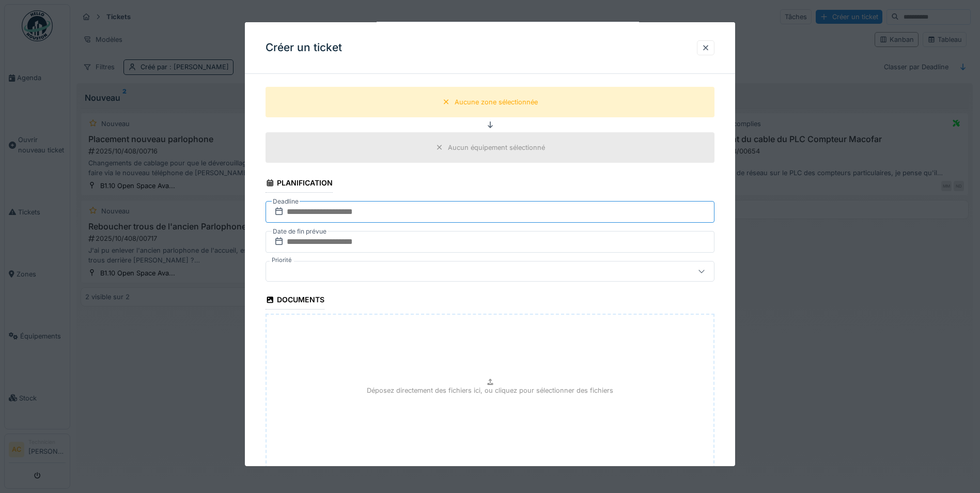
click at [376, 208] on input "text" at bounding box center [490, 212] width 449 height 22
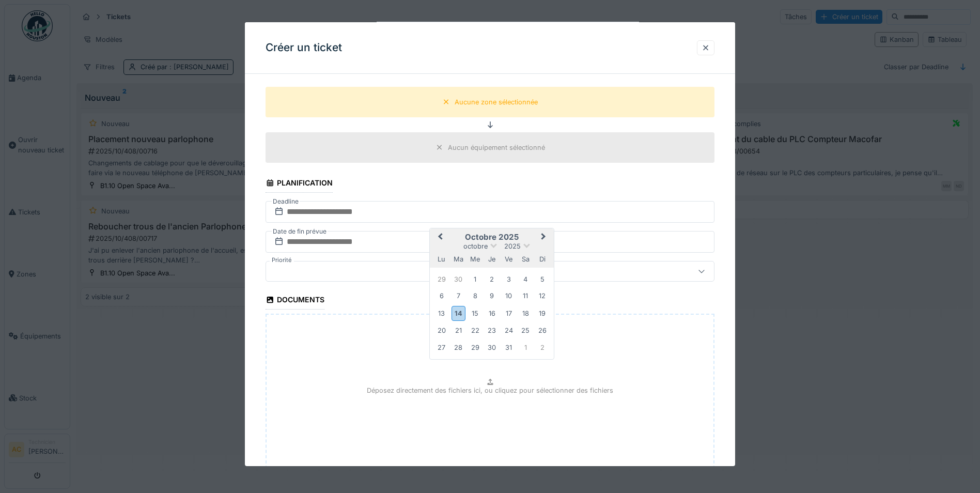
click at [477, 282] on div "1" at bounding box center [475, 279] width 14 height 14
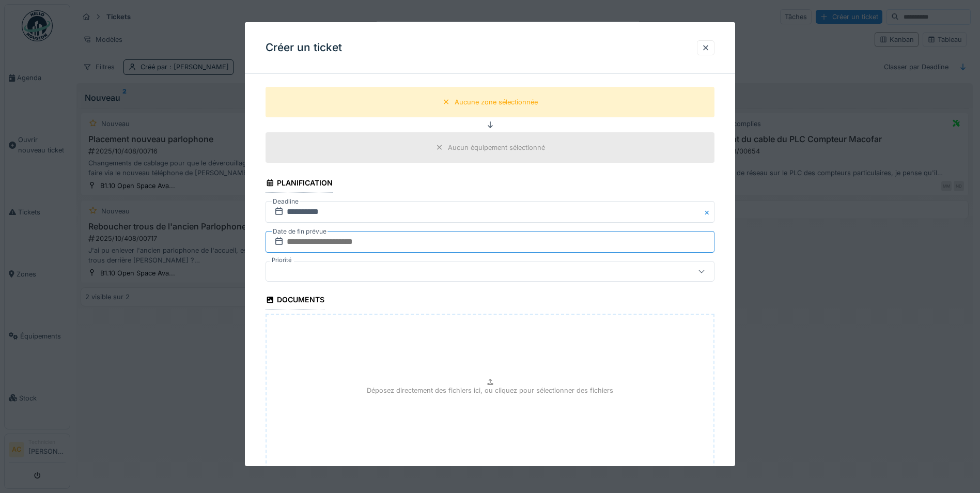
click at [344, 243] on input "text" at bounding box center [490, 242] width 449 height 22
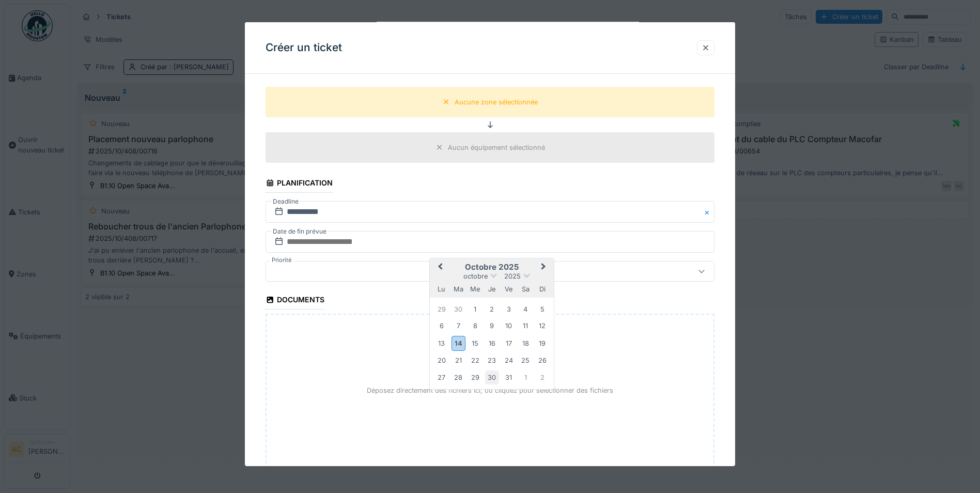
click at [494, 379] on div "30" at bounding box center [492, 377] width 14 height 14
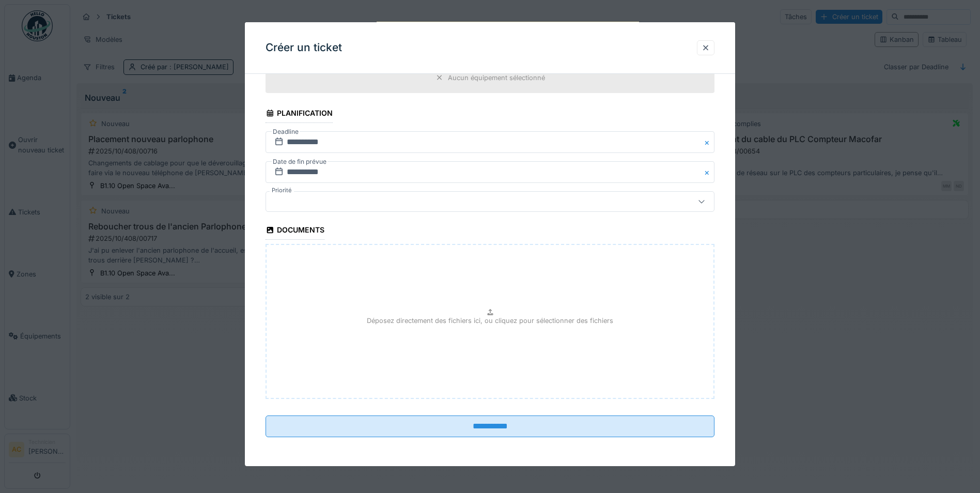
scroll to position [6, 0]
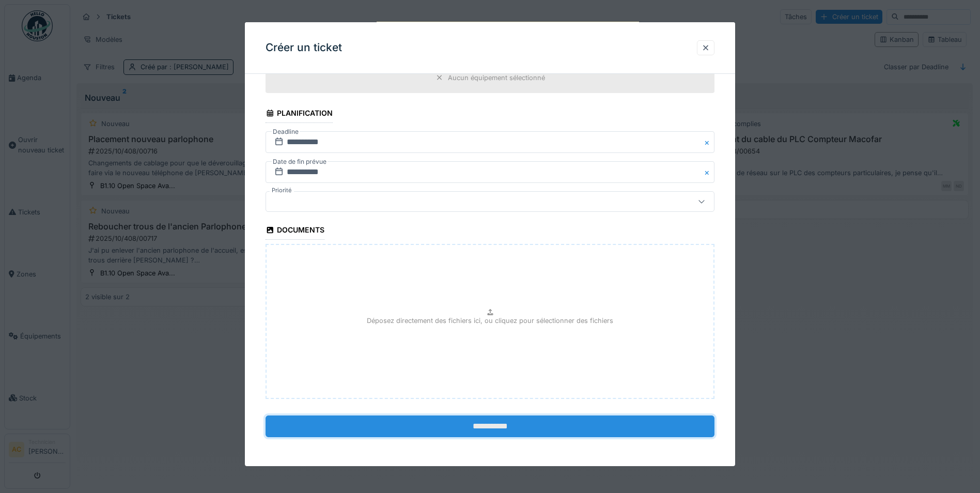
click at [520, 427] on input "**********" at bounding box center [490, 426] width 449 height 22
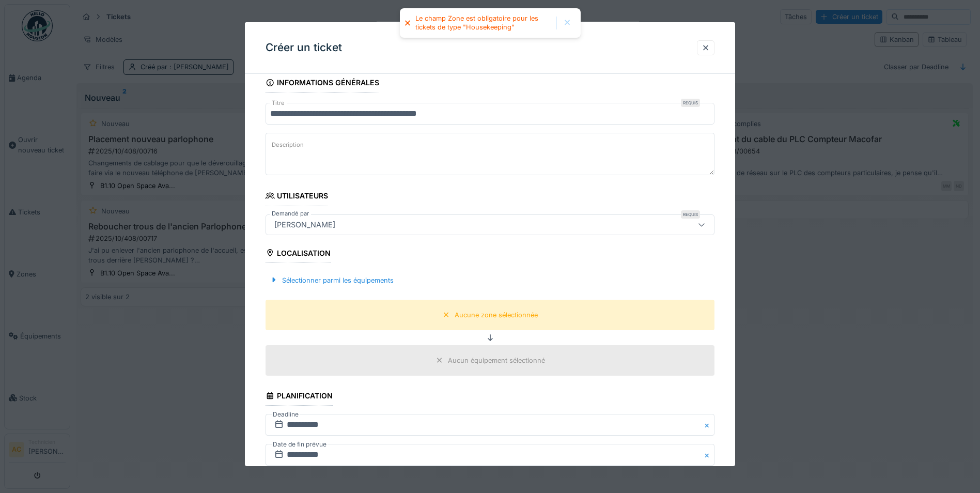
scroll to position [70, 0]
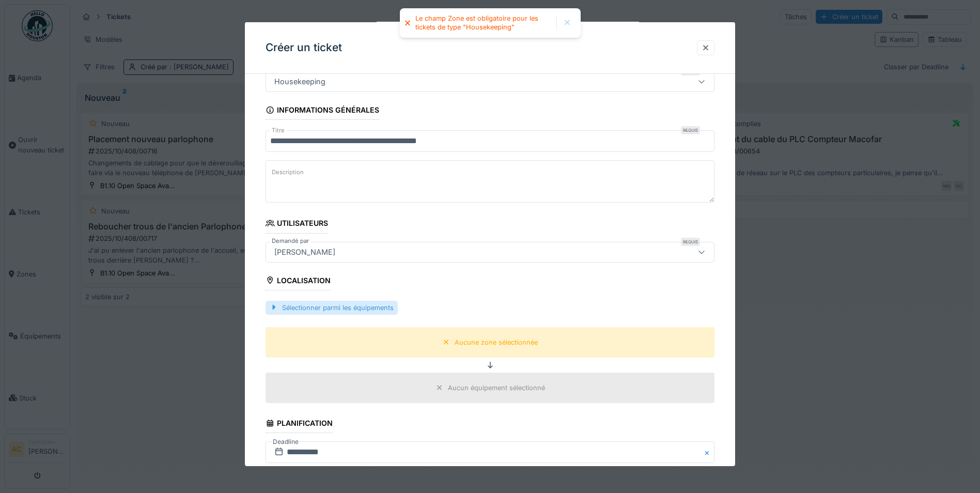
click at [347, 308] on div "Sélectionner parmi les équipements" at bounding box center [332, 308] width 132 height 14
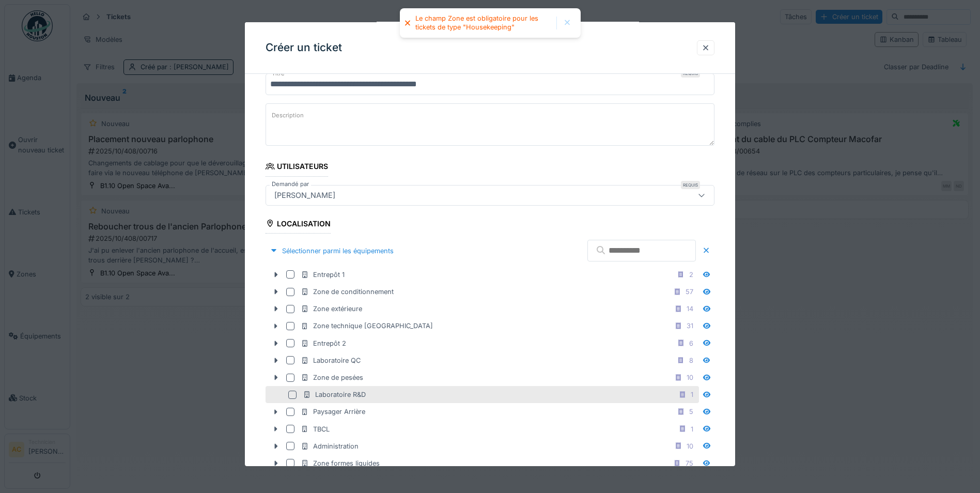
scroll to position [276, 0]
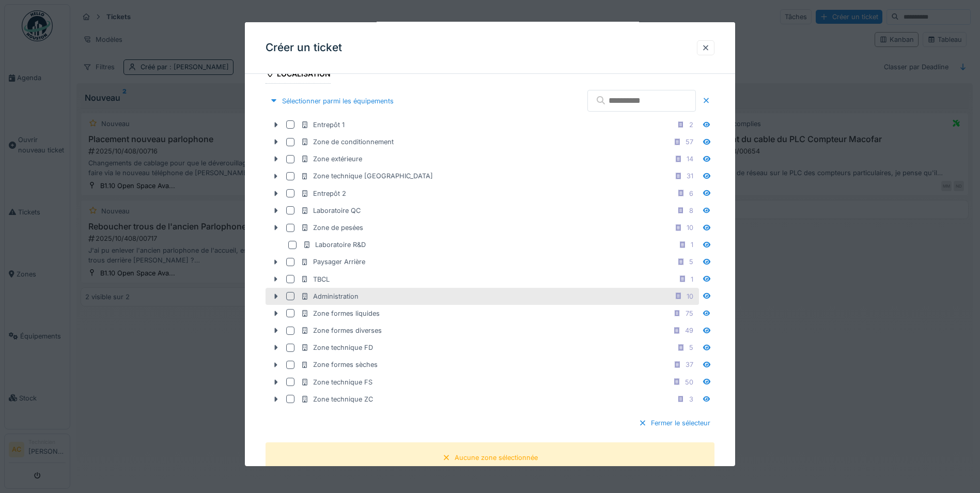
click at [375, 296] on div "Administration 10" at bounding box center [499, 296] width 396 height 13
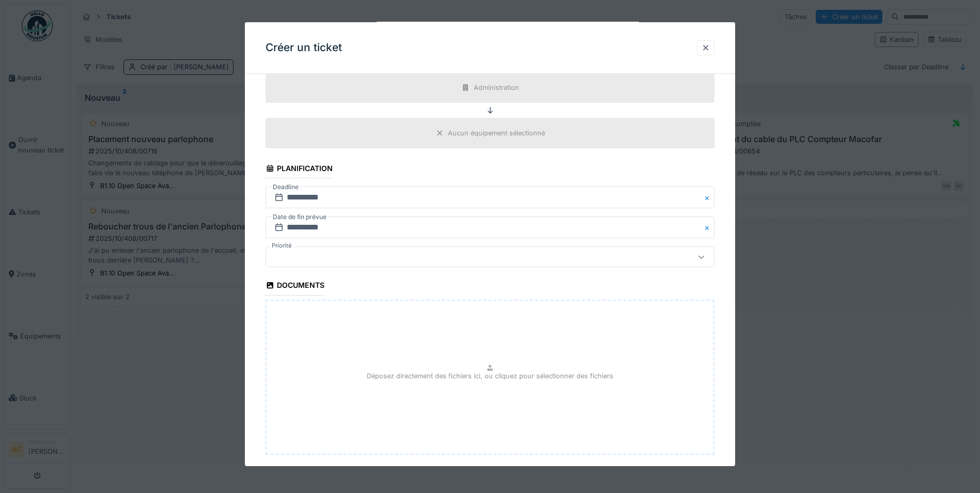
scroll to position [702, 0]
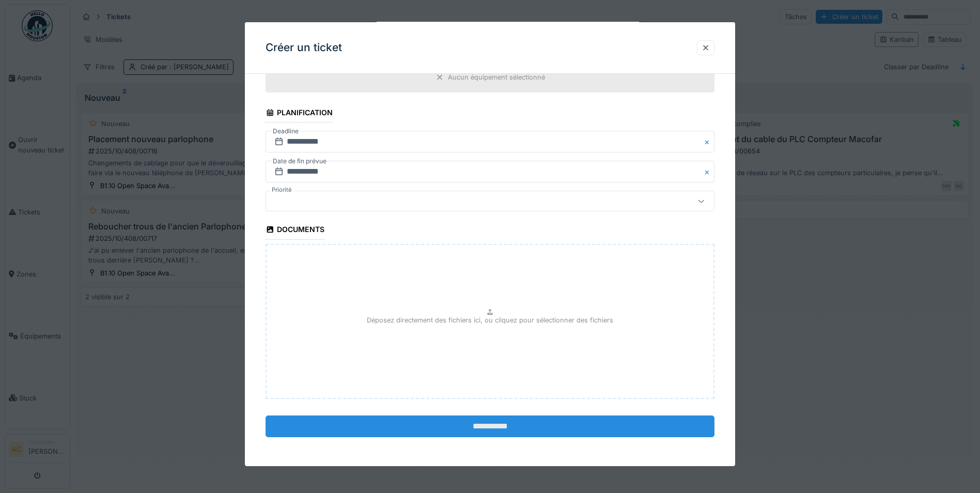
click at [472, 427] on input "**********" at bounding box center [490, 426] width 449 height 22
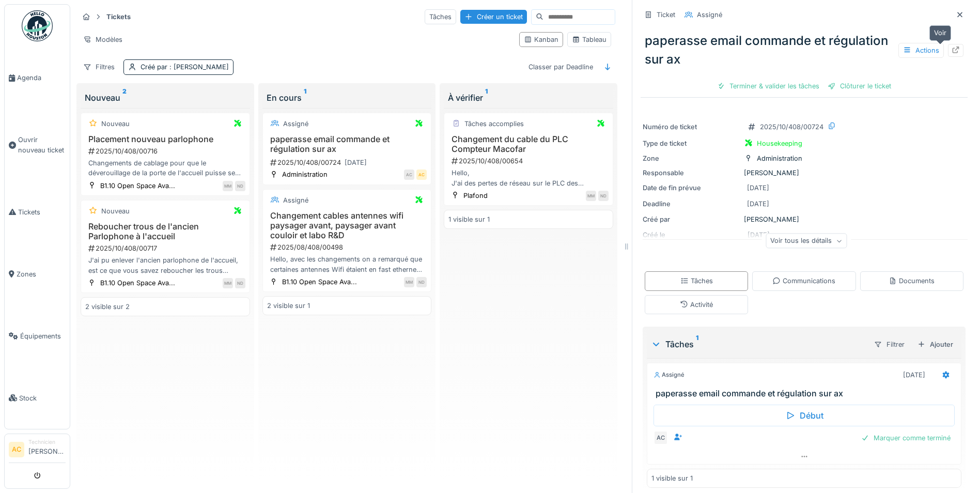
click at [952, 47] on icon at bounding box center [956, 50] width 8 height 7
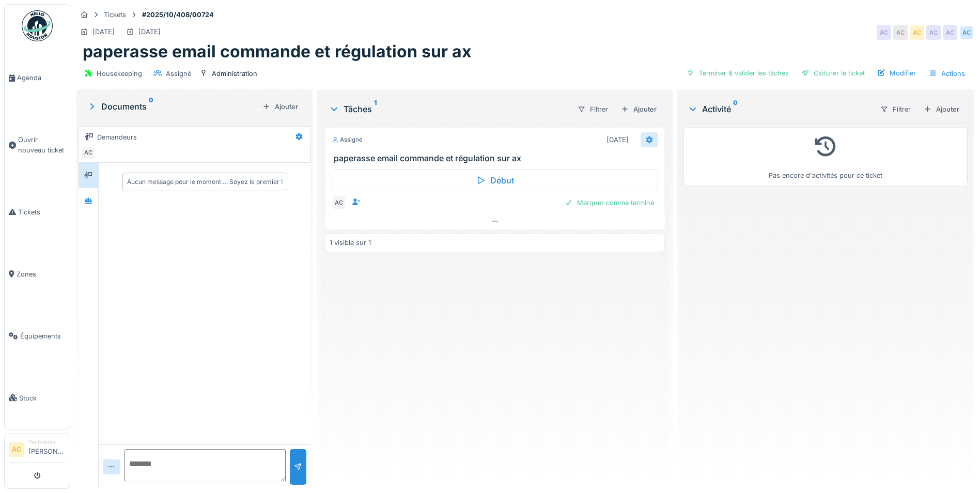
click at [646, 142] on icon at bounding box center [649, 139] width 7 height 7
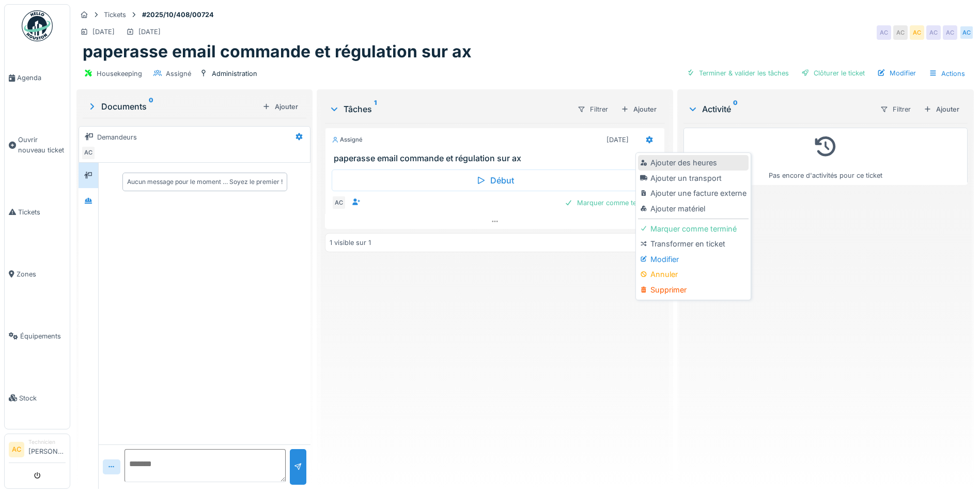
click at [678, 162] on div "Ajouter des heures" at bounding box center [693, 163] width 110 height 16
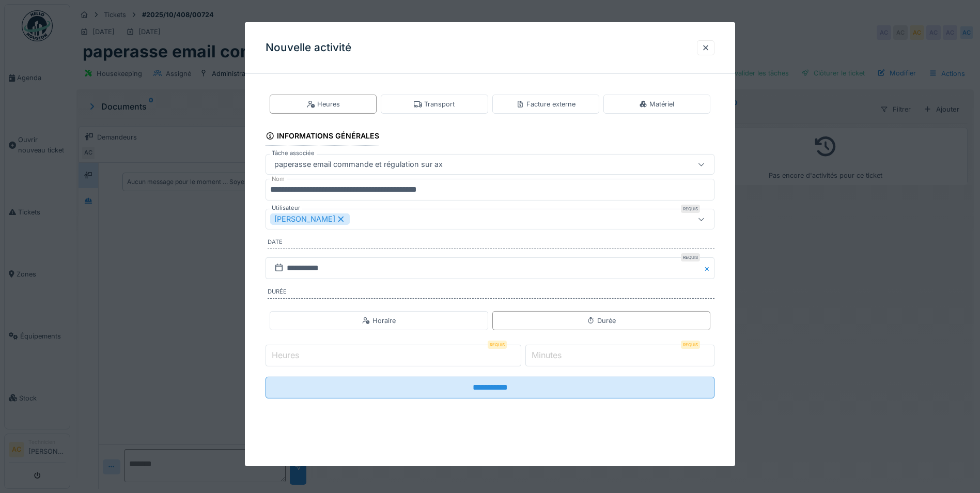
click at [478, 357] on input "Heures" at bounding box center [394, 356] width 256 height 22
type input "*"
click at [544, 351] on label "Minutes" at bounding box center [547, 355] width 34 height 12
click at [544, 351] on input "*" at bounding box center [619, 356] width 189 height 22
click at [559, 353] on label "Minutes" at bounding box center [547, 355] width 34 height 12
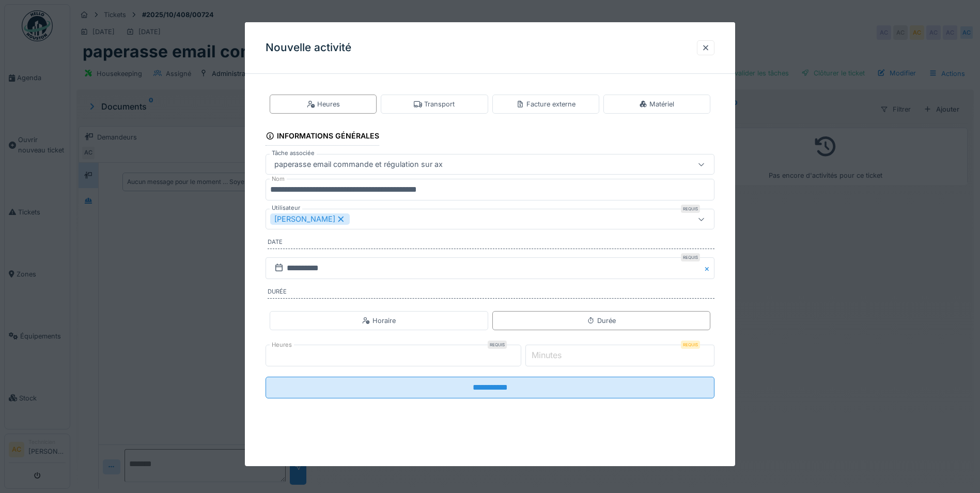
click at [559, 353] on input "*" at bounding box center [619, 356] width 189 height 22
type input "**"
click at [315, 271] on input "**********" at bounding box center [490, 268] width 449 height 22
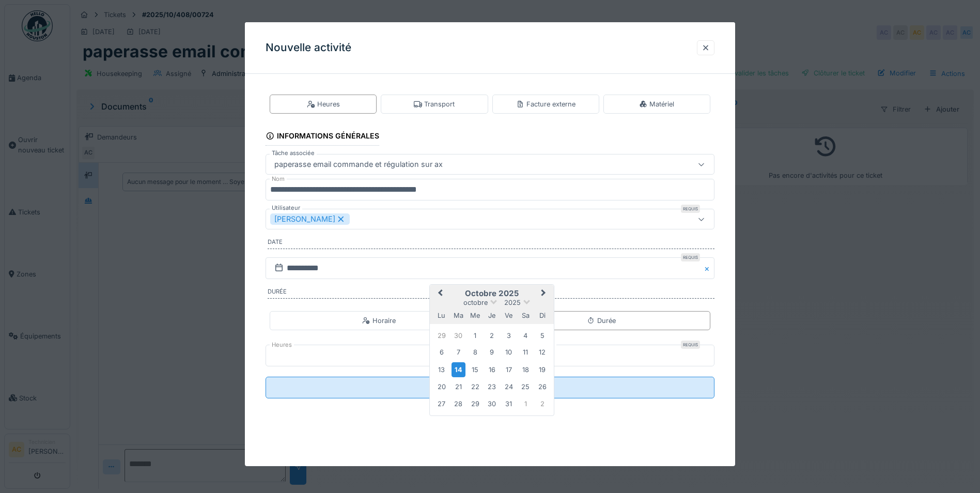
click at [440, 293] on span "Previous Month" at bounding box center [440, 293] width 0 height 12
click at [507, 352] on div "12" at bounding box center [509, 352] width 14 height 14
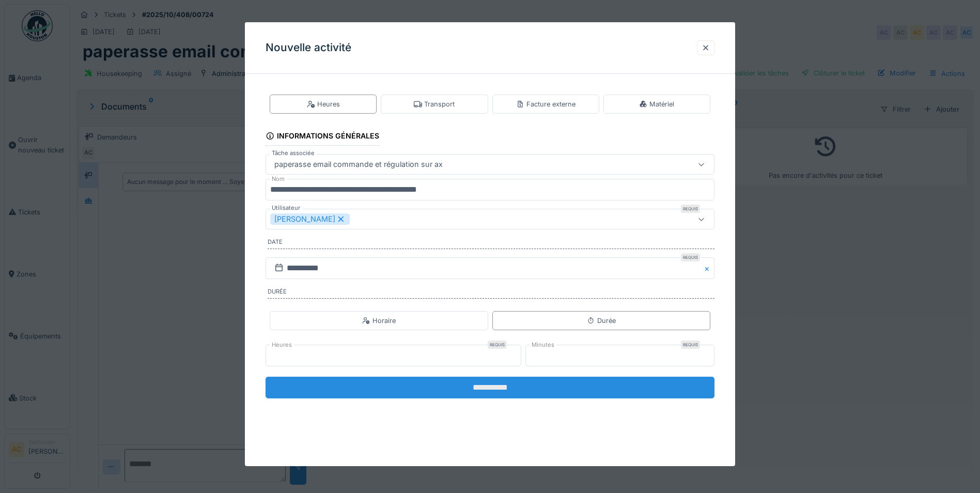
click at [440, 386] on input "**********" at bounding box center [490, 388] width 449 height 22
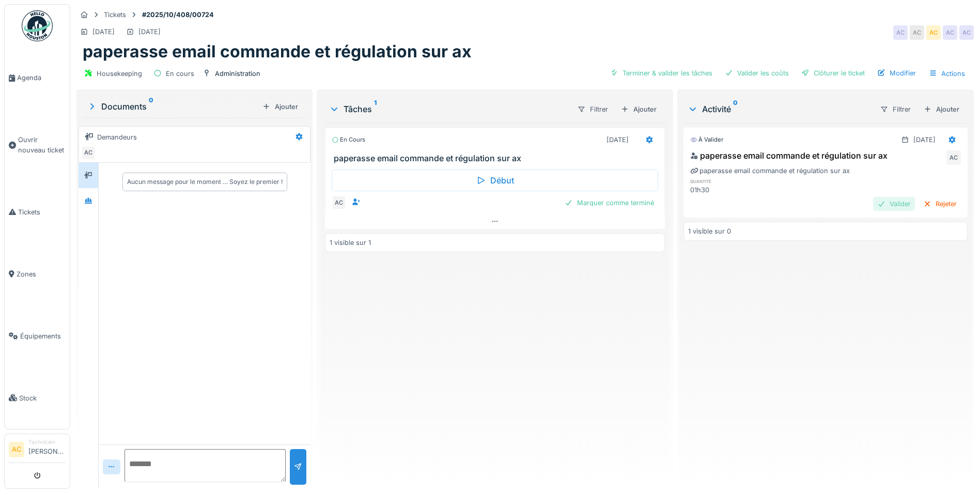
click at [879, 200] on div "Valider" at bounding box center [894, 204] width 42 height 14
click at [873, 203] on div "Valider" at bounding box center [894, 204] width 42 height 14
click at [28, 207] on span "Tickets" at bounding box center [42, 212] width 48 height 10
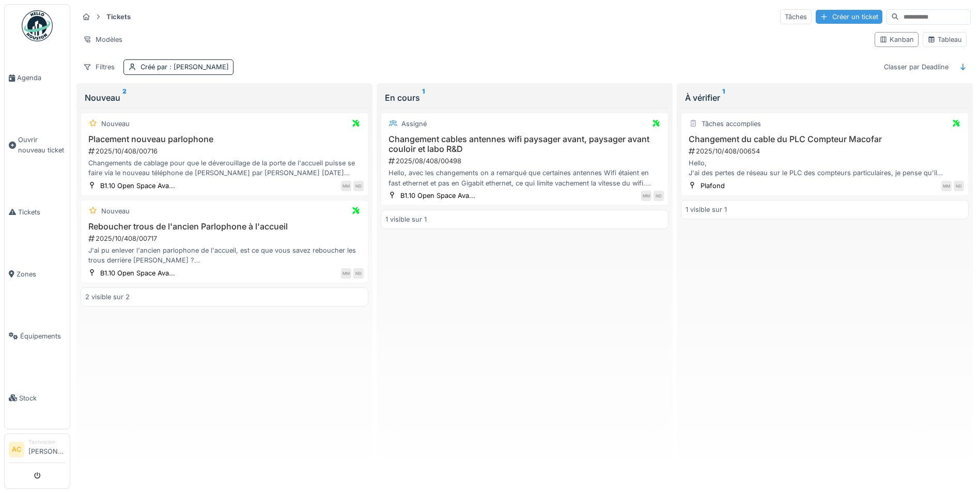
click at [835, 22] on div "Créer un ticket" at bounding box center [849, 17] width 67 height 14
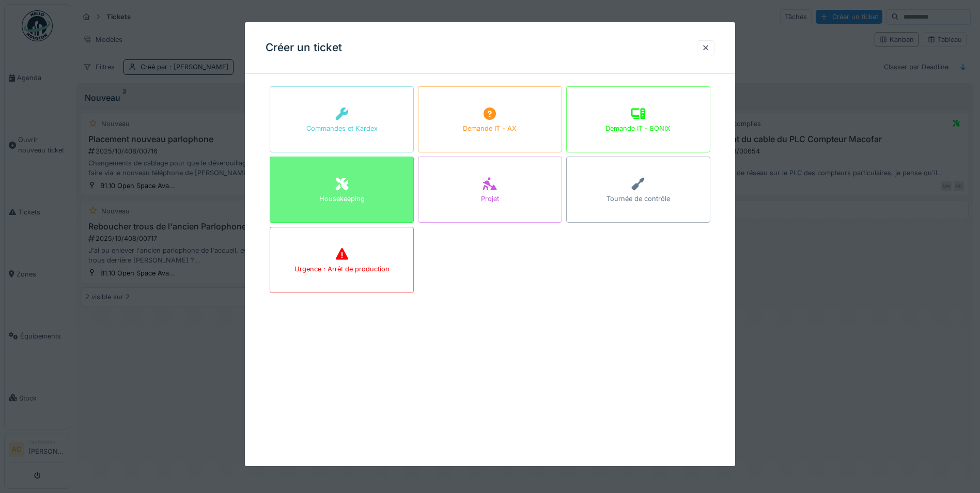
click at [352, 199] on div "Housekeeping" at bounding box center [341, 199] width 45 height 10
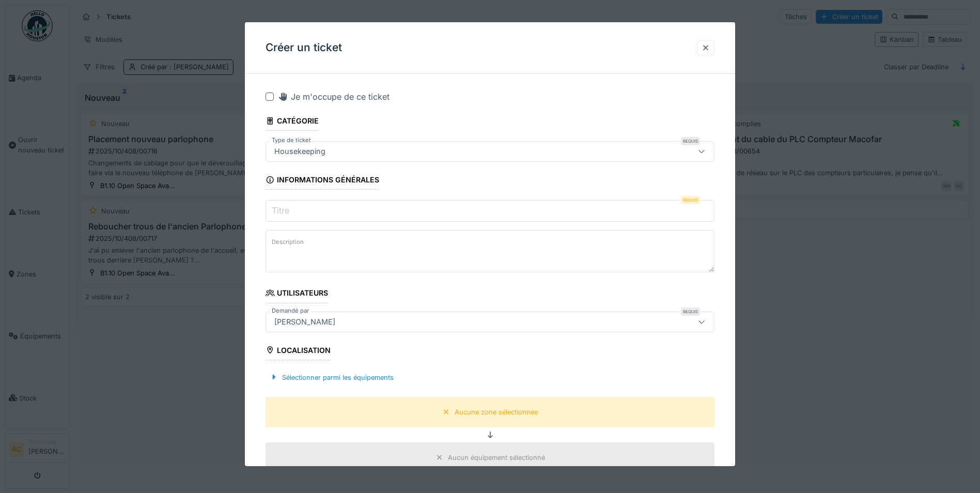
click at [366, 213] on input "Titre" at bounding box center [490, 211] width 449 height 22
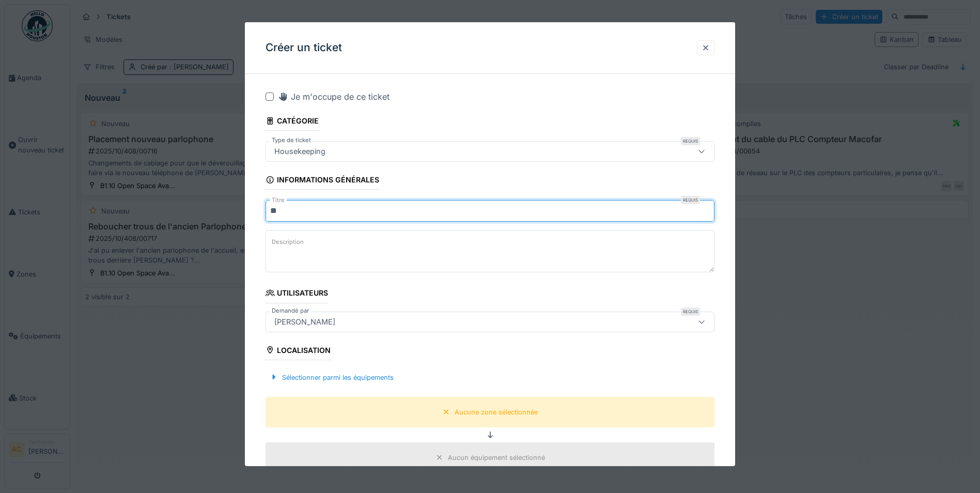
type input "*"
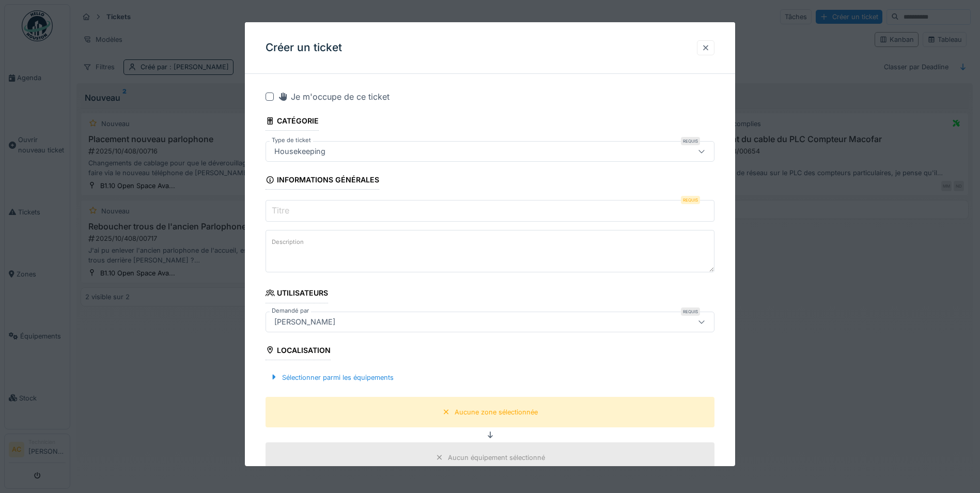
click at [710, 48] on div at bounding box center [706, 48] width 8 height 10
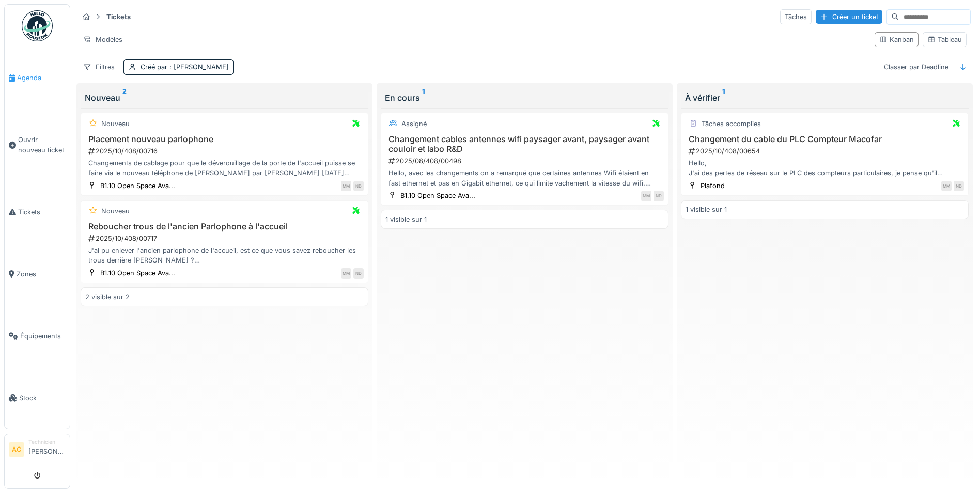
click at [36, 75] on span "Agenda" at bounding box center [41, 78] width 49 height 10
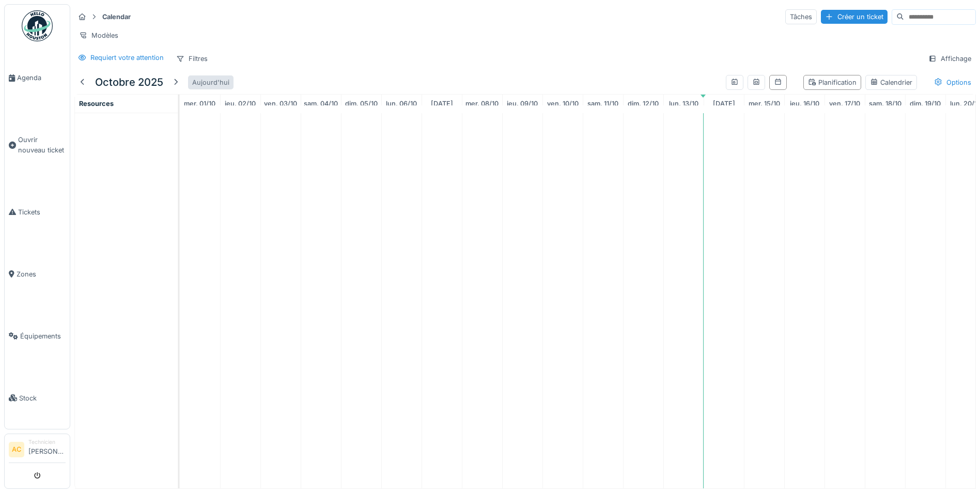
click at [209, 89] on div "Aujourd'hui" at bounding box center [210, 82] width 45 height 14
click at [202, 65] on div "Filtres" at bounding box center [192, 58] width 41 height 15
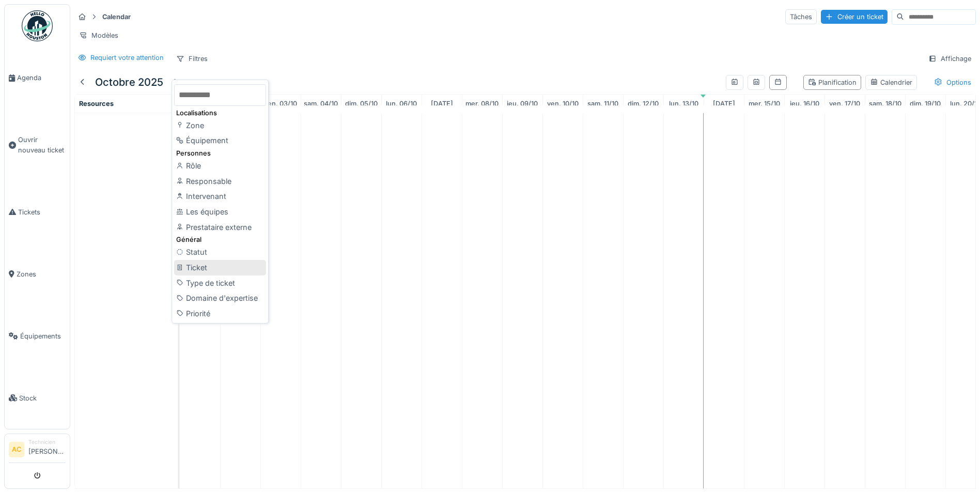
click at [225, 261] on div "Ticket" at bounding box center [220, 268] width 92 height 16
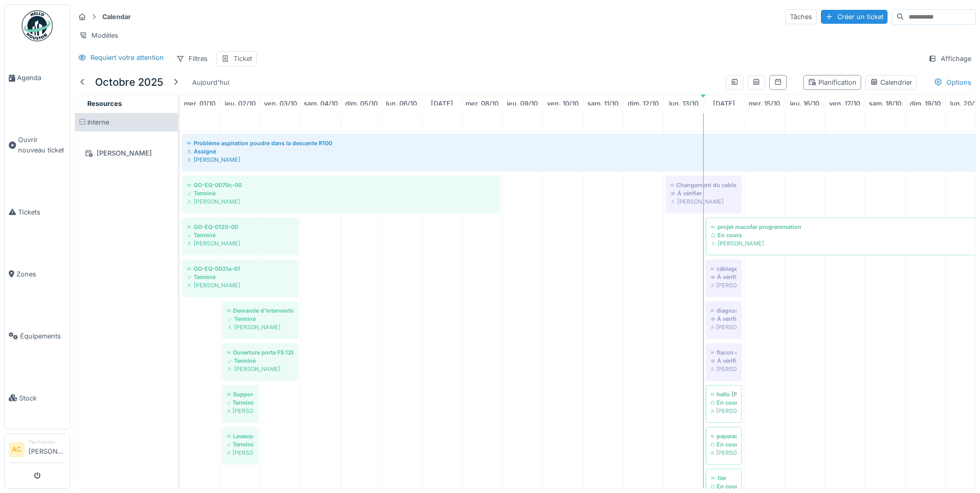
click at [247, 64] on div "Ticket" at bounding box center [243, 59] width 19 height 10
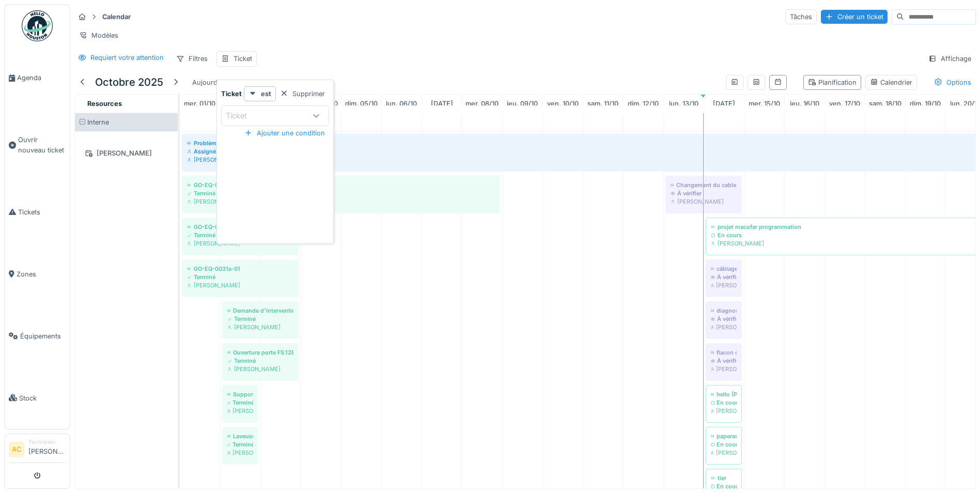
click at [358, 27] on hr at bounding box center [525, 26] width 902 height 1
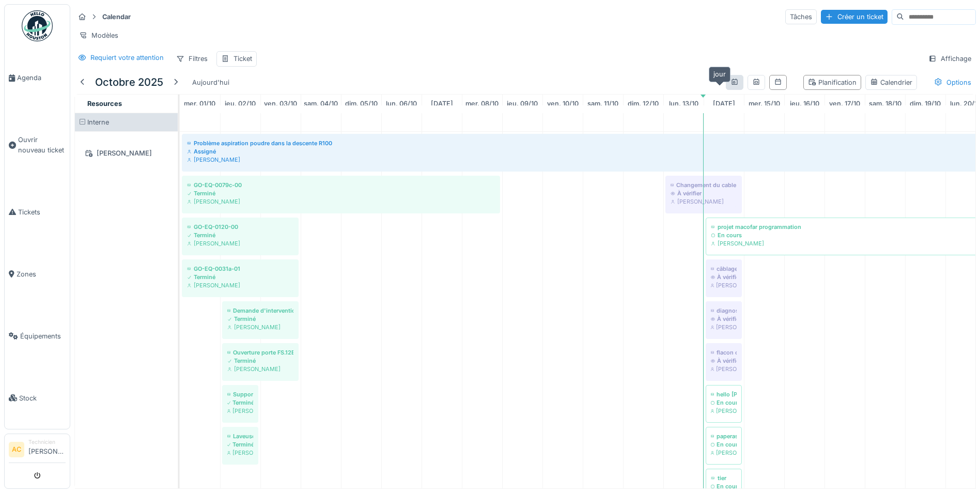
click at [731, 85] on icon at bounding box center [735, 82] width 8 height 7
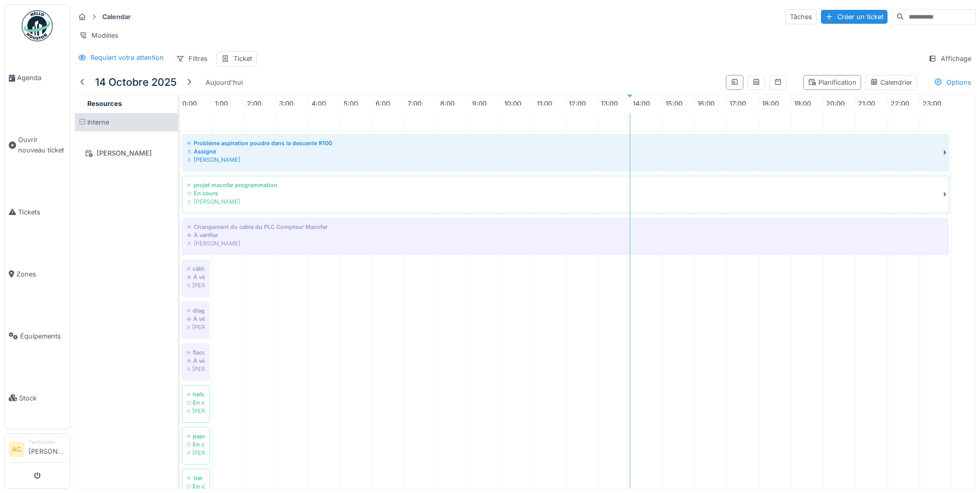
scroll to position [8, 0]
click at [200, 60] on div "Filtres" at bounding box center [192, 58] width 41 height 15
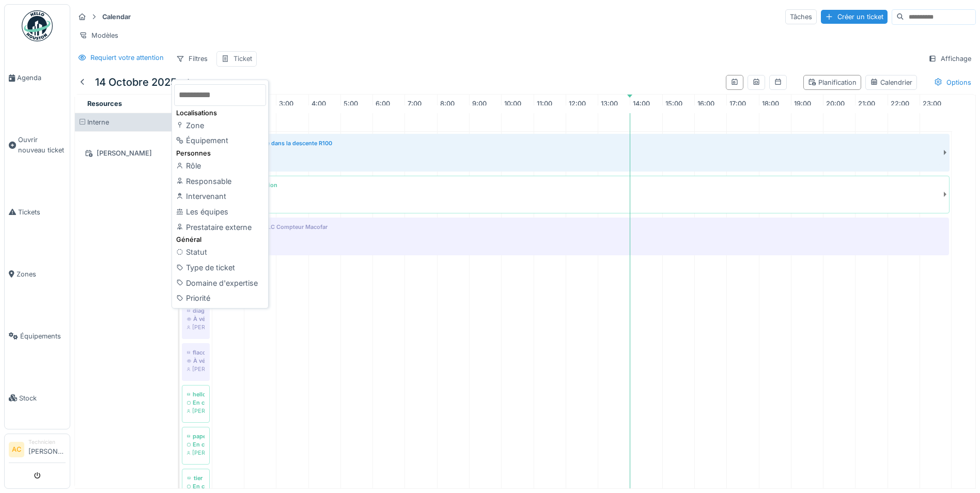
click at [243, 56] on div "Ticket" at bounding box center [243, 59] width 19 height 10
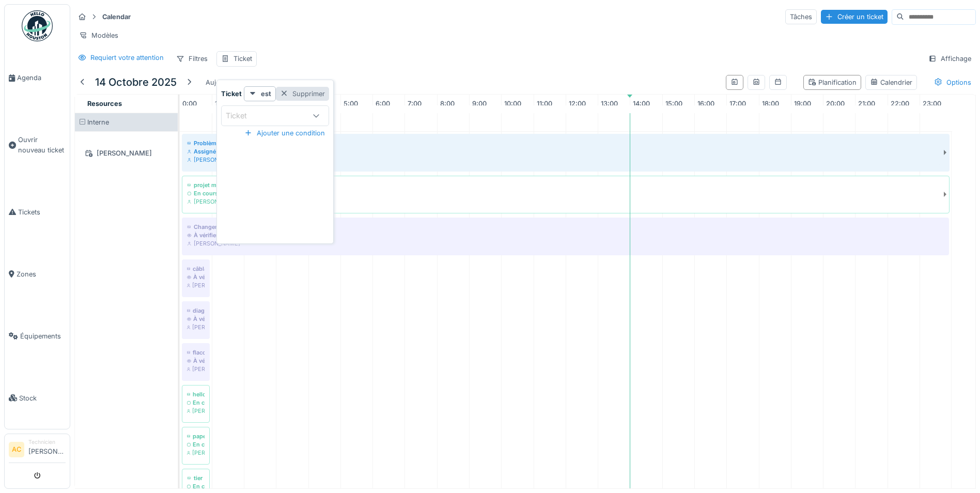
click at [312, 88] on div "Supprimer" at bounding box center [302, 94] width 53 height 14
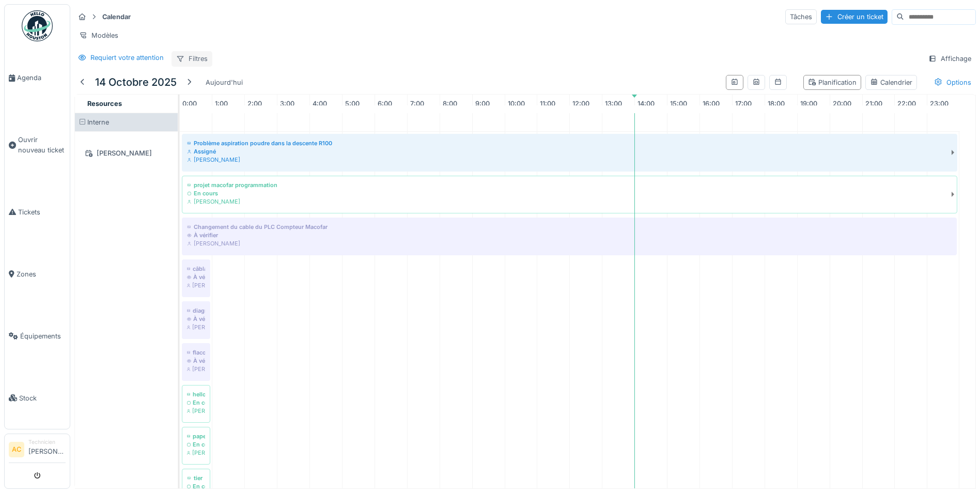
scroll to position [0, 8]
click at [192, 59] on div "Filtres" at bounding box center [192, 58] width 41 height 15
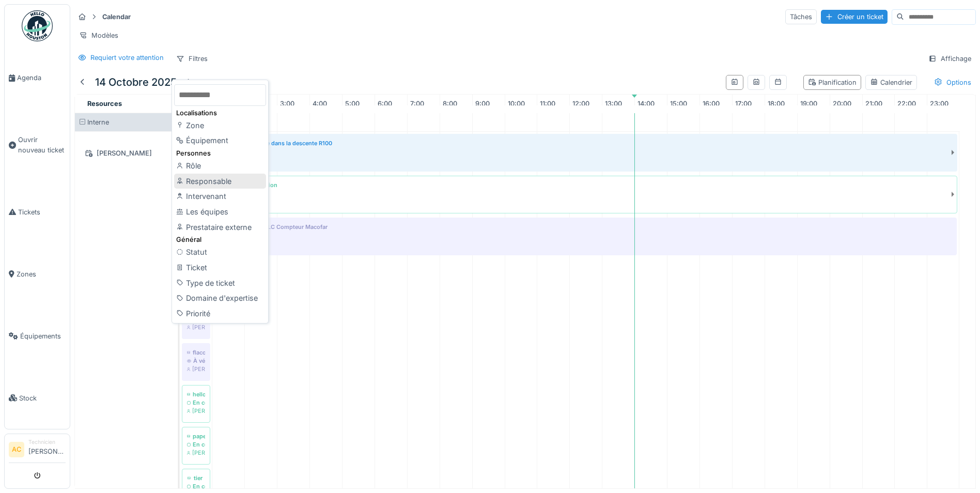
scroll to position [41, 0]
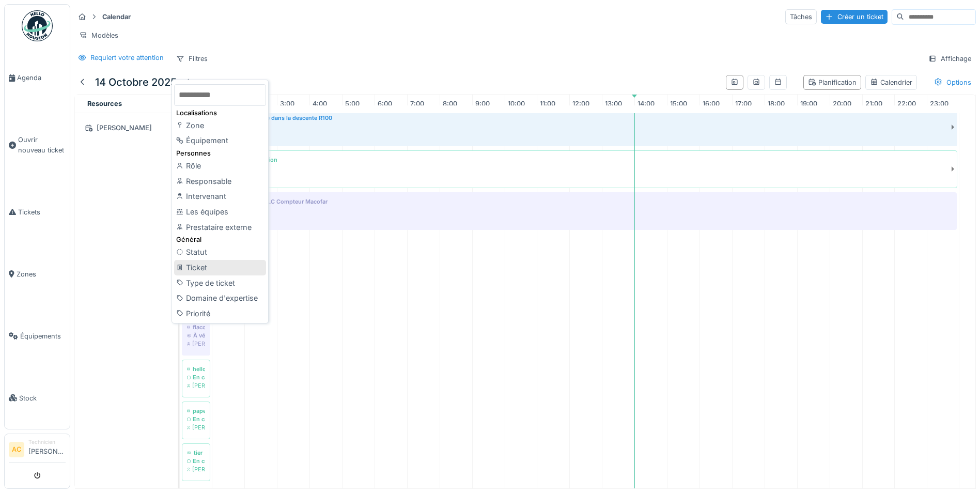
click at [220, 264] on div "Ticket" at bounding box center [220, 268] width 92 height 16
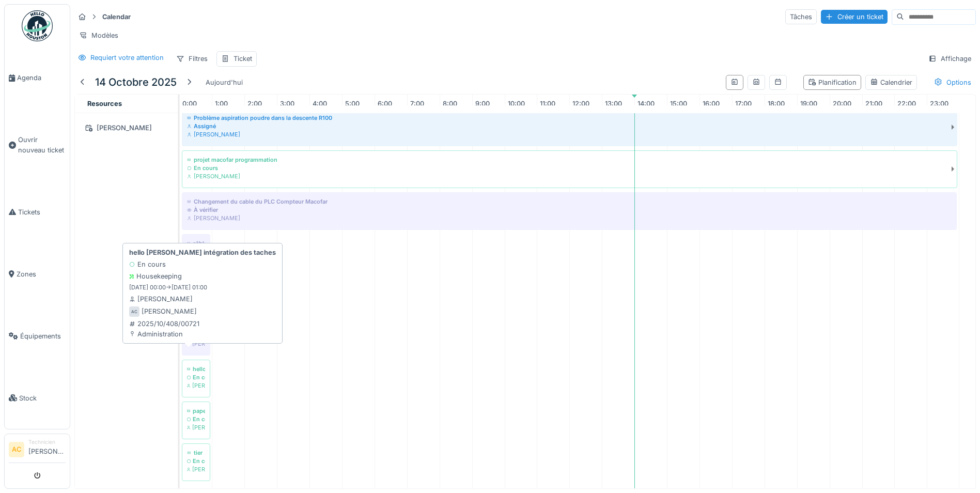
click at [192, 365] on div "hello Houston intégration des taches" at bounding box center [196, 369] width 18 height 8
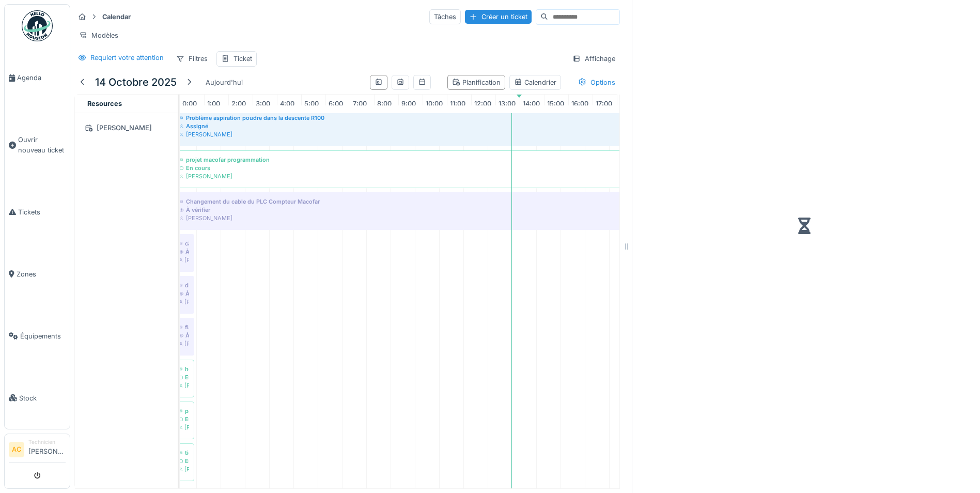
scroll to position [49, 0]
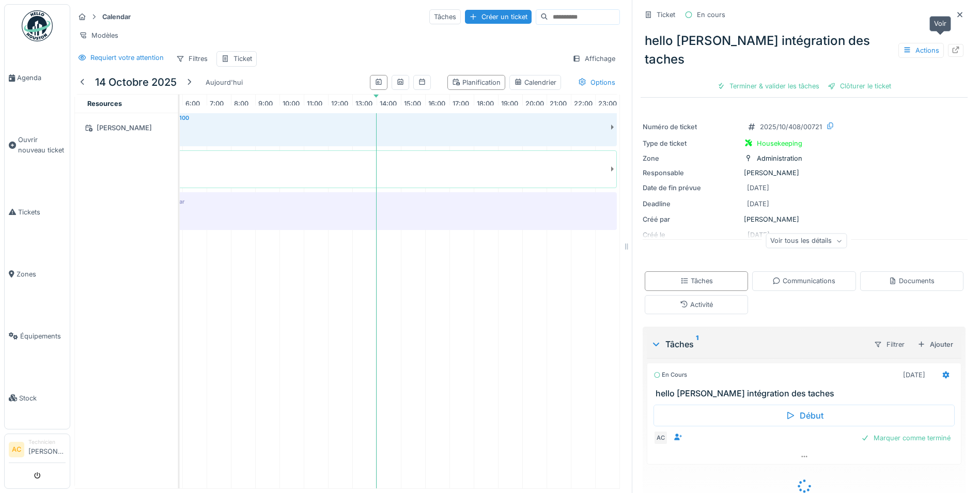
click at [952, 47] on icon at bounding box center [956, 50] width 8 height 7
click at [956, 11] on icon at bounding box center [960, 14] width 8 height 7
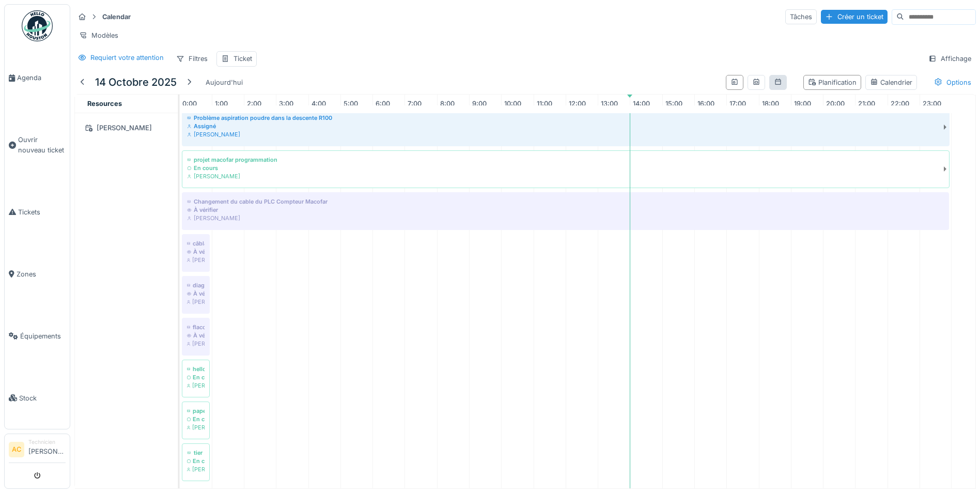
scroll to position [41, 0]
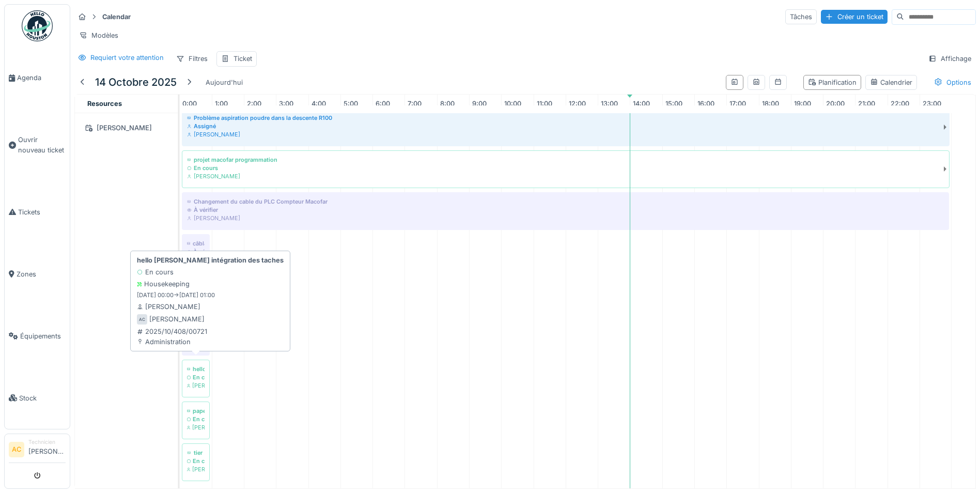
click at [191, 381] on div "[PERSON_NAME]" at bounding box center [196, 385] width 18 height 8
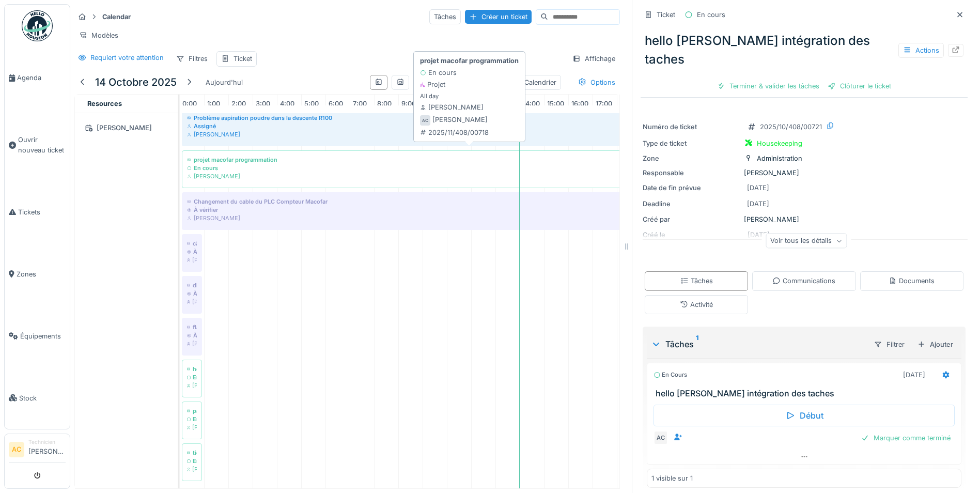
click at [239, 164] on div "En cours" at bounding box center [469, 168] width 564 height 8
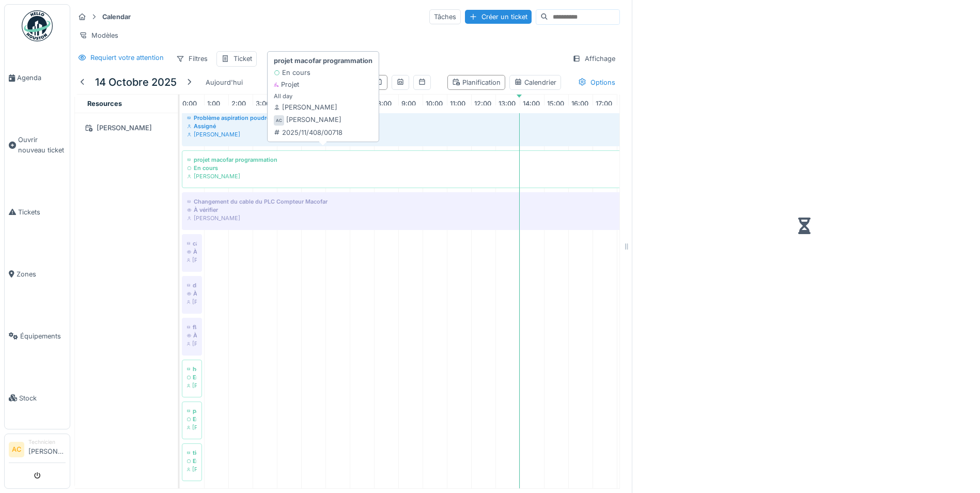
scroll to position [41, 146]
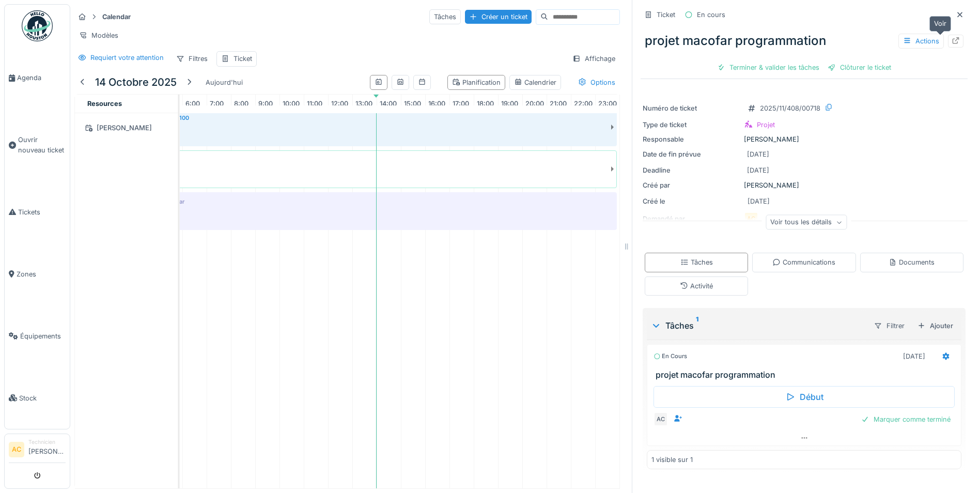
click at [952, 37] on icon at bounding box center [956, 40] width 8 height 7
